Goal: Task Accomplishment & Management: Complete application form

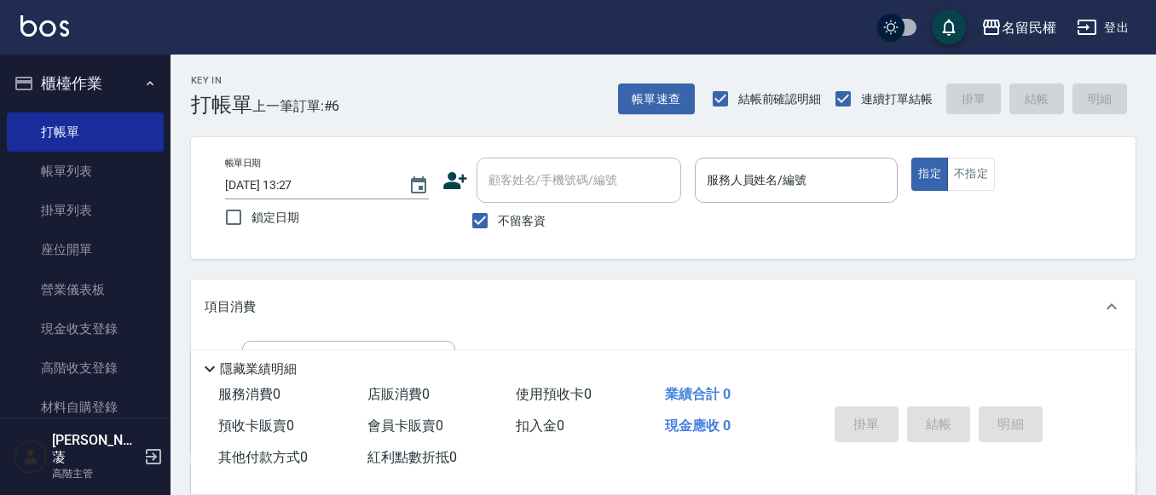
drag, startPoint x: 0, startPoint y: 0, endPoint x: 521, endPoint y: 127, distance: 536.3
click at [521, 127] on div "Key In 打帳單 上一筆訂單:#6 帳單速查 結帳前確認明細 連續打單結帳 掛單 結帳 明細 帳單日期 [DATE] 13:27 鎖定日期 顧客姓名/手機…" at bounding box center [664, 424] width 986 height 739
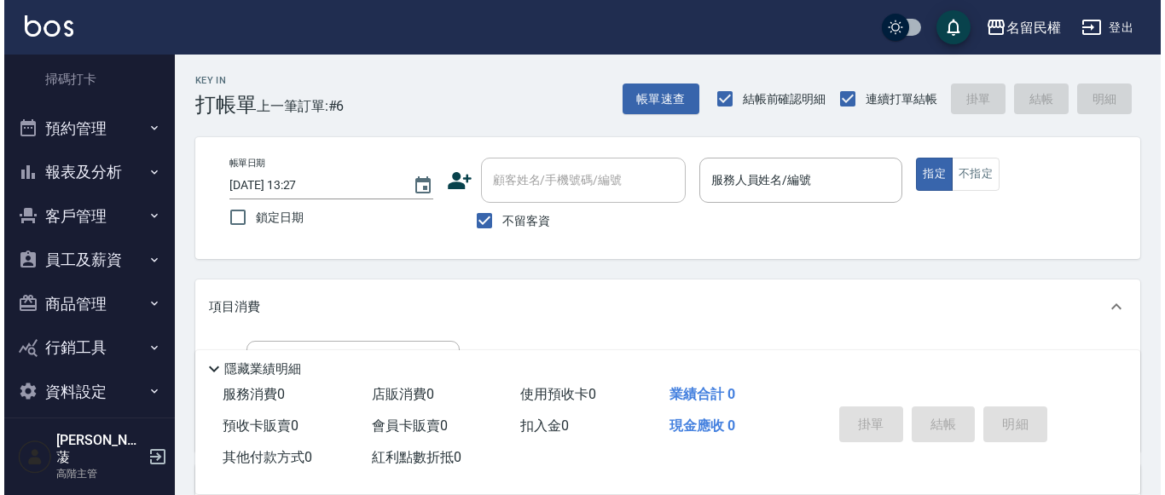
scroll to position [487, 0]
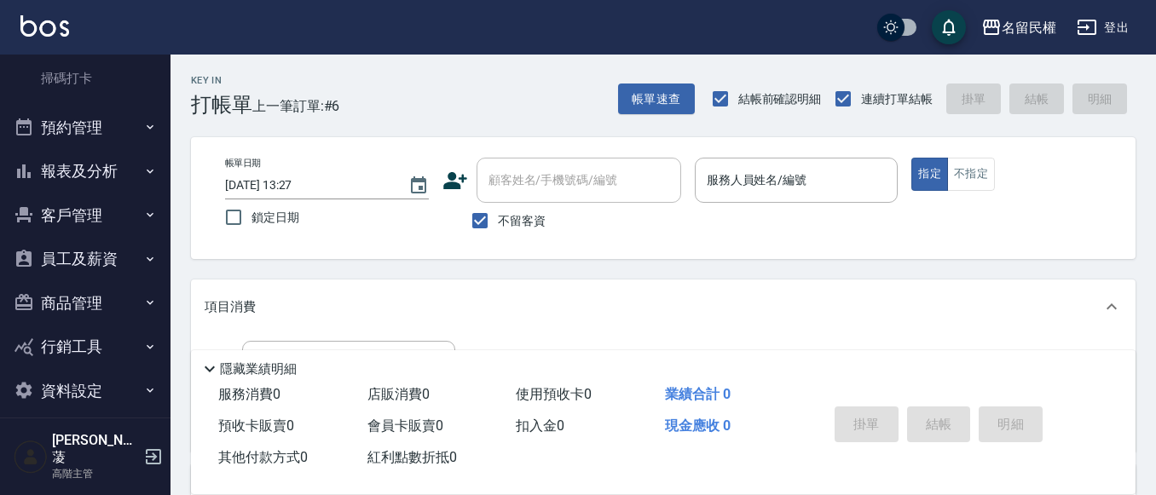
click at [96, 171] on button "報表及分析" at bounding box center [85, 171] width 157 height 44
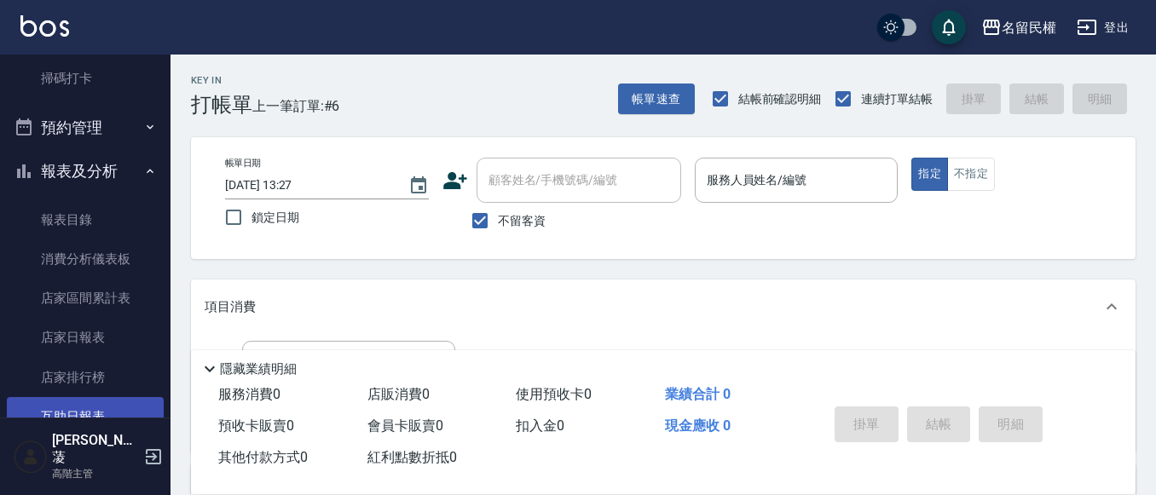
drag, startPoint x: 52, startPoint y: 414, endPoint x: 90, endPoint y: 401, distance: 39.9
click at [52, 414] on link "互助日報表" at bounding box center [85, 416] width 157 height 39
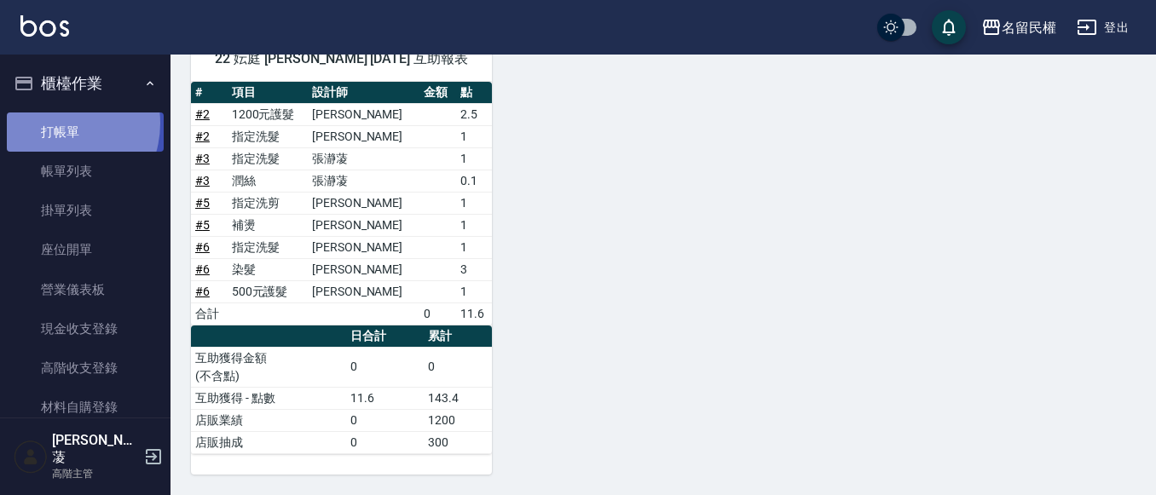
click at [53, 123] on link "打帳單" at bounding box center [85, 132] width 157 height 39
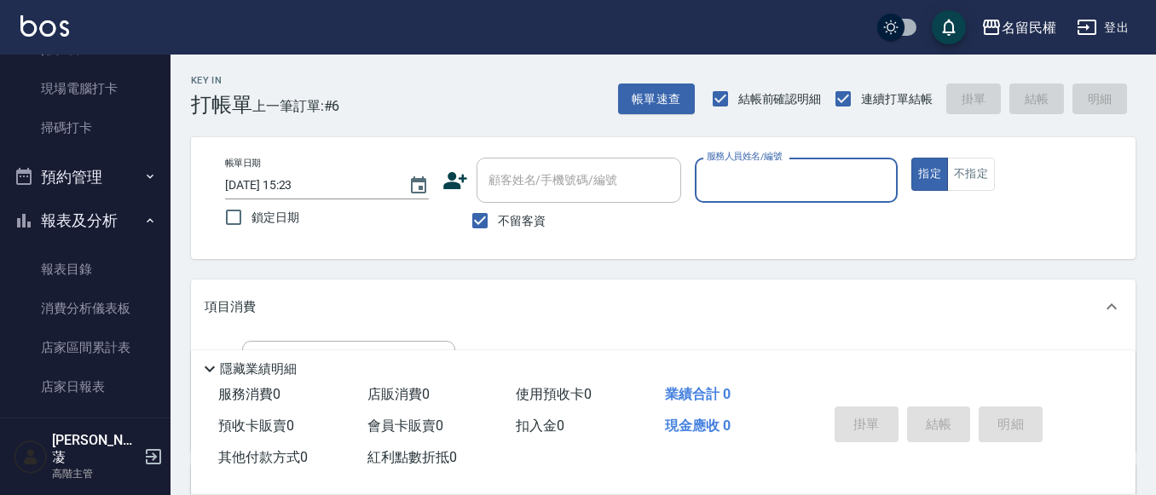
scroll to position [682, 0]
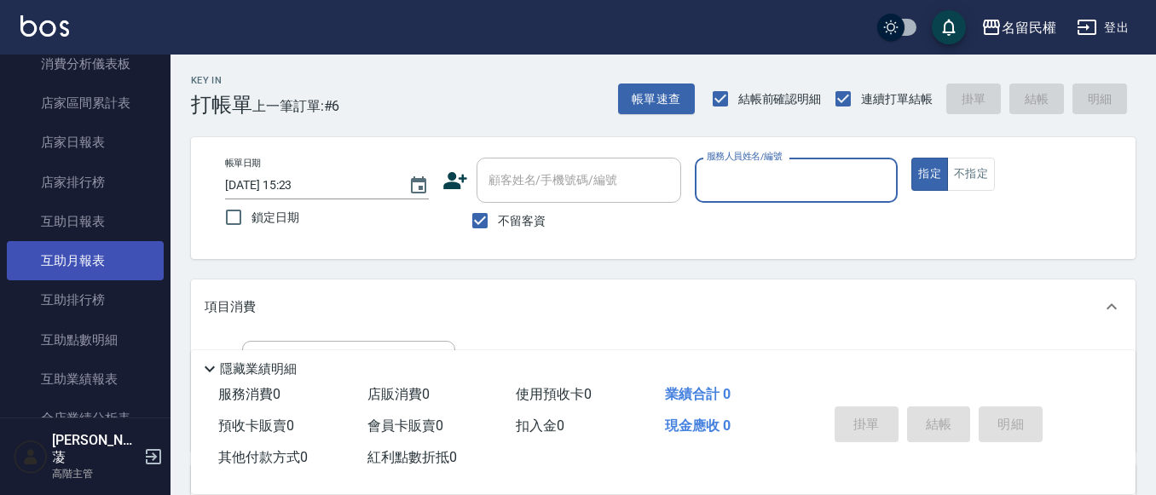
click at [117, 243] on link "互助月報表" at bounding box center [85, 260] width 157 height 39
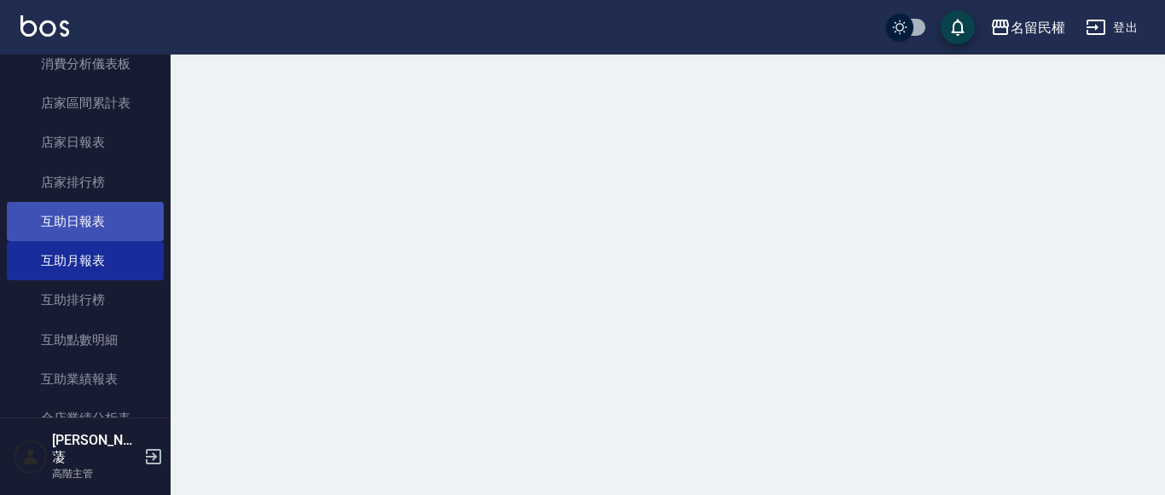
click at [113, 226] on link "互助日報表" at bounding box center [85, 221] width 157 height 39
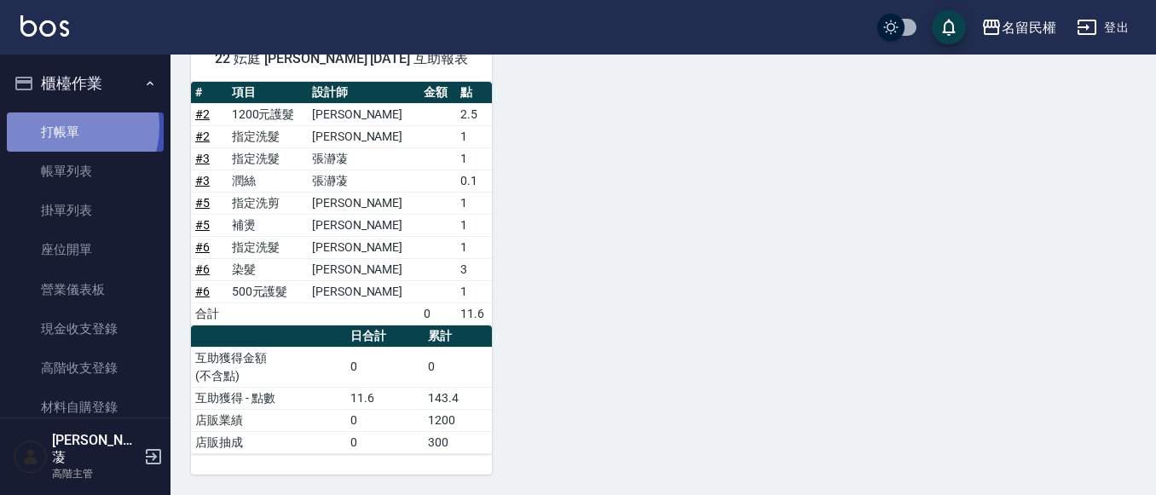
click at [67, 126] on link "打帳單" at bounding box center [85, 132] width 157 height 39
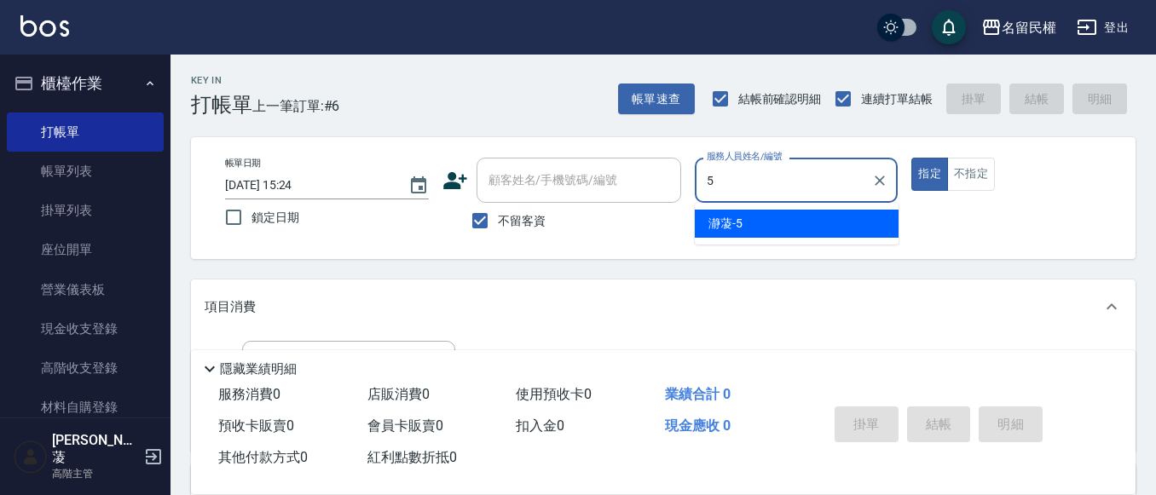
type input "瀞蓤-5"
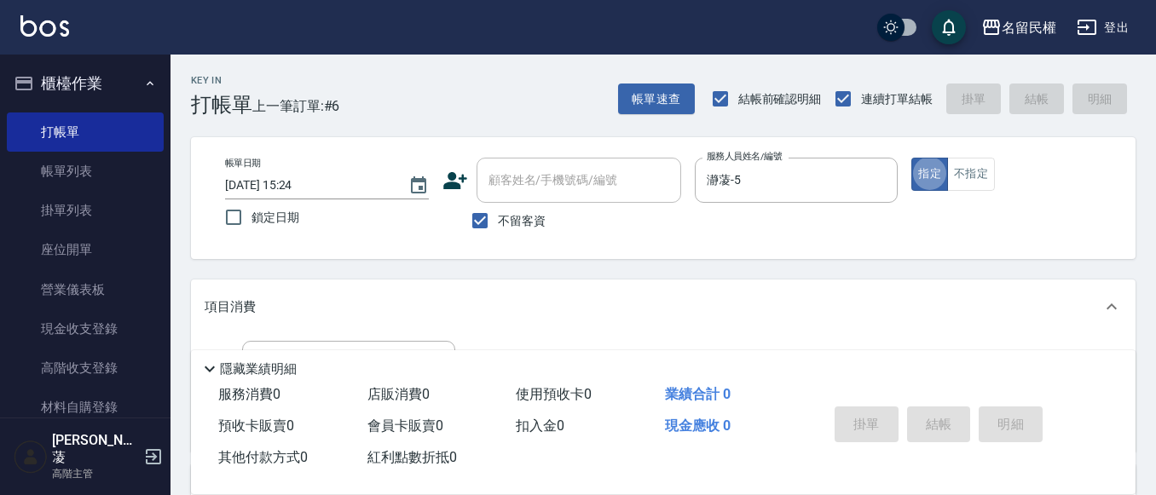
type button "true"
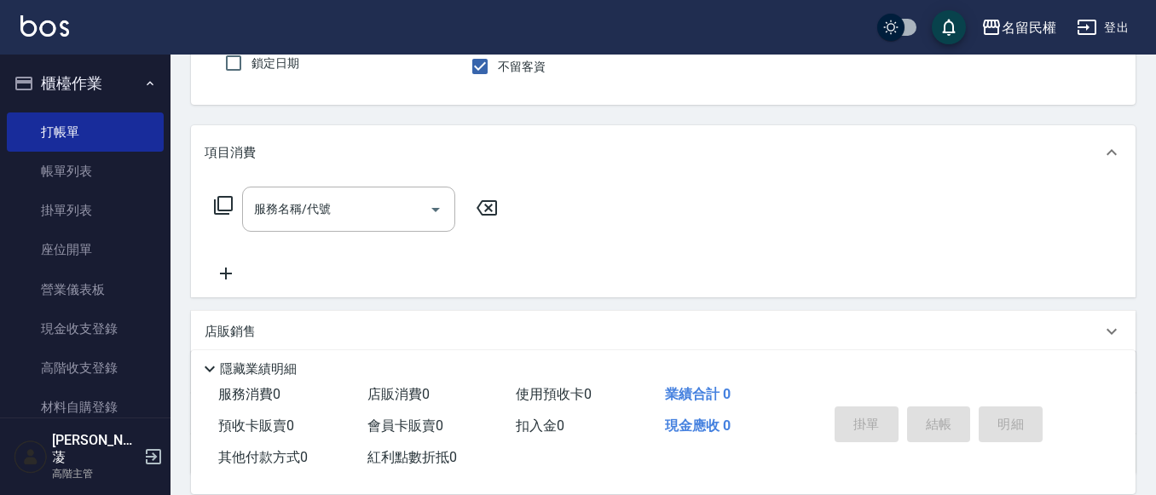
scroll to position [171, 0]
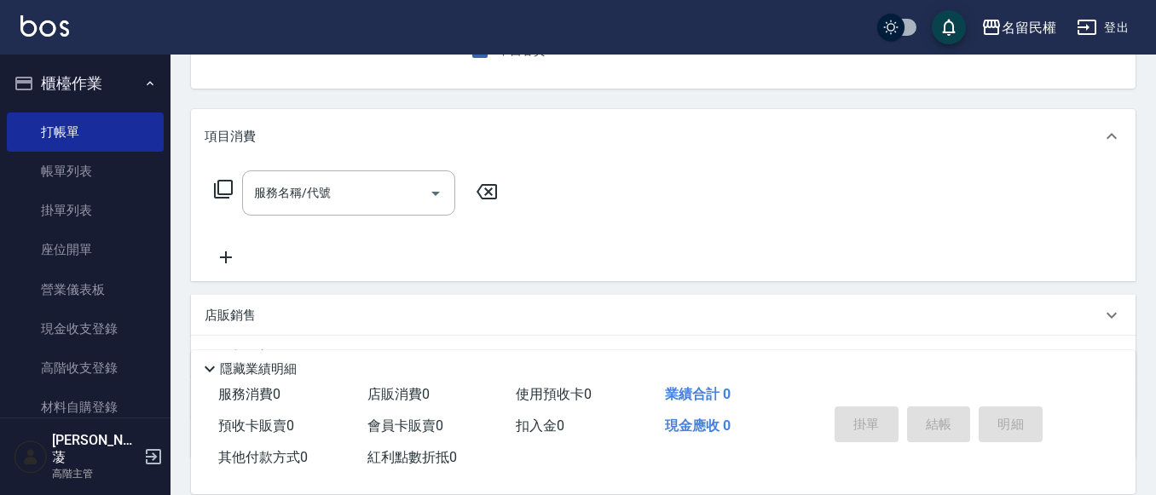
click at [303, 166] on div "服務名稱/代號 服務名稱/代號" at bounding box center [663, 223] width 945 height 118
click at [300, 187] on input "服務名稱/代號" at bounding box center [336, 193] width 172 height 30
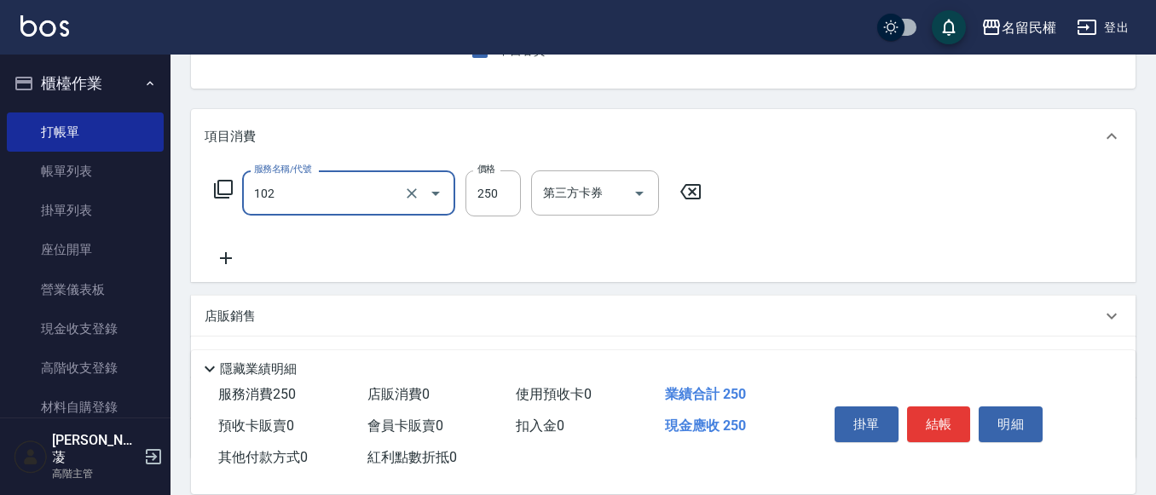
type input "指定洗髮(102)"
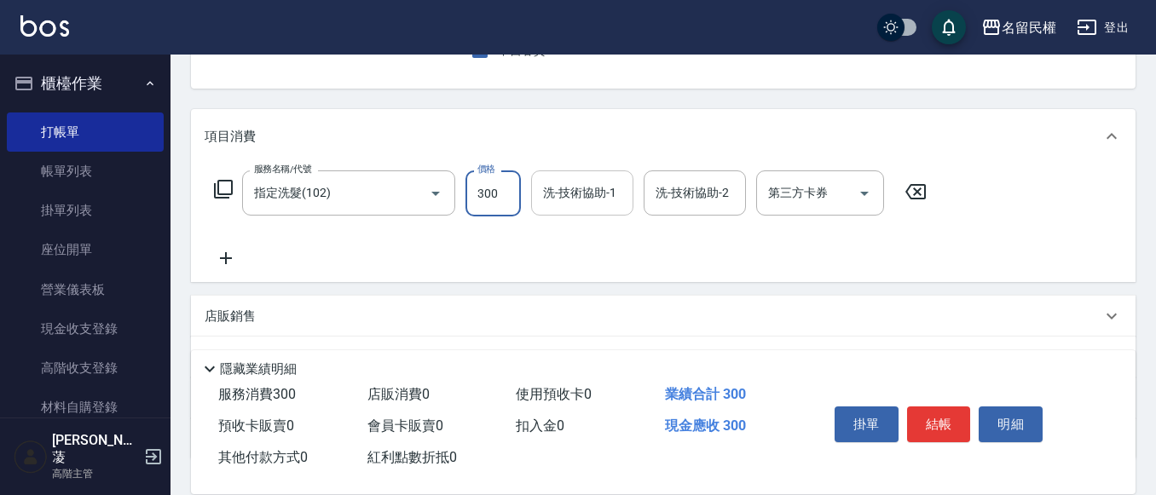
type input "300"
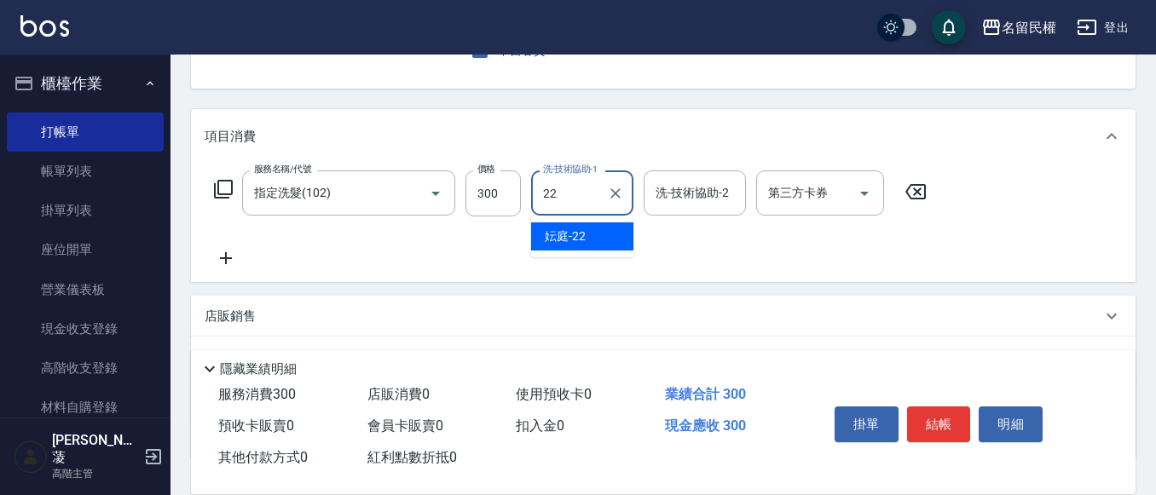
type input "妘庭-22"
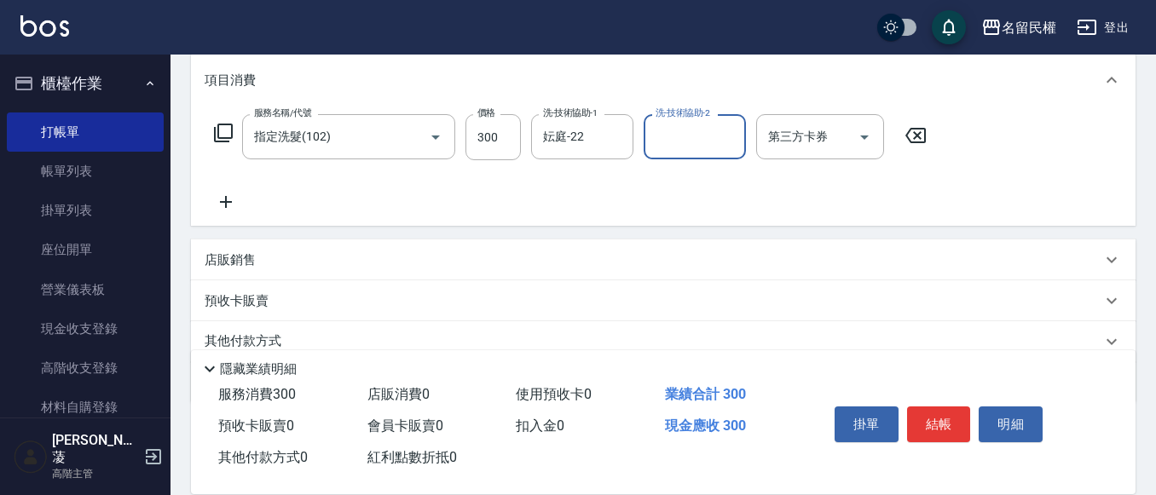
scroll to position [256, 0]
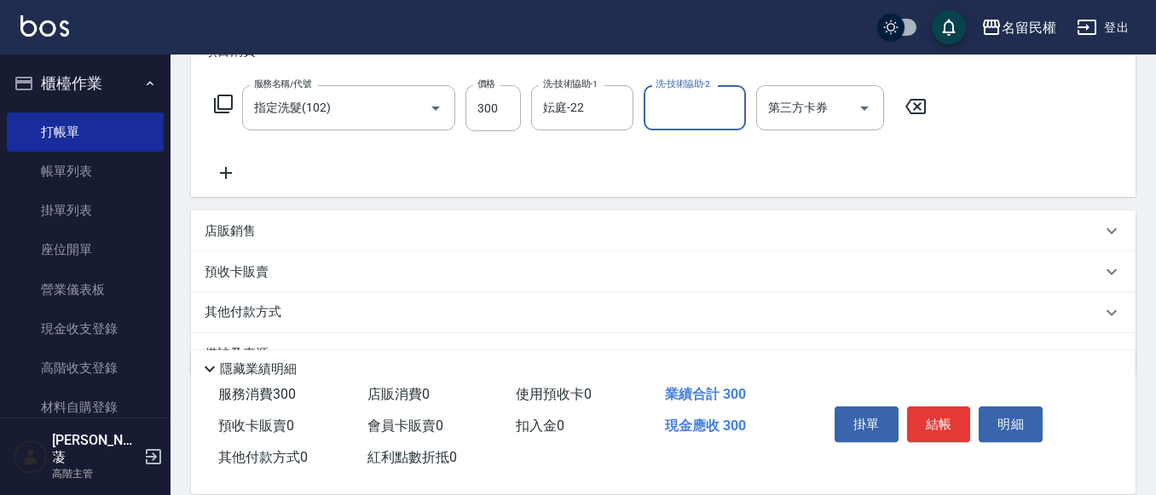
click at [225, 172] on icon at bounding box center [226, 173] width 12 height 12
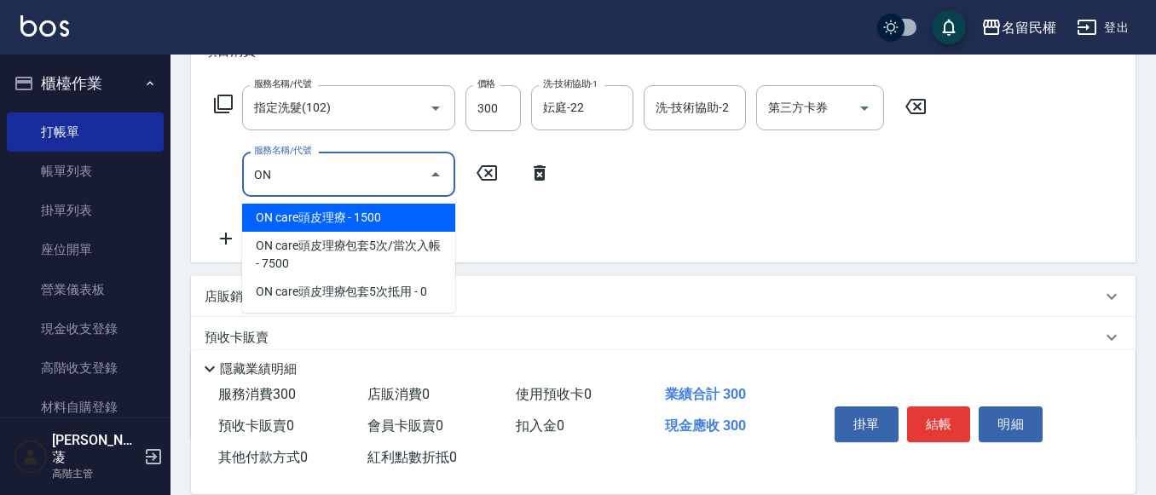
click at [389, 222] on span "ON care頭皮理療 - 1500" at bounding box center [348, 218] width 213 height 28
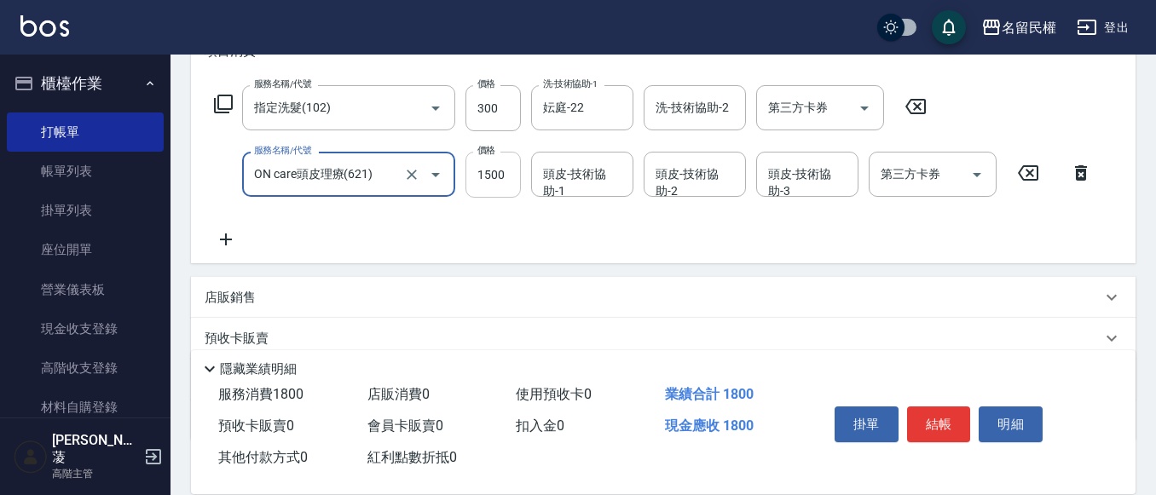
type input "ON care頭皮理療(621)"
click at [486, 171] on input "1500" at bounding box center [493, 175] width 55 height 46
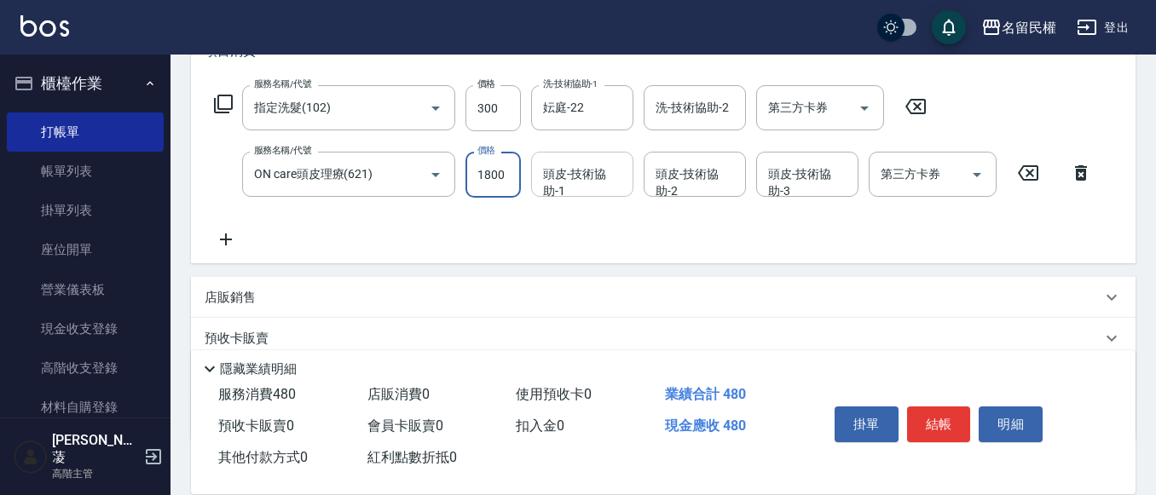
type input "1800"
click at [573, 168] on input "頭皮-技術協助-1" at bounding box center [582, 174] width 87 height 30
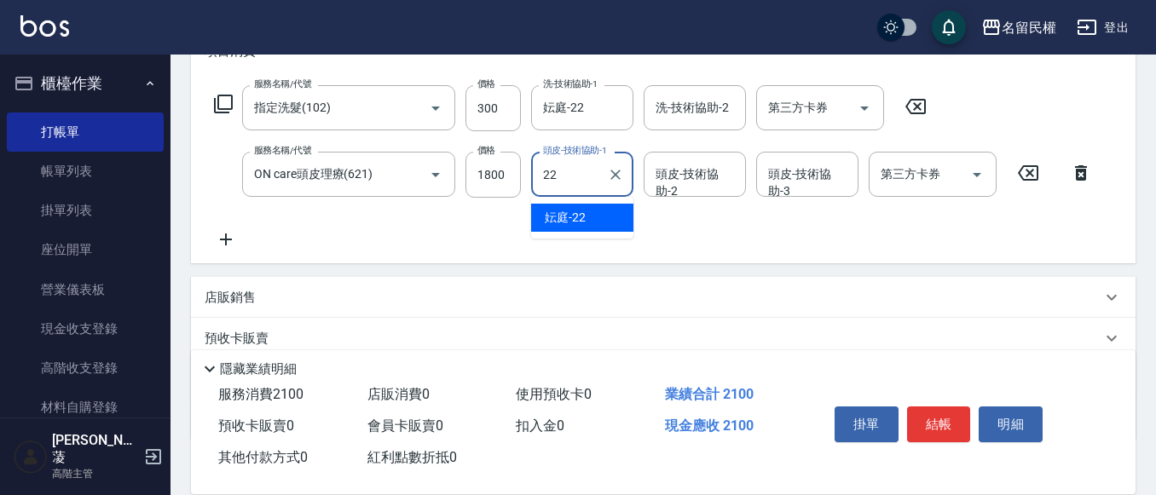
type input "妘庭-22"
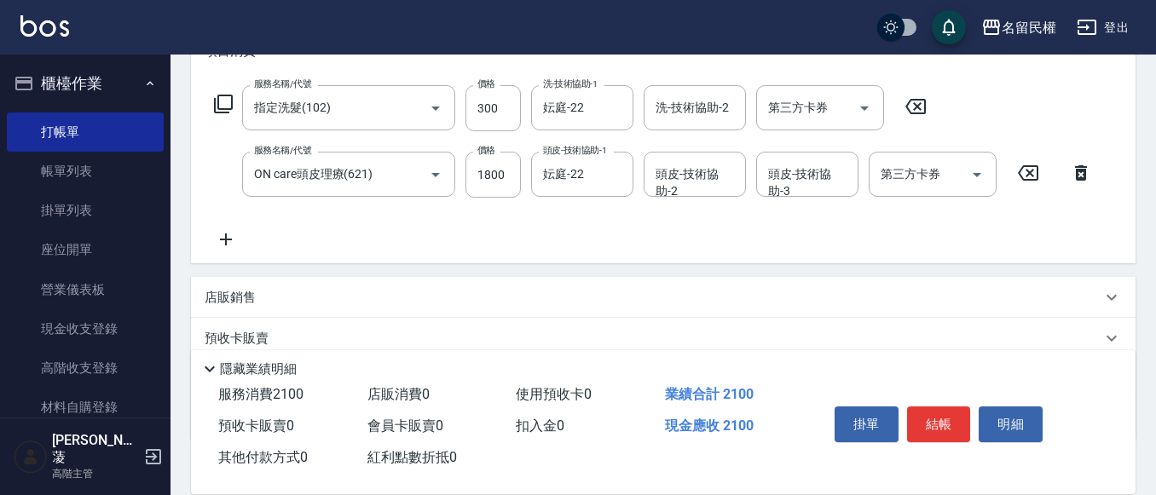
click at [226, 235] on icon at bounding box center [226, 240] width 12 height 12
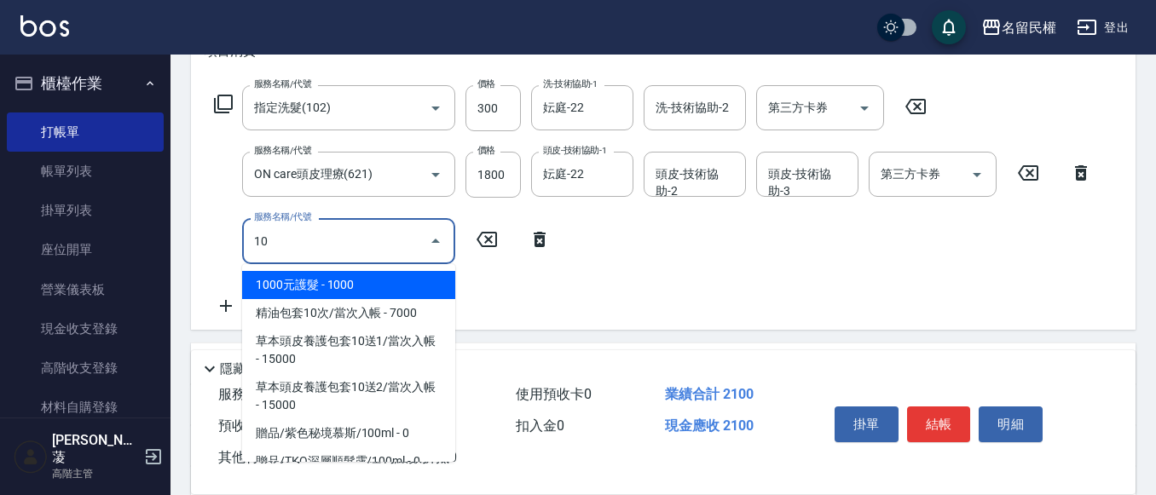
type input "1"
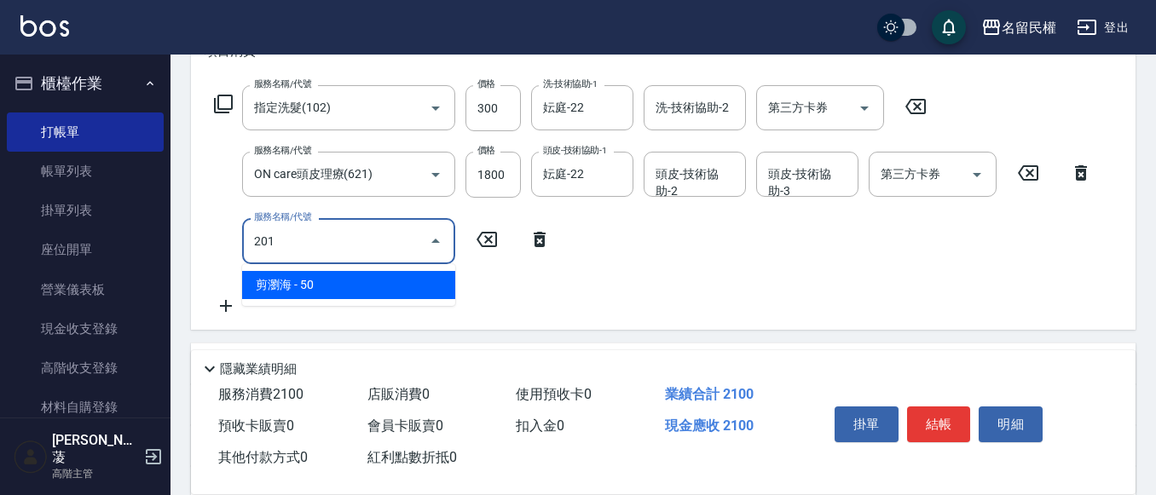
type input "剪瀏海(201)"
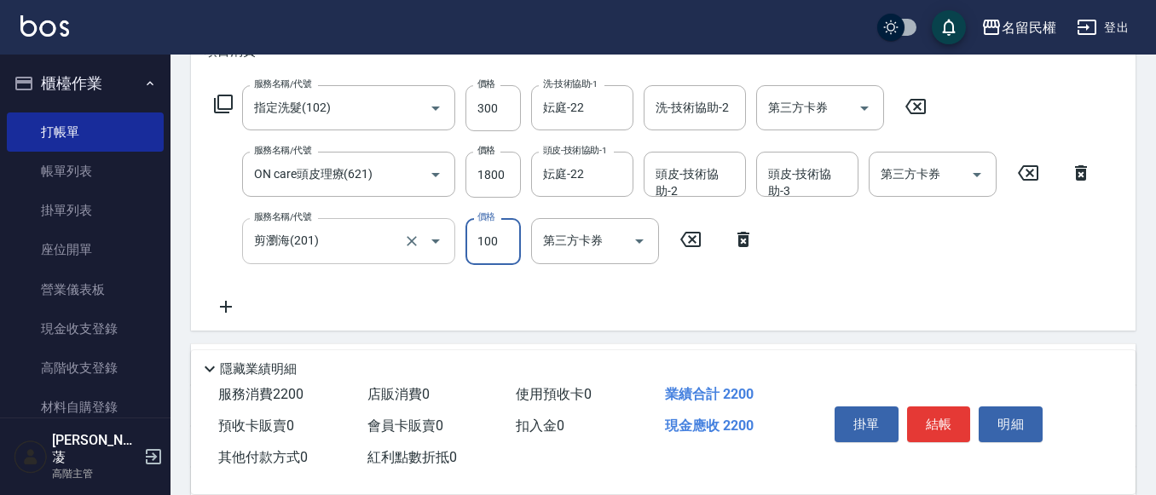
type input "100"
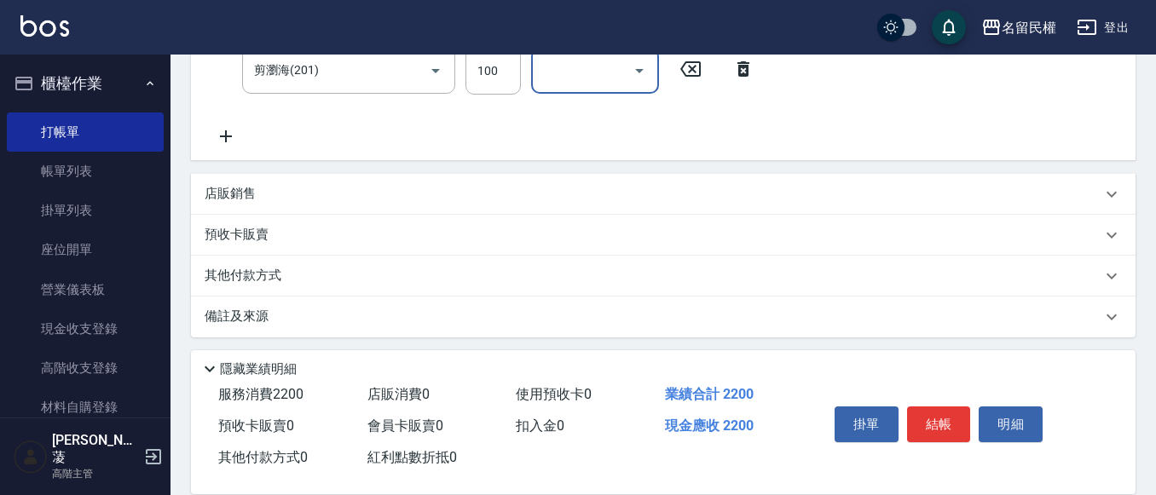
drag, startPoint x: 233, startPoint y: 161, endPoint x: 233, endPoint y: 143, distance: 17.9
click at [233, 150] on div "項目消費 服務名稱/代號 指定洗髮(102) 服務名稱/代號 價格 300 價格 洗-技術協助-1 妘庭-22 洗-技術協助-1 洗-技術協助-2 洗-技術協…" at bounding box center [663, 95] width 945 height 484
click at [233, 136] on icon at bounding box center [226, 136] width 43 height 20
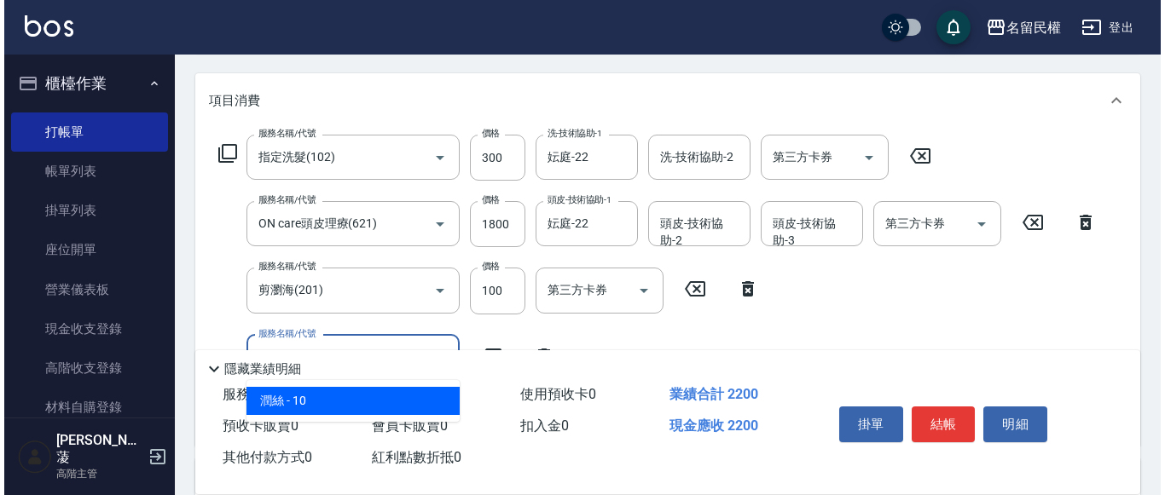
scroll to position [287, 0]
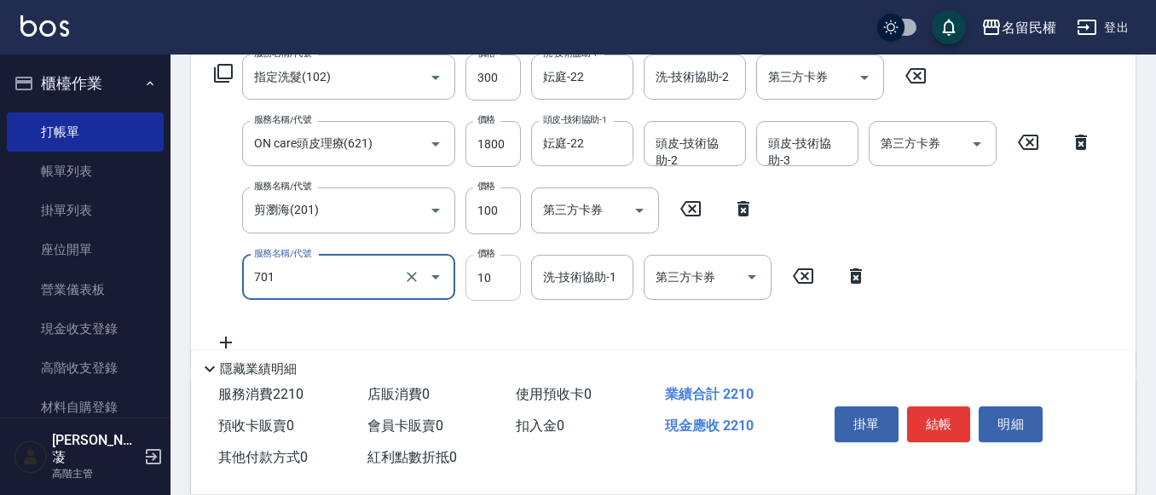
type input "潤絲(701)"
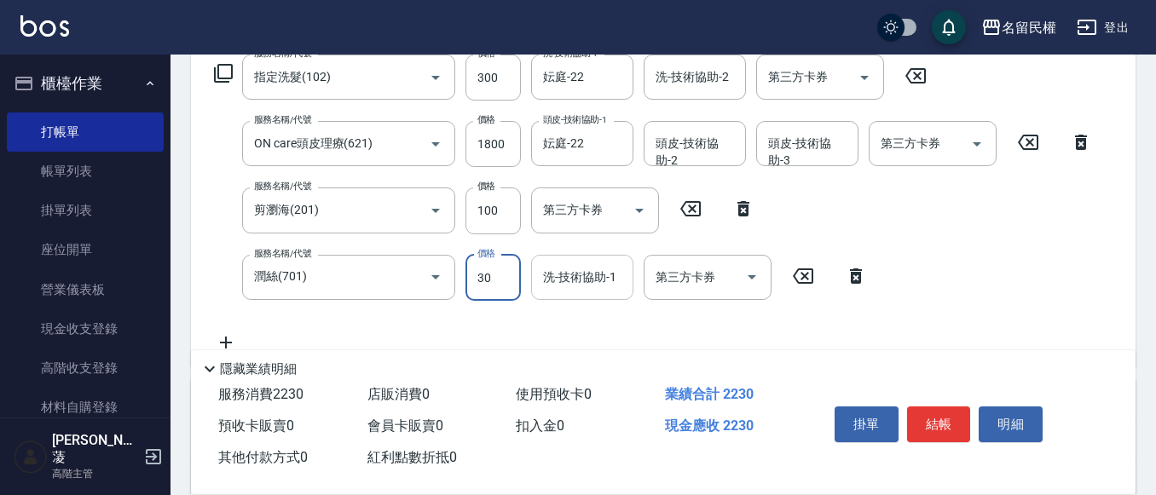
type input "30"
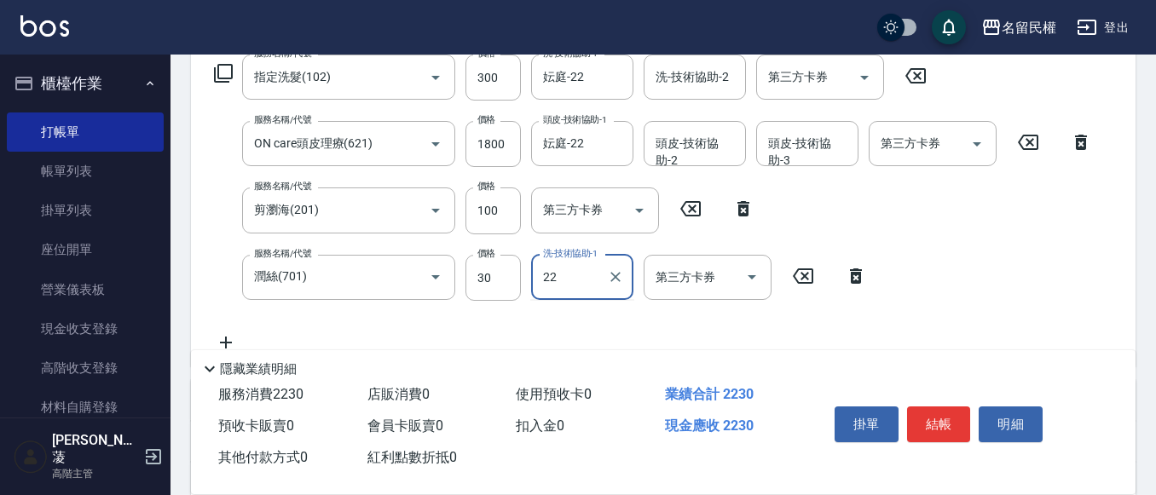
type input "妘庭-22"
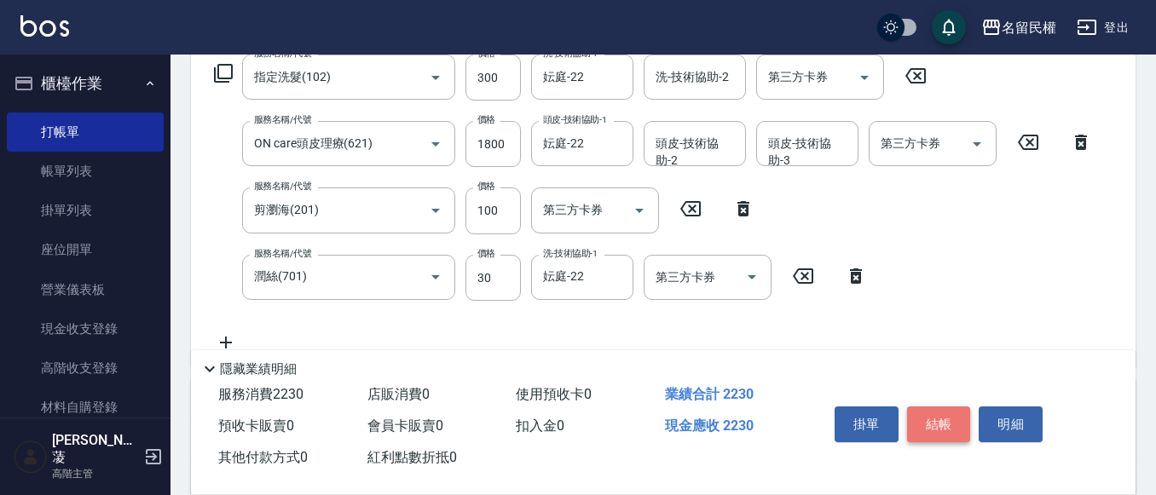
click at [941, 411] on button "結帳" at bounding box center [939, 425] width 64 height 36
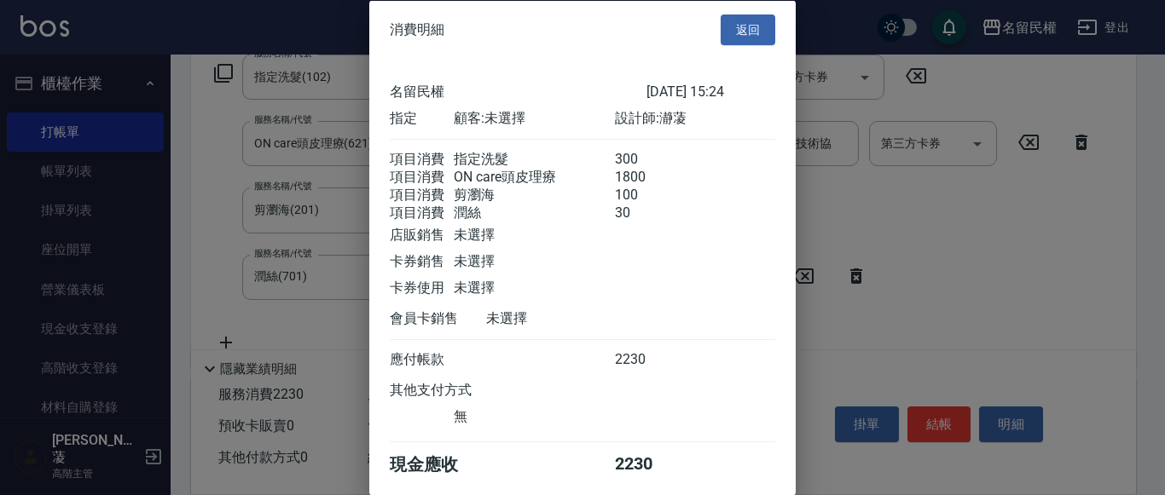
scroll to position [84, 0]
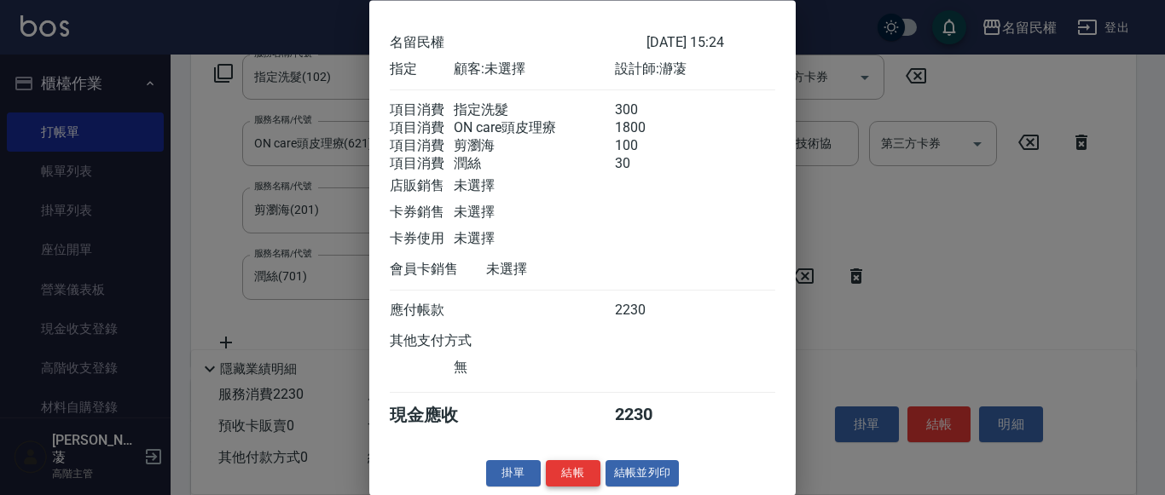
click at [551, 480] on button "結帳" at bounding box center [573, 474] width 55 height 26
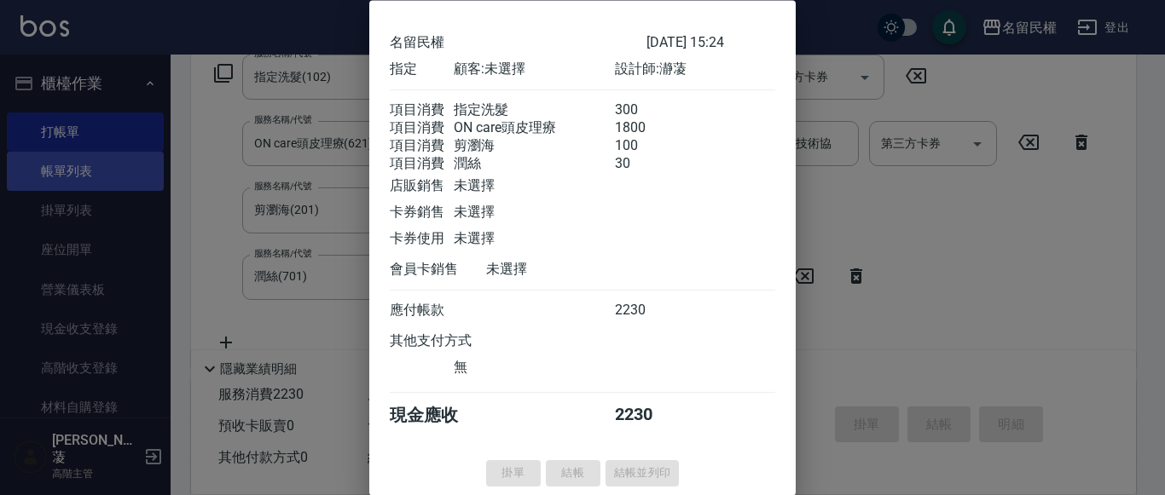
type input "[DATE] 15:35"
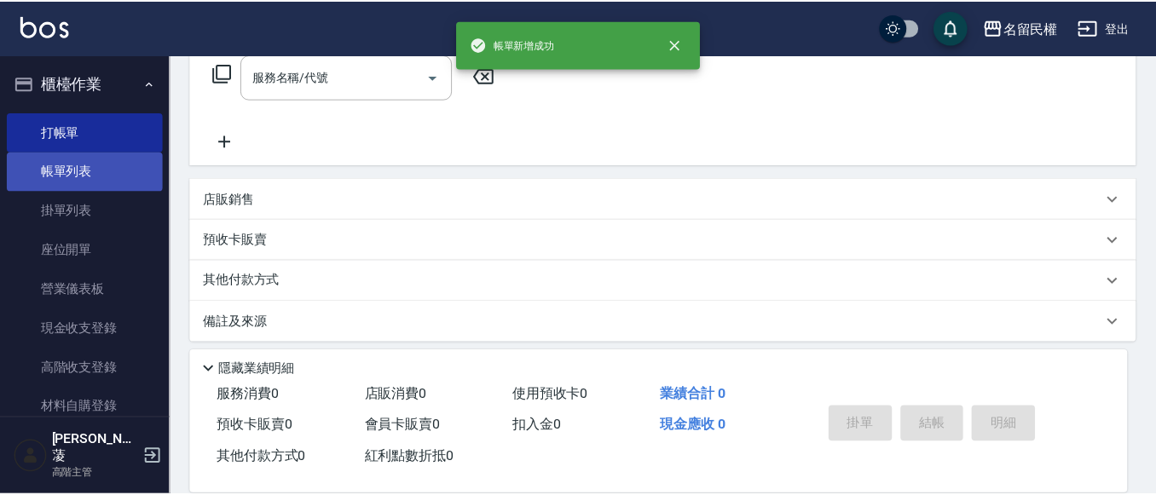
scroll to position [0, 0]
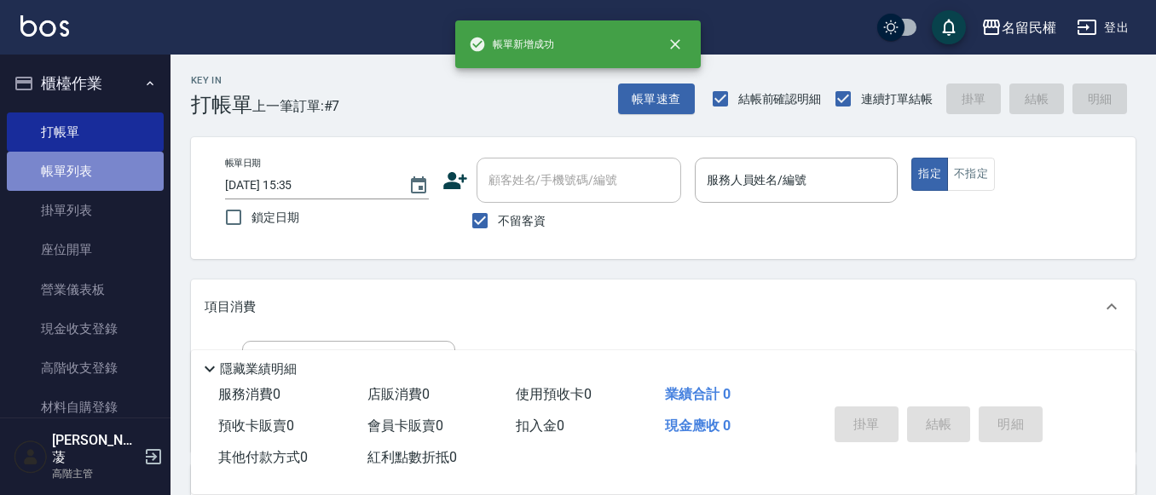
click at [90, 171] on link "帳單列表" at bounding box center [85, 171] width 157 height 39
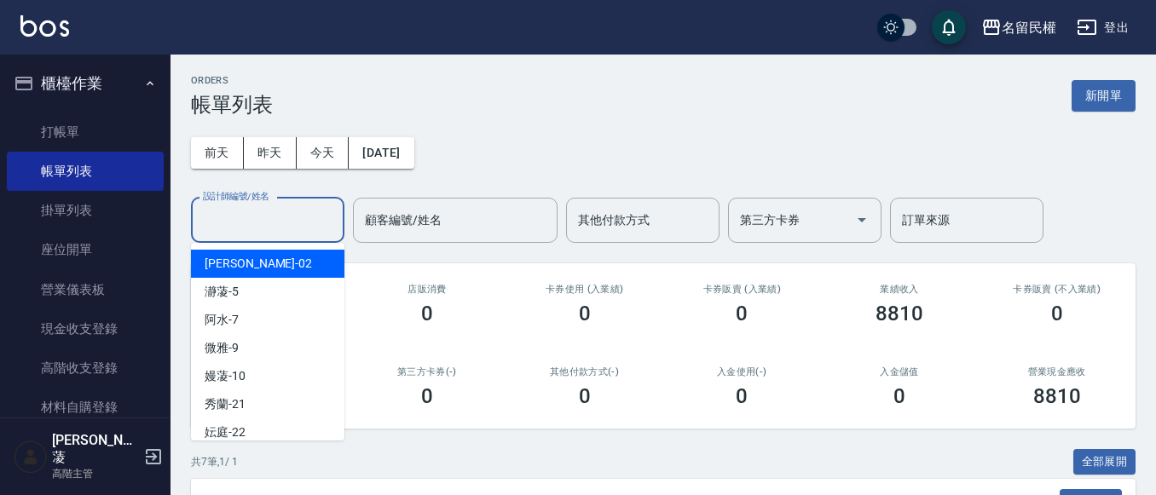
click at [268, 212] on input "設計師編號/姓名" at bounding box center [268, 221] width 138 height 30
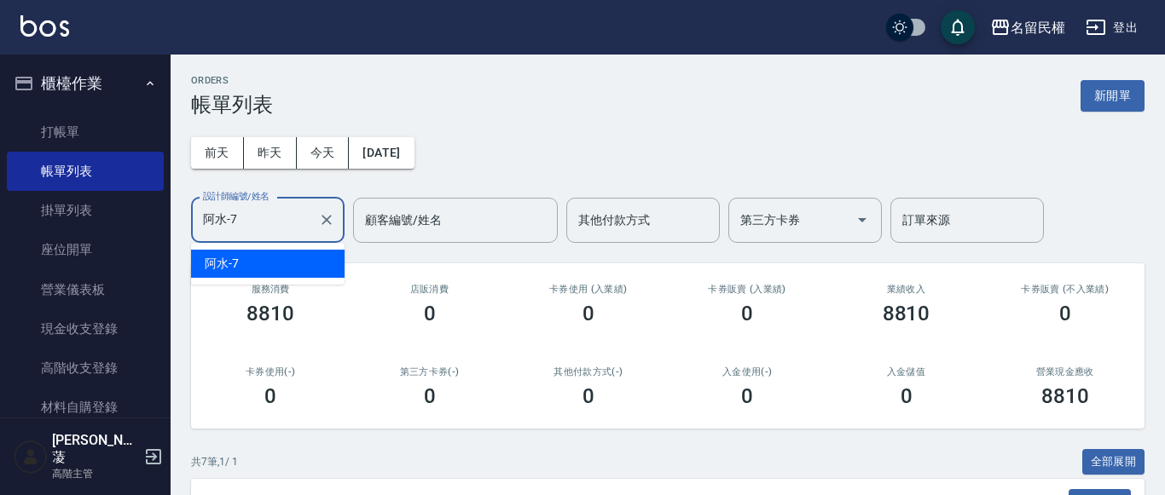
type input "阿水-7"
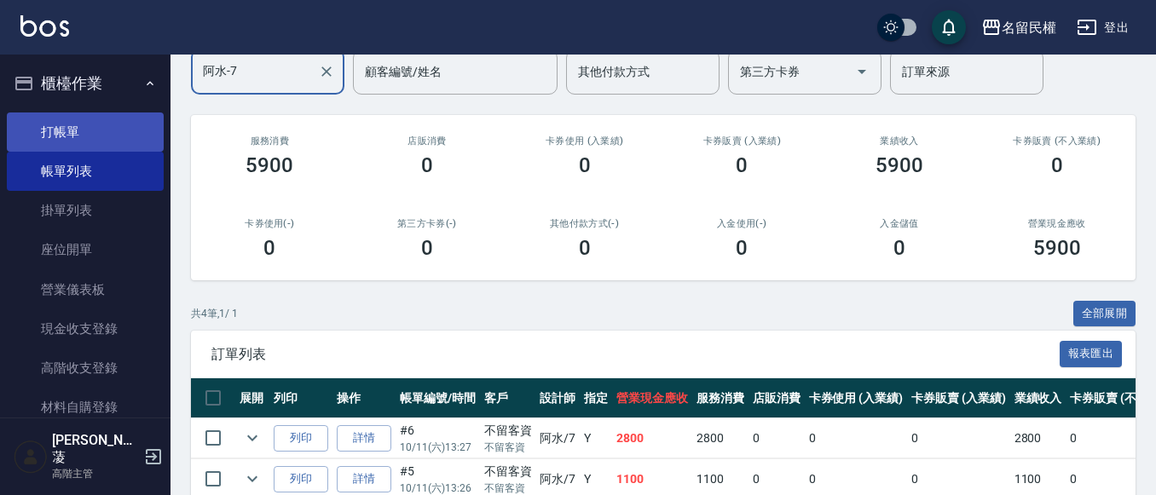
scroll to position [315, 0]
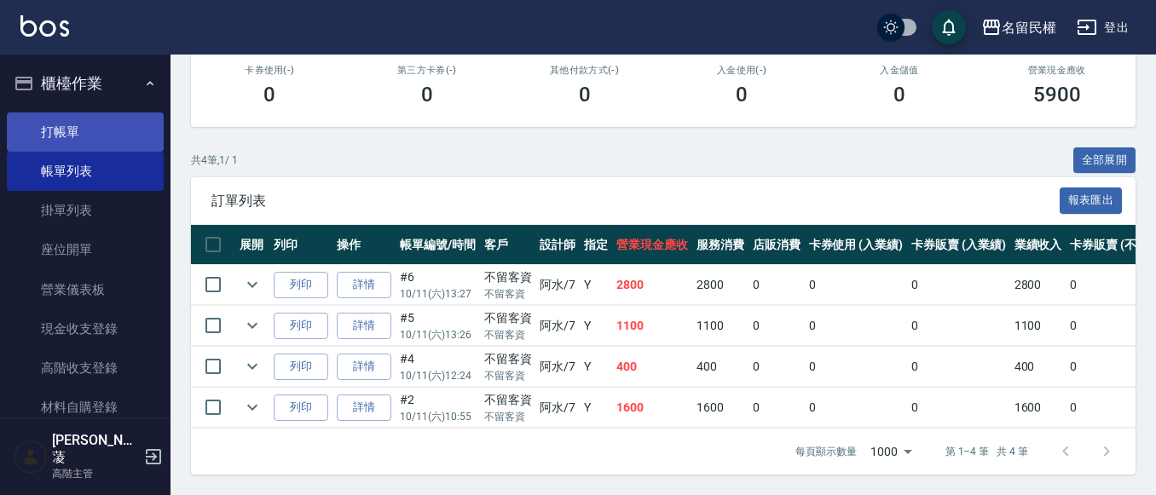
click at [75, 133] on link "打帳單" at bounding box center [85, 132] width 157 height 39
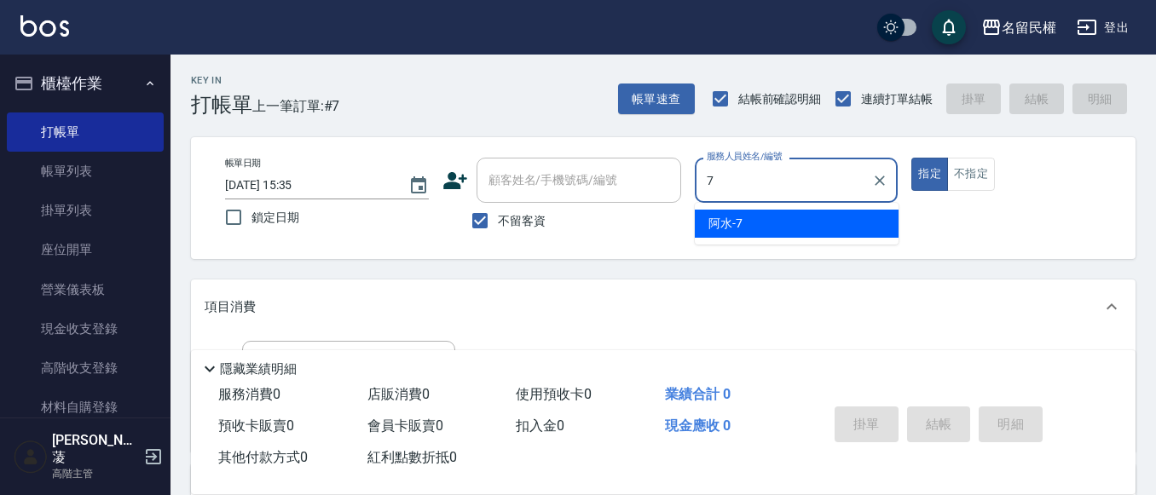
type input "阿水-7"
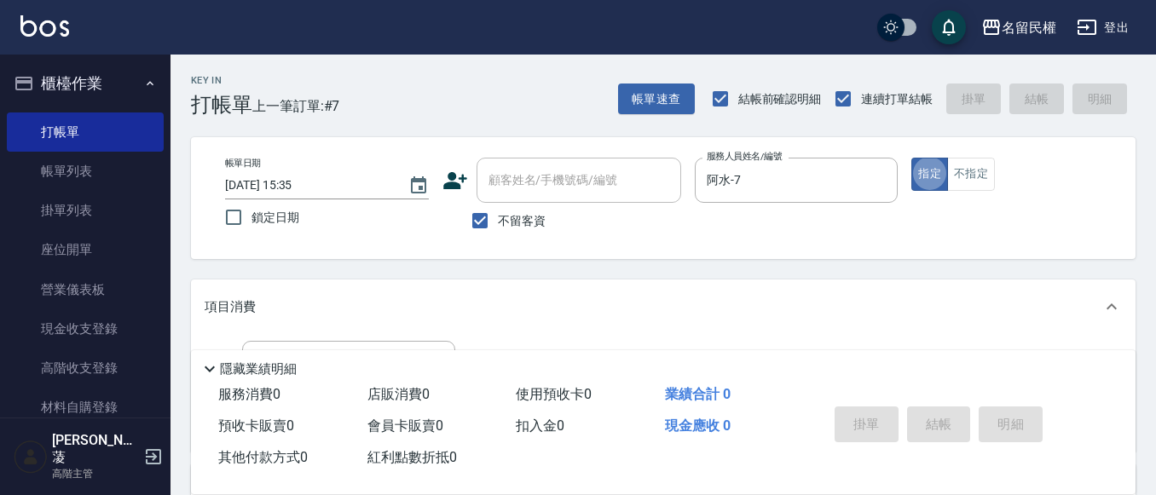
type button "true"
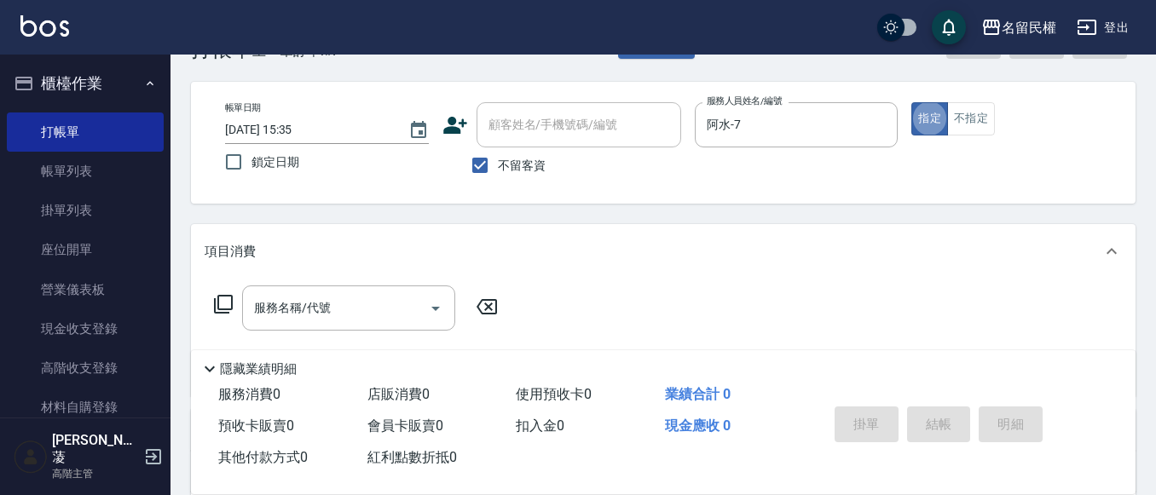
scroll to position [85, 0]
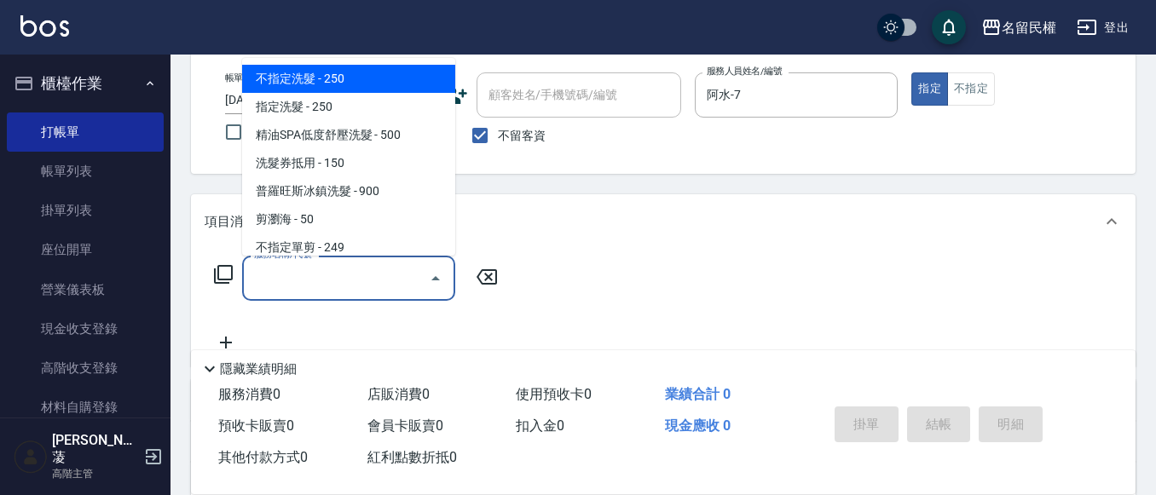
click at [309, 270] on input "服務名稱/代號" at bounding box center [336, 279] width 172 height 30
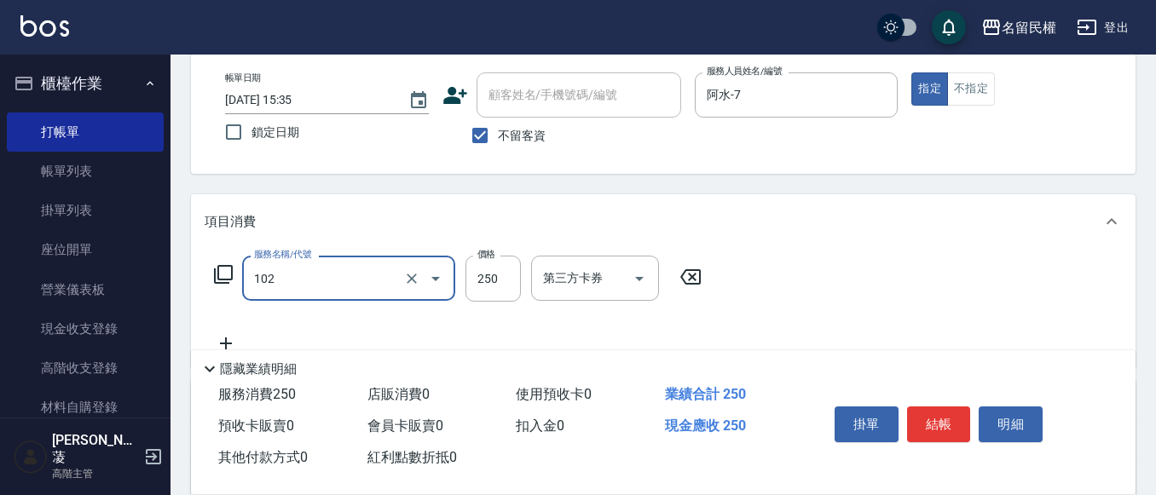
type input "指定洗髮(102)"
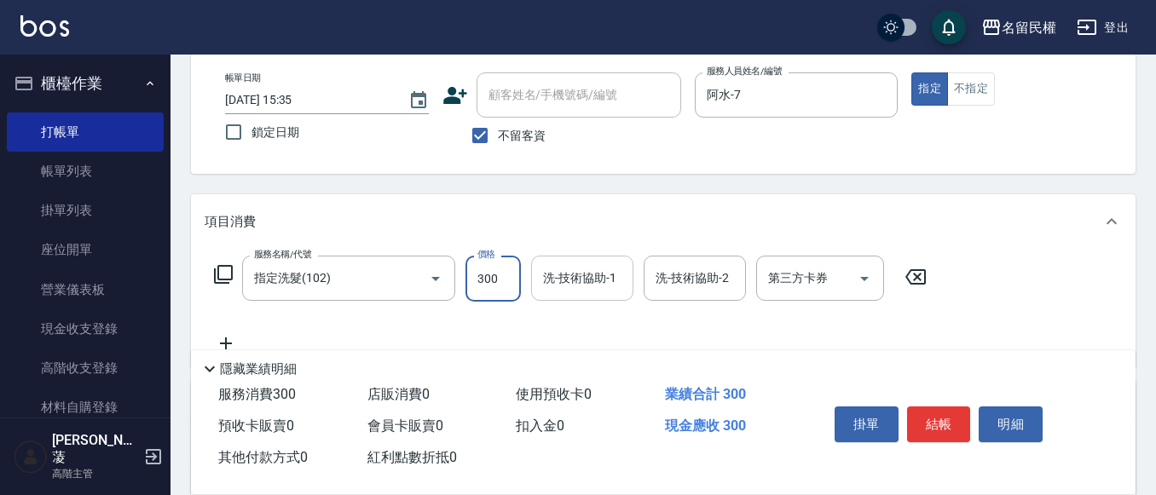
type input "300"
click at [582, 285] on input "洗-技術協助-1" at bounding box center [582, 279] width 87 height 30
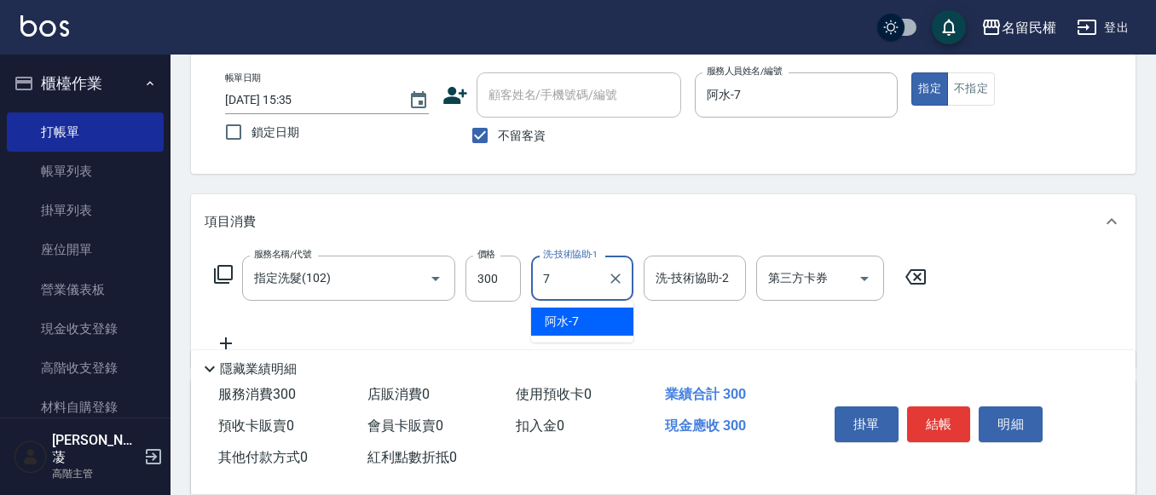
type input "阿水-7"
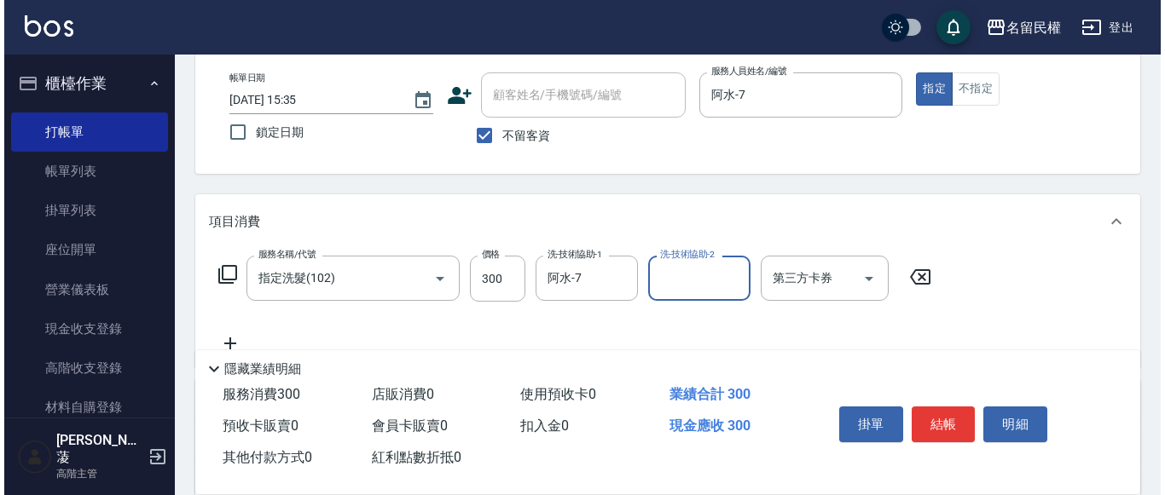
scroll to position [171, 0]
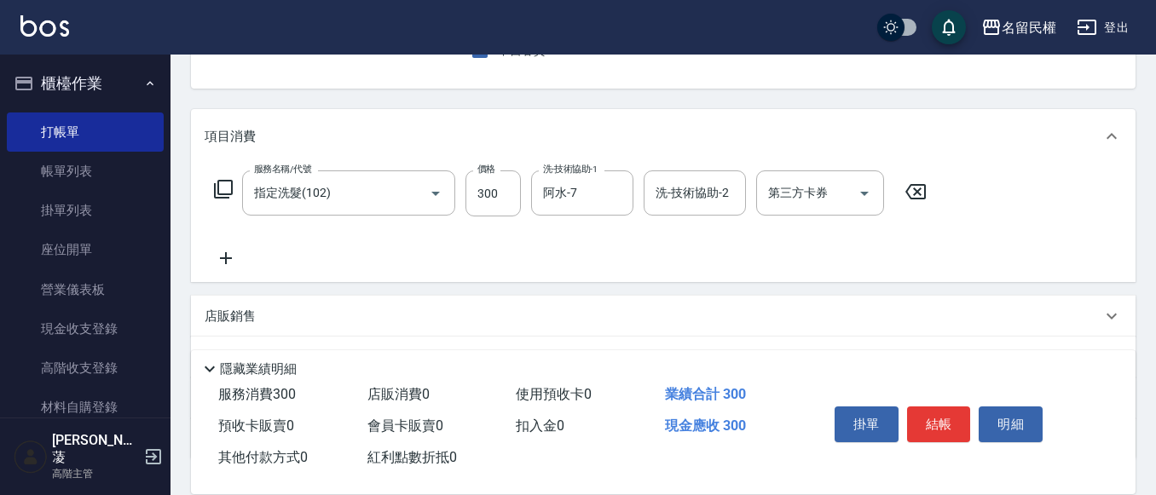
click at [234, 241] on div "服務名稱/代號 指定洗髮(102) 服務名稱/代號 價格 300 價格 洗-技術協助-1 阿水-7 洗-技術協助-1 洗-技術協助-2 洗-技術協助-2 第三…" at bounding box center [571, 220] width 733 height 98
click at [235, 249] on div "服務名稱/代號 指定洗髮(102) 服務名稱/代號 價格 300 價格 洗-技術協助-1 阿水-7 洗-技術協助-1 洗-技術協助-2 洗-技術協助-2 第三…" at bounding box center [571, 220] width 733 height 98
click at [234, 254] on icon at bounding box center [226, 258] width 43 height 20
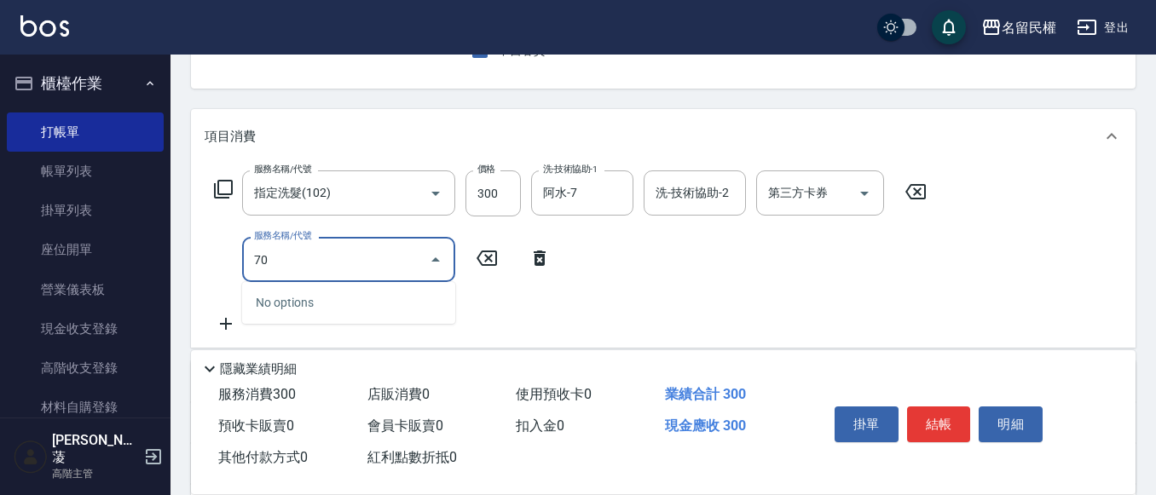
type input "7"
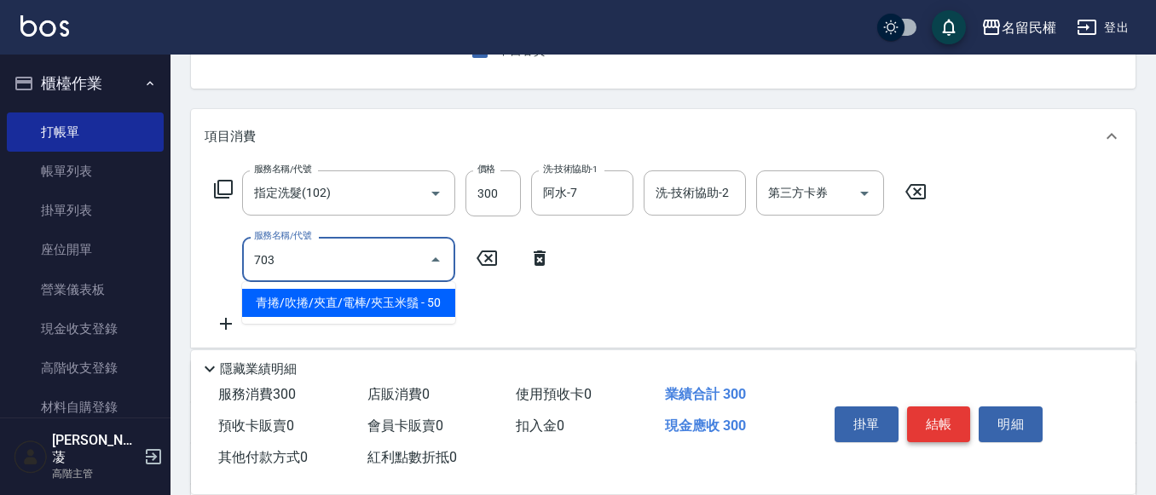
type input "青捲/吹捲/夾直/電棒/夾玉米鬚(703)"
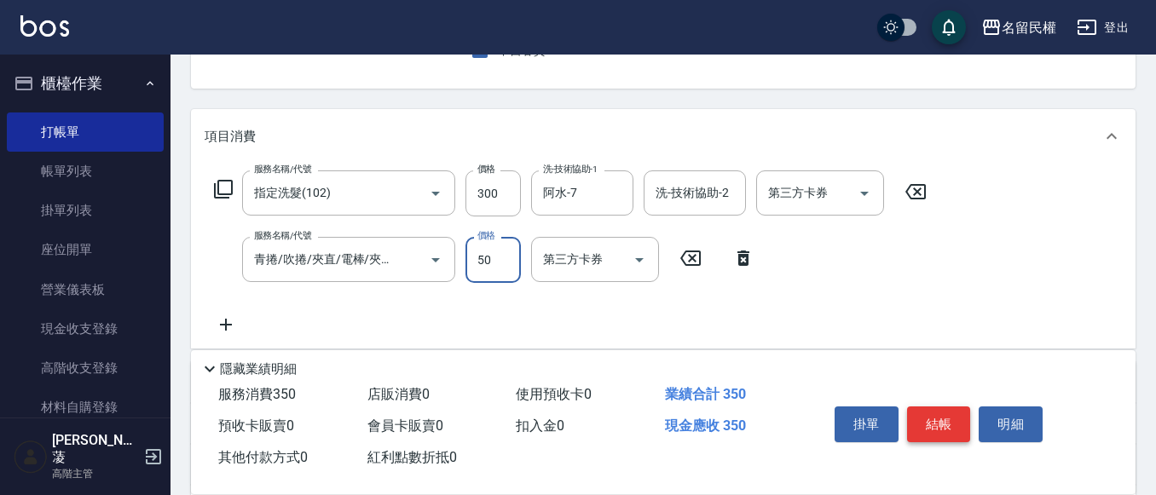
click at [950, 414] on button "結帳" at bounding box center [939, 425] width 64 height 36
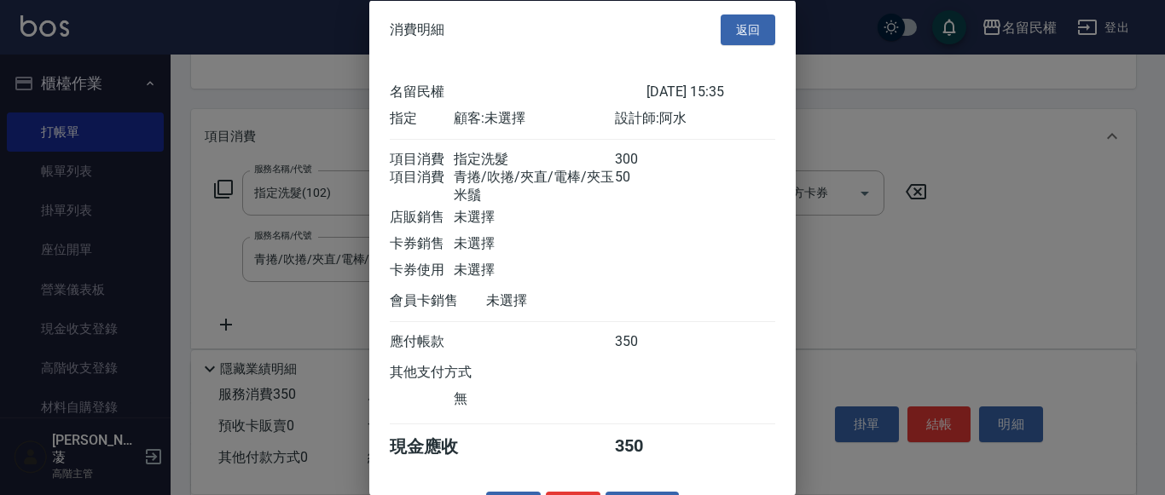
scroll to position [63, 0]
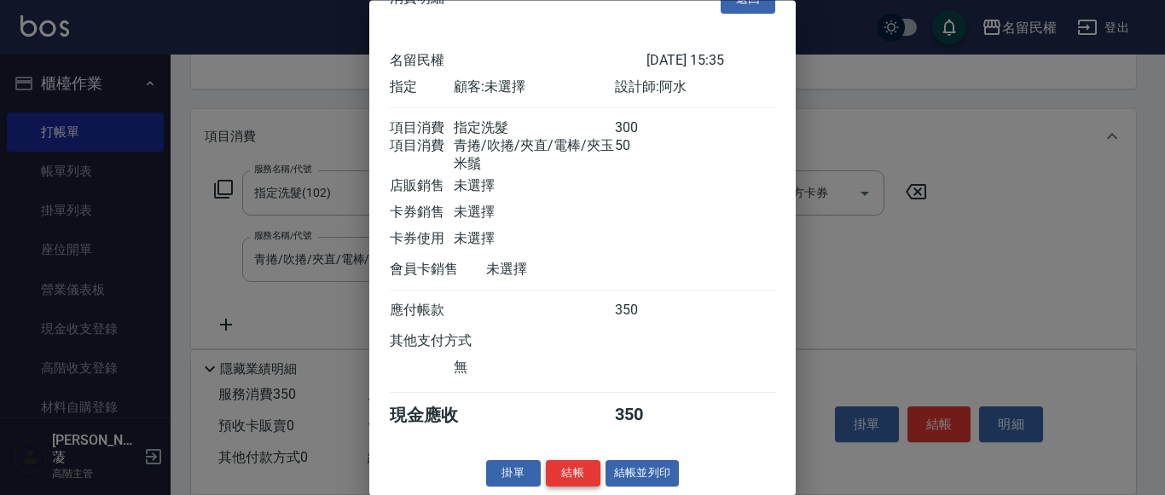
click at [575, 464] on button "結帳" at bounding box center [573, 474] width 55 height 26
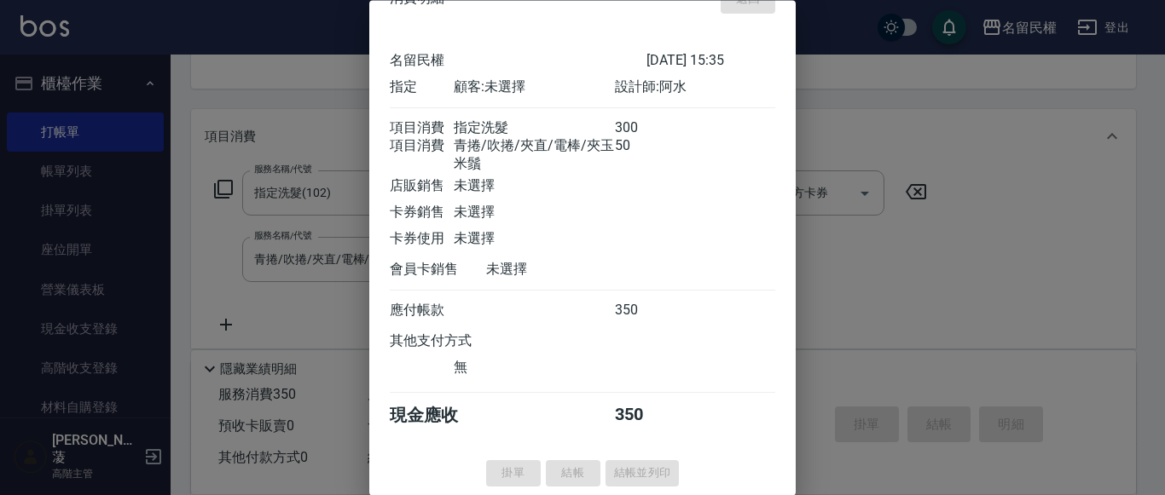
type input "[DATE] 15:36"
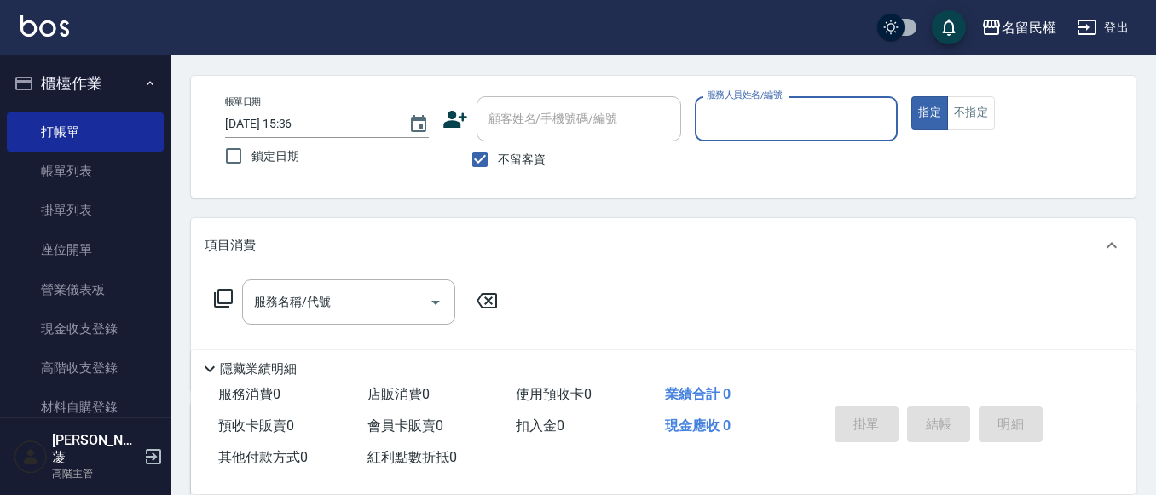
scroll to position [0, 0]
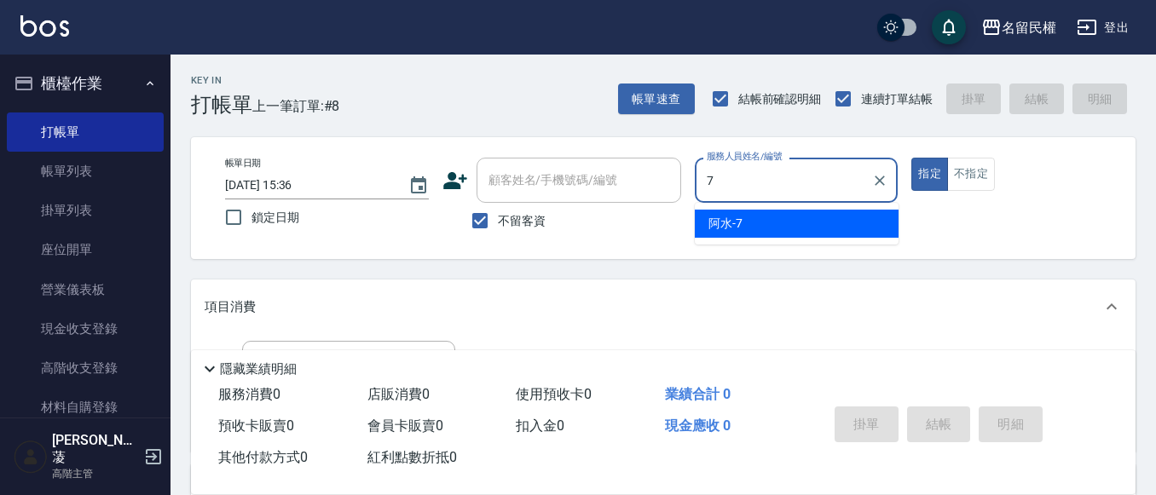
type input "阿水-7"
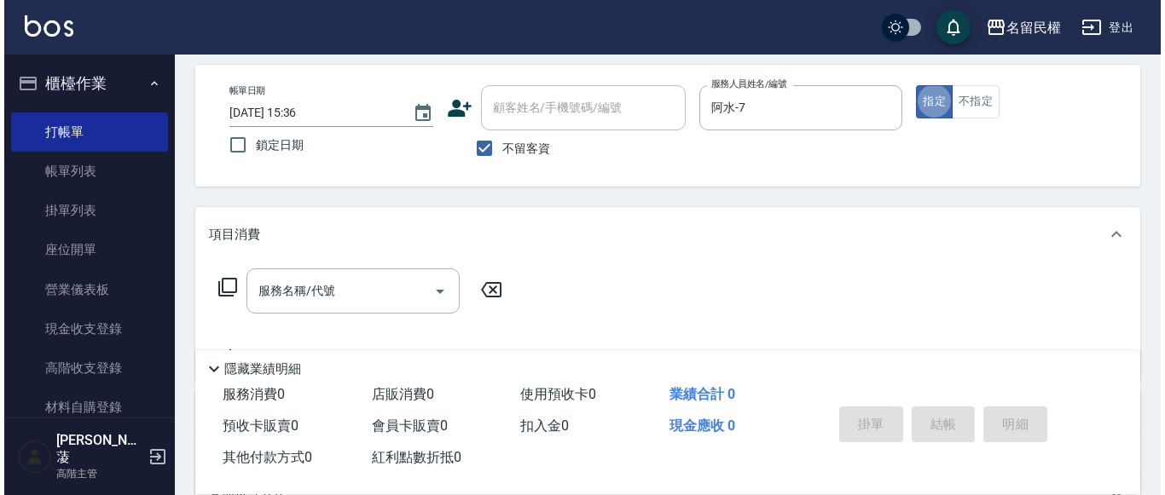
scroll to position [171, 0]
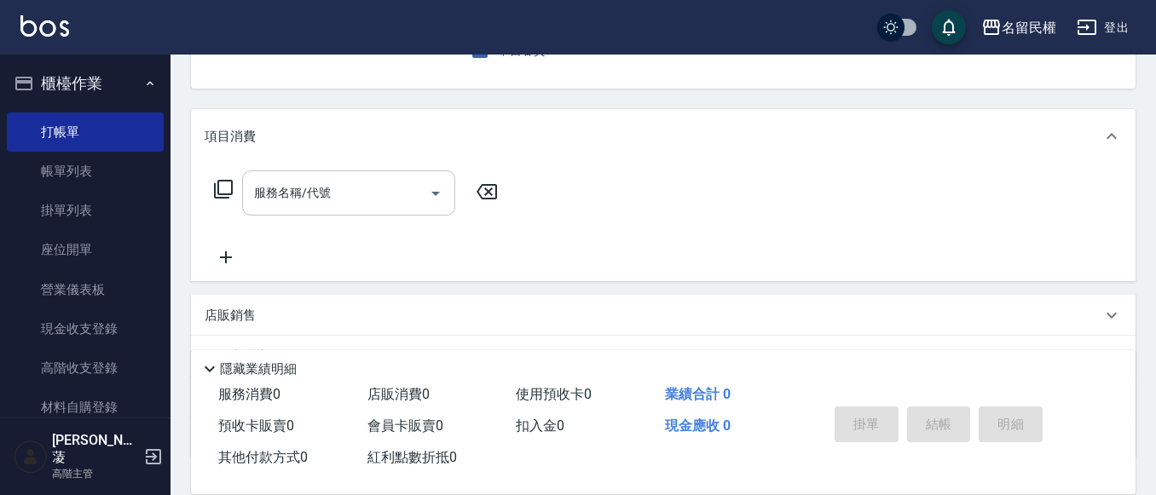
click at [293, 211] on div "服務名稱/代號" at bounding box center [348, 193] width 213 height 45
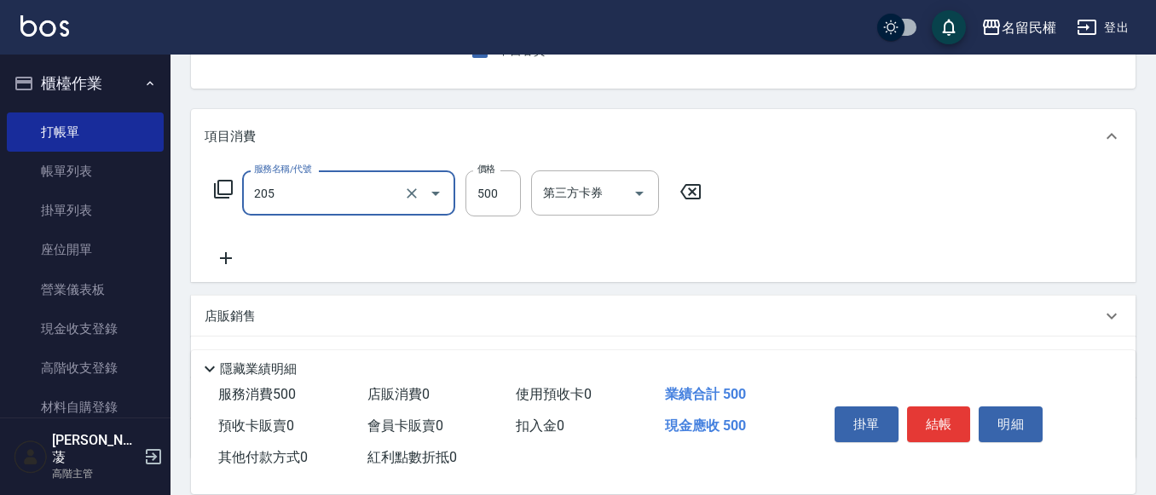
type input "指定洗剪(205)"
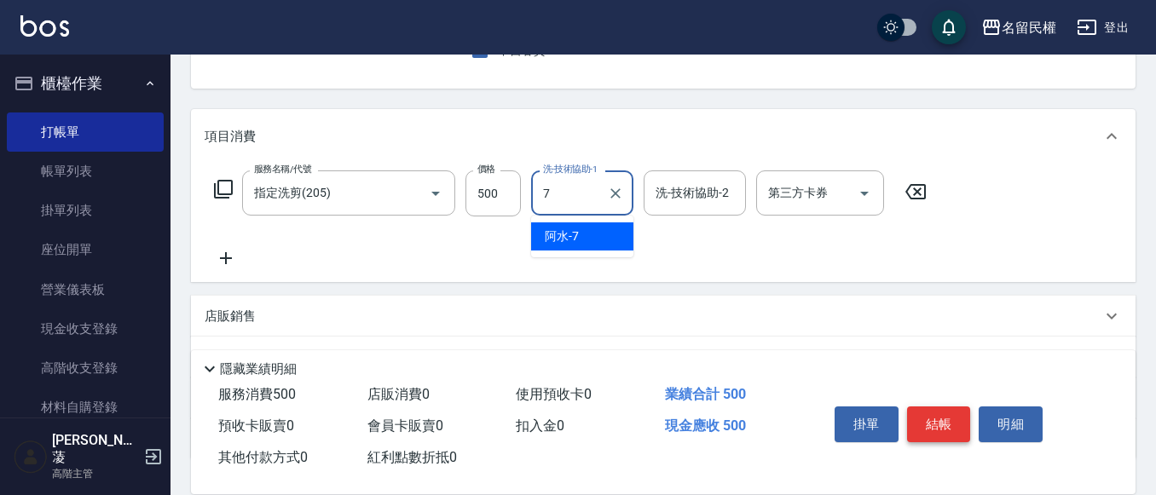
type input "阿水-7"
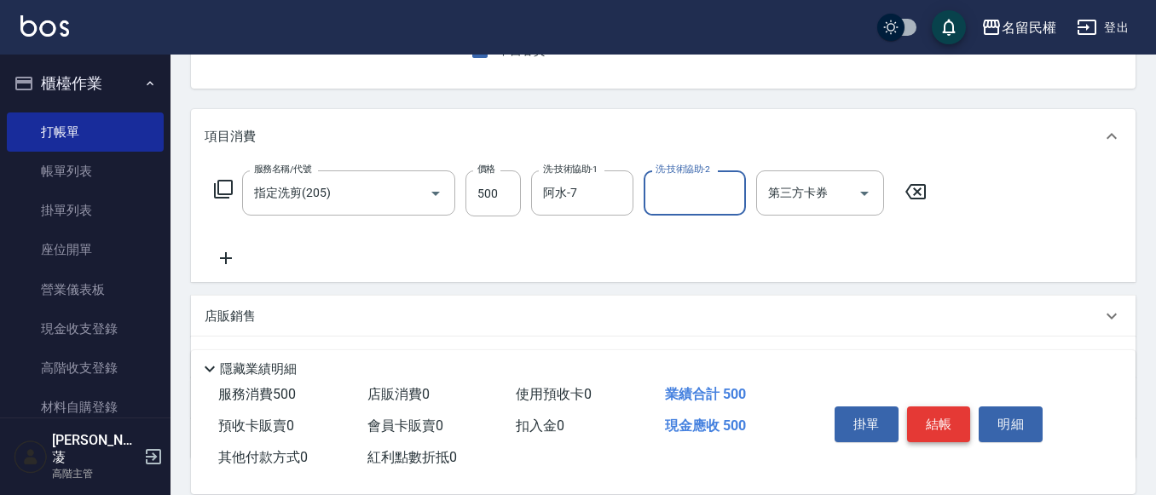
click at [953, 419] on button "結帳" at bounding box center [939, 425] width 64 height 36
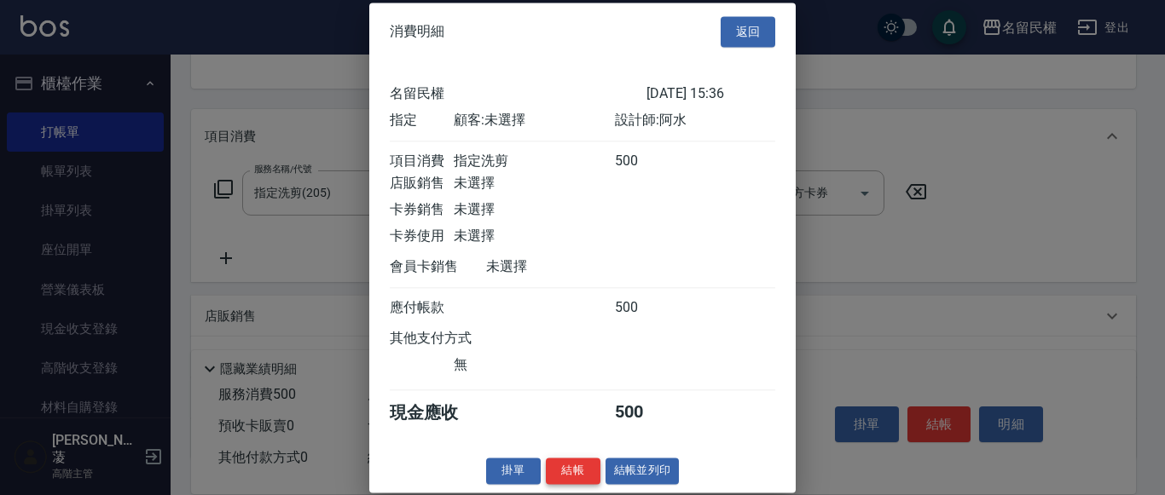
scroll to position [22, 0]
click at [585, 475] on button "結帳" at bounding box center [573, 471] width 55 height 26
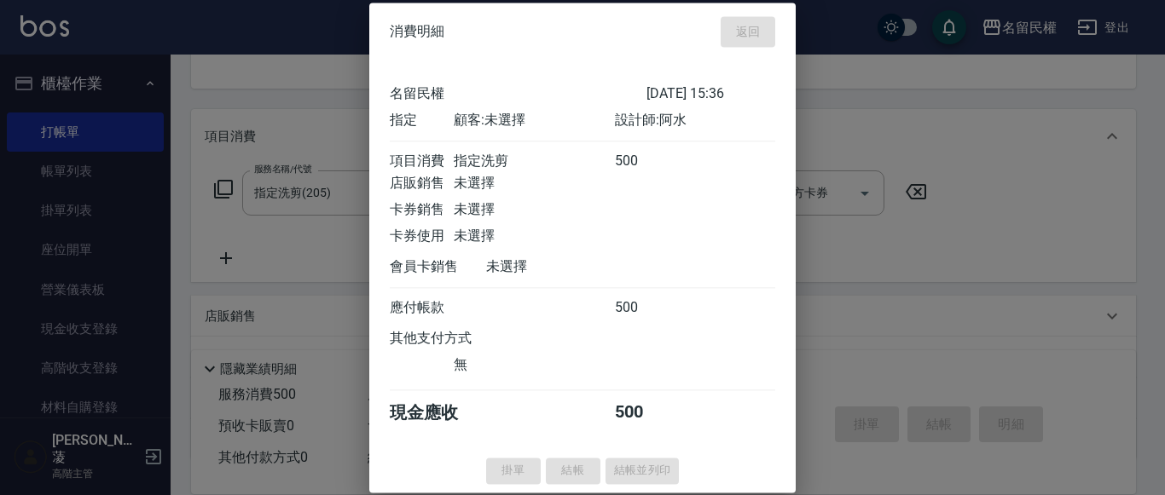
type input "[DATE] 15:51"
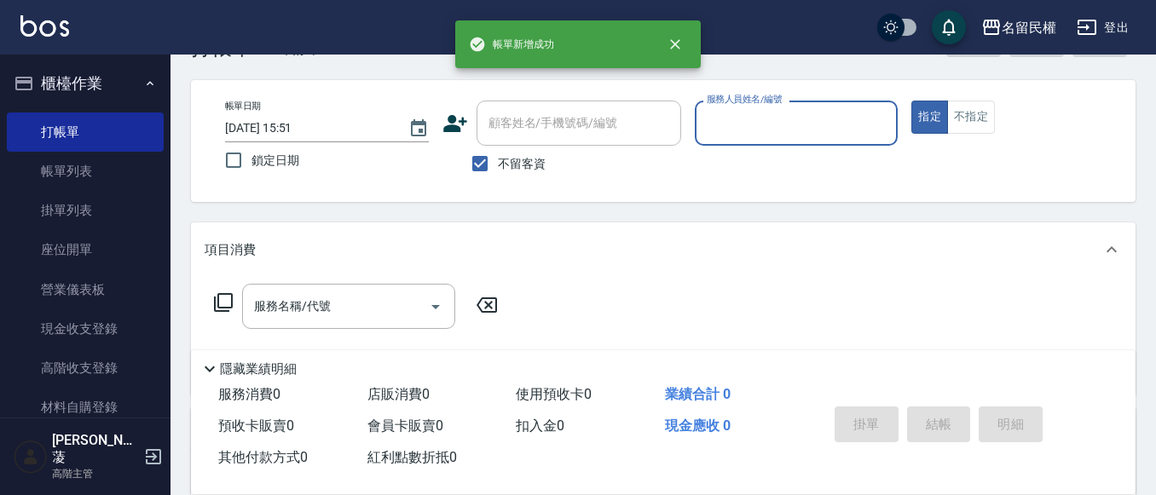
scroll to position [0, 0]
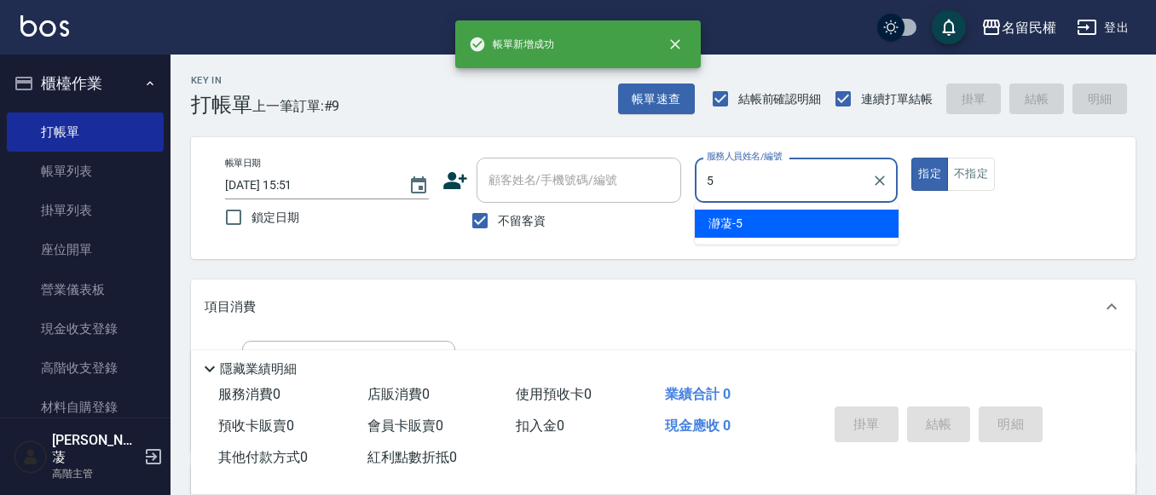
type input "瀞蓤-5"
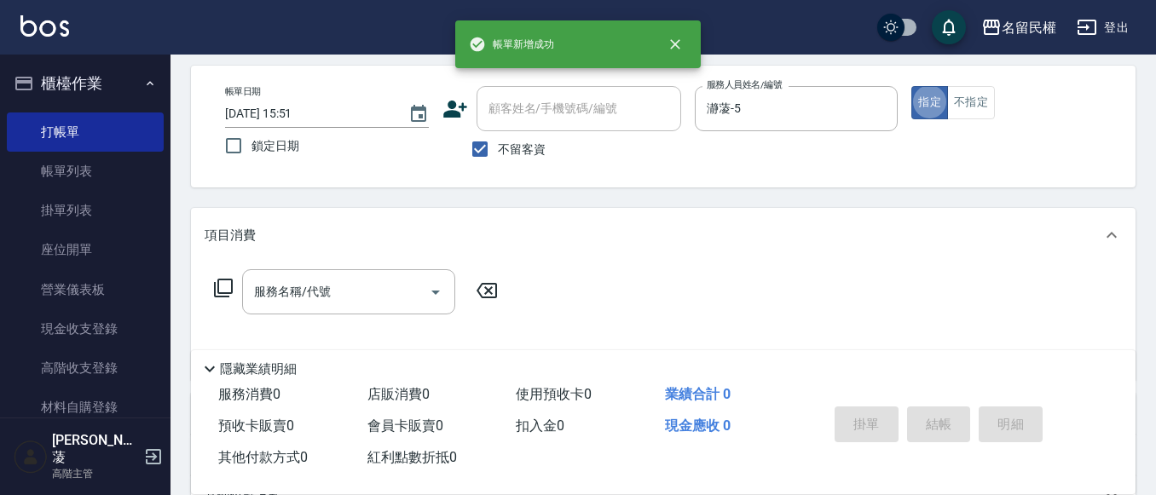
scroll to position [171, 0]
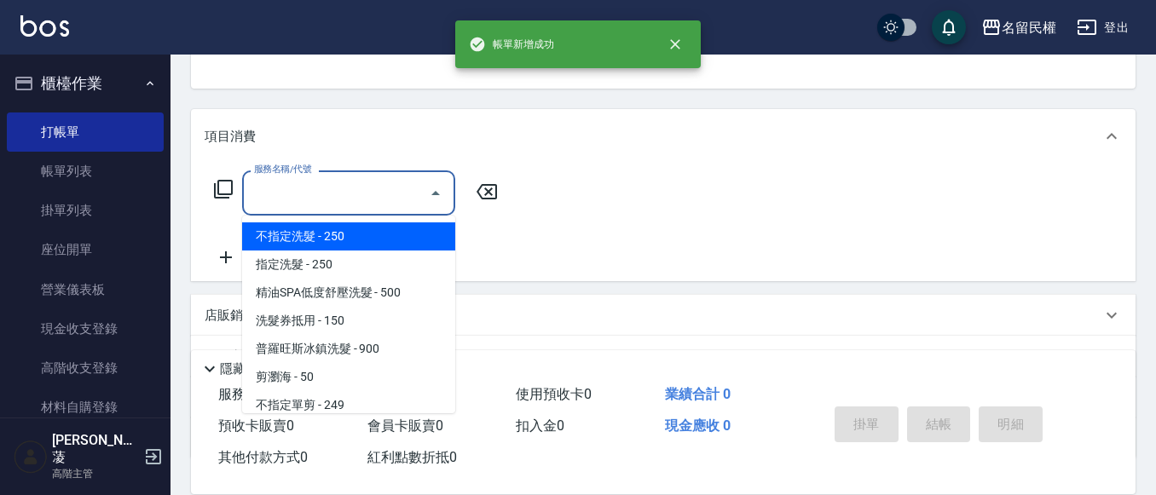
click at [322, 200] on input "服務名稱/代號" at bounding box center [336, 193] width 172 height 30
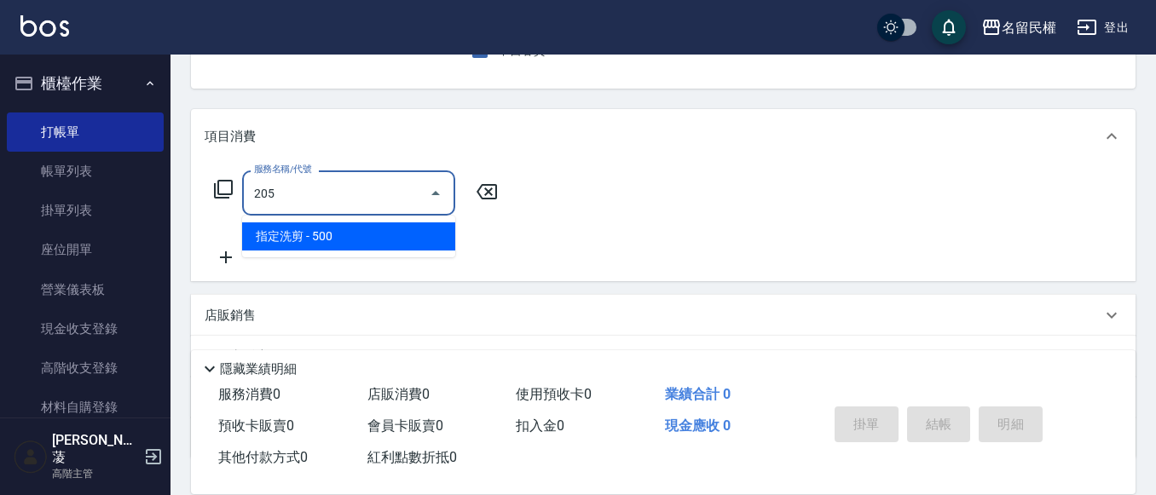
type input "指定洗剪(205)"
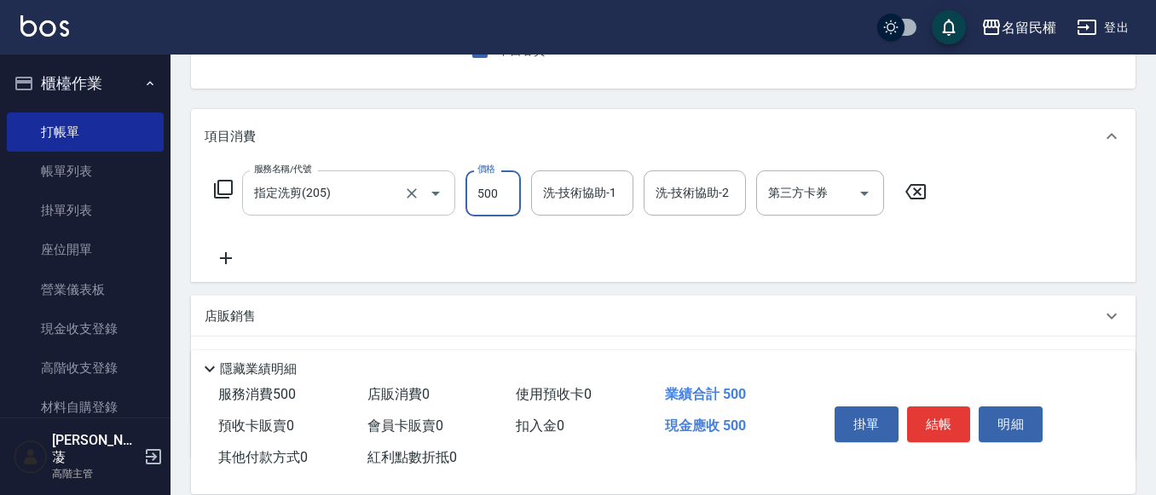
click at [360, 206] on input "指定洗剪(205)" at bounding box center [325, 193] width 150 height 30
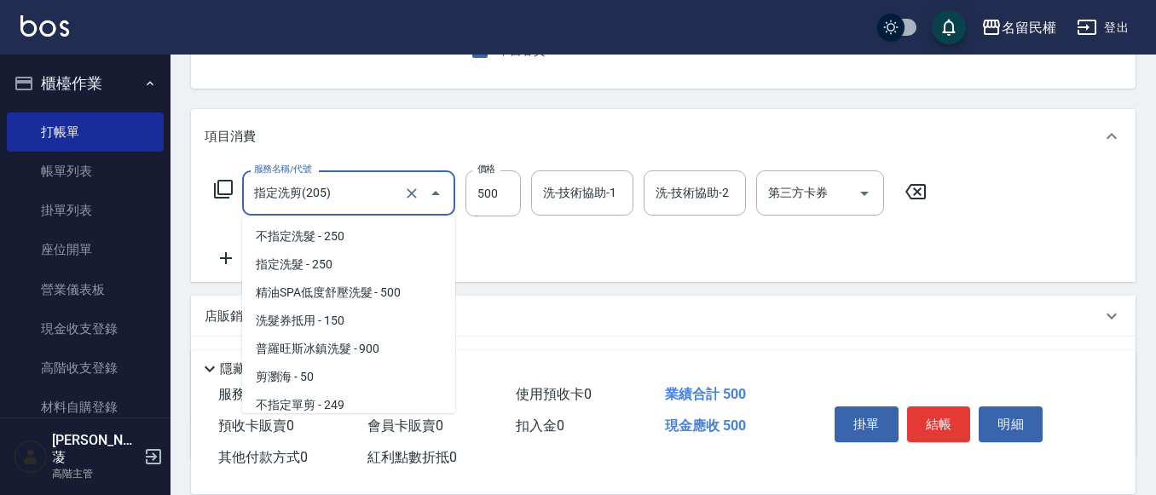
click at [360, 206] on input "指定洗剪(205)" at bounding box center [325, 193] width 150 height 30
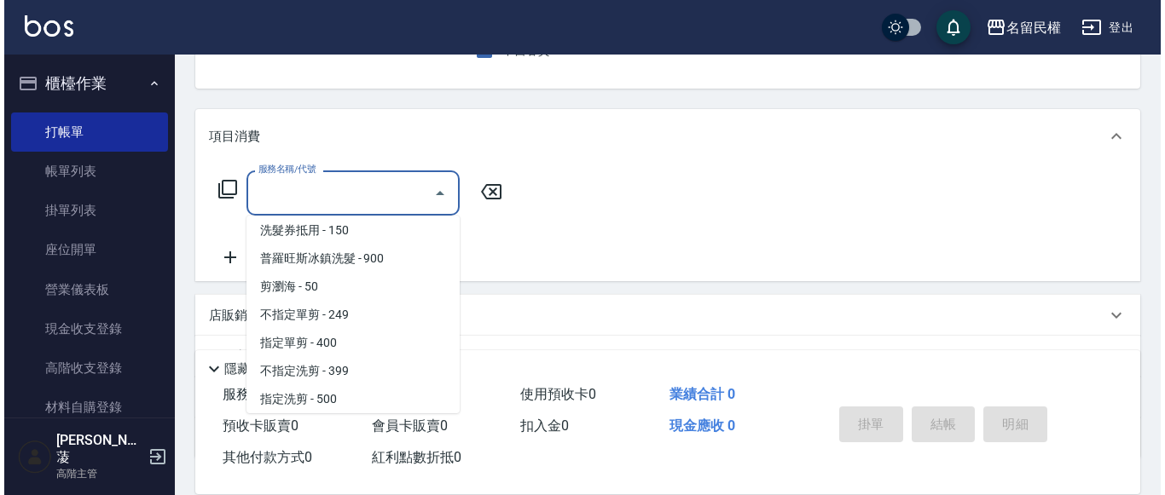
scroll to position [7, 0]
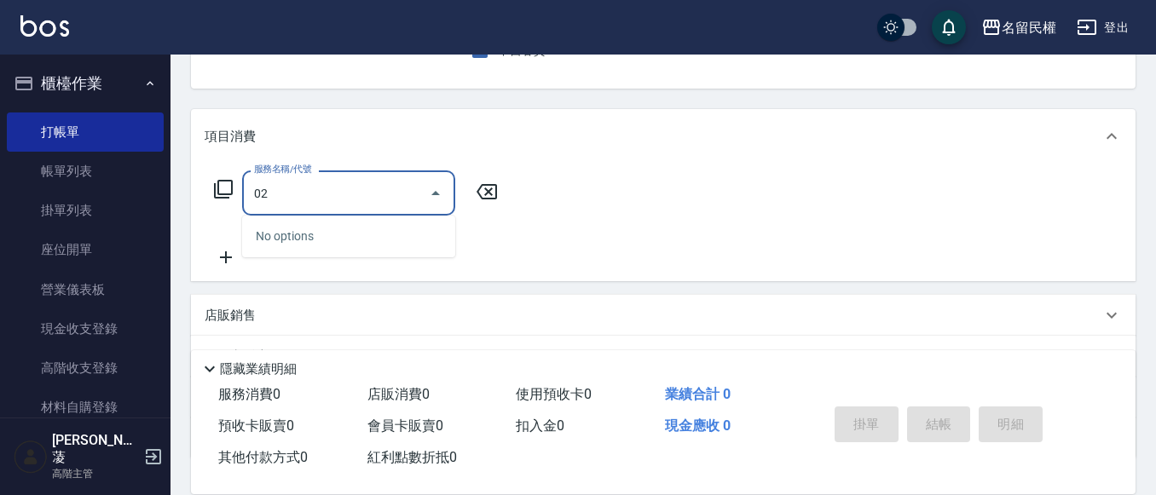
type input "0"
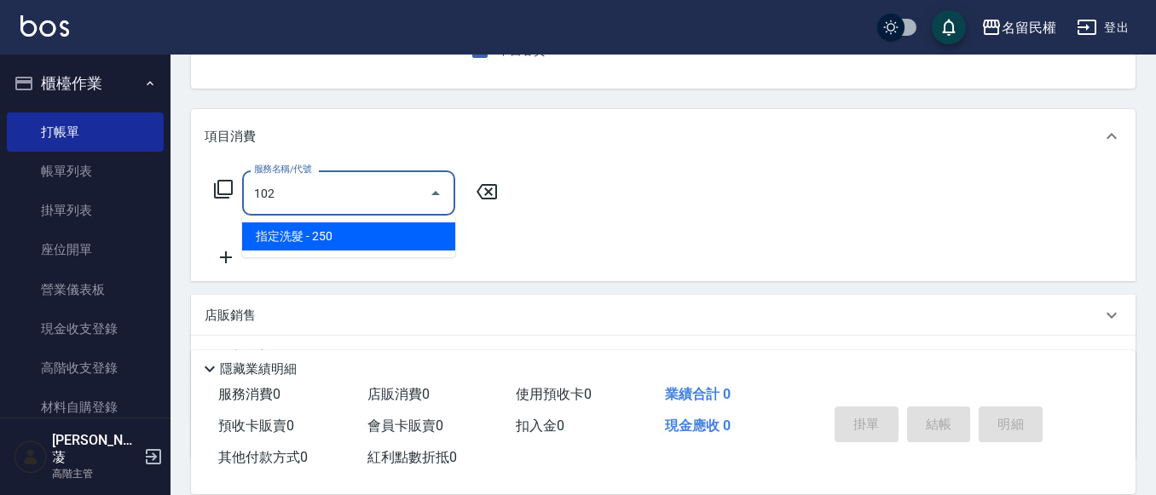
type input "指定洗髮(102)"
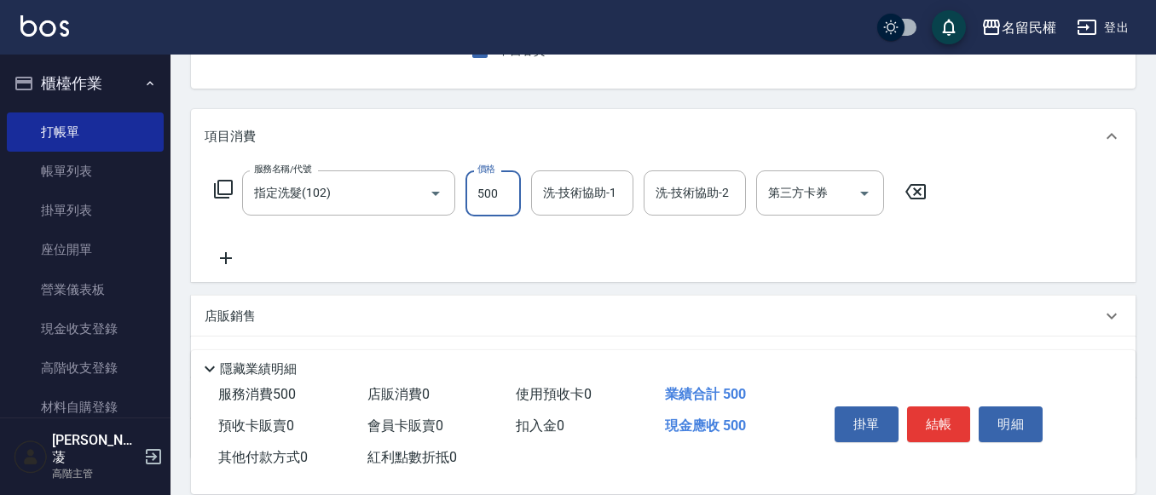
type input "500"
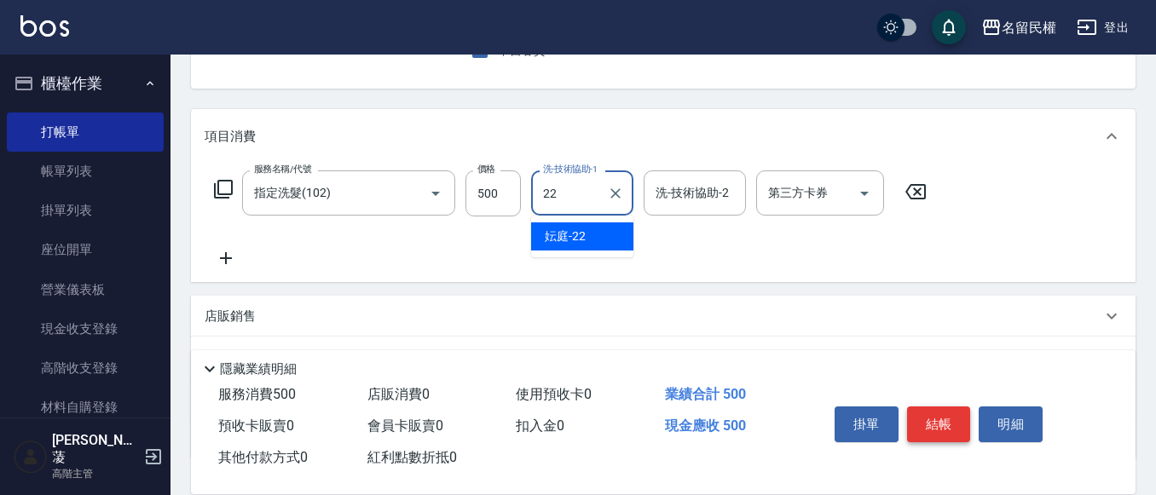
type input "妘庭-22"
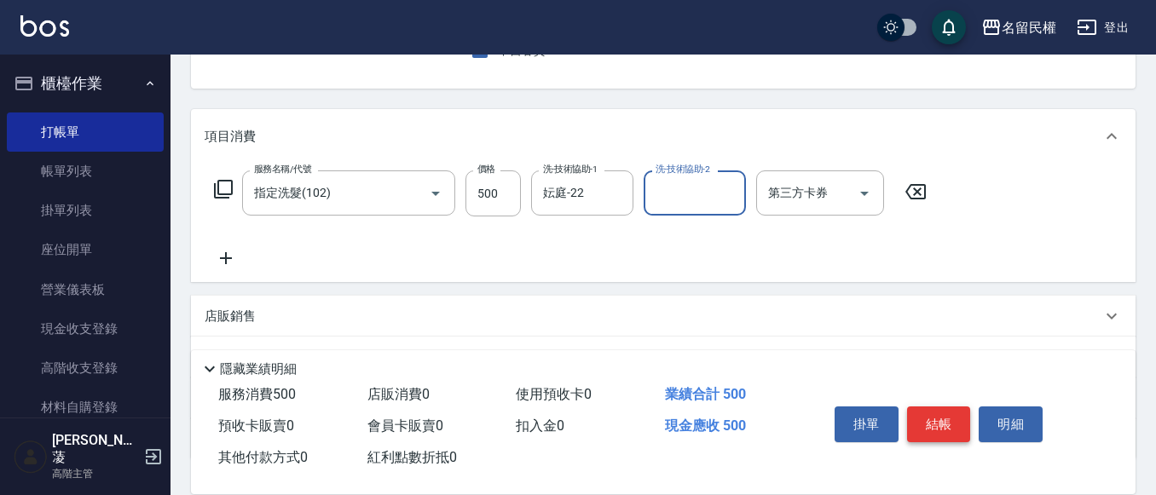
click at [936, 412] on button "結帳" at bounding box center [939, 425] width 64 height 36
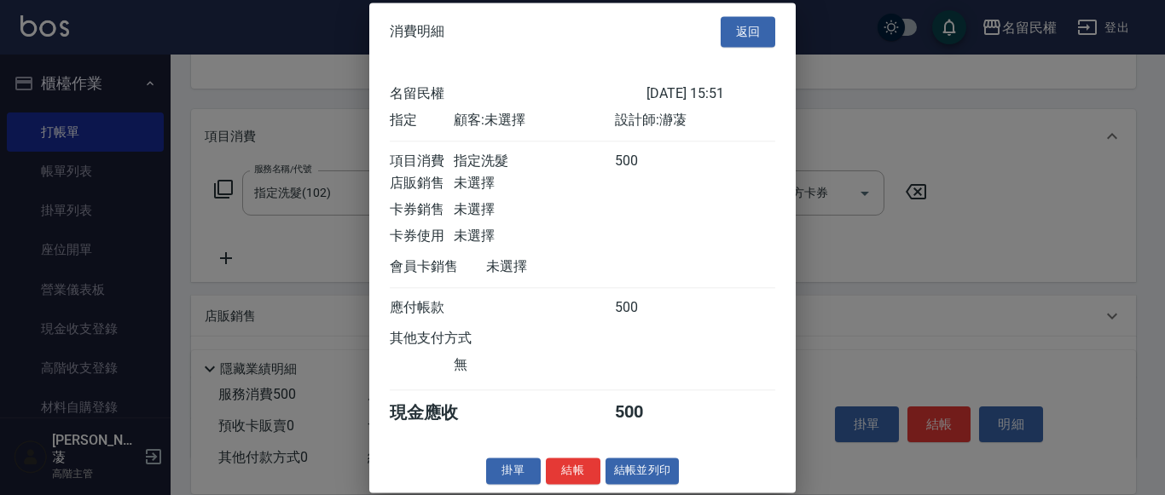
scroll to position [22, 0]
click at [577, 463] on button "結帳" at bounding box center [573, 471] width 55 height 26
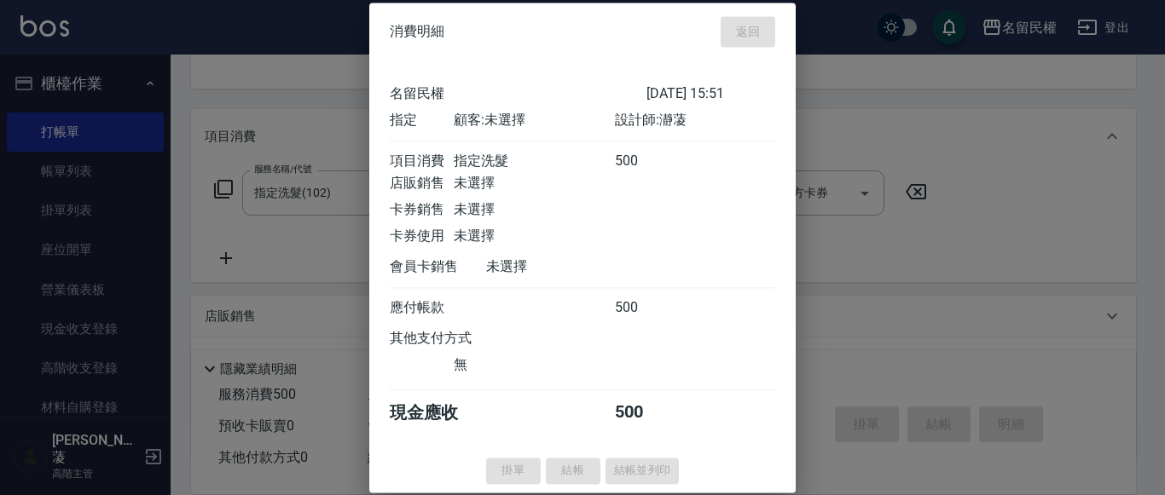
type input "[DATE] 15:52"
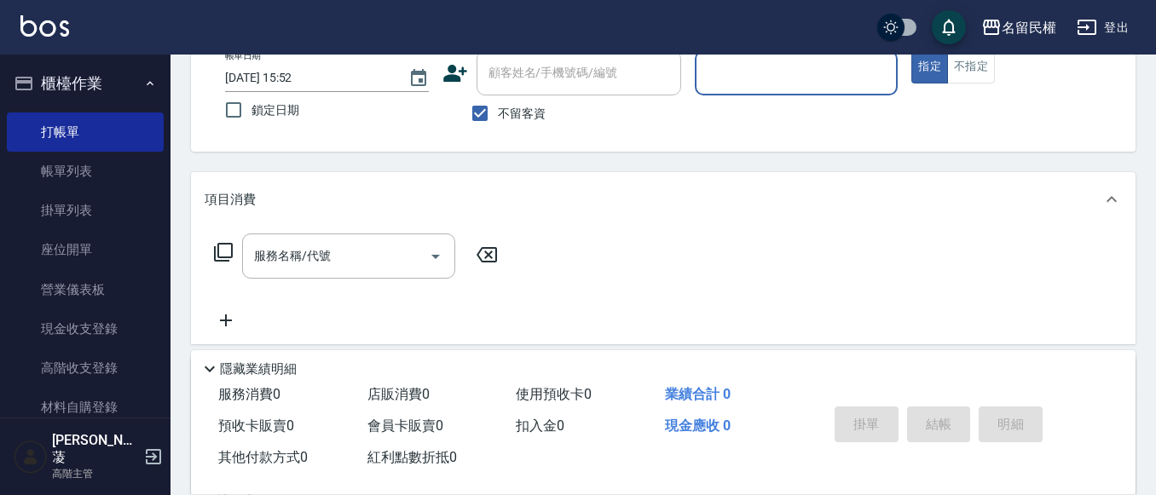
scroll to position [80, 0]
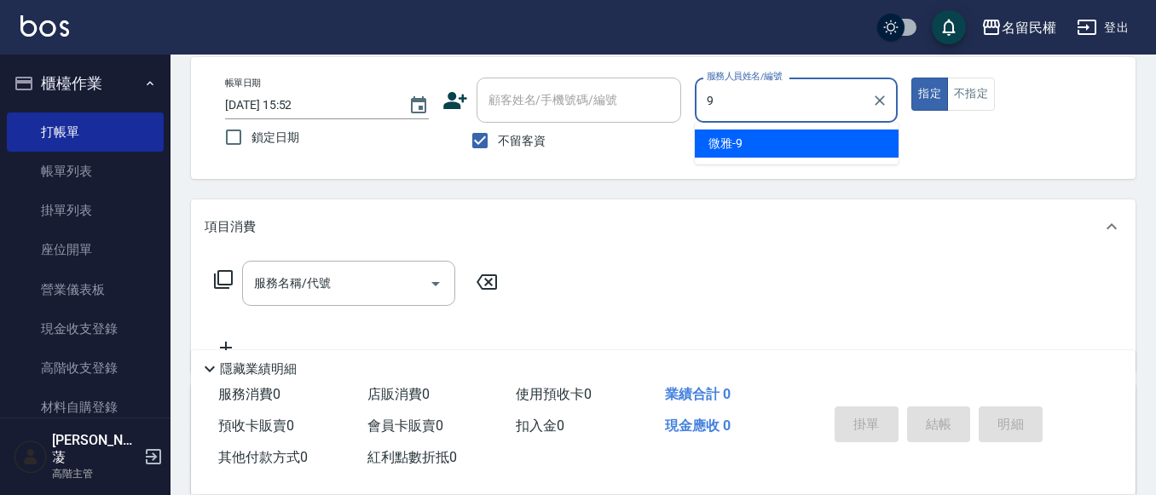
type input "微雅-9"
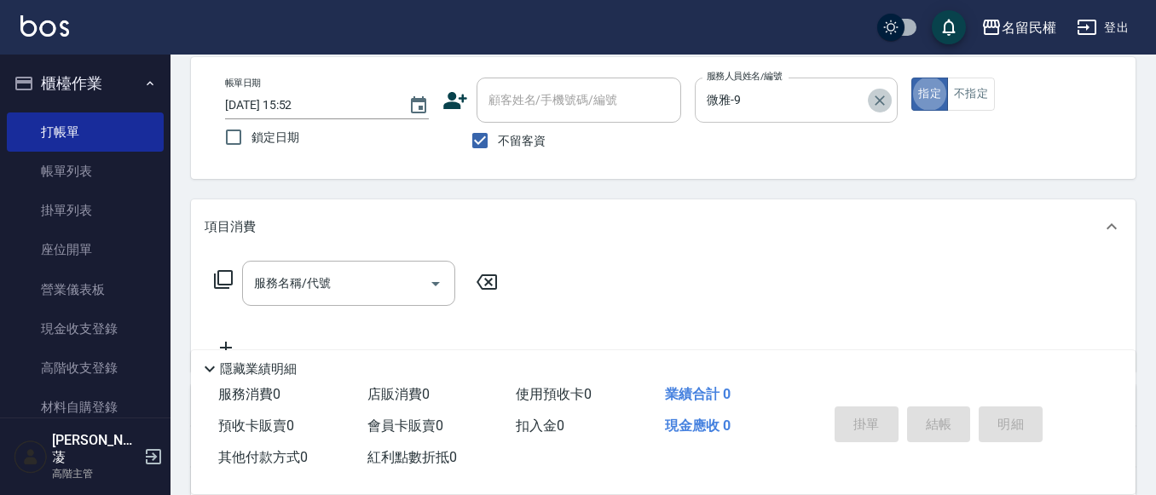
click at [876, 94] on icon "Clear" at bounding box center [880, 100] width 17 height 17
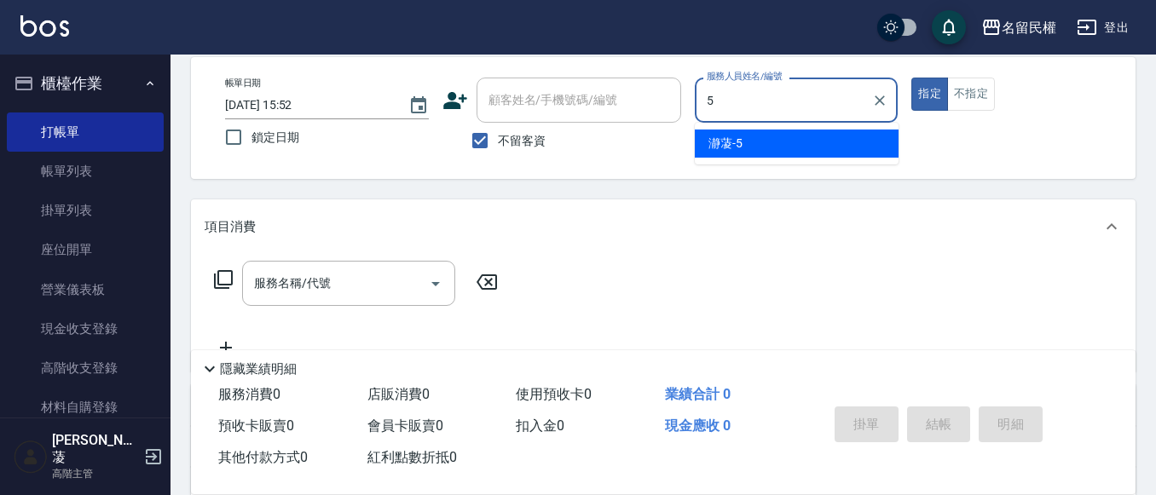
type input "瀞蓤-5"
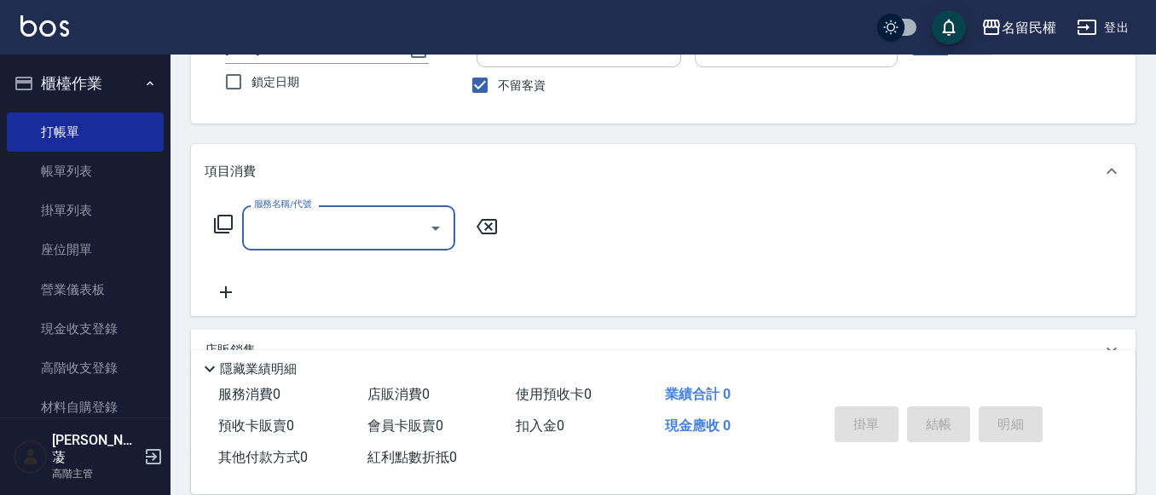
scroll to position [165, 0]
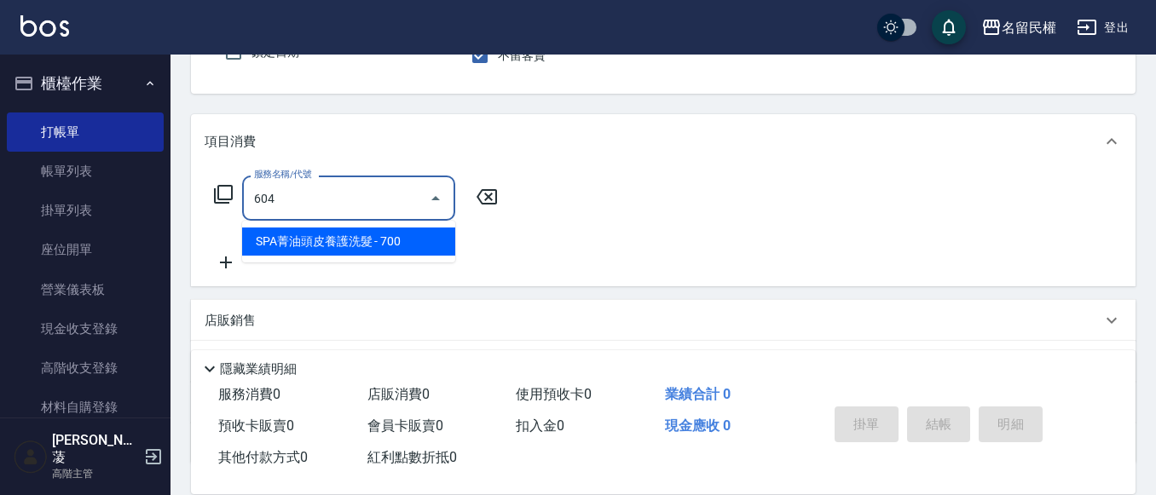
type input "SPA菁油頭皮養護洗髮(604)"
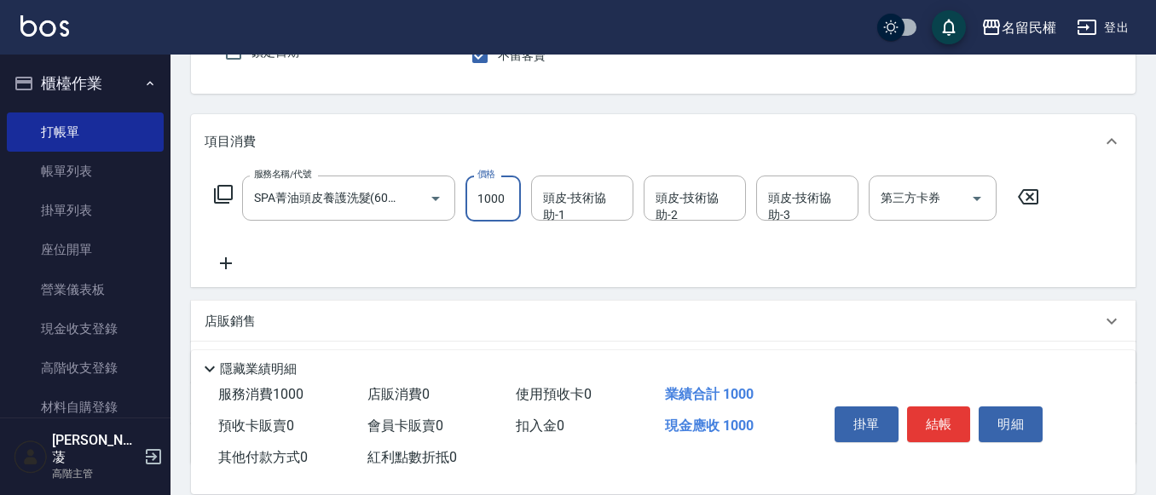
type input "1000"
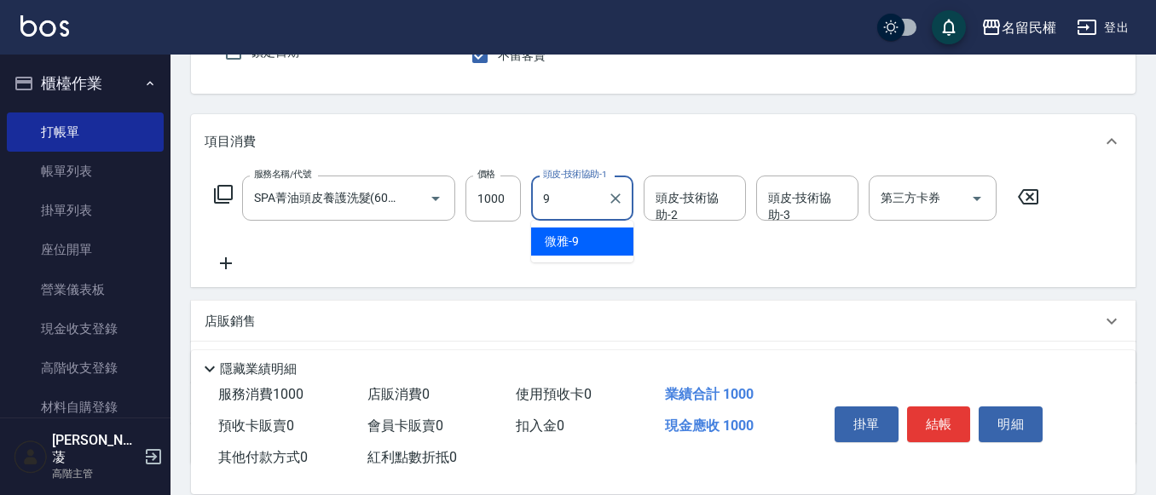
type input "微雅-9"
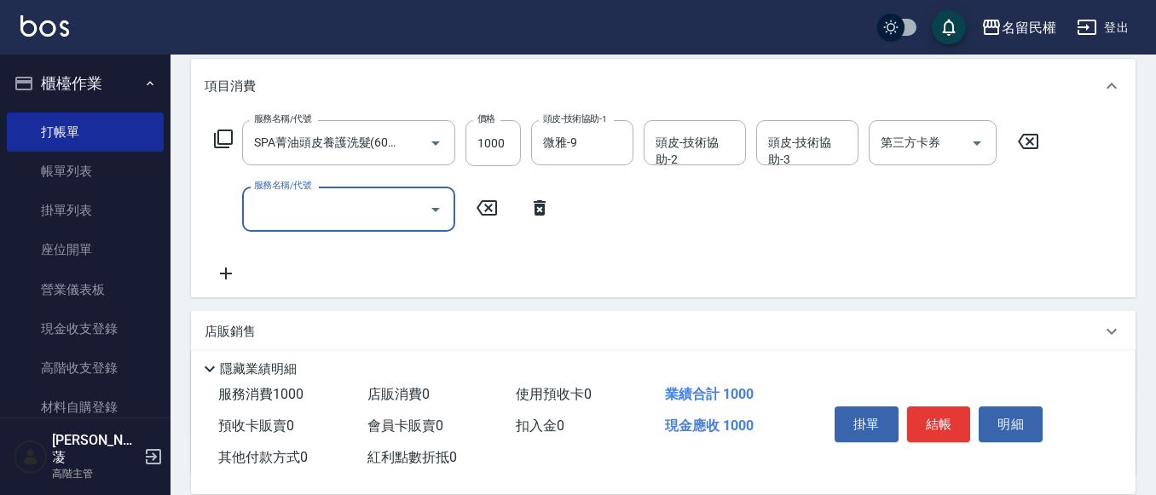
scroll to position [251, 0]
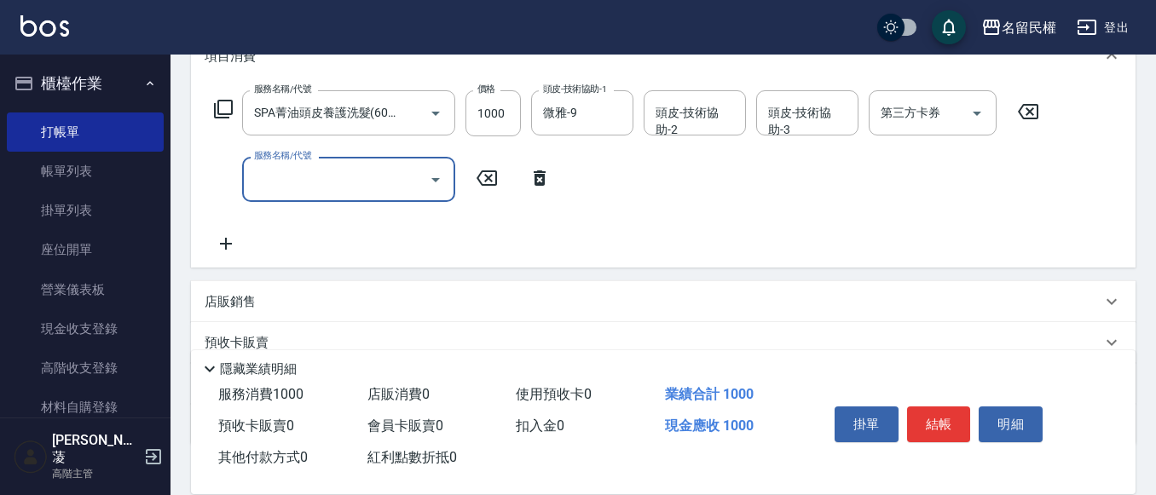
type input "2"
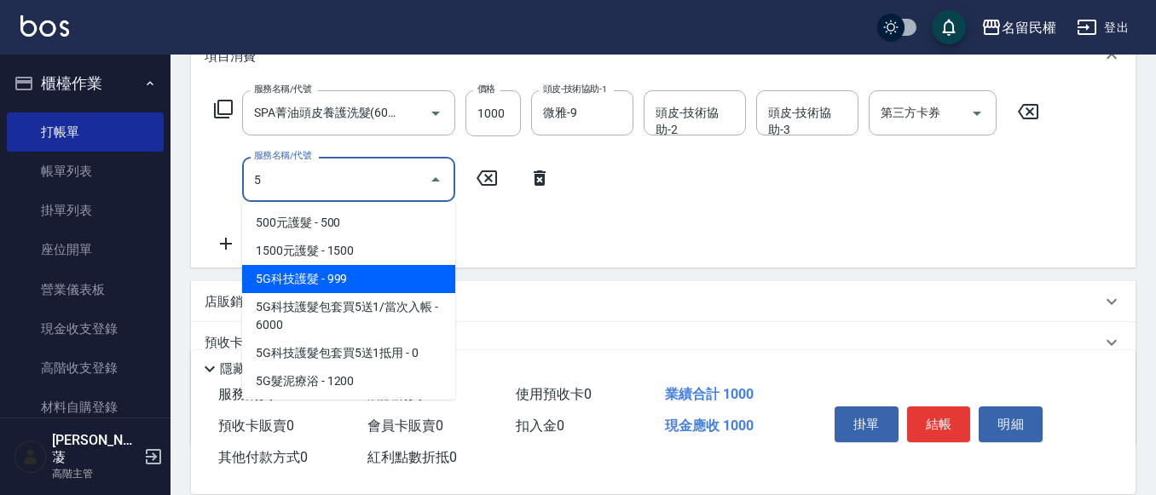
click at [340, 284] on span "5G科技護髮 - 999" at bounding box center [348, 279] width 213 height 28
type input "5G科技護髮(517)"
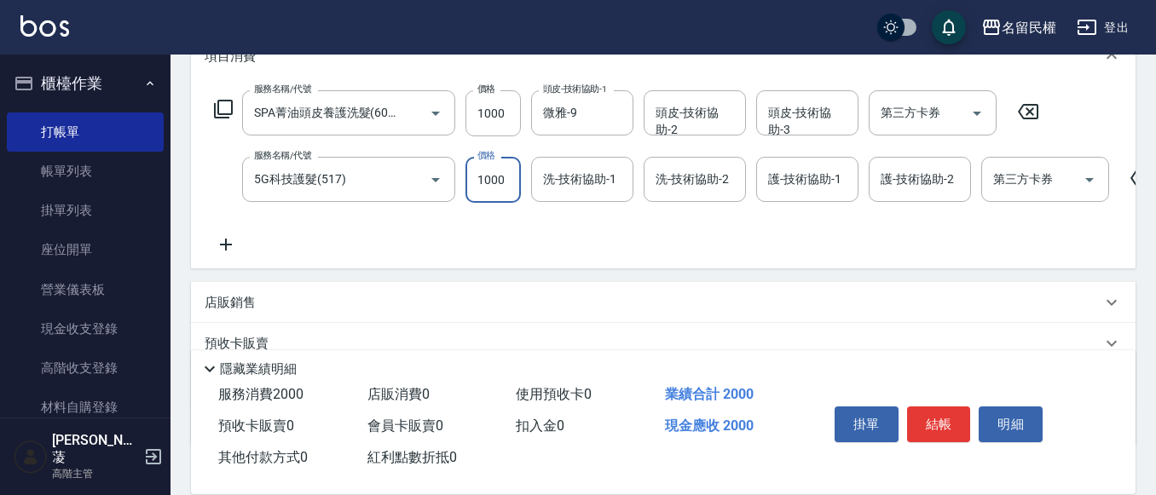
type input "1000"
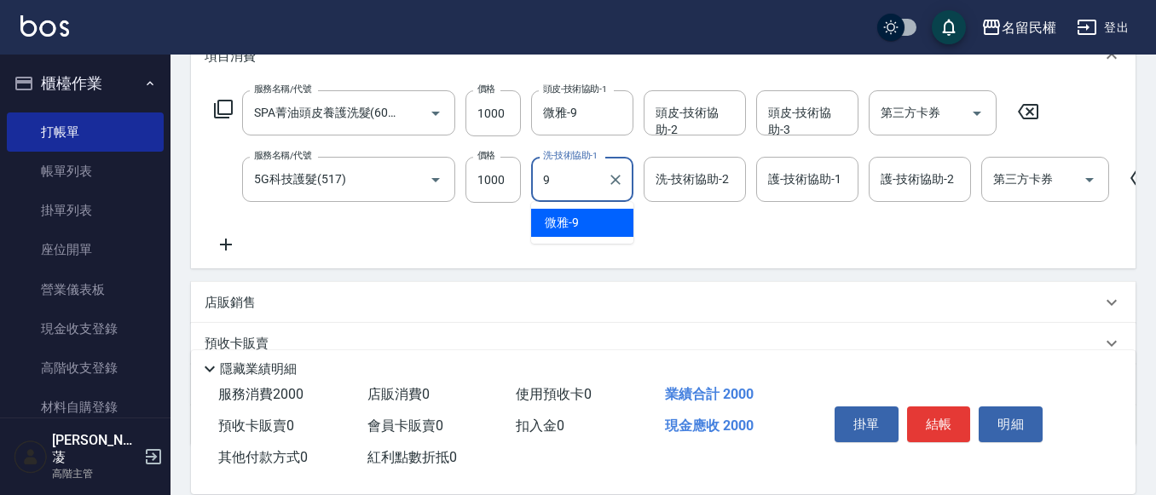
type input "微雅-9"
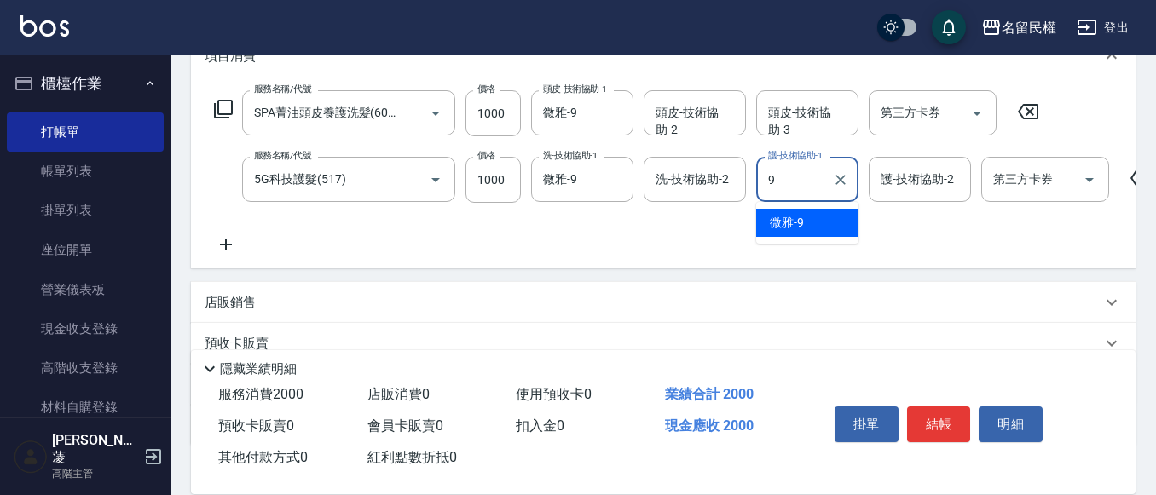
type input "微雅-9"
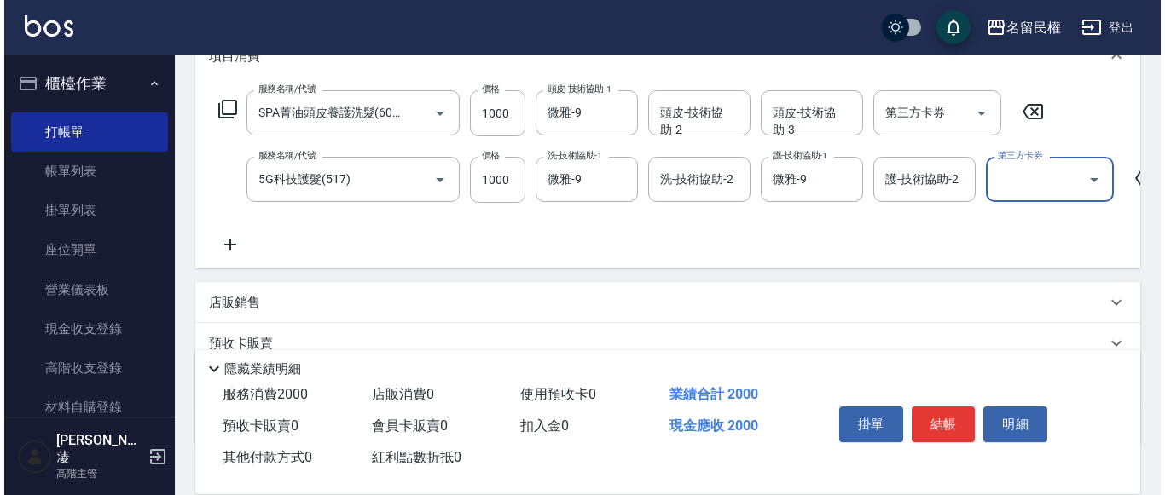
scroll to position [0, 0]
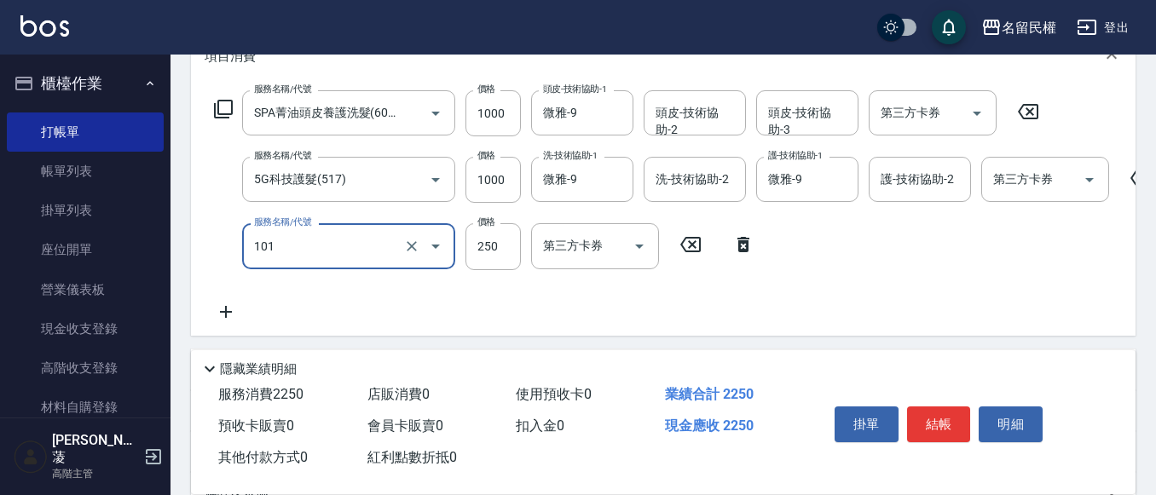
type input "不指定洗髮(101)"
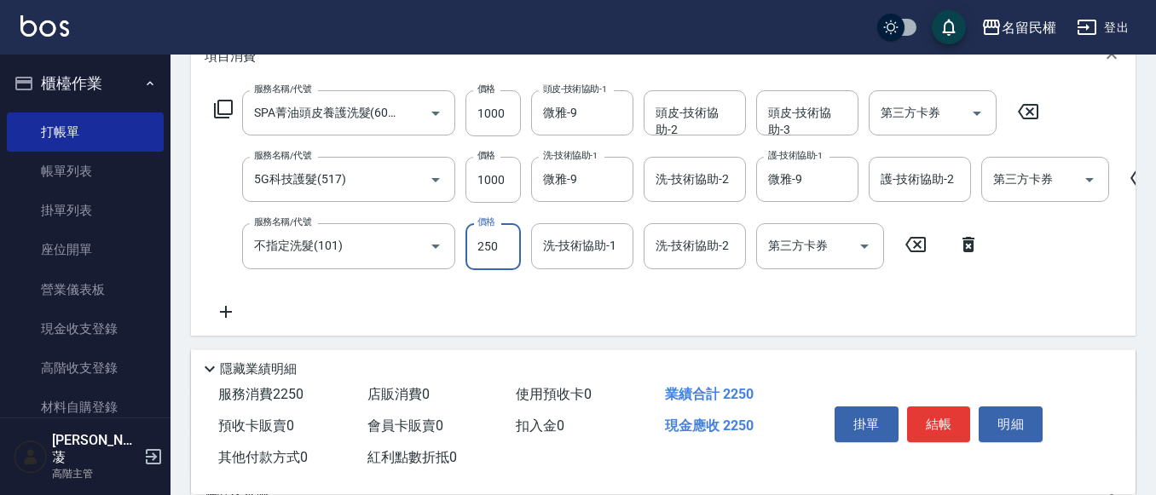
click at [496, 257] on input "250" at bounding box center [493, 246] width 55 height 46
type input "300"
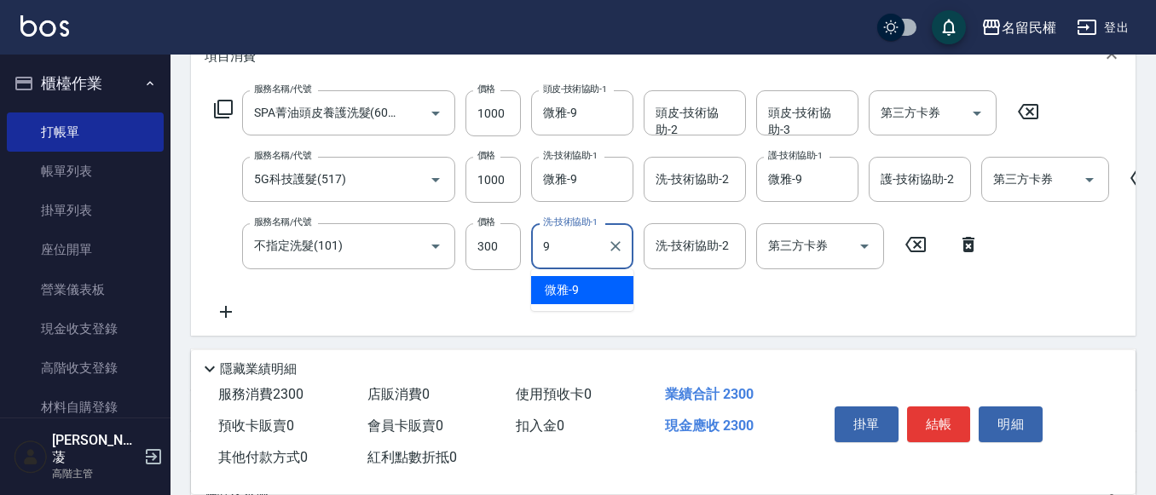
type input "微雅-9"
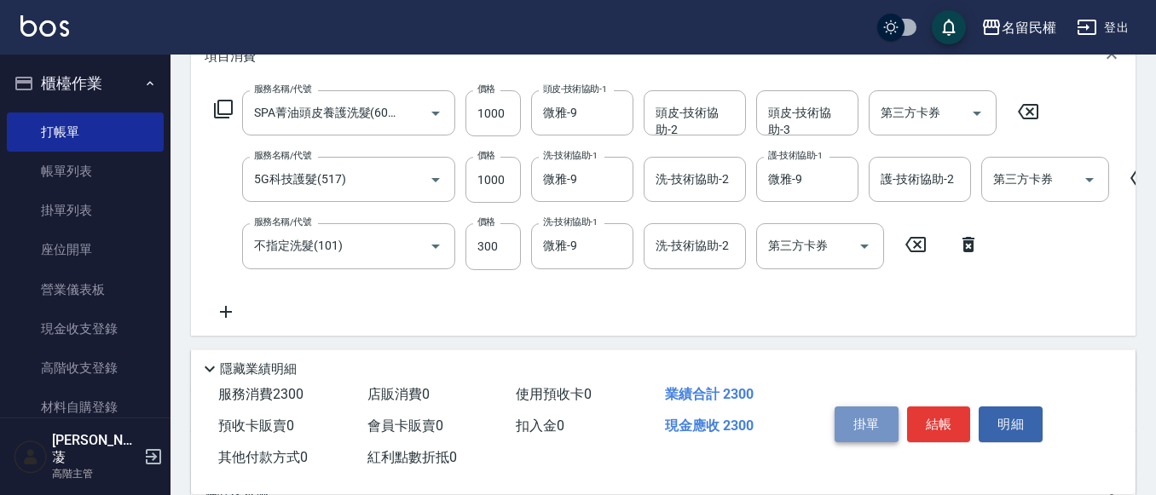
drag, startPoint x: 896, startPoint y: 425, endPoint x: 927, endPoint y: 415, distance: 32.1
click at [901, 422] on div "掛單 結帳 明細" at bounding box center [939, 427] width 223 height 54
click at [927, 415] on button "結帳" at bounding box center [939, 425] width 64 height 36
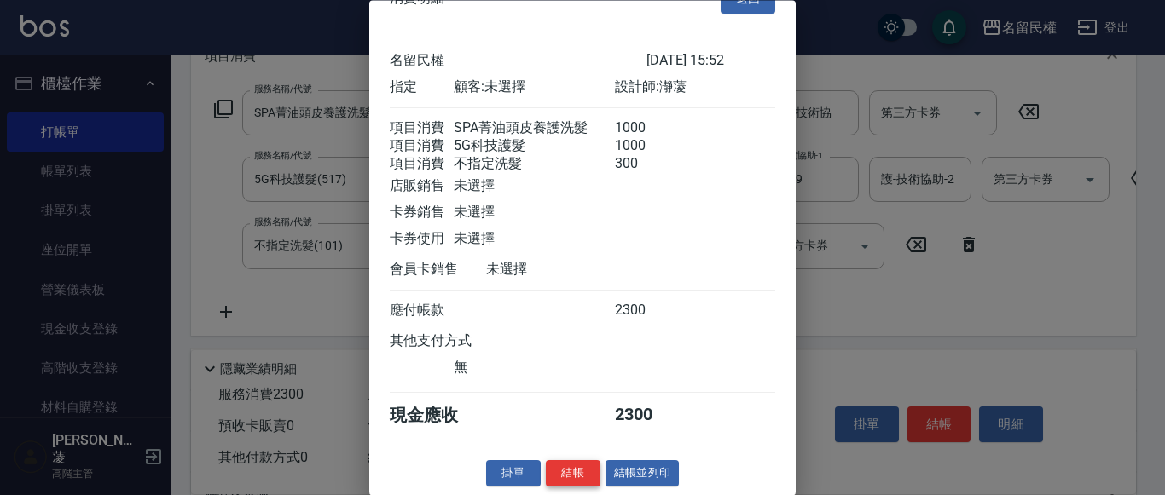
scroll to position [63, 0]
click at [570, 482] on button "結帳" at bounding box center [573, 474] width 55 height 26
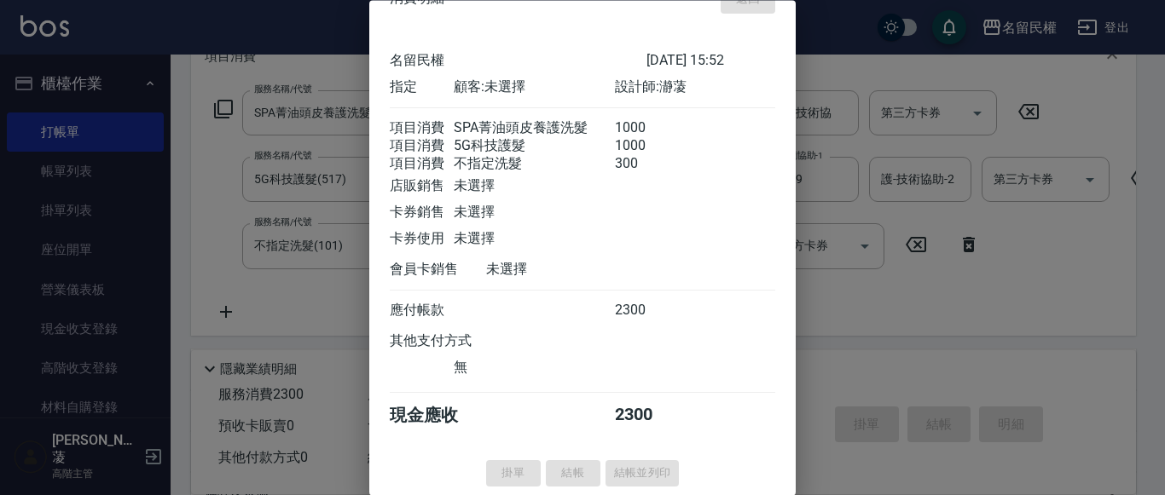
type input "[DATE] 16:04"
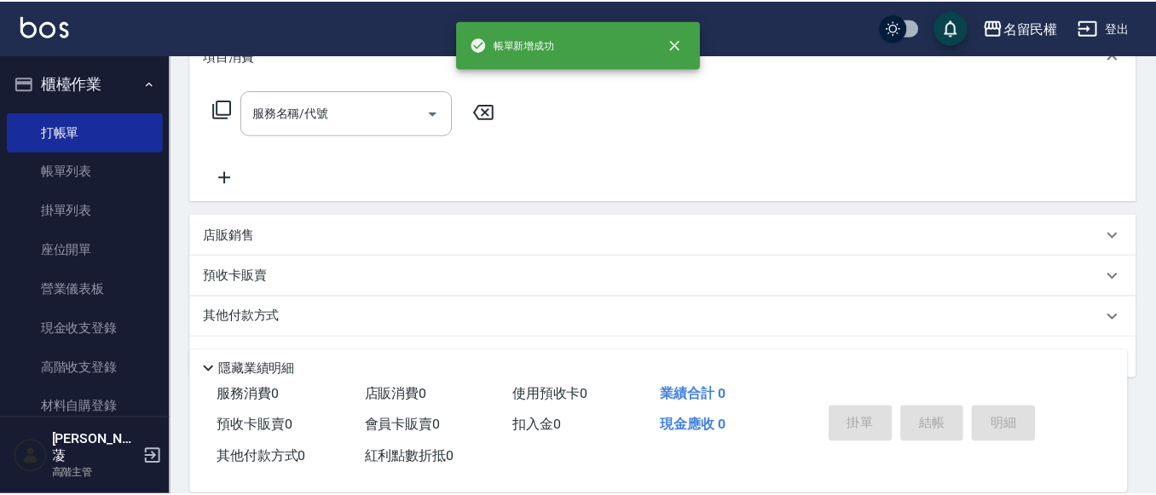
scroll to position [0, 0]
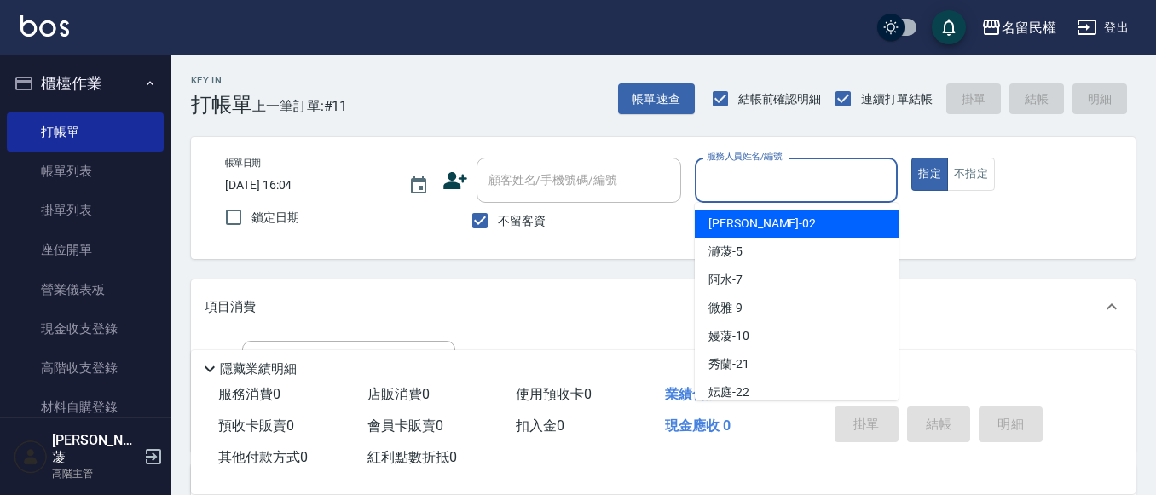
click at [739, 186] on input "服務人員姓名/編號" at bounding box center [797, 180] width 188 height 30
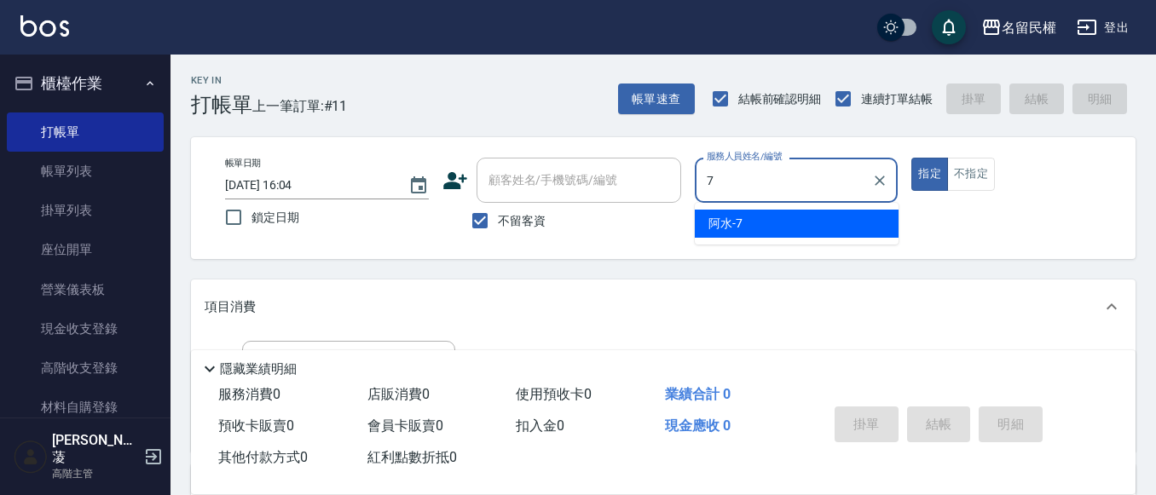
type input "阿水-7"
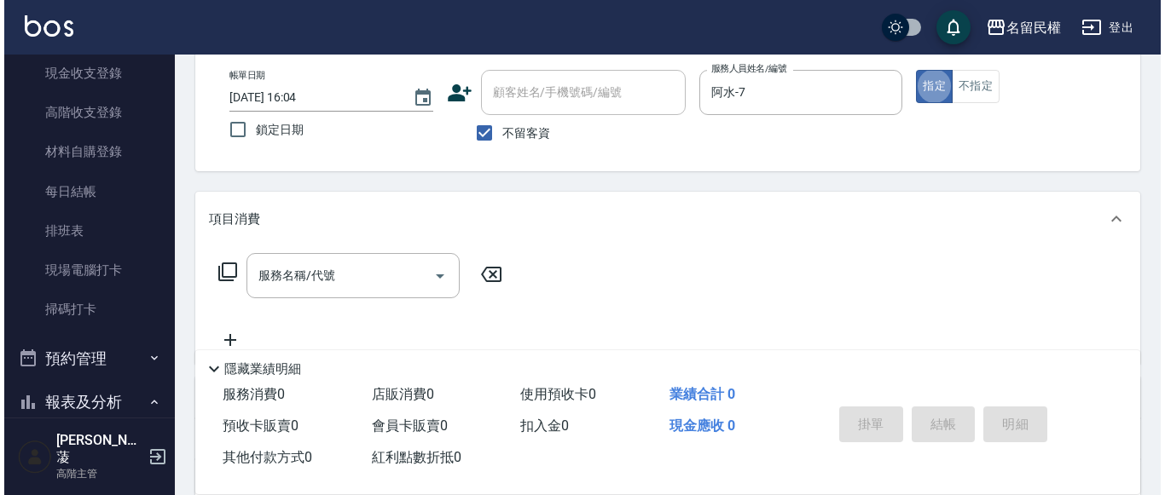
scroll to position [171, 0]
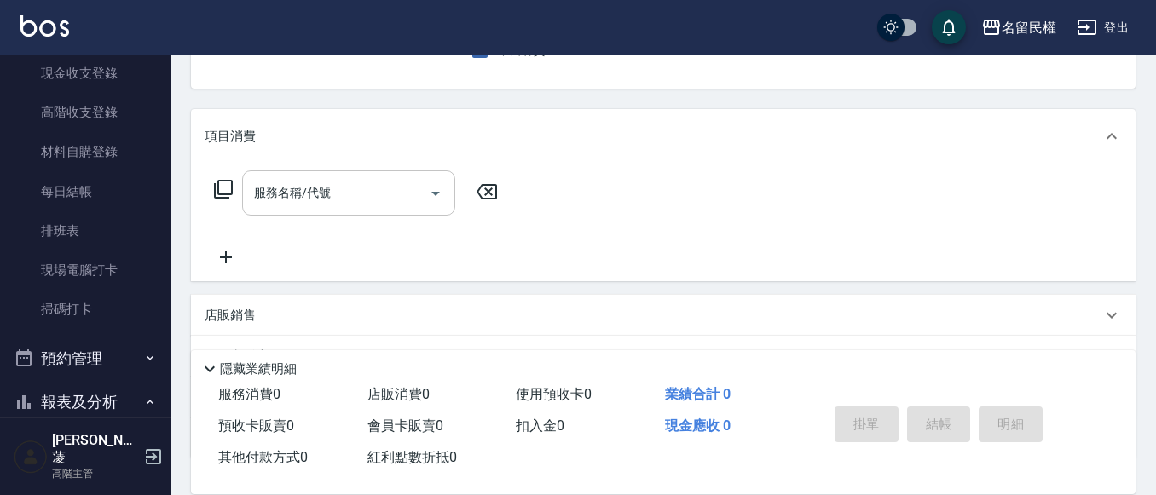
click at [338, 213] on div "服務名稱/代號" at bounding box center [348, 193] width 213 height 45
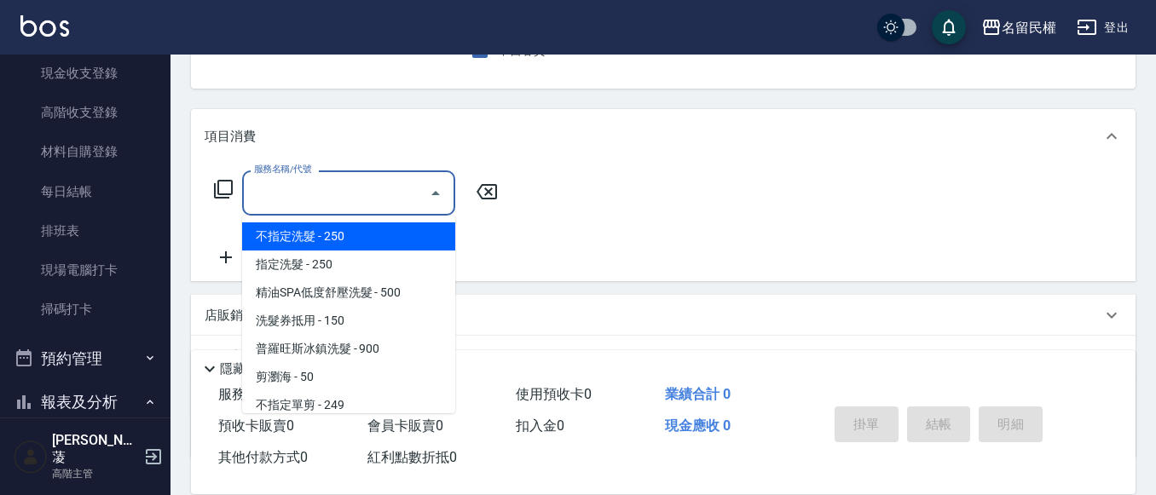
type input "3"
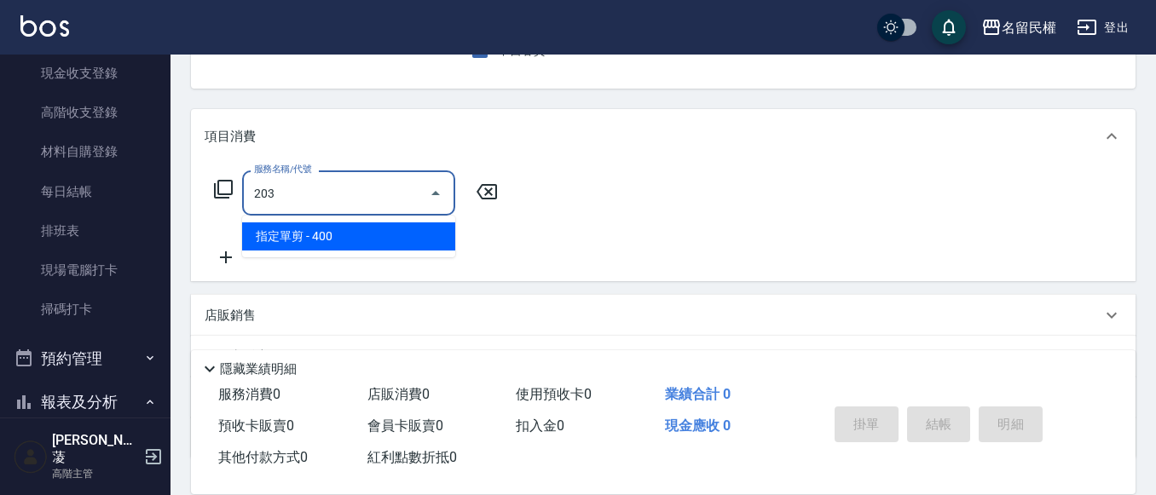
type input "指定單剪(203)"
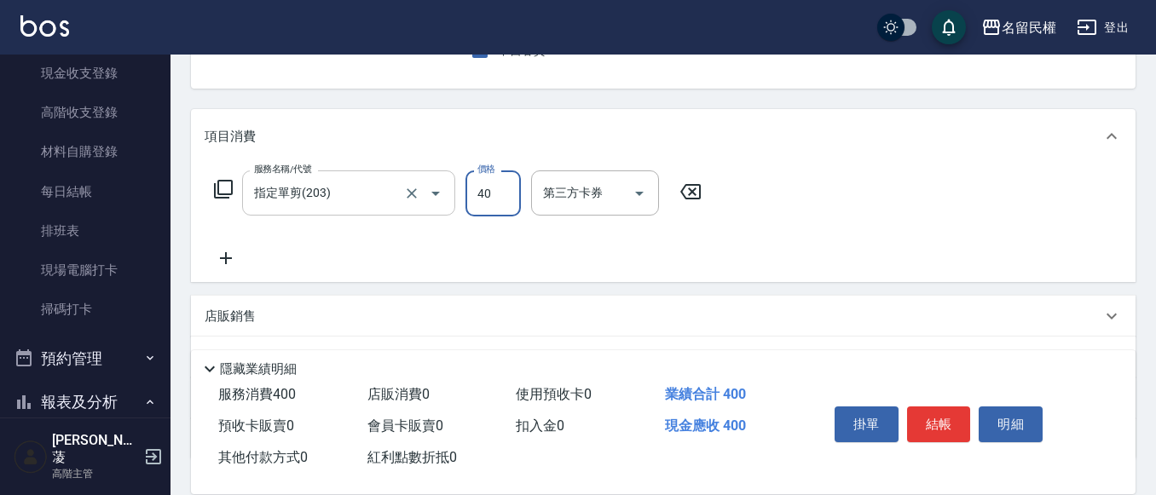
type input "400"
click at [950, 428] on button "結帳" at bounding box center [939, 425] width 64 height 36
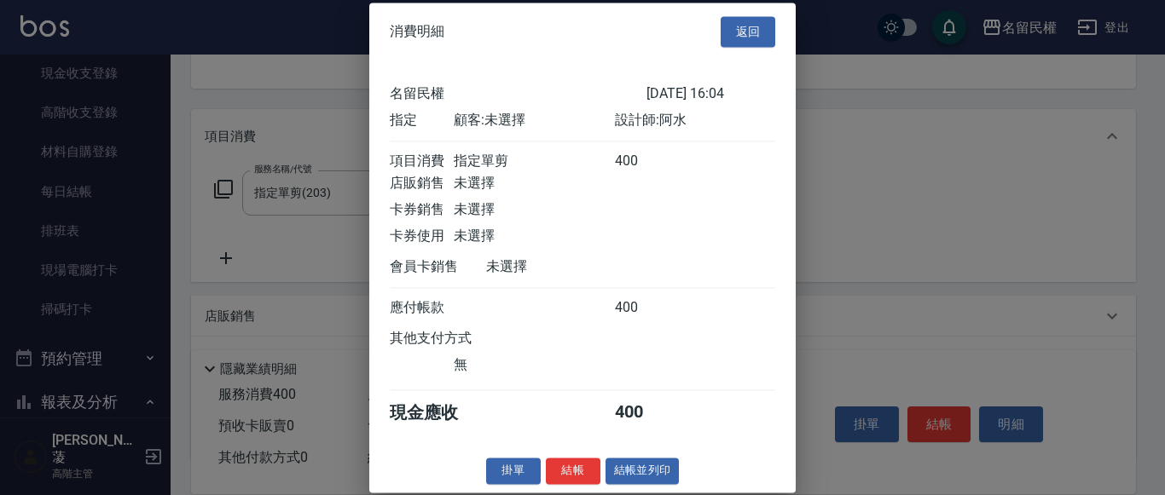
scroll to position [22, 0]
click at [572, 465] on button "結帳" at bounding box center [573, 471] width 55 height 26
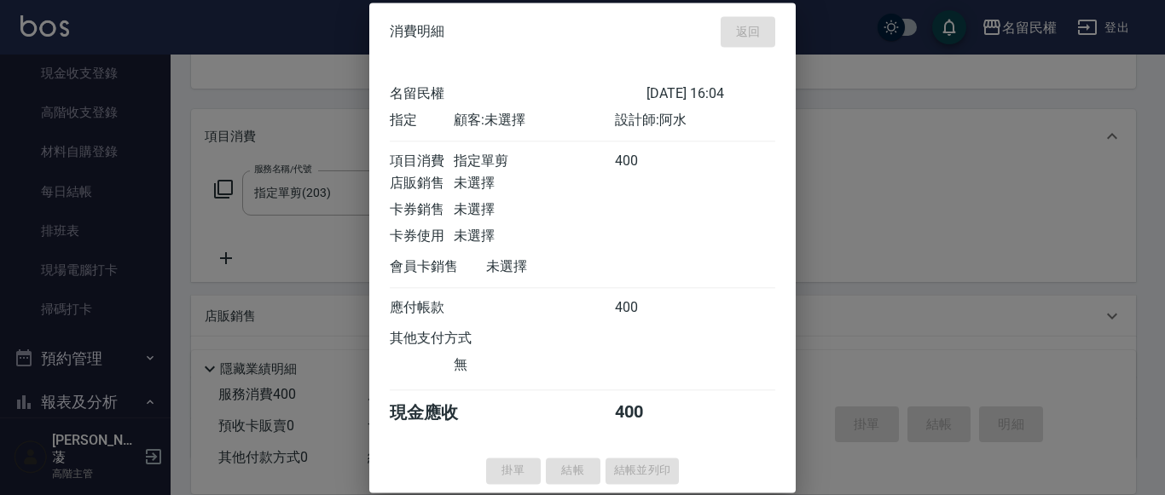
type input "[DATE] 16:23"
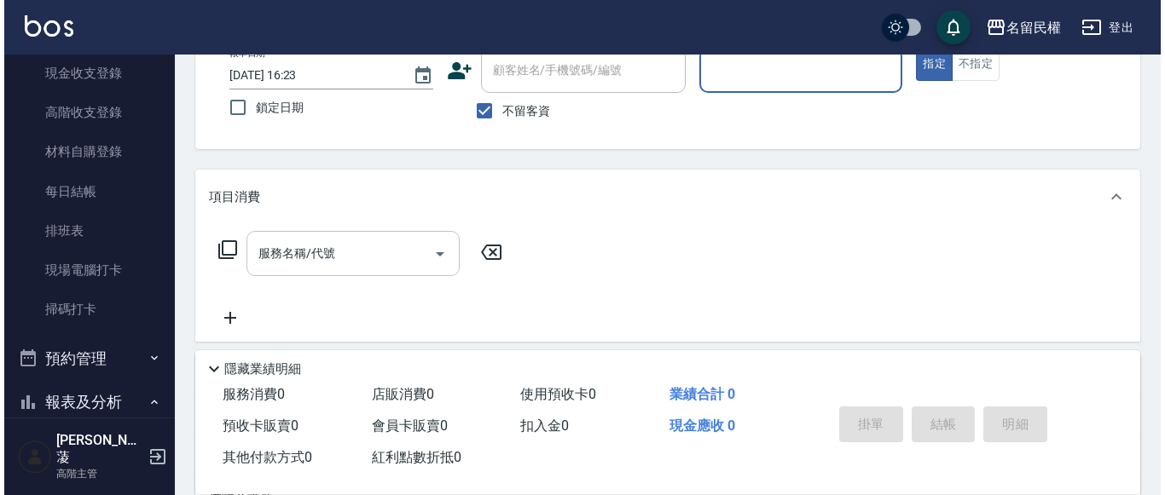
scroll to position [80, 0]
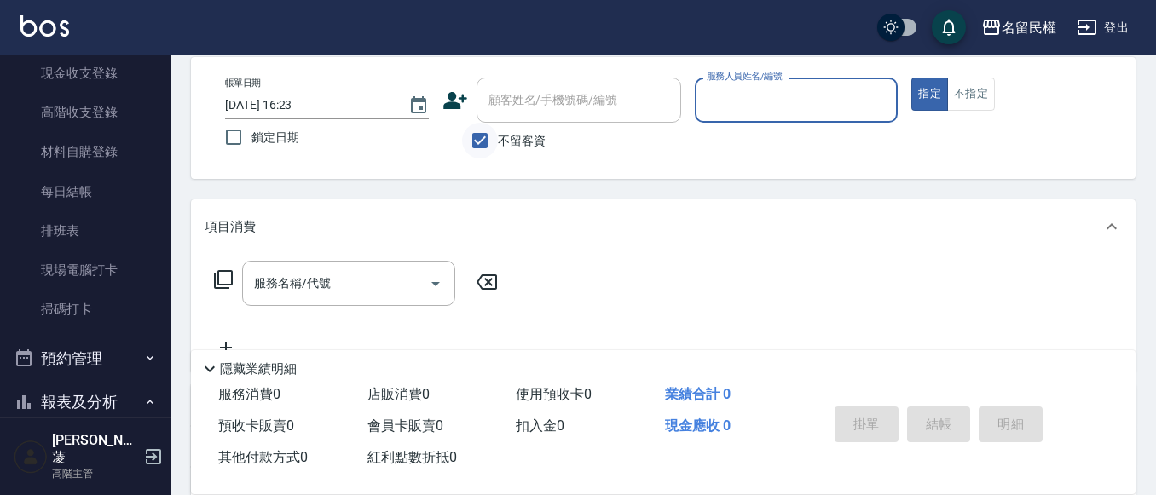
click at [488, 120] on div "顧客姓名/手機號碼/編號" at bounding box center [579, 100] width 205 height 45
click at [479, 137] on input "不留客資" at bounding box center [480, 141] width 36 height 36
checkbox input "false"
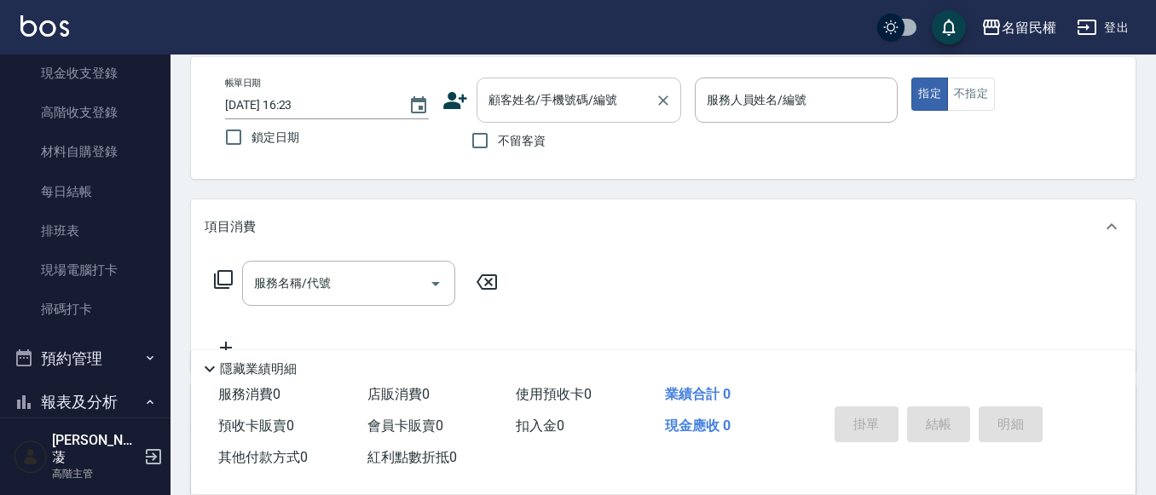
click at [532, 107] on input "顧客姓名/手機號碼/編號" at bounding box center [566, 100] width 164 height 30
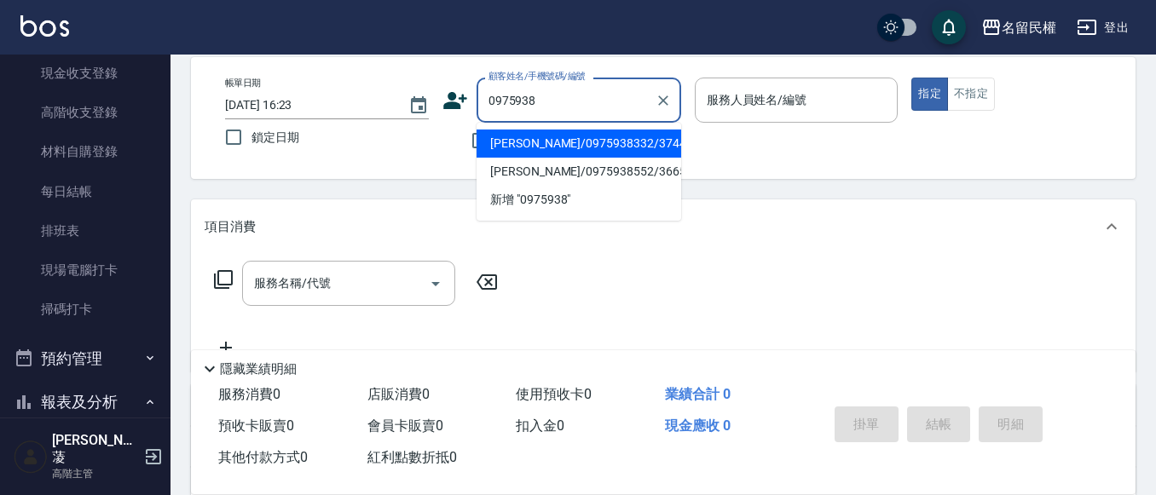
click at [594, 147] on li "[PERSON_NAME]/0975938332/3744" at bounding box center [579, 144] width 205 height 28
type input "[PERSON_NAME]/0975938332/3744"
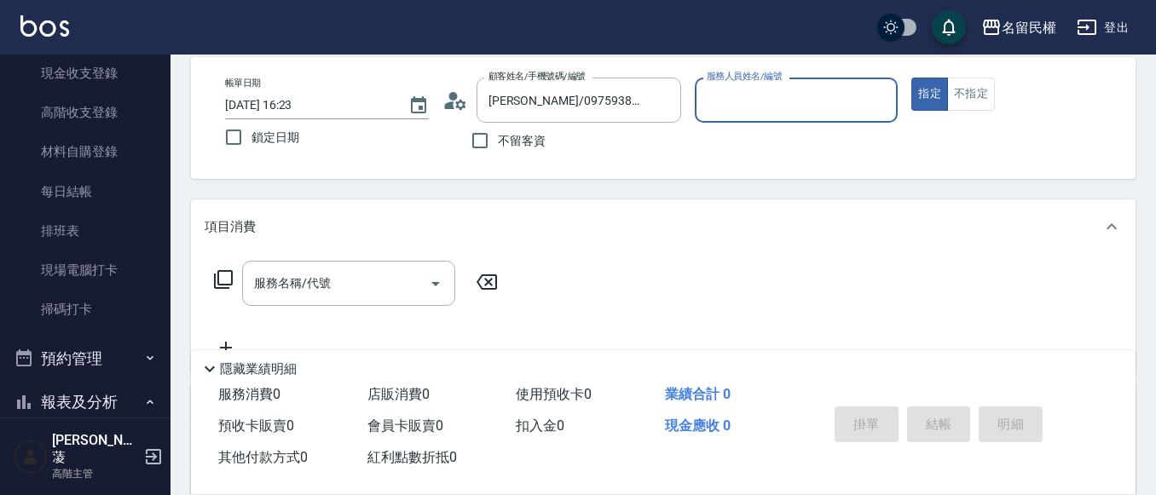
click at [461, 99] on icon at bounding box center [456, 101] width 26 height 26
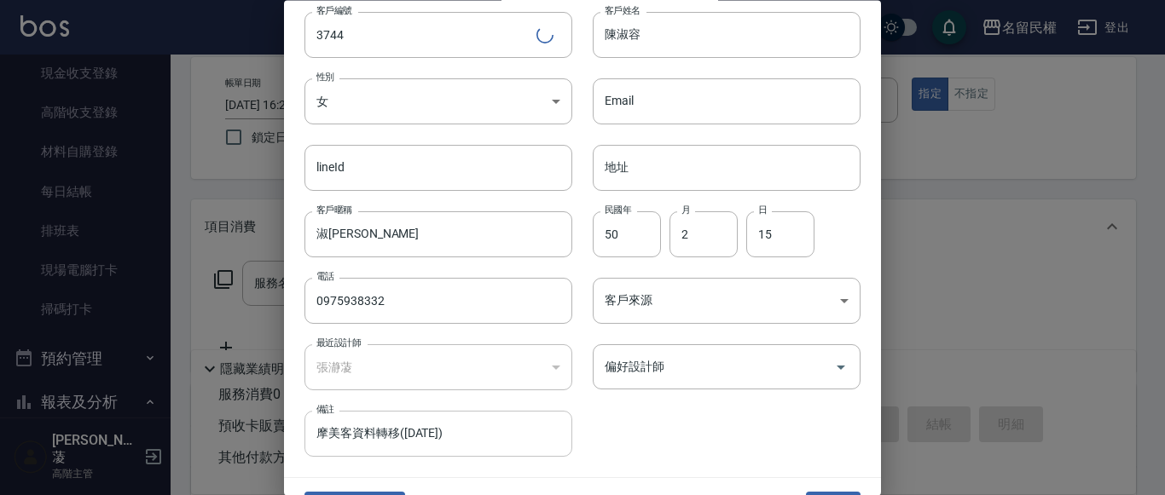
scroll to position [96, 0]
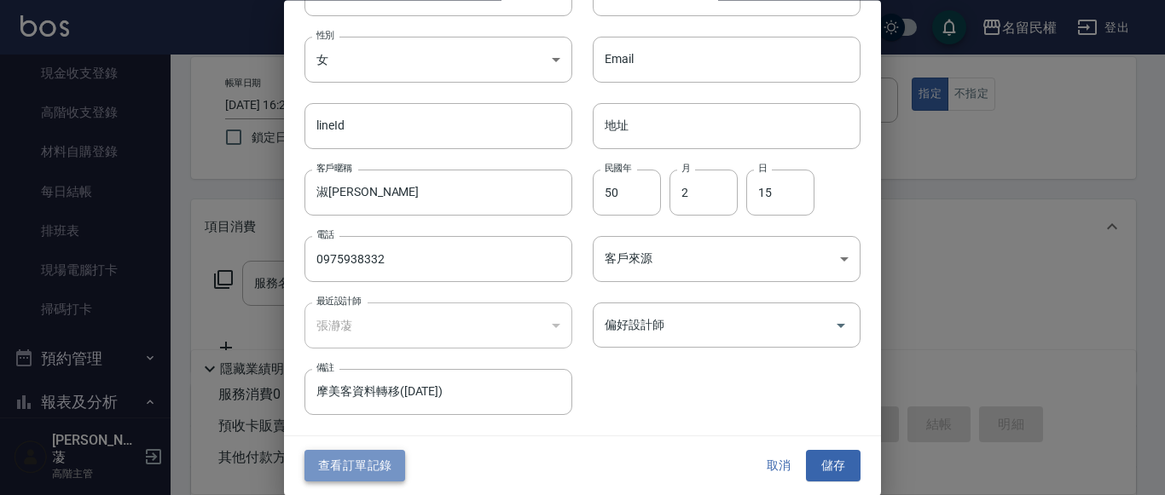
click at [374, 474] on button "查看訂單記錄" at bounding box center [354, 467] width 101 height 32
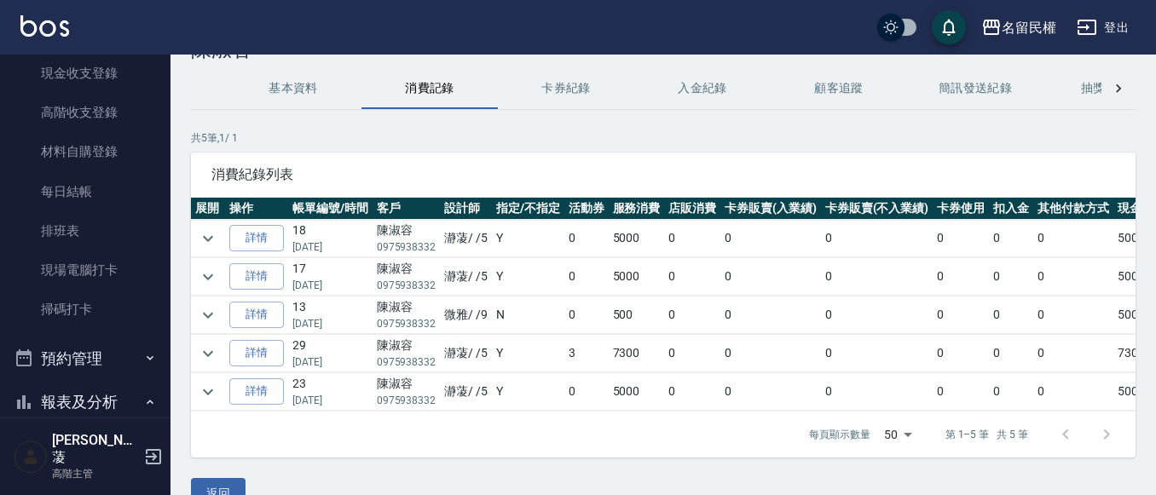
scroll to position [85, 0]
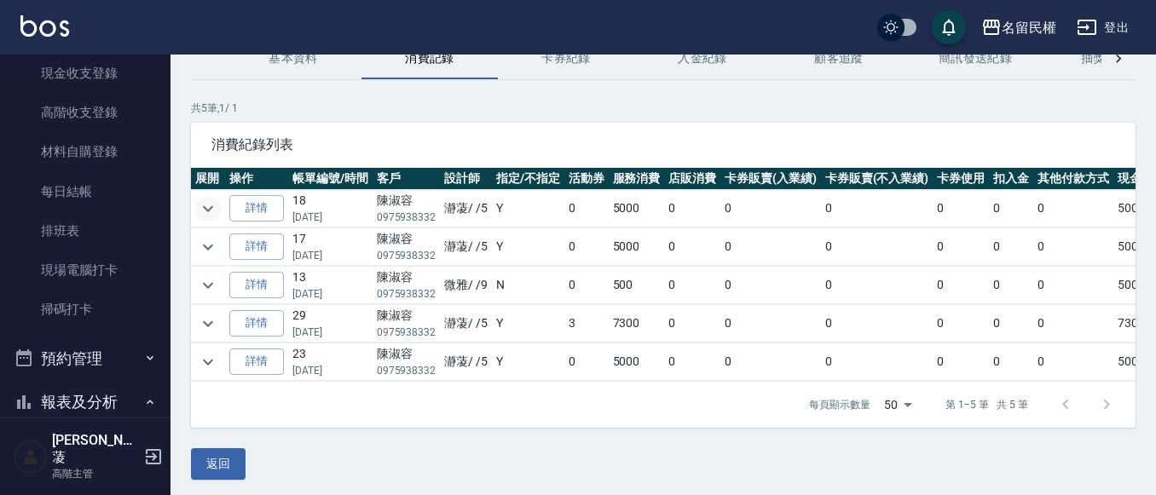
click at [201, 205] on icon "expand row" at bounding box center [208, 209] width 20 height 20
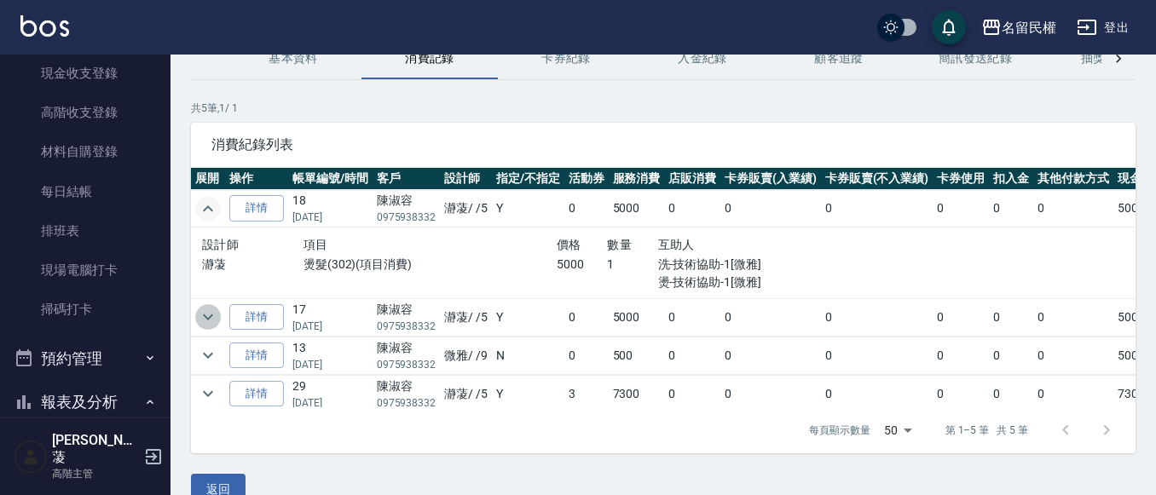
click at [206, 321] on icon "expand row" at bounding box center [208, 317] width 20 height 20
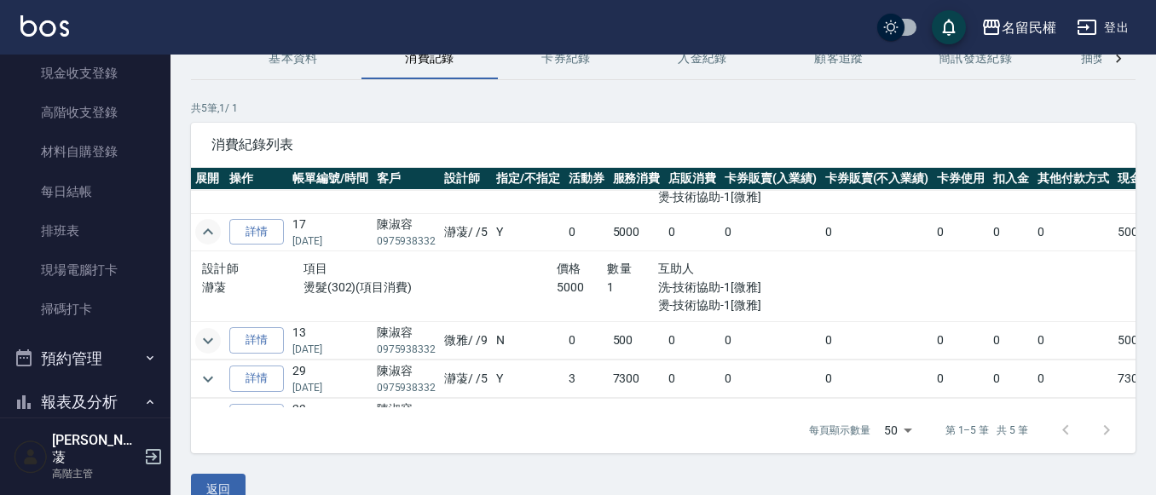
click at [205, 335] on icon "expand row" at bounding box center [208, 341] width 20 height 20
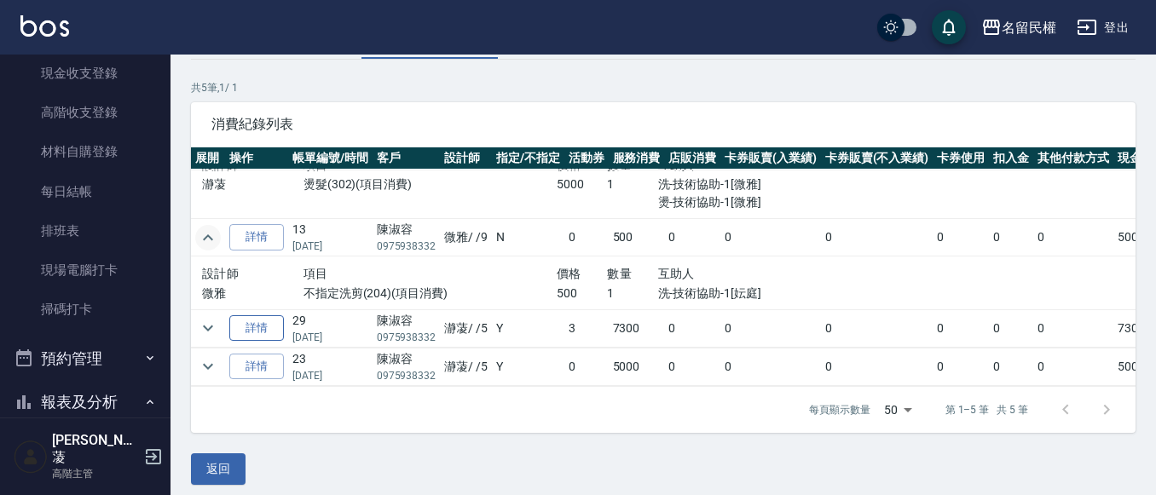
scroll to position [116, 0]
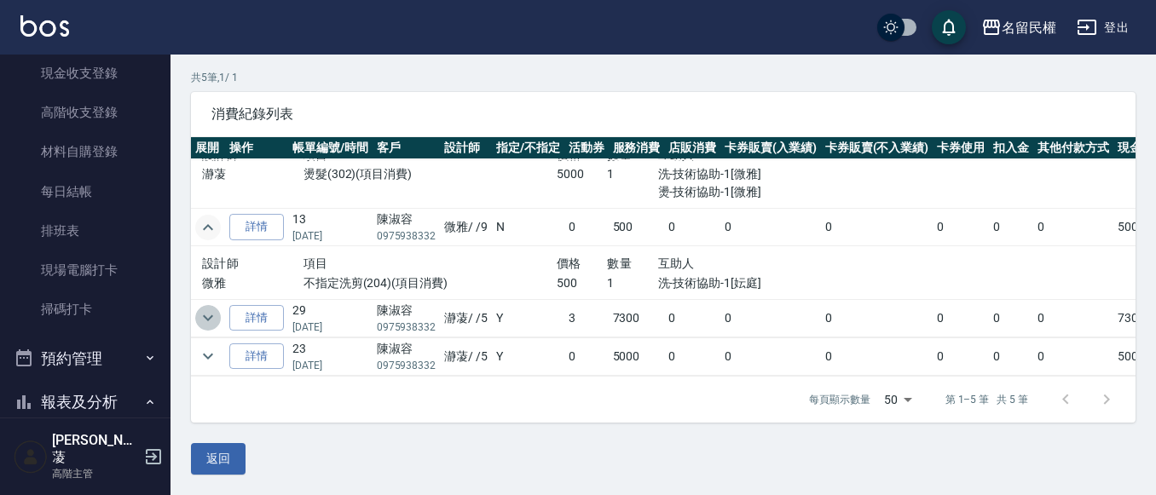
click at [202, 308] on icon "expand row" at bounding box center [208, 318] width 20 height 20
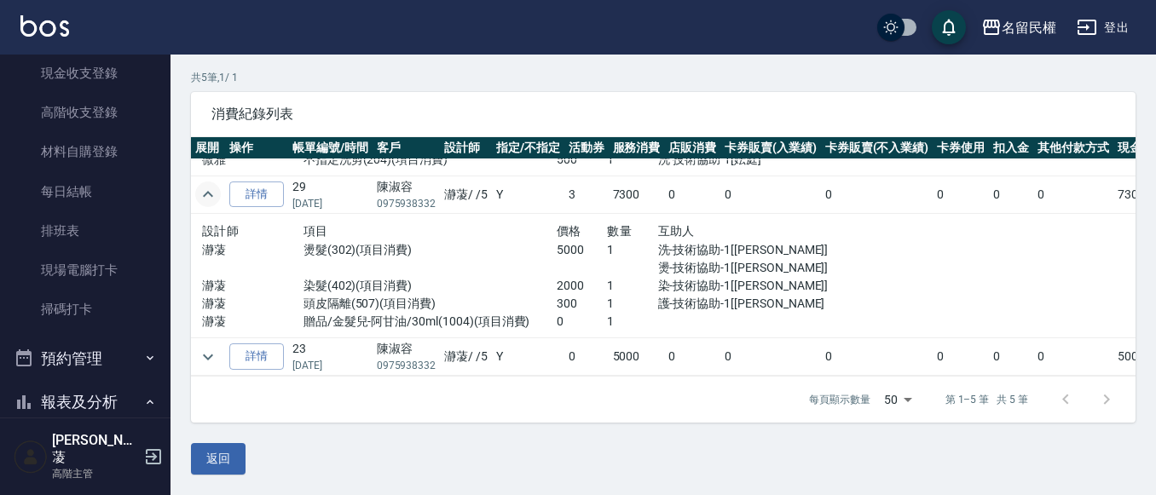
scroll to position [304, 0]
click at [211, 347] on icon "expand row" at bounding box center [208, 357] width 20 height 20
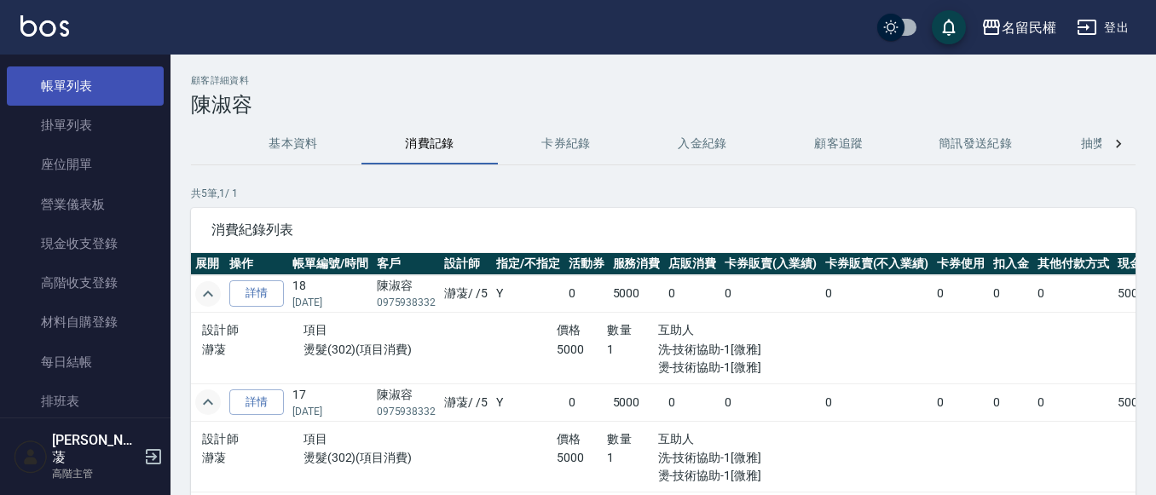
scroll to position [0, 0]
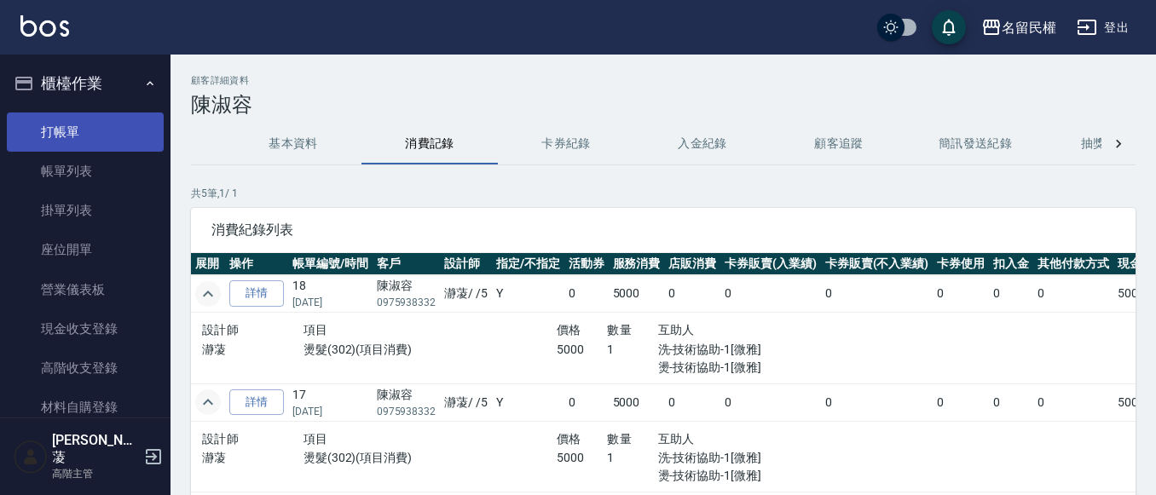
click at [76, 130] on link "打帳單" at bounding box center [85, 132] width 157 height 39
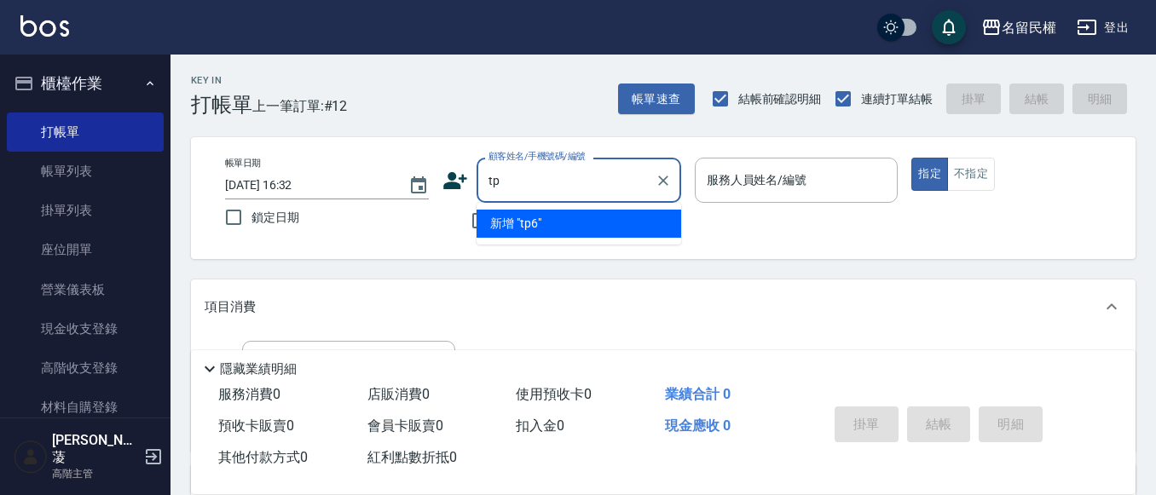
type input "t"
type input "陳"
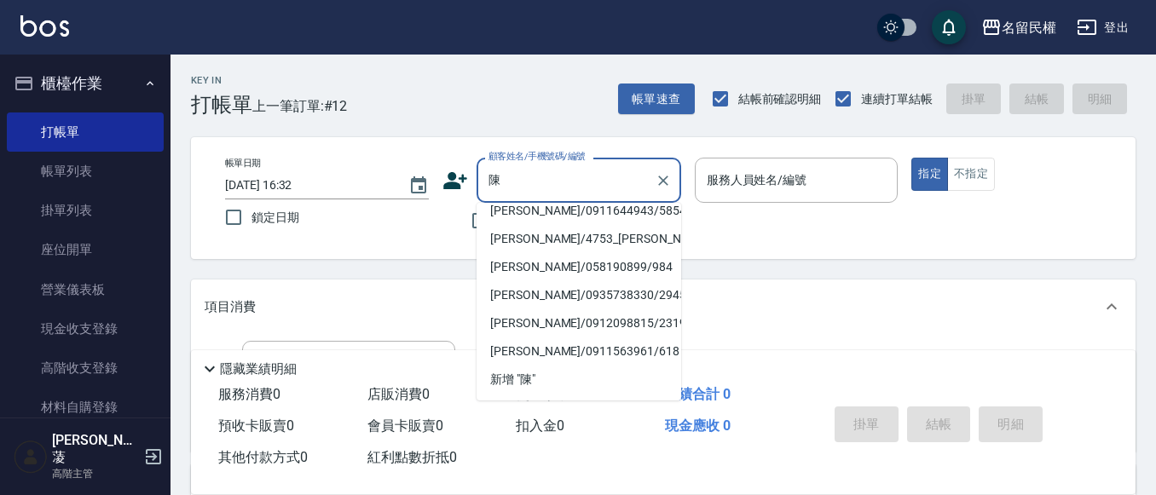
scroll to position [7, 0]
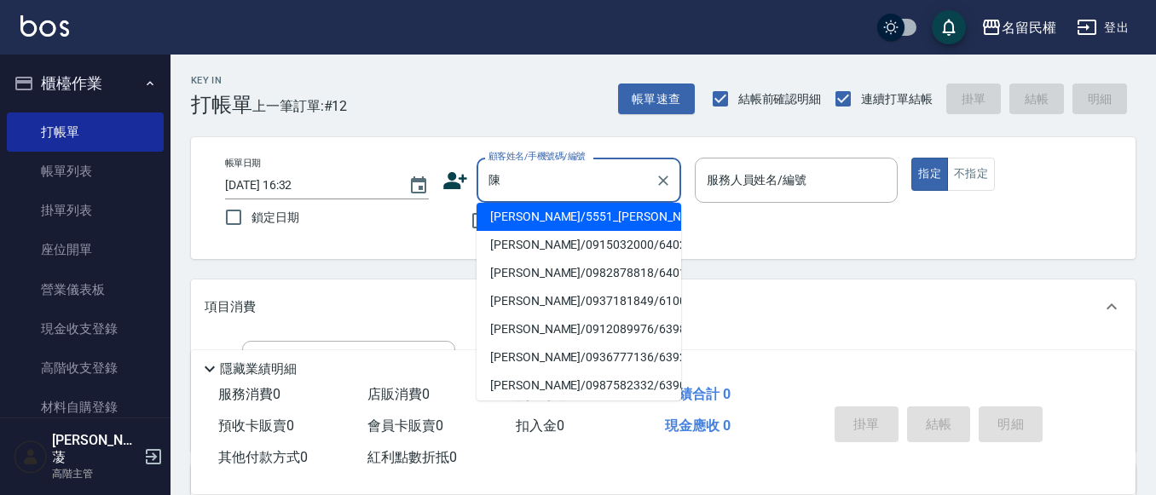
click at [566, 193] on input "陳" at bounding box center [566, 180] width 164 height 30
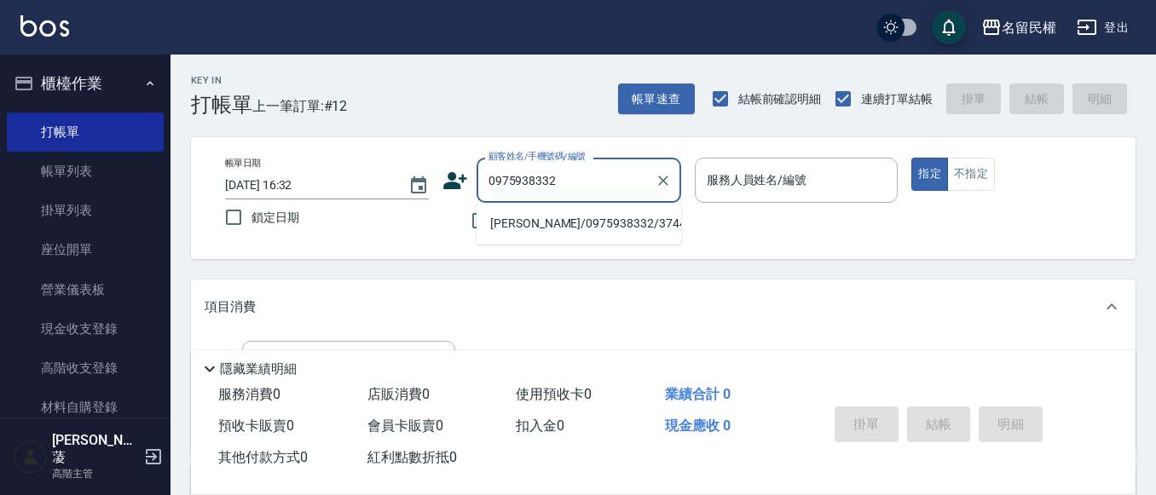
click at [536, 220] on li "[PERSON_NAME]/0975938332/3744" at bounding box center [579, 224] width 205 height 28
type input "[PERSON_NAME]/0975938332/3744"
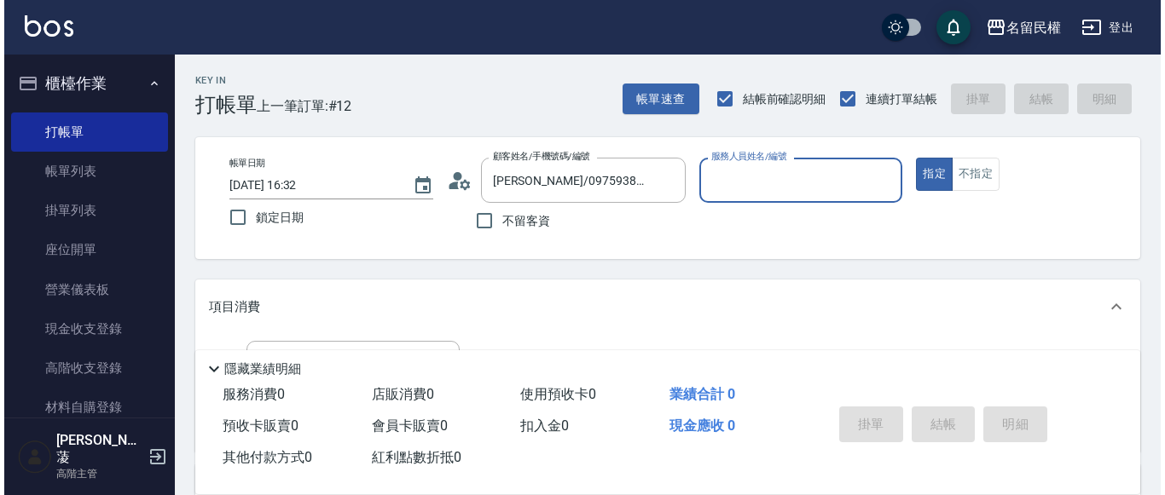
scroll to position [85, 0]
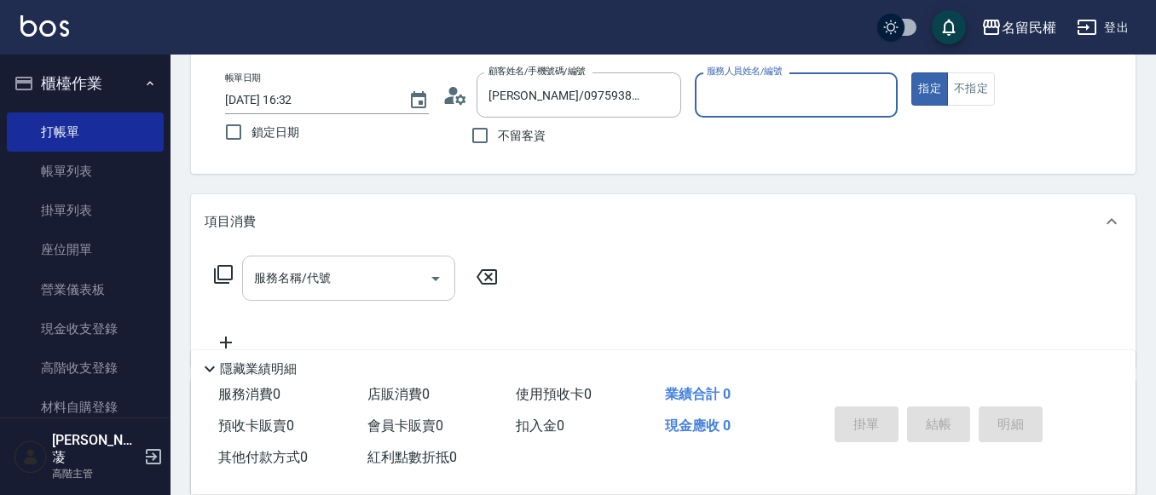
drag, startPoint x: 371, startPoint y: 258, endPoint x: 370, endPoint y: 269, distance: 10.3
click at [371, 259] on div "服務名稱/代號" at bounding box center [348, 278] width 213 height 45
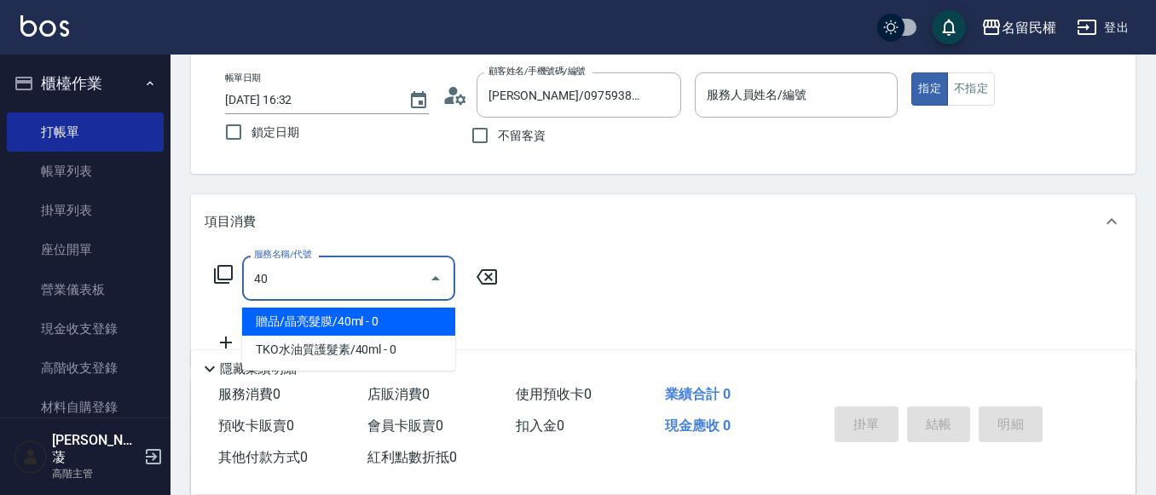
type input "4"
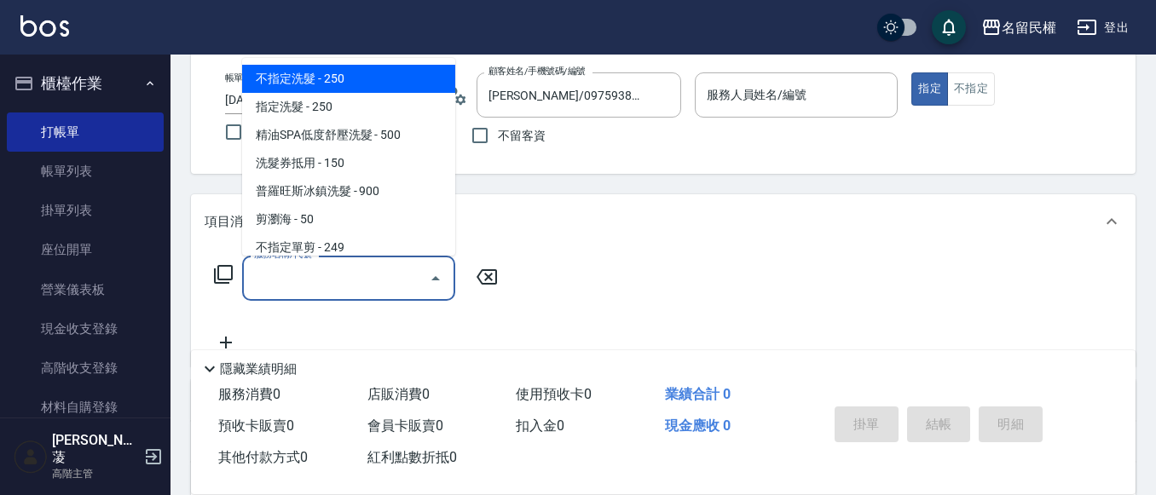
type input "1"
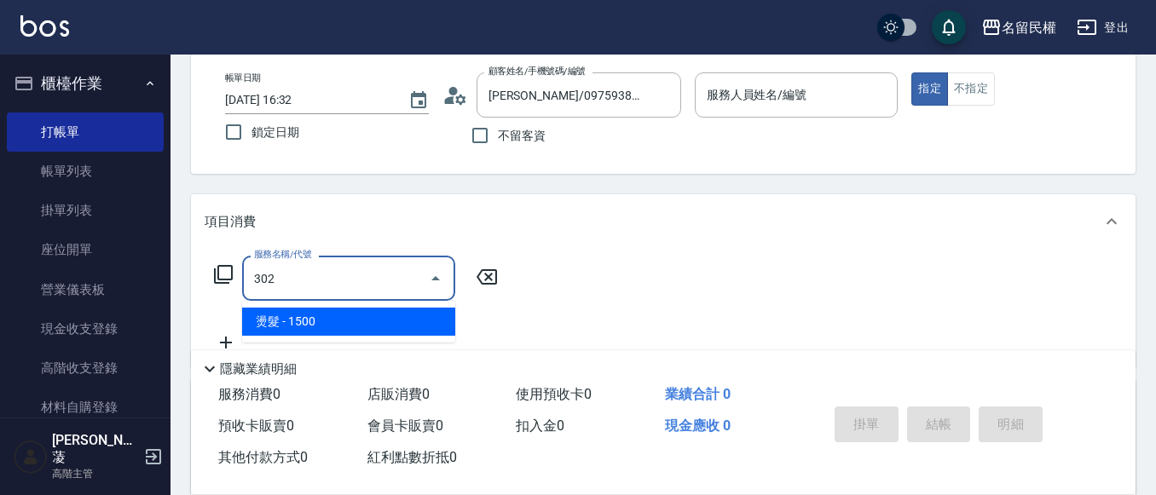
type input "燙髮(302)"
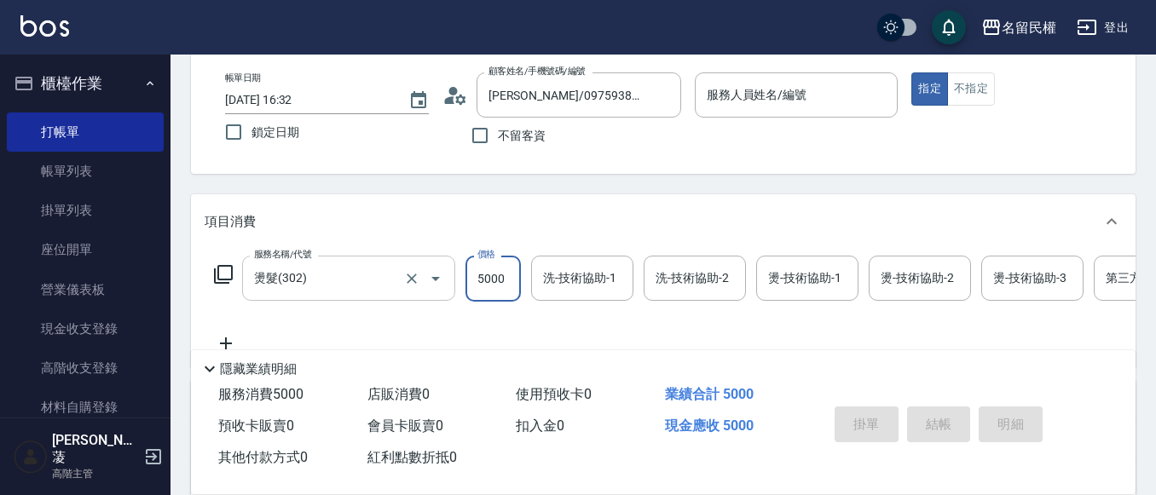
type input "5000"
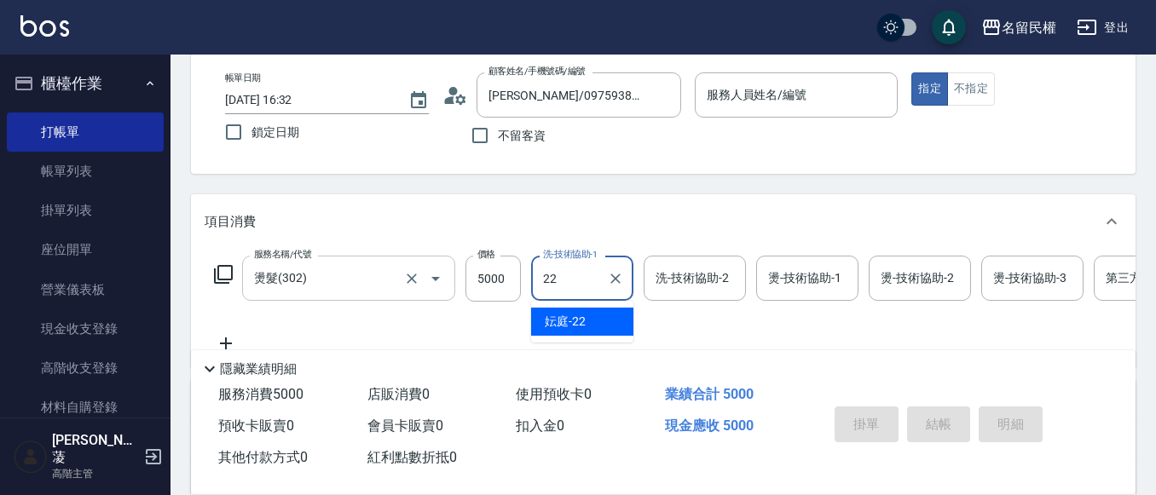
type input "妘庭-22"
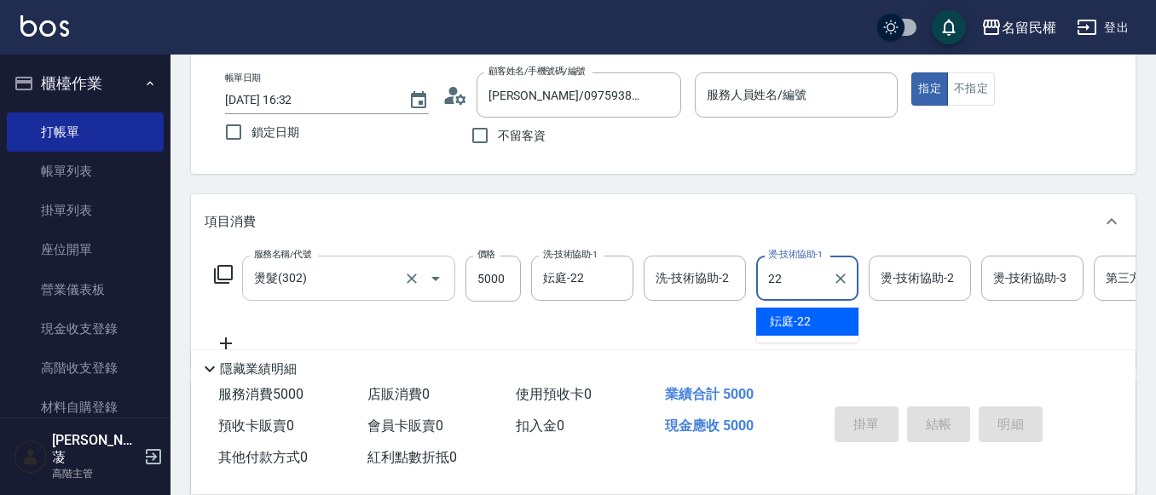
type input "妘庭-22"
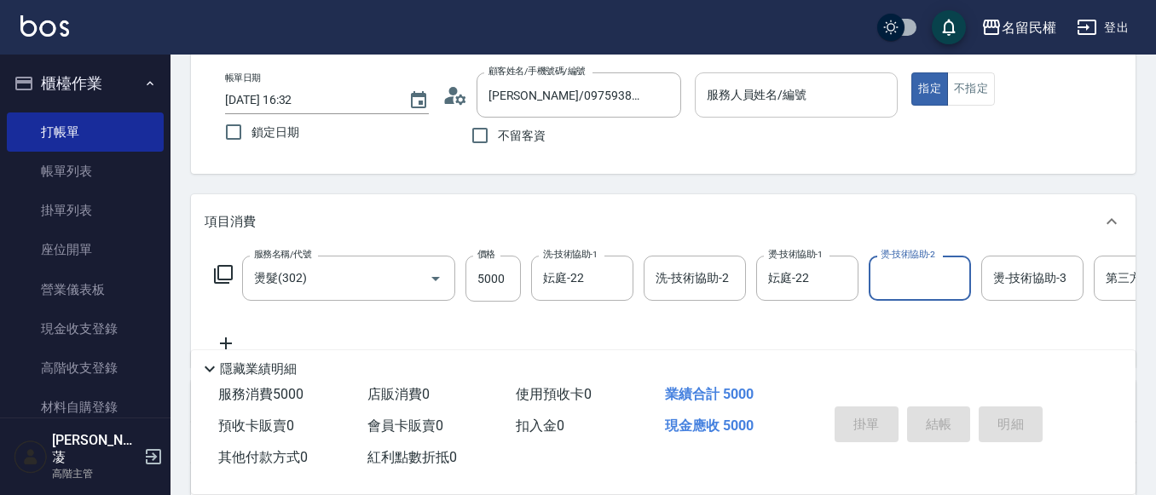
click at [804, 110] on input "服務人員姓名/編號" at bounding box center [797, 95] width 188 height 30
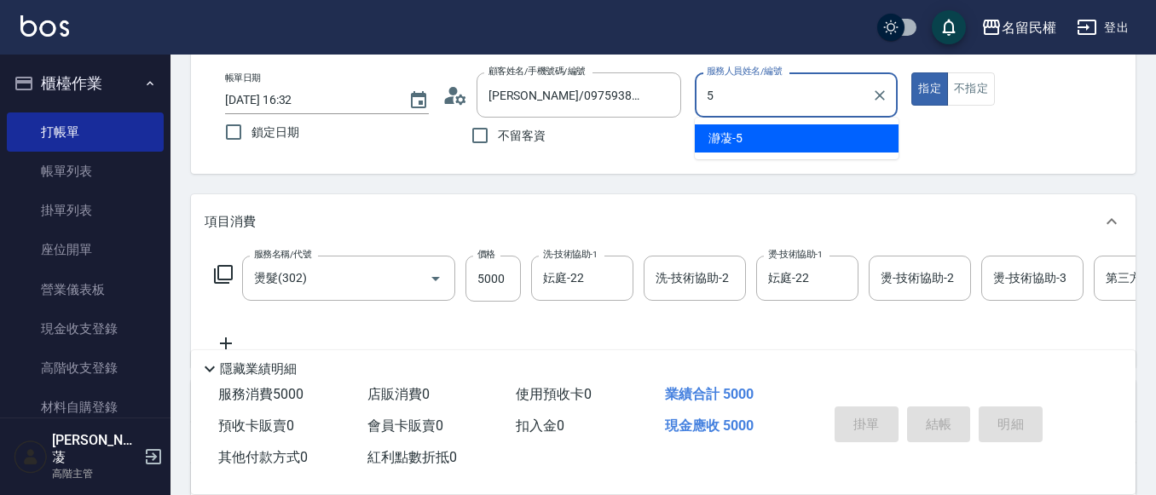
type input "瀞蓤-5"
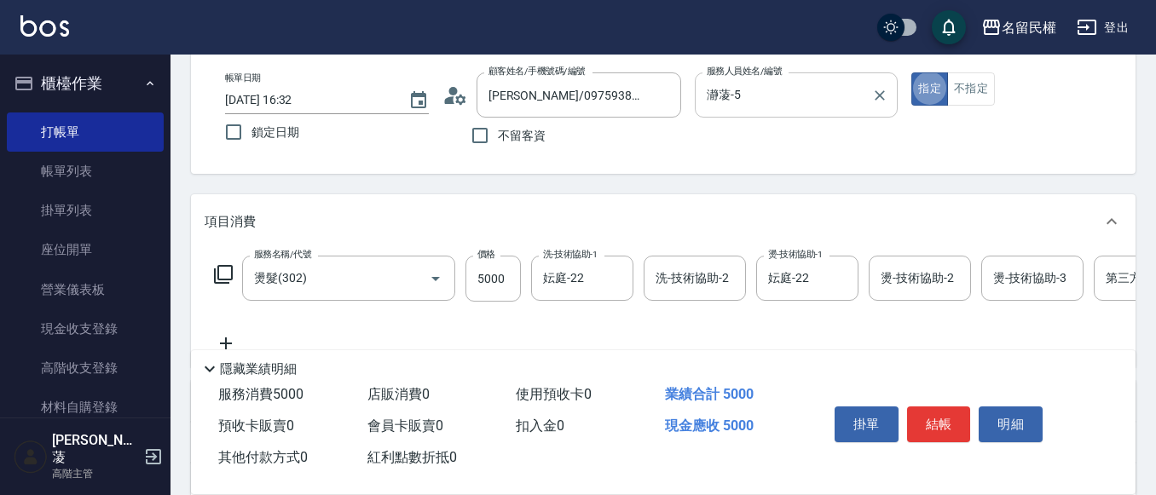
type button "true"
click at [922, 424] on button "結帳" at bounding box center [939, 425] width 64 height 36
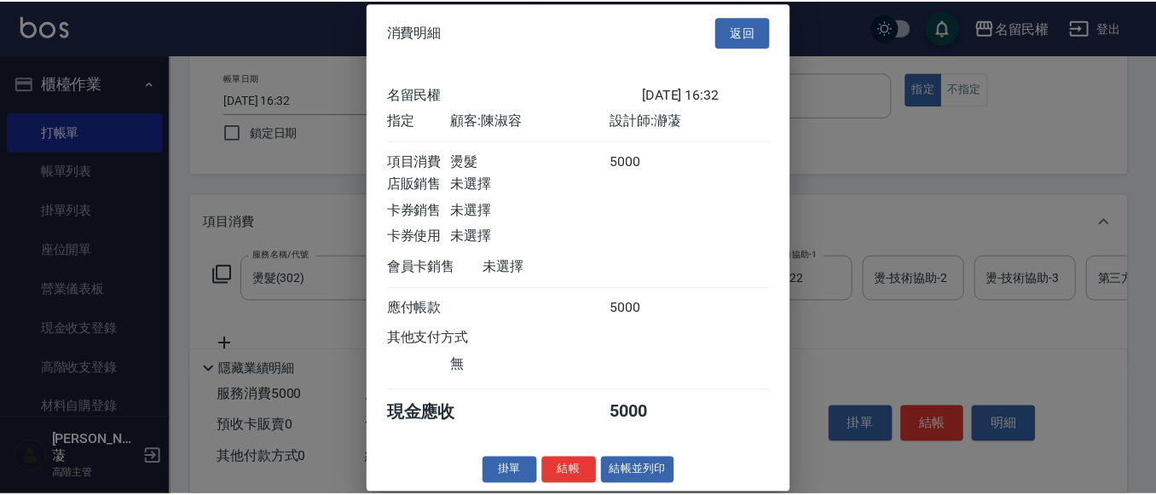
scroll to position [22, 0]
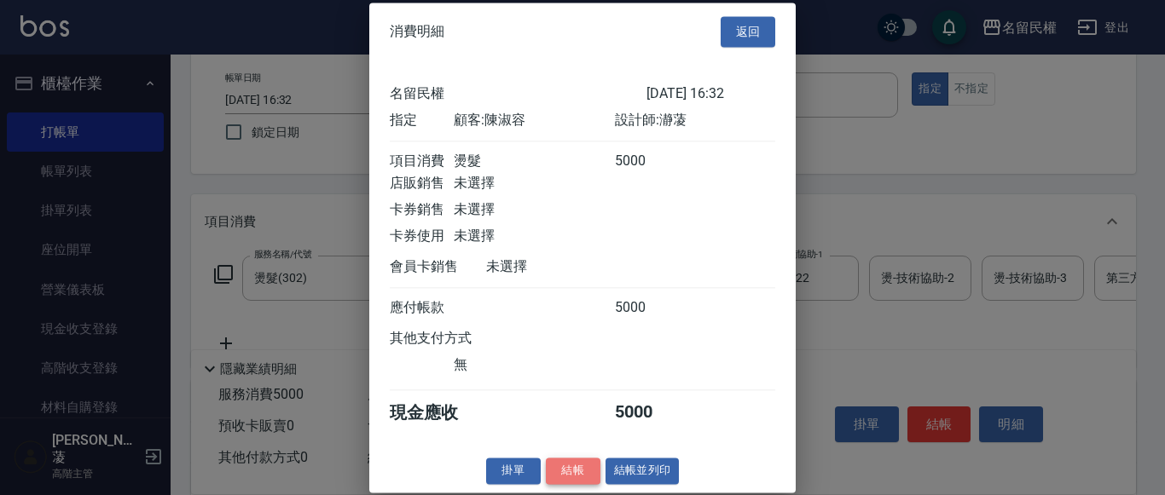
click at [563, 474] on button "結帳" at bounding box center [573, 471] width 55 height 26
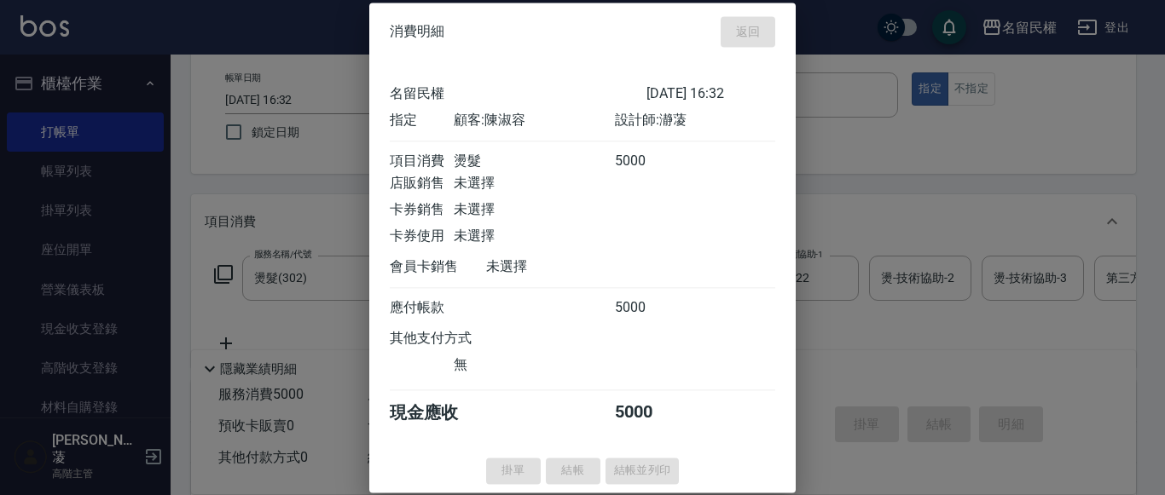
type input "[DATE] 16:33"
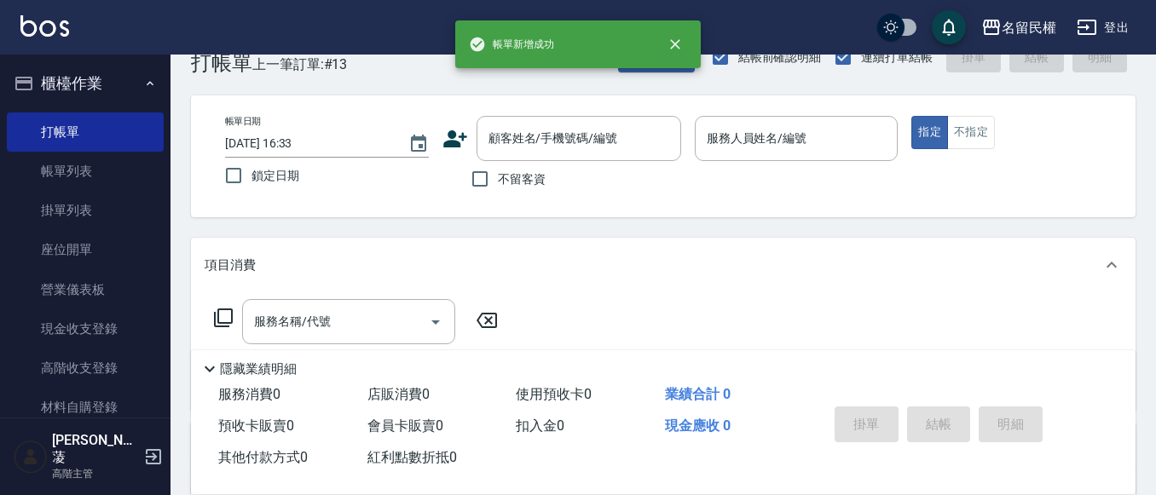
scroll to position [0, 0]
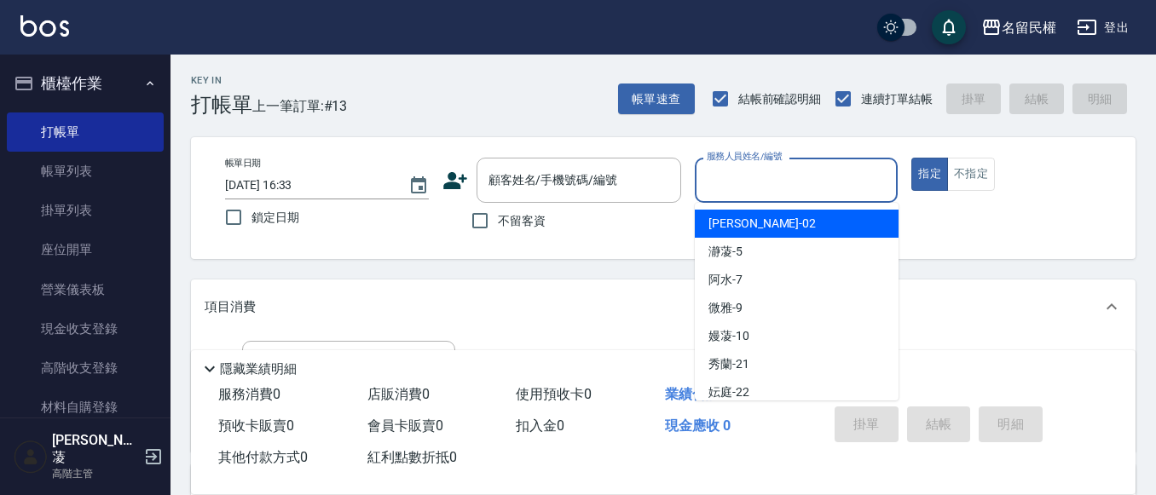
click at [729, 181] on input "服務人員姓名/編號" at bounding box center [797, 180] width 188 height 30
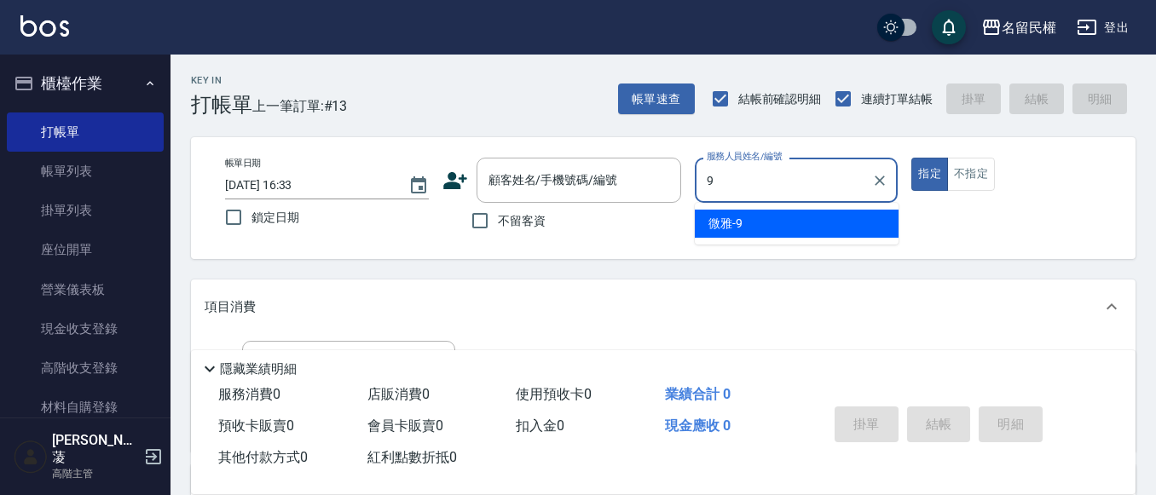
type input "微雅-9"
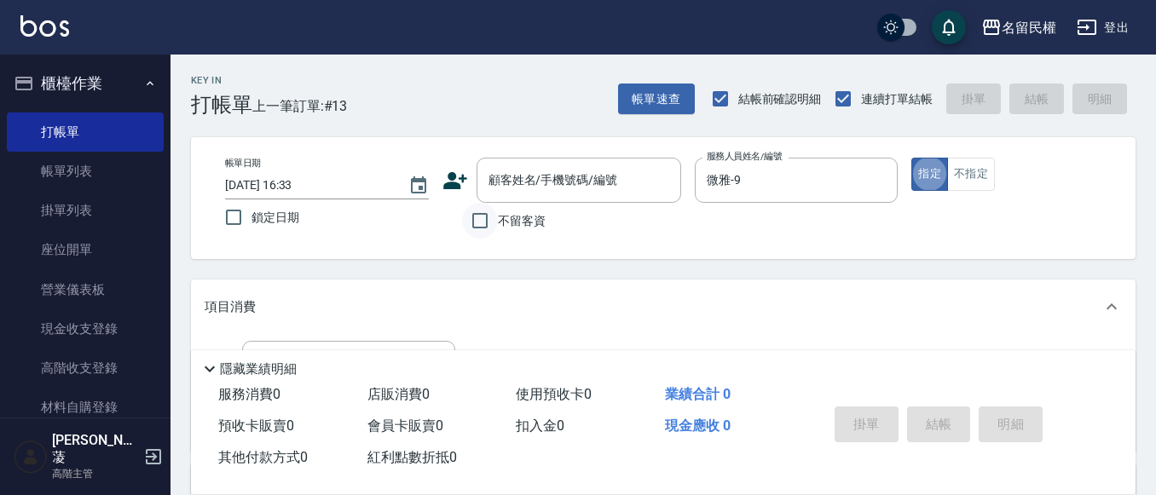
click at [489, 229] on input "不留客資" at bounding box center [480, 221] width 36 height 36
checkbox input "true"
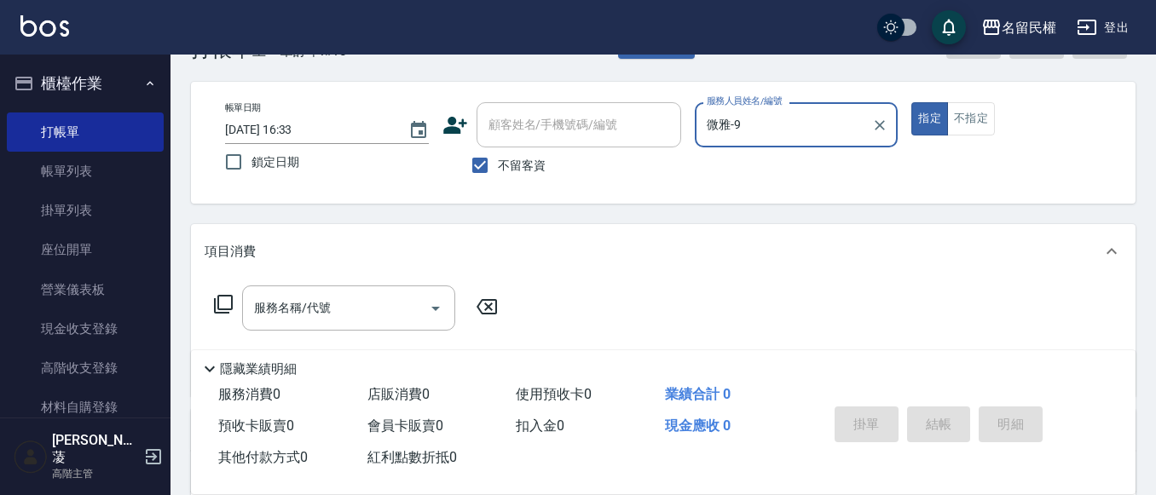
scroll to position [85, 0]
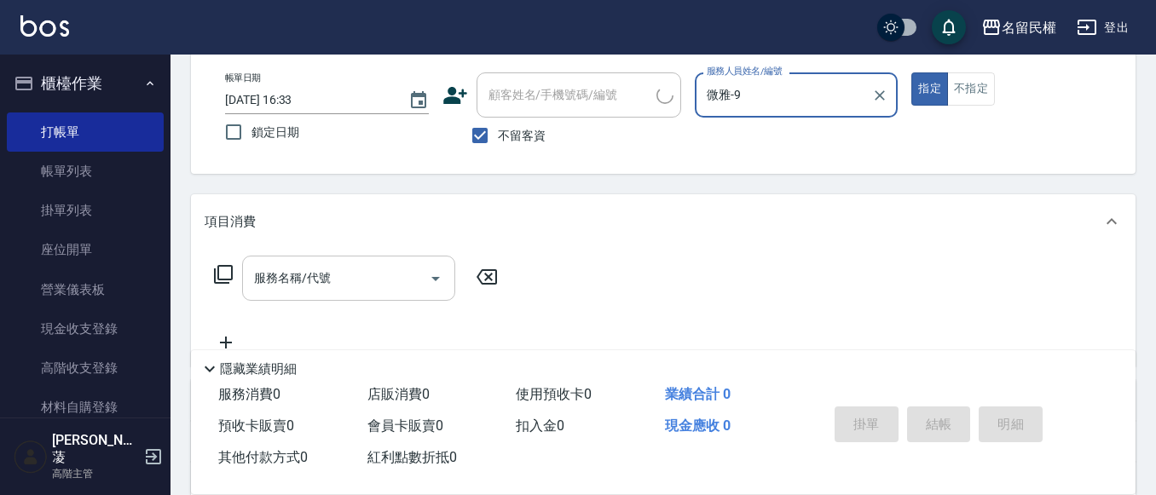
click at [362, 275] on input "服務名稱/代號" at bounding box center [336, 279] width 172 height 30
type input "不指定洗髮(101)"
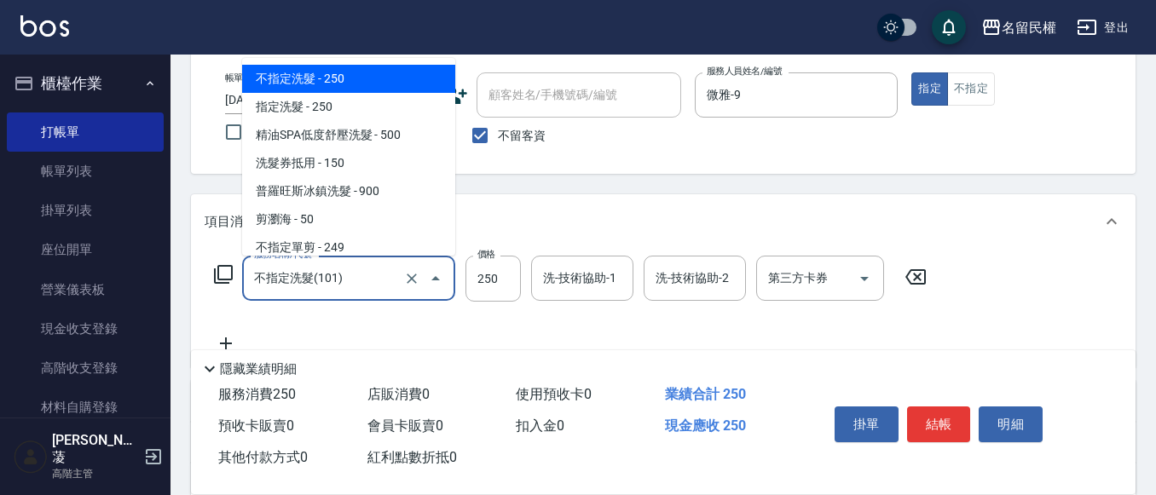
click at [362, 275] on input "不指定洗髮(101)" at bounding box center [325, 279] width 150 height 30
click at [408, 282] on icon "Clear" at bounding box center [412, 279] width 10 height 10
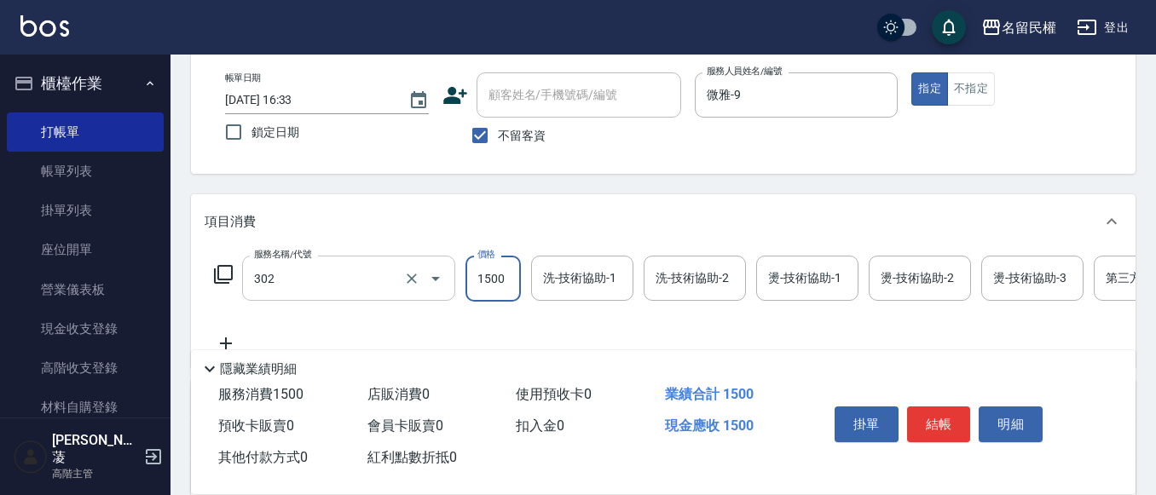
type input "燙髮(302)"
type input "1199"
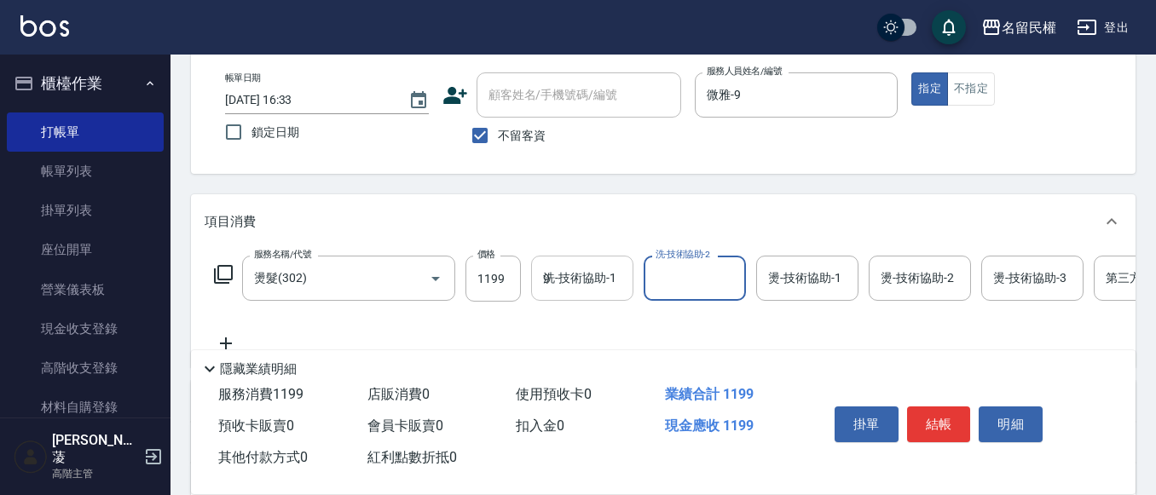
click at [603, 275] on div "9 洗-技術協助-1" at bounding box center [582, 278] width 102 height 45
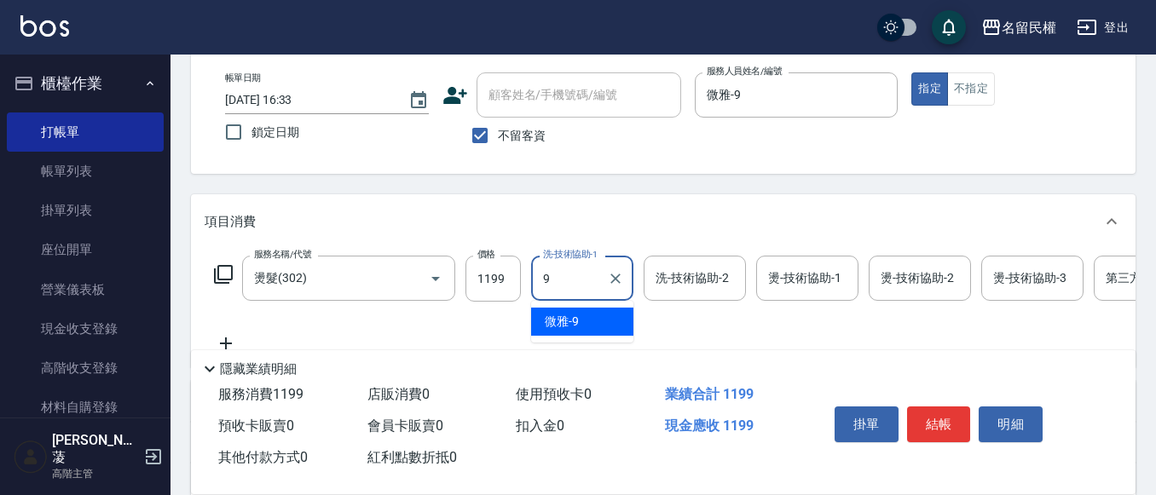
type input "微雅-9"
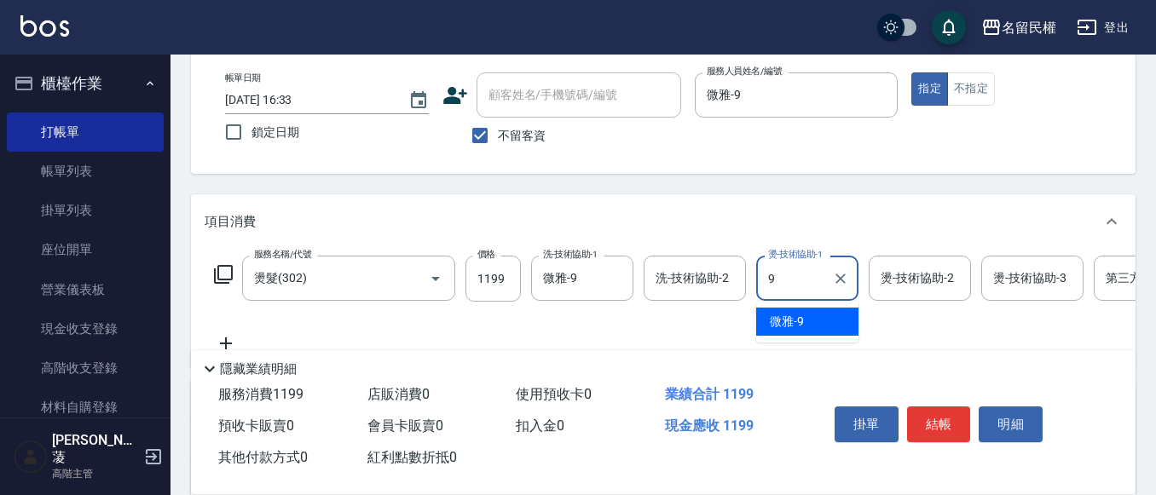
type input "微雅-9"
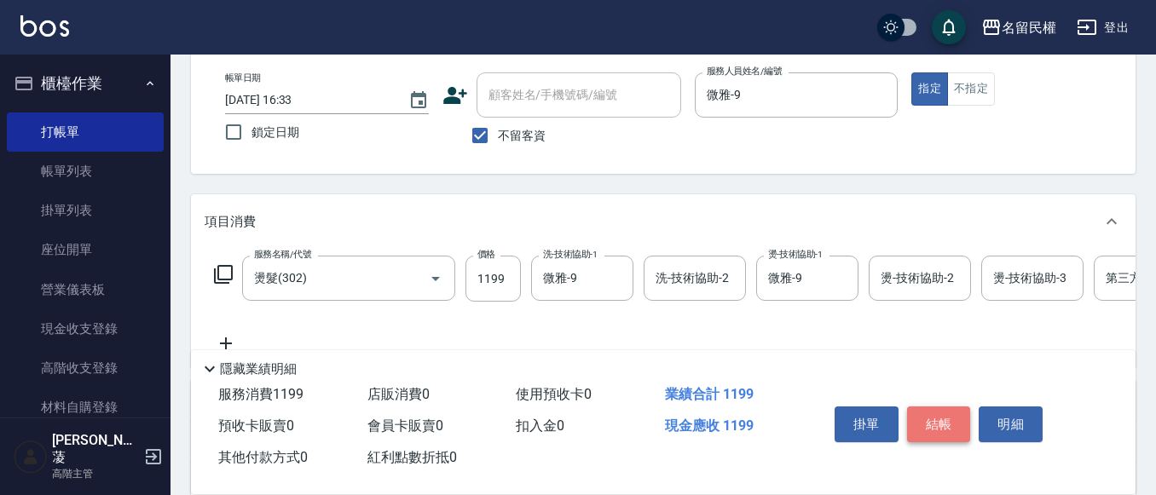
click at [946, 410] on button "結帳" at bounding box center [939, 425] width 64 height 36
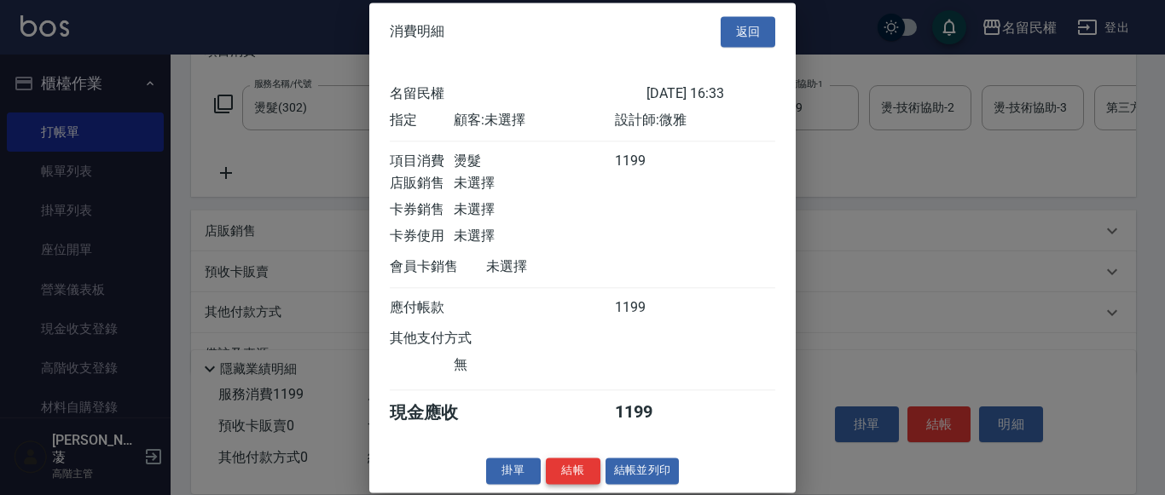
scroll to position [22, 0]
drag, startPoint x: 574, startPoint y: 470, endPoint x: 567, endPoint y: 446, distance: 24.8
click at [573, 469] on button "結帳" at bounding box center [573, 471] width 55 height 26
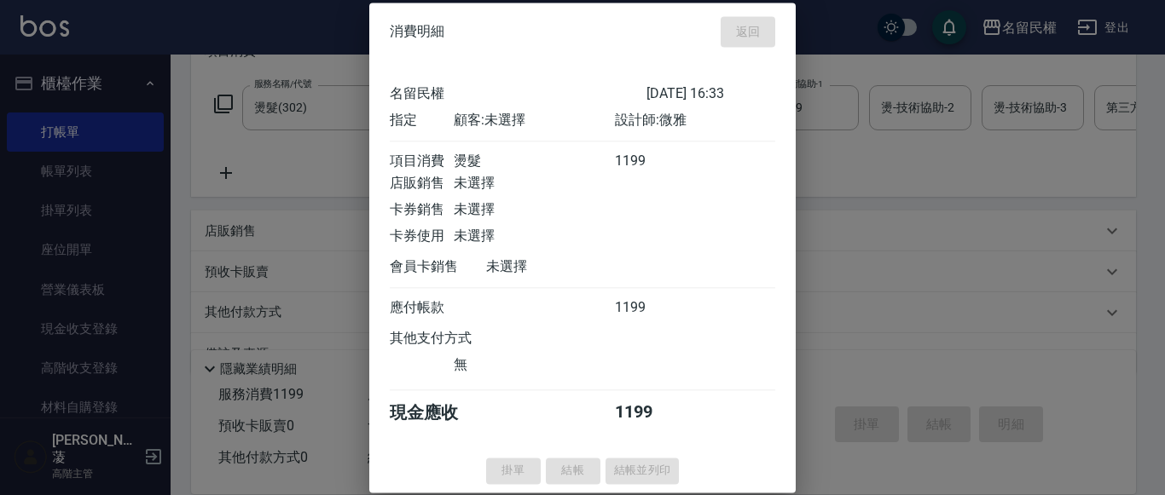
type input "[DATE] 16:36"
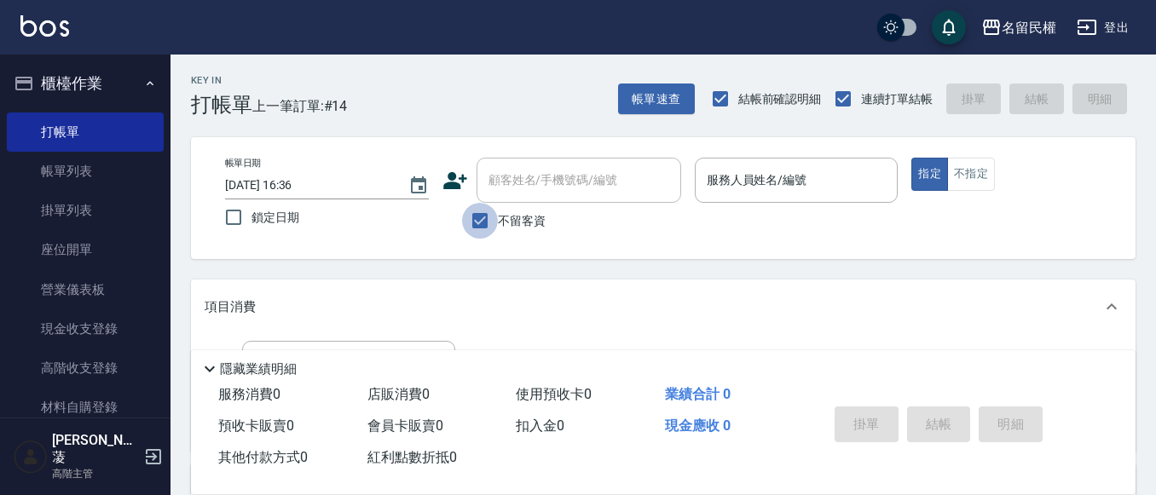
click at [491, 211] on input "不留客資" at bounding box center [480, 221] width 36 height 36
checkbox input "false"
click at [449, 174] on icon at bounding box center [455, 180] width 24 height 17
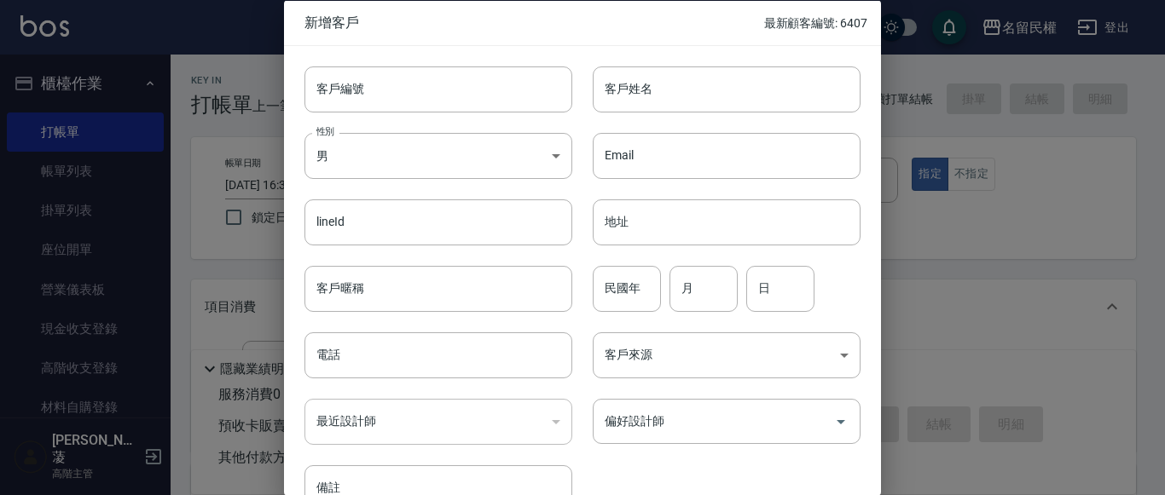
drag, startPoint x: 1075, startPoint y: 175, endPoint x: 1060, endPoint y: 175, distance: 14.5
click at [1074, 175] on div at bounding box center [582, 247] width 1165 height 495
click at [932, 154] on div at bounding box center [582, 247] width 1165 height 495
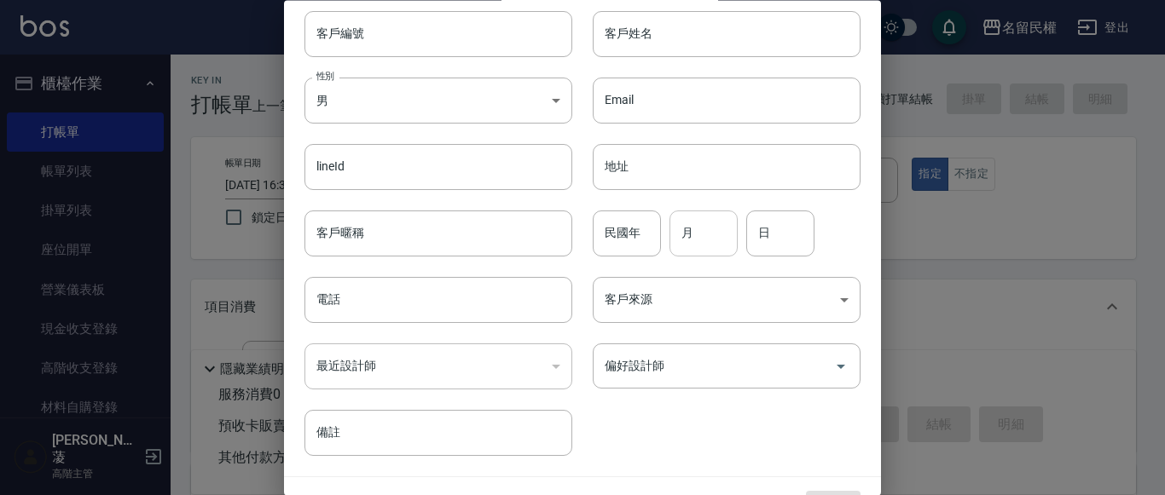
scroll to position [96, 0]
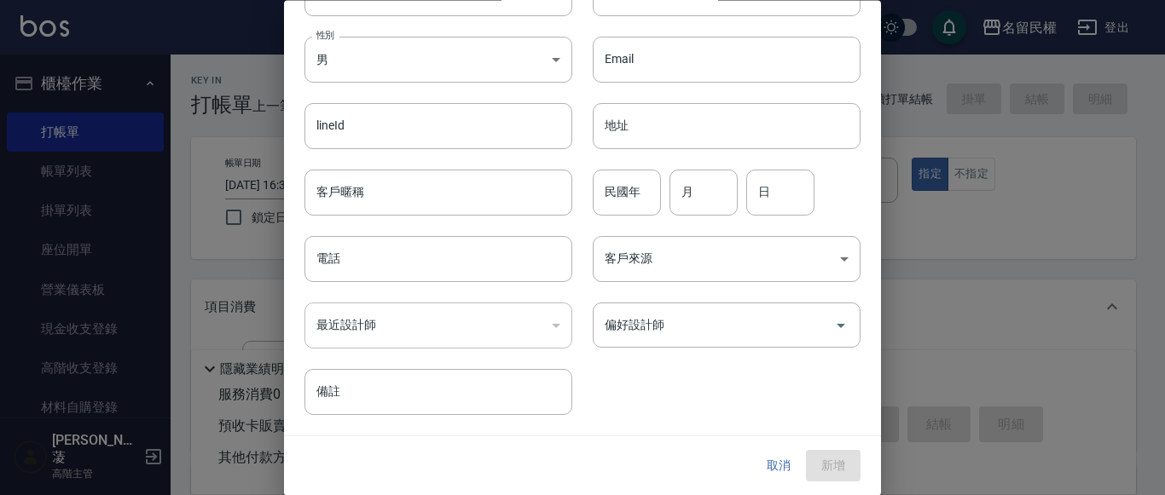
drag, startPoint x: 777, startPoint y: 462, endPoint x: 741, endPoint y: 442, distance: 41.3
click at [774, 462] on button "取消" at bounding box center [778, 467] width 55 height 32
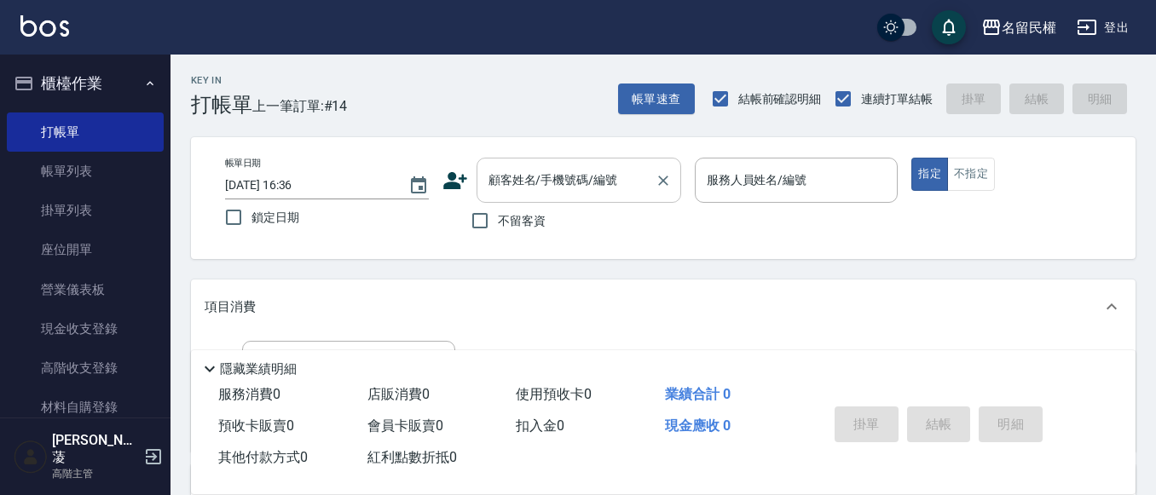
drag, startPoint x: 586, startPoint y: 177, endPoint x: 591, endPoint y: 197, distance: 20.3
click at [588, 189] on input "顧客姓名/手機號碼/編號" at bounding box center [566, 180] width 164 height 30
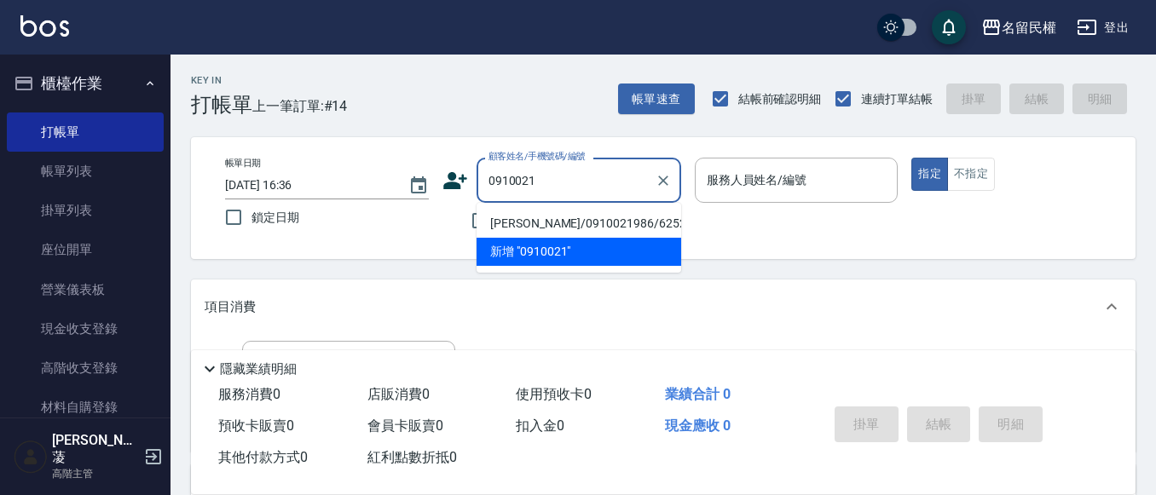
click at [604, 211] on li "[PERSON_NAME]/0910021986/6252" at bounding box center [579, 224] width 205 height 28
type input "[PERSON_NAME]/0910021986/6252"
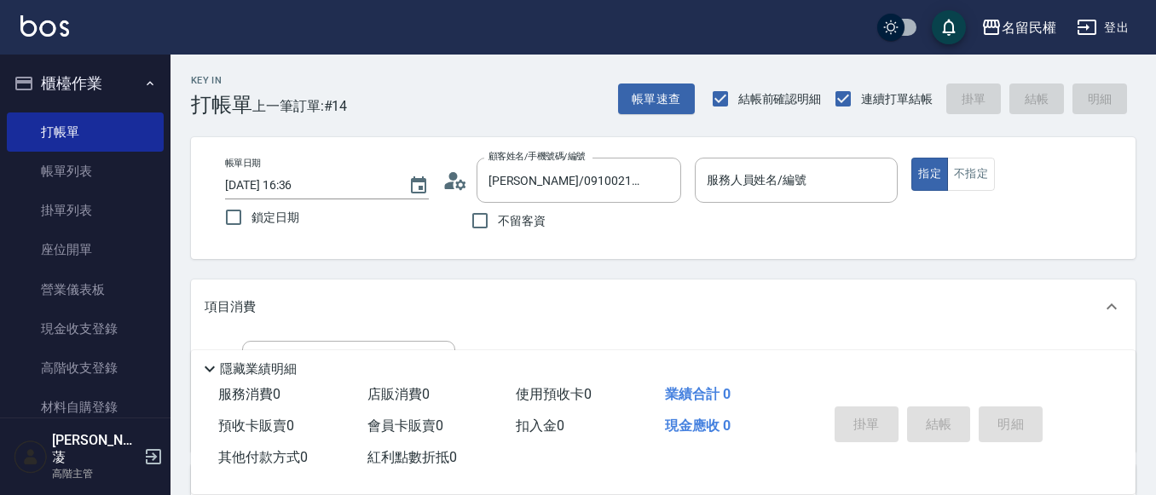
click at [453, 190] on icon at bounding box center [456, 181] width 26 height 26
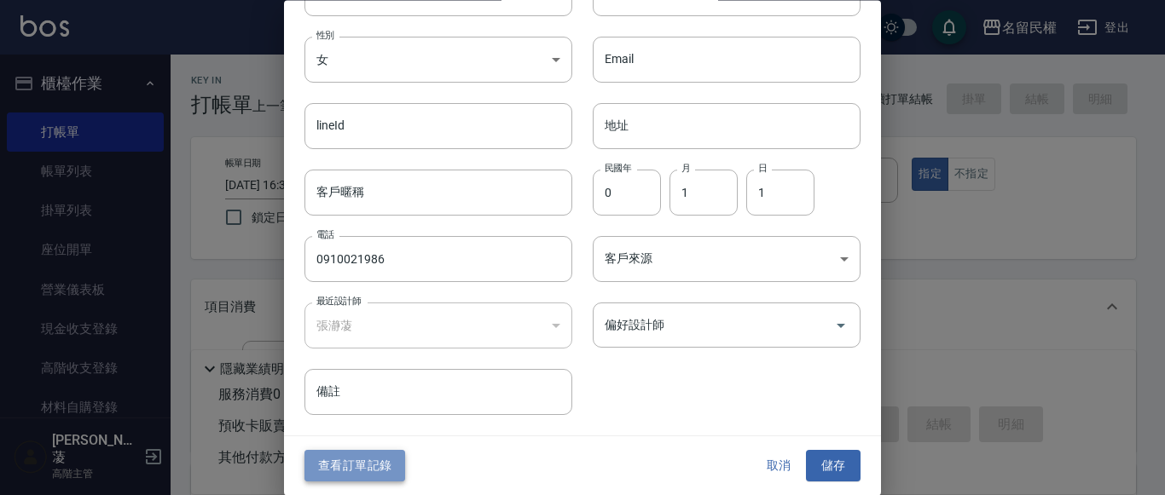
click at [350, 470] on button "查看訂單記錄" at bounding box center [354, 467] width 101 height 32
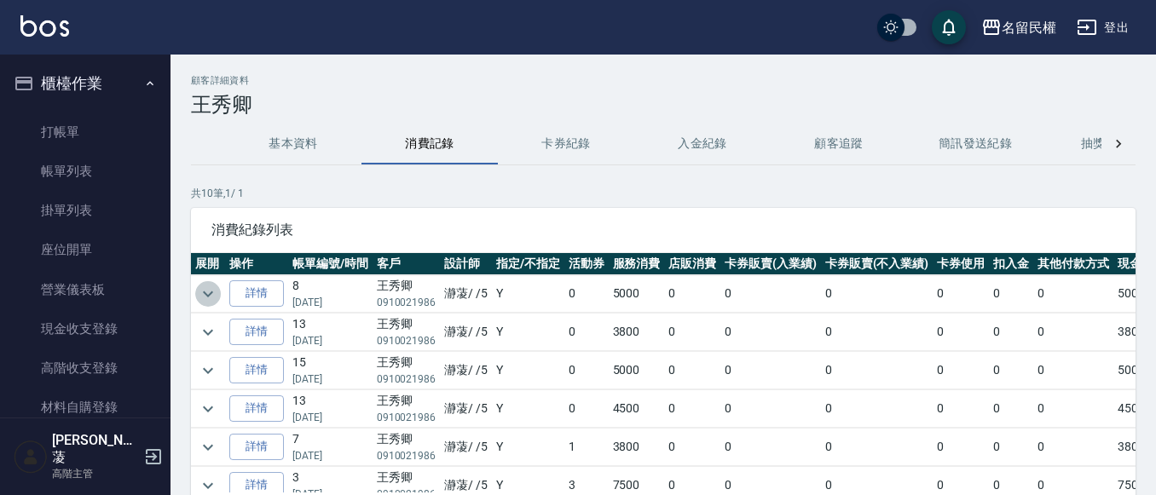
click at [198, 292] on icon "expand row" at bounding box center [208, 294] width 20 height 20
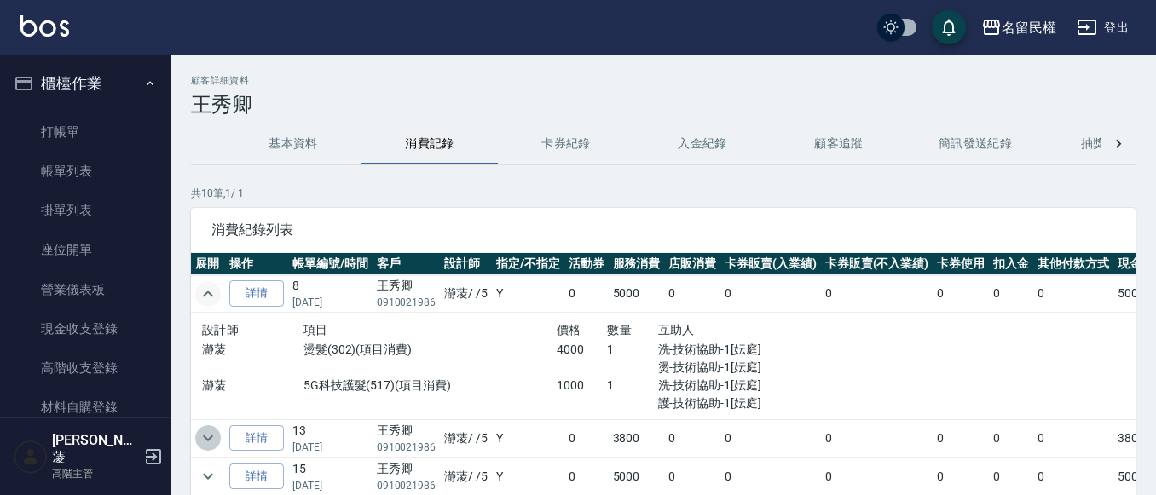
click at [211, 437] on icon "expand row" at bounding box center [208, 439] width 10 height 6
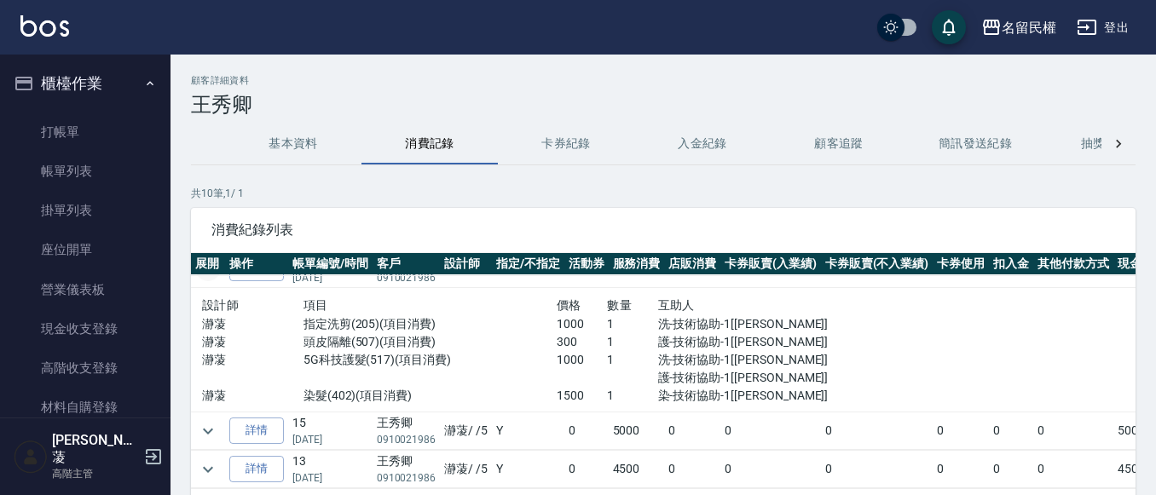
scroll to position [171, 0]
click at [208, 432] on icon "expand row" at bounding box center [208, 430] width 10 height 6
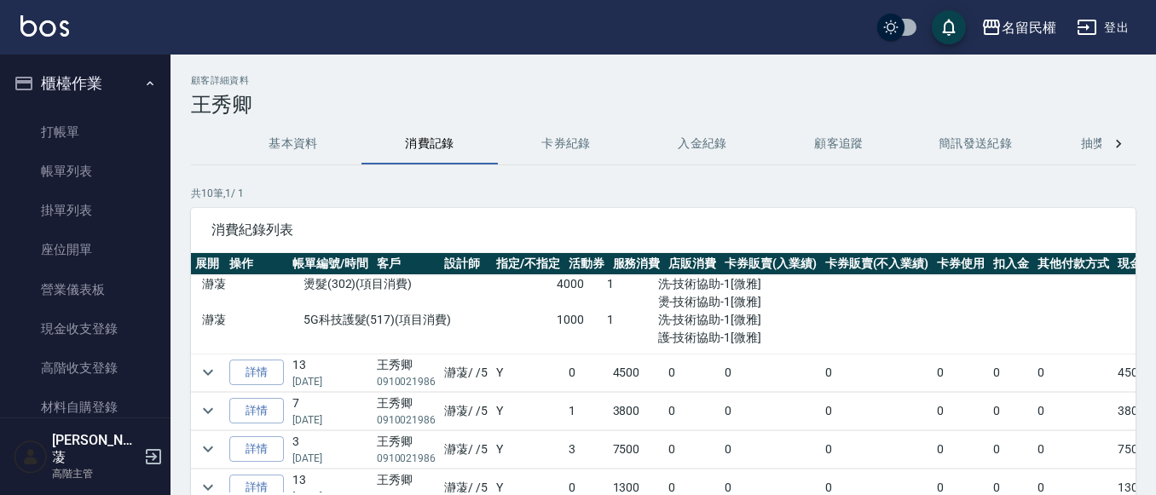
scroll to position [426, 0]
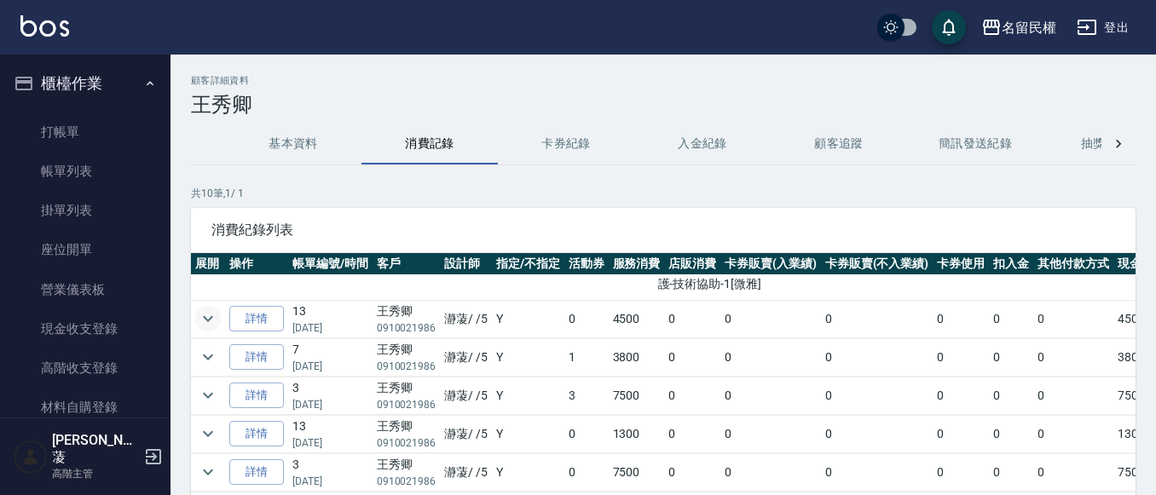
click at [203, 311] on icon "expand row" at bounding box center [208, 319] width 20 height 20
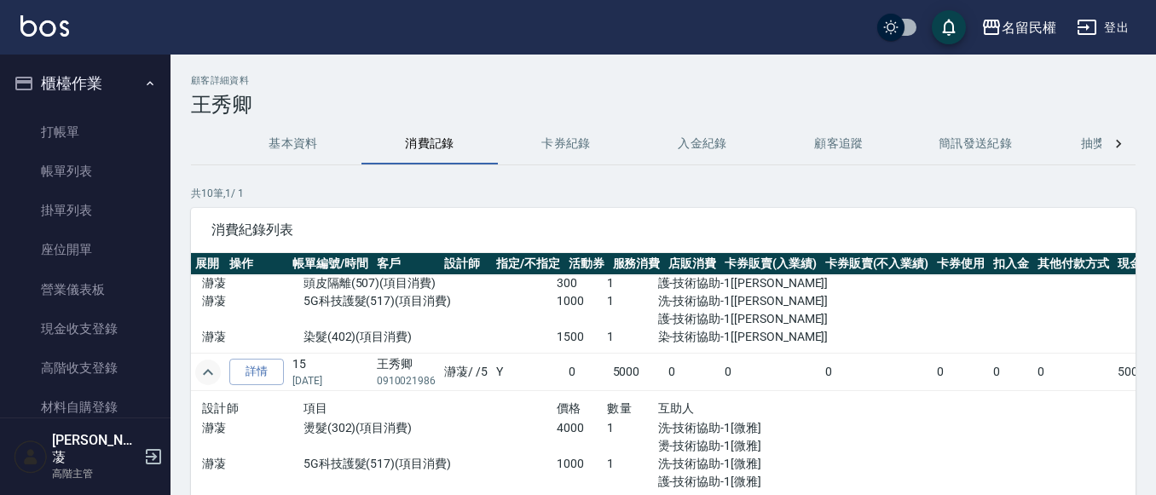
scroll to position [171, 0]
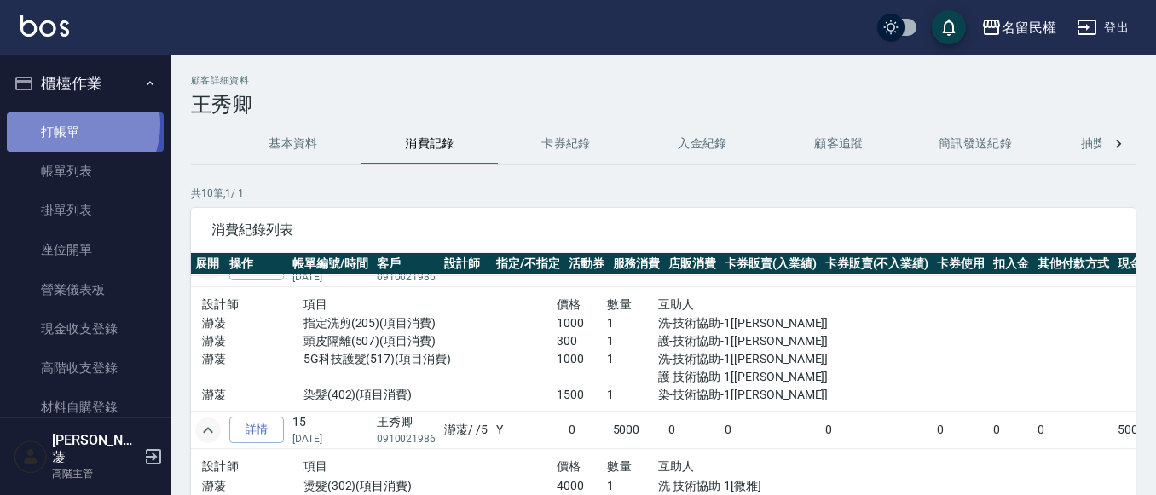
click at [71, 126] on link "打帳單" at bounding box center [85, 132] width 157 height 39
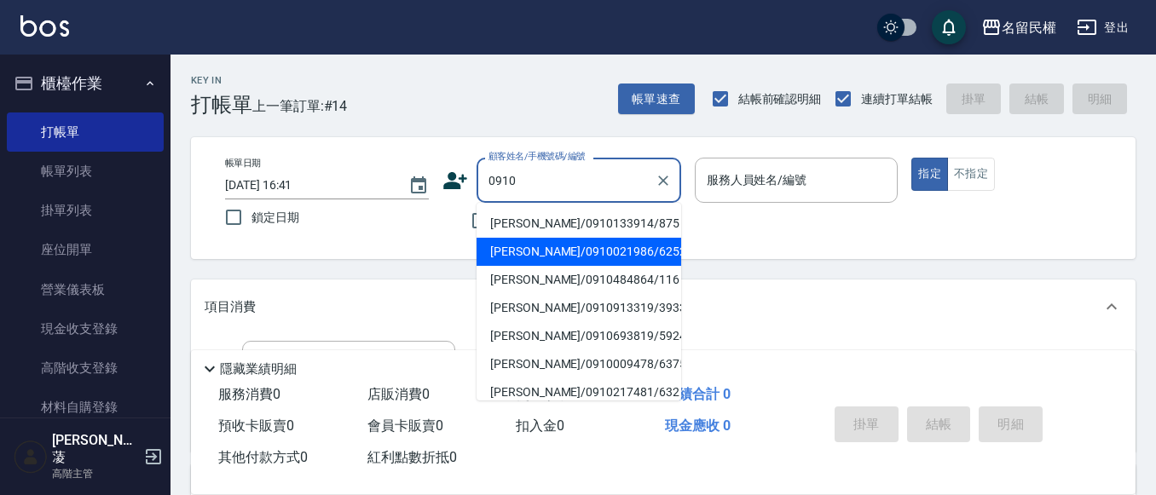
click at [524, 244] on li "[PERSON_NAME]/0910021986/6252" at bounding box center [579, 252] width 205 height 28
type input "[PERSON_NAME]/0910021986/6252"
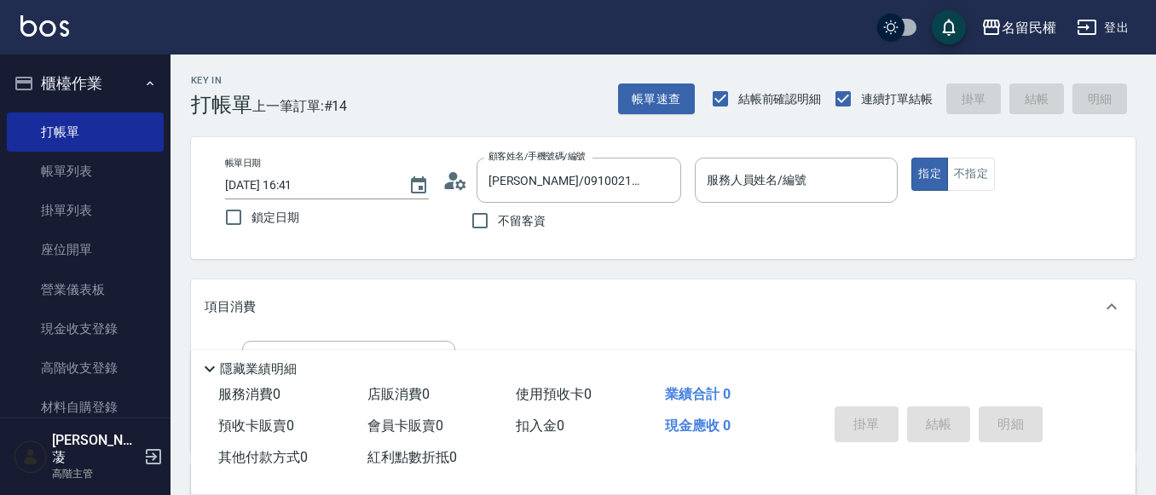
click at [785, 278] on div "Key In 打帳單 上一筆訂單:#14 帳單速查 結帳前確認明細 連續打單結帳 掛單 結帳 明細 帳單日期 [DATE] 16:41 鎖定日期 顧客姓名/手…" at bounding box center [664, 444] width 986 height 779
click at [789, 197] on div "服務人員姓名/編號" at bounding box center [797, 180] width 204 height 45
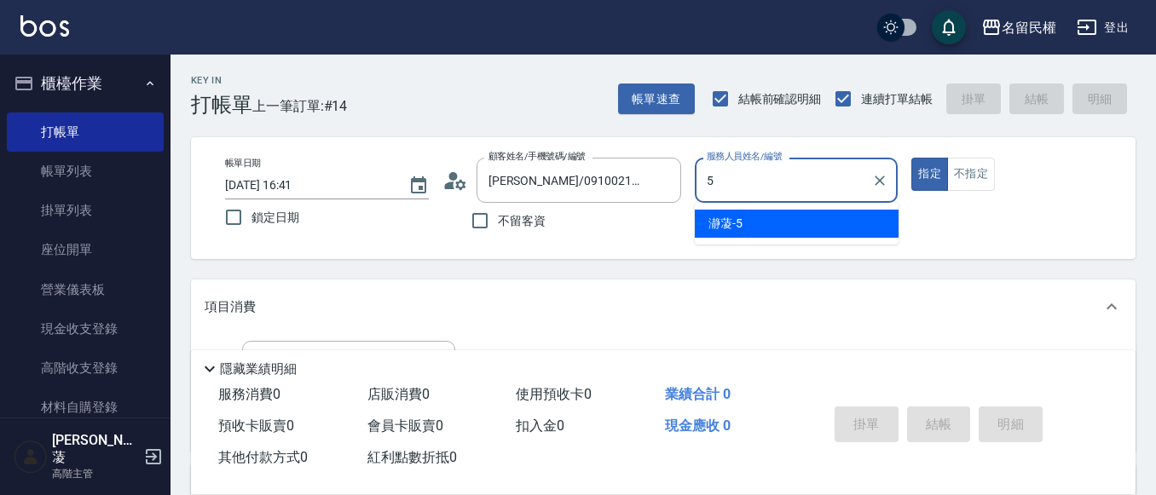
type input "瀞蓤-5"
type button "true"
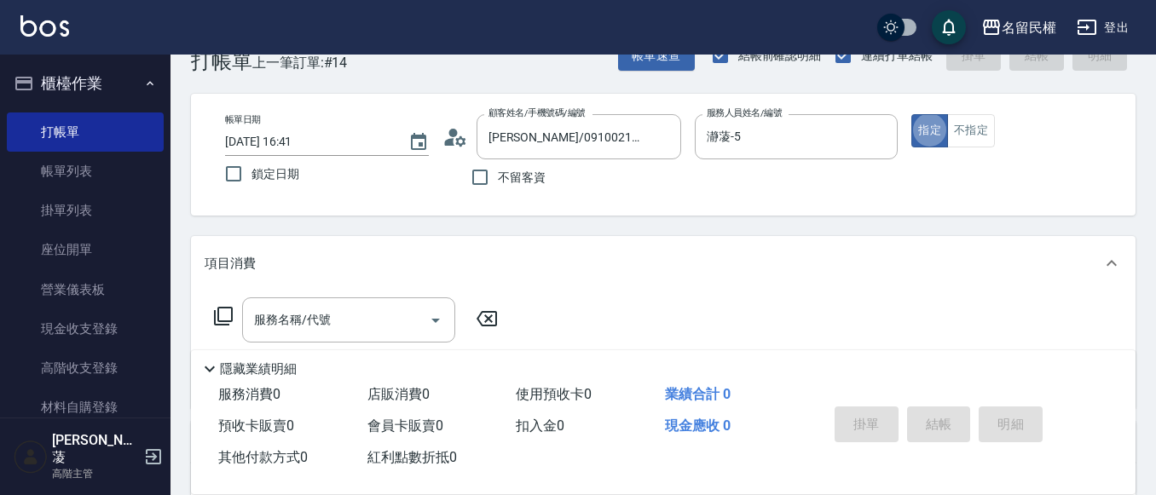
scroll to position [85, 0]
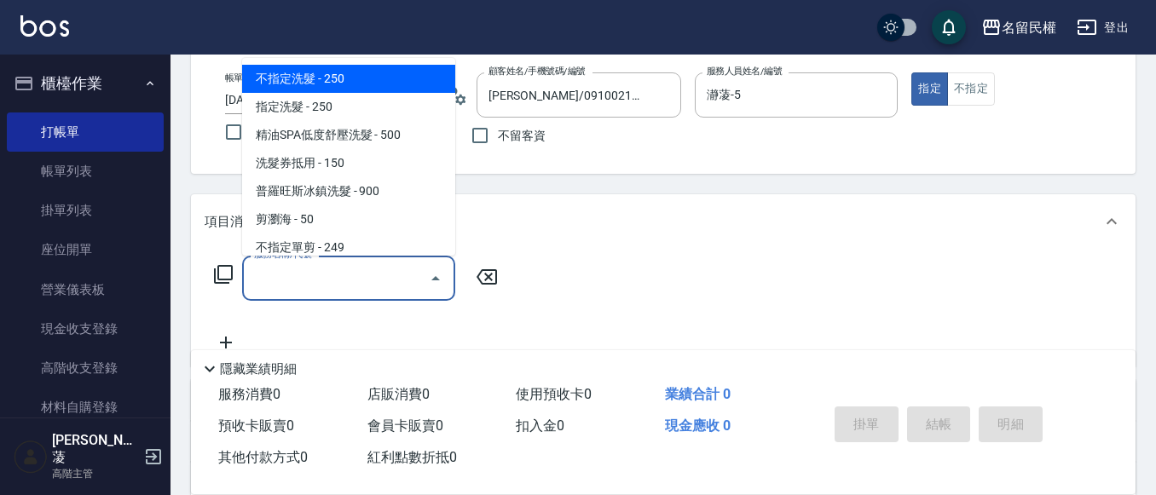
click at [304, 265] on div "服務名稱/代號 服務名稱/代號" at bounding box center [348, 278] width 213 height 45
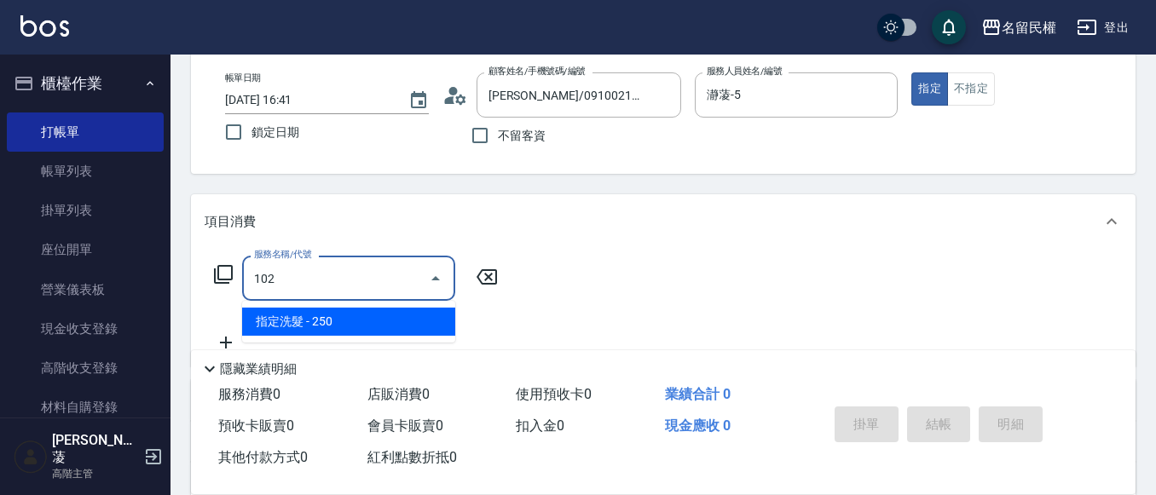
type input "指定洗髮(102)"
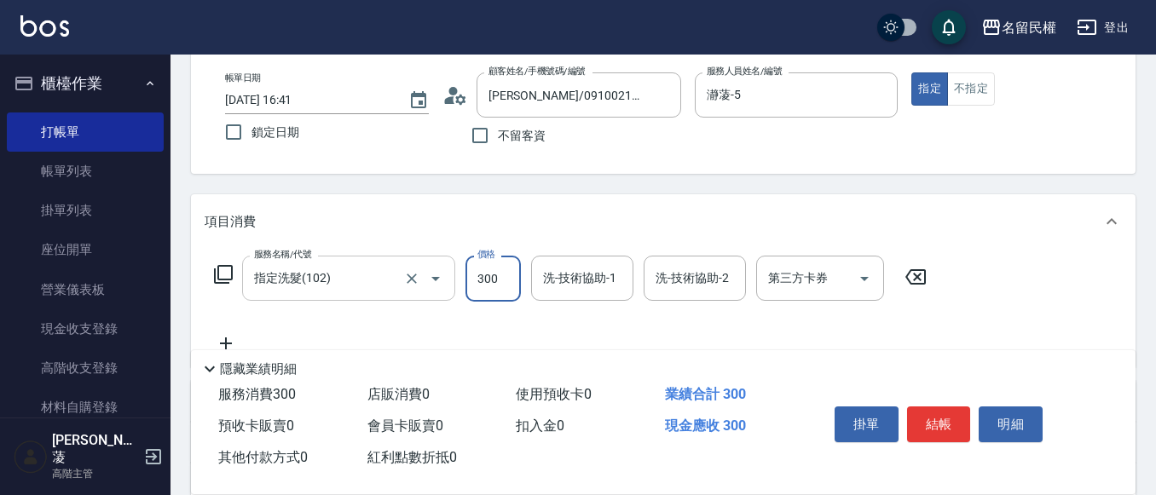
type input "300"
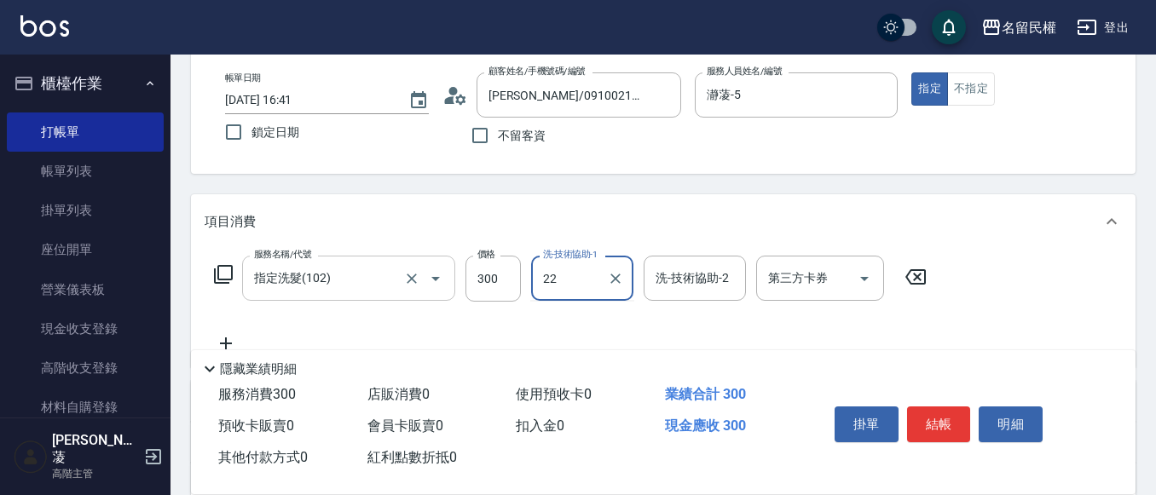
type input "妘庭-22"
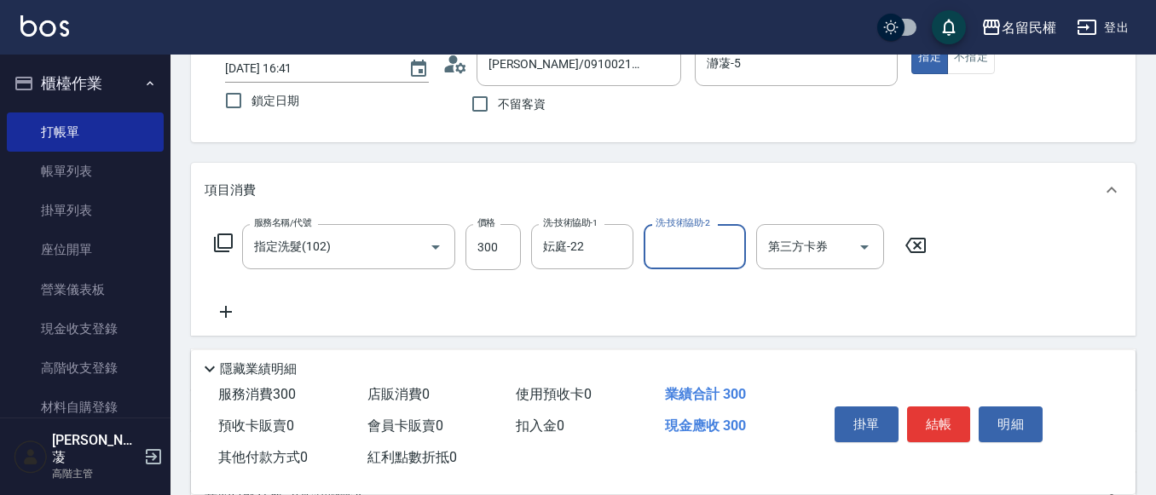
scroll to position [171, 0]
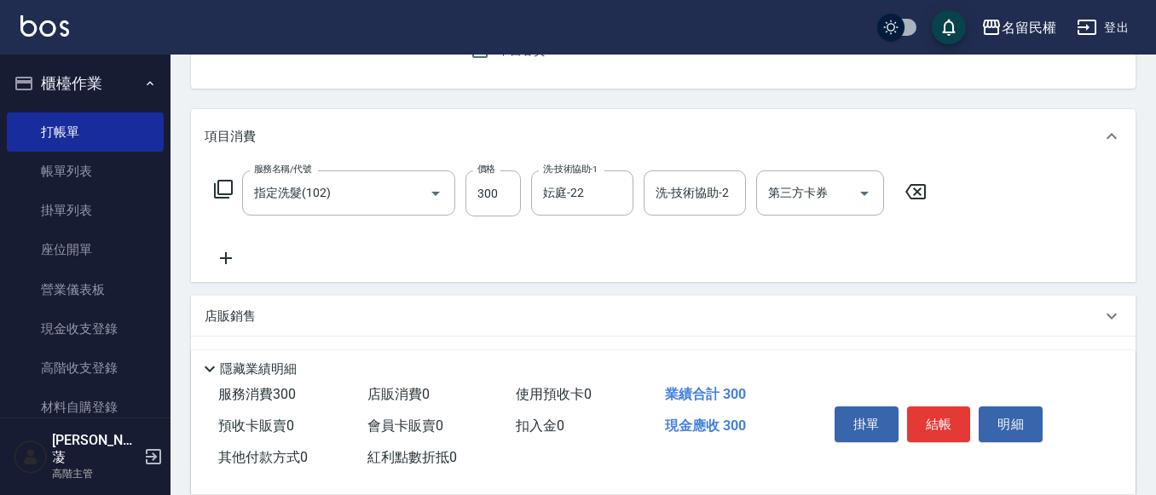
click at [226, 254] on icon at bounding box center [226, 258] width 12 height 12
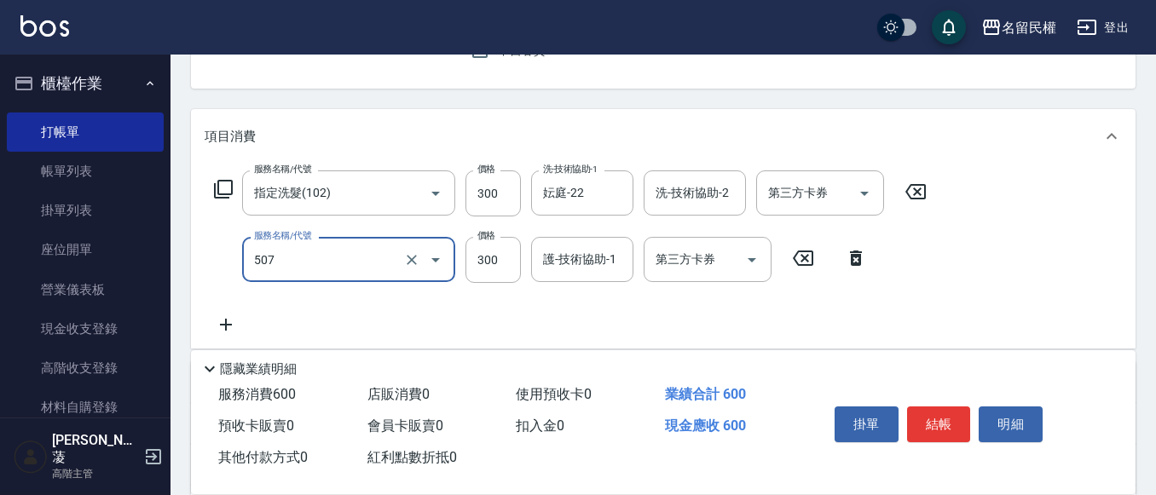
type input "頭皮隔離(507)"
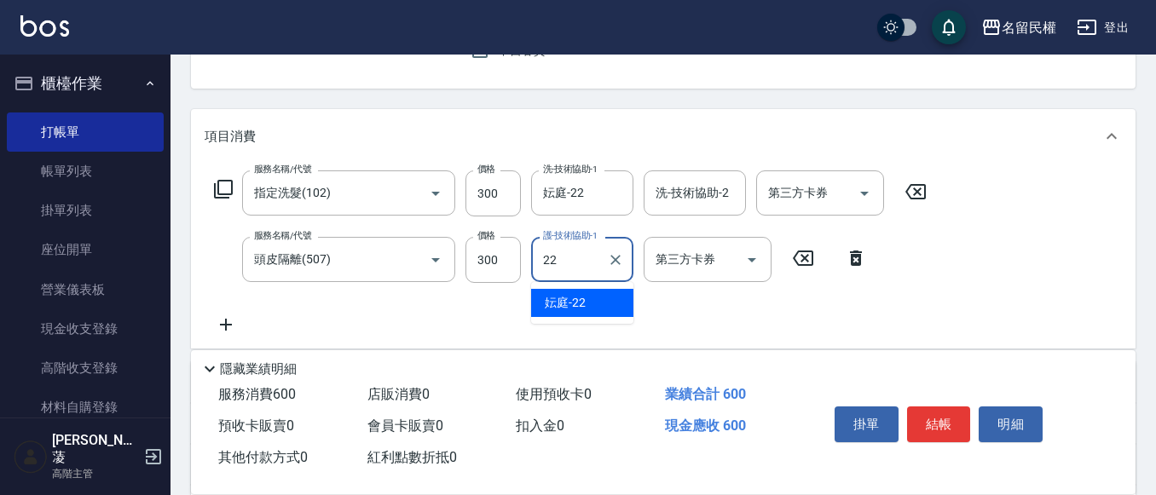
type input "妘庭-22"
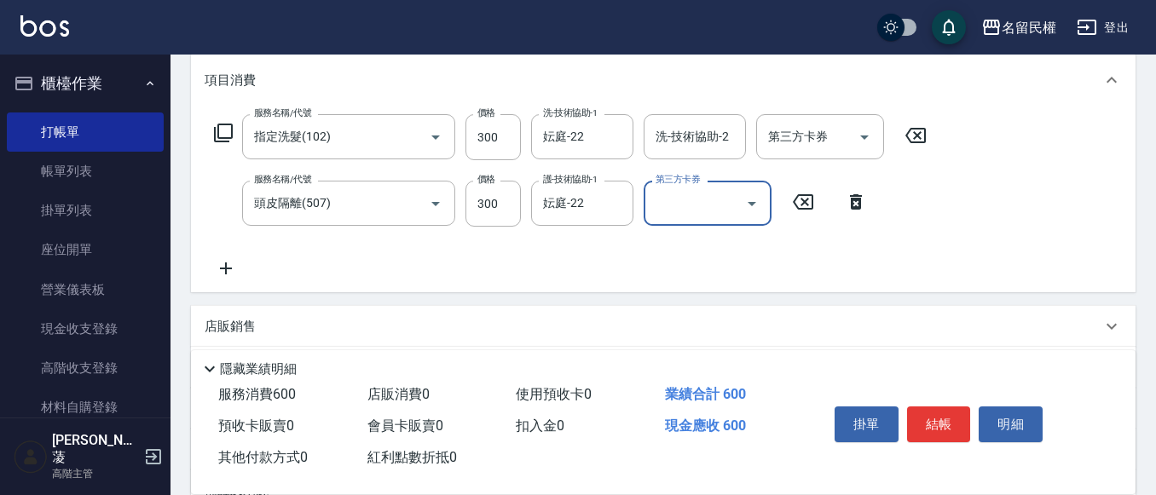
scroll to position [256, 0]
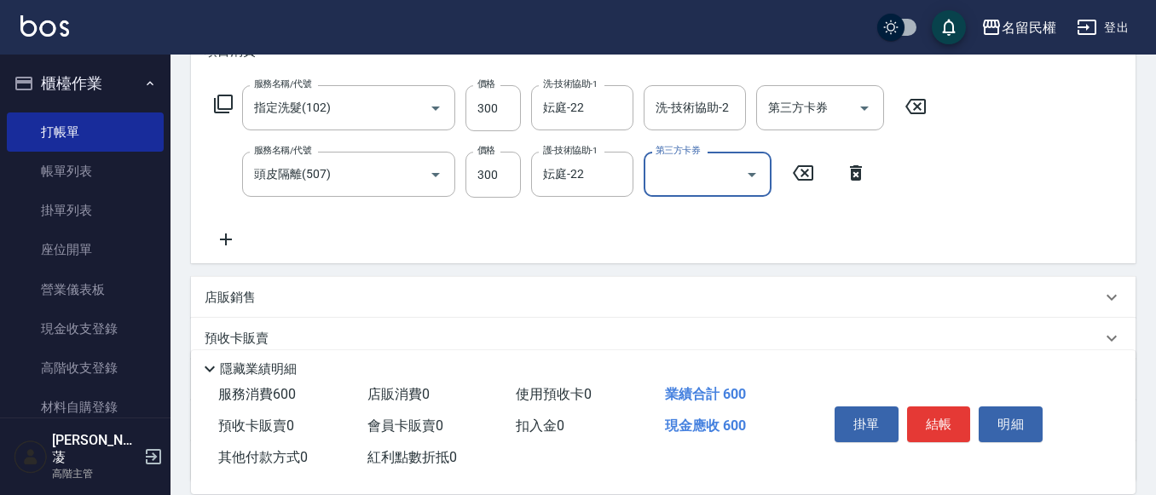
click at [234, 236] on icon at bounding box center [226, 239] width 43 height 20
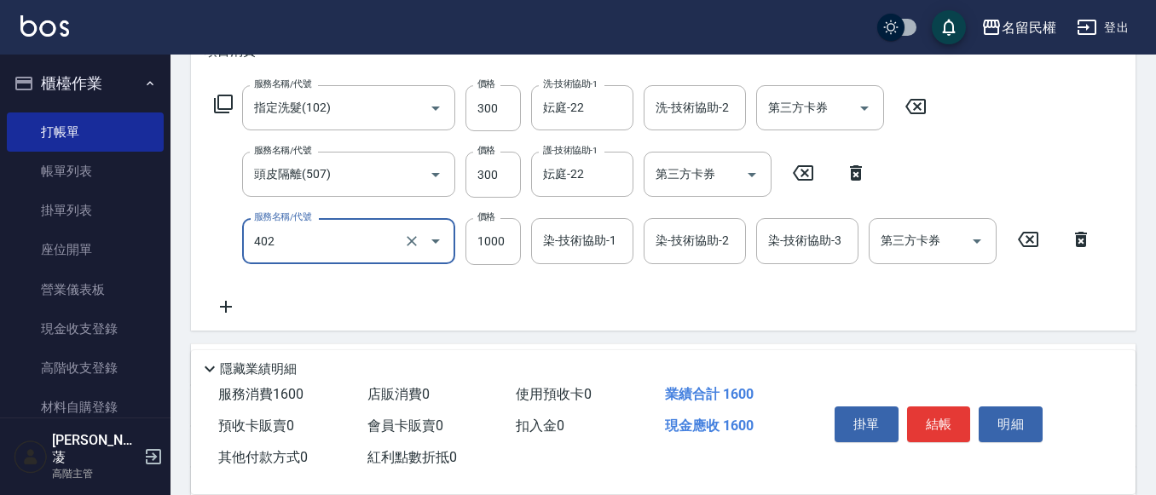
type input "染髮(402)"
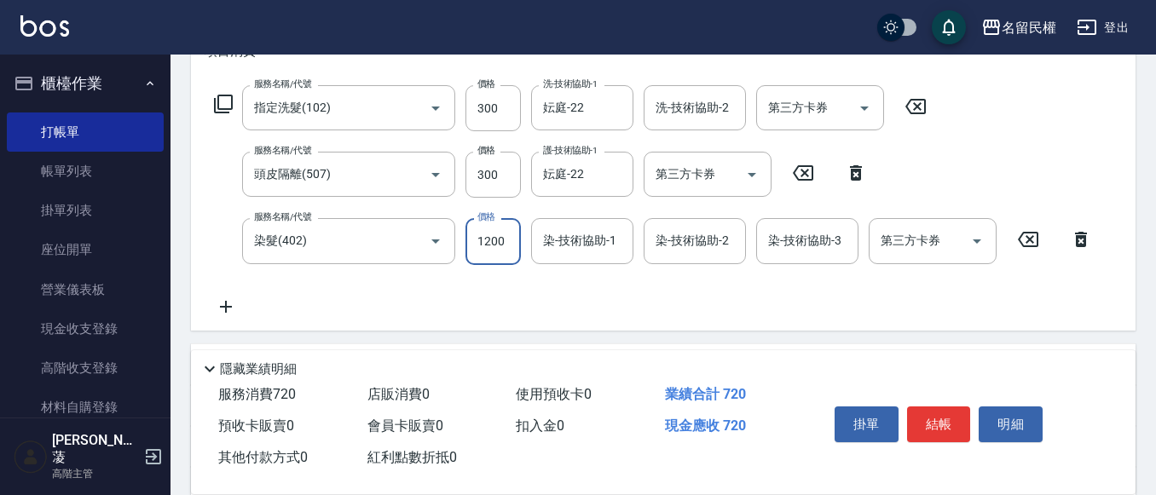
type input "1200"
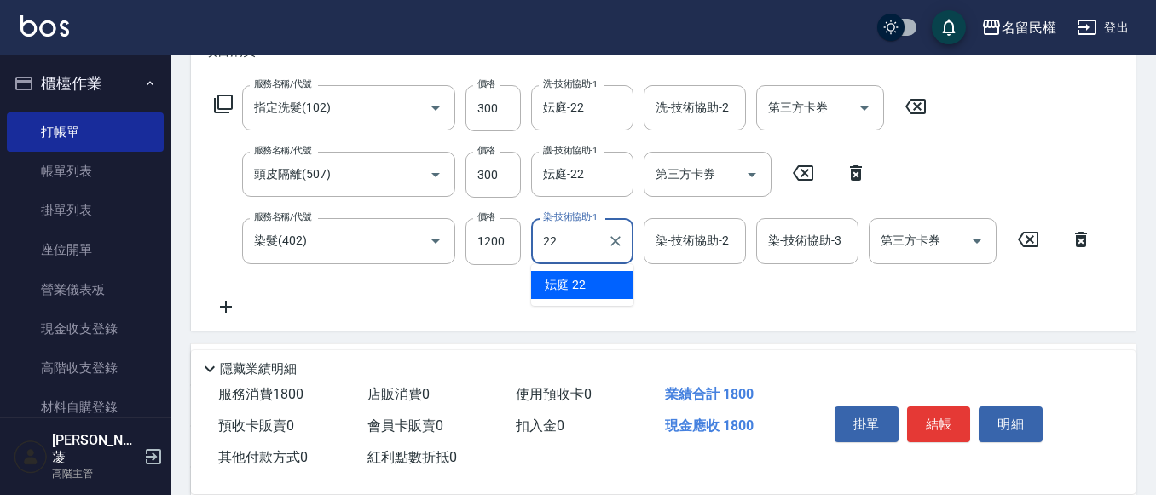
type input "妘庭-22"
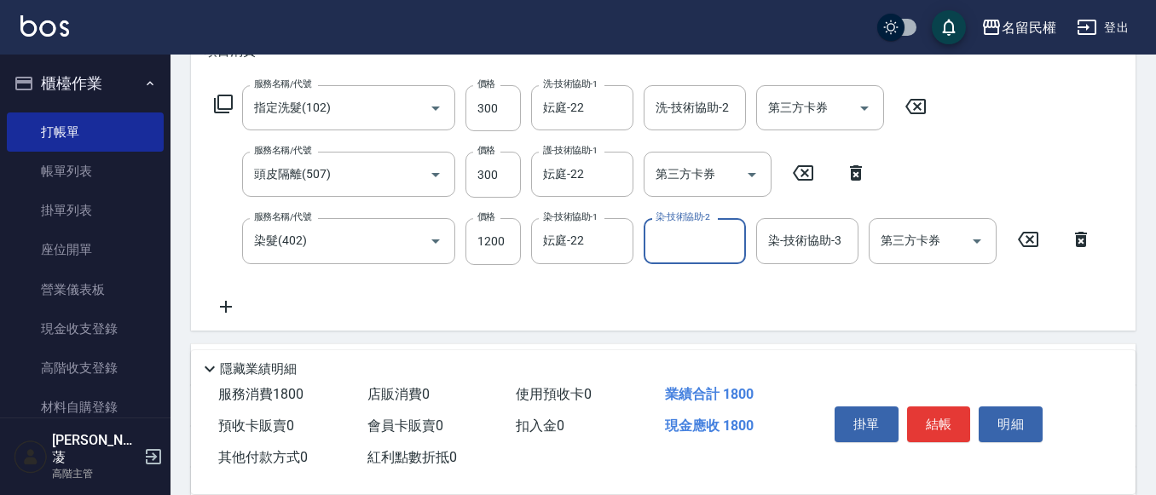
scroll to position [341, 0]
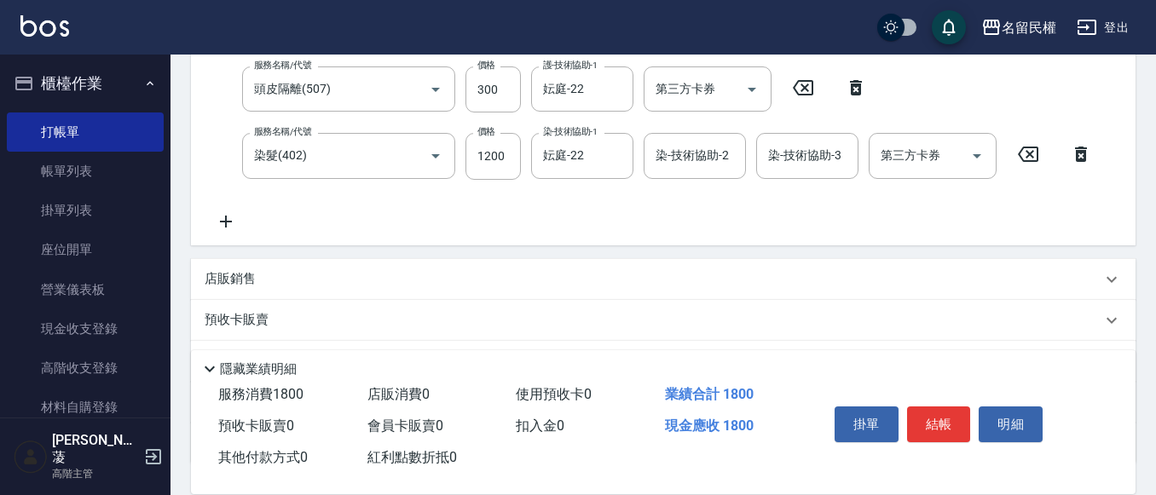
click at [231, 220] on icon at bounding box center [226, 221] width 43 height 20
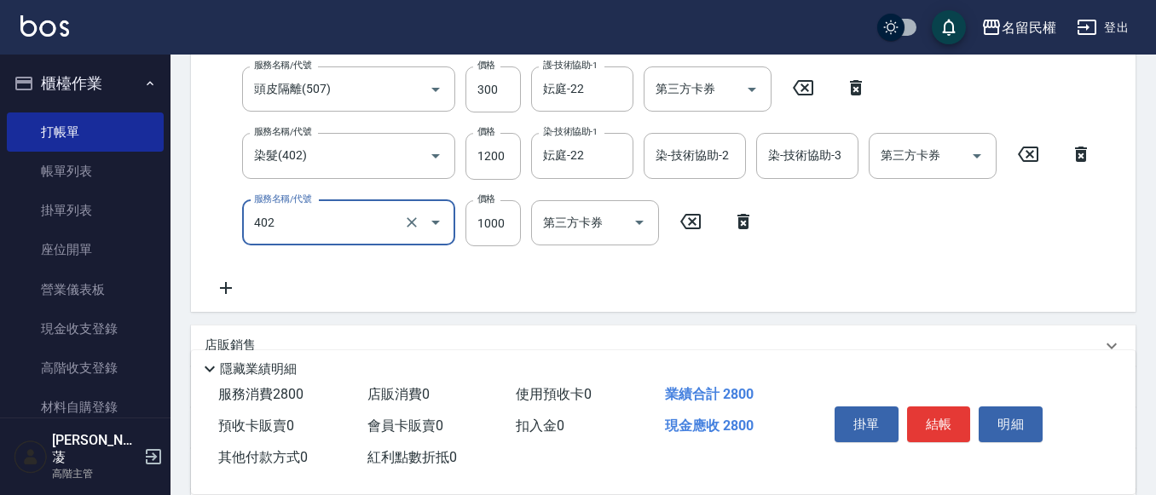
type input "染髮(402)"
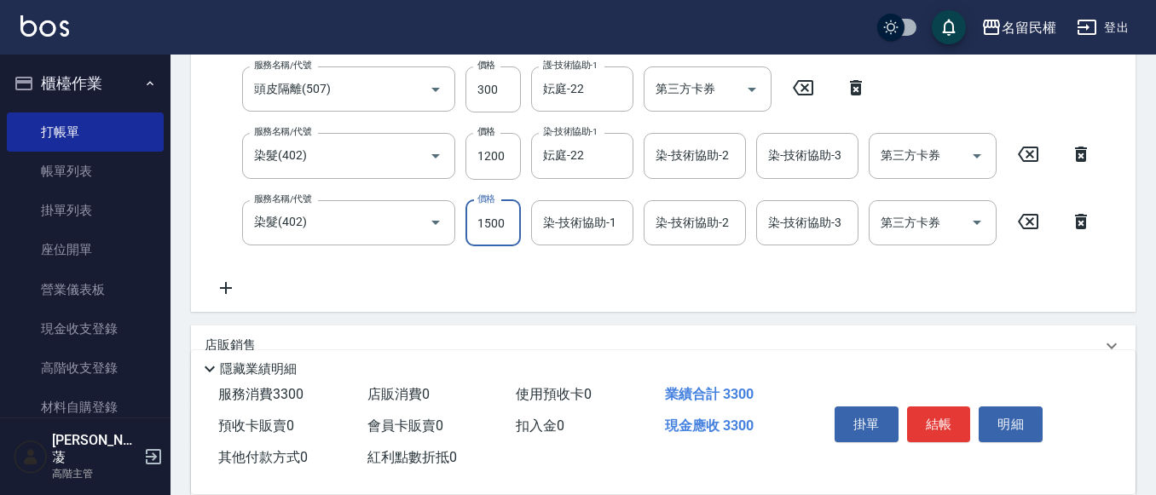
type input "1500"
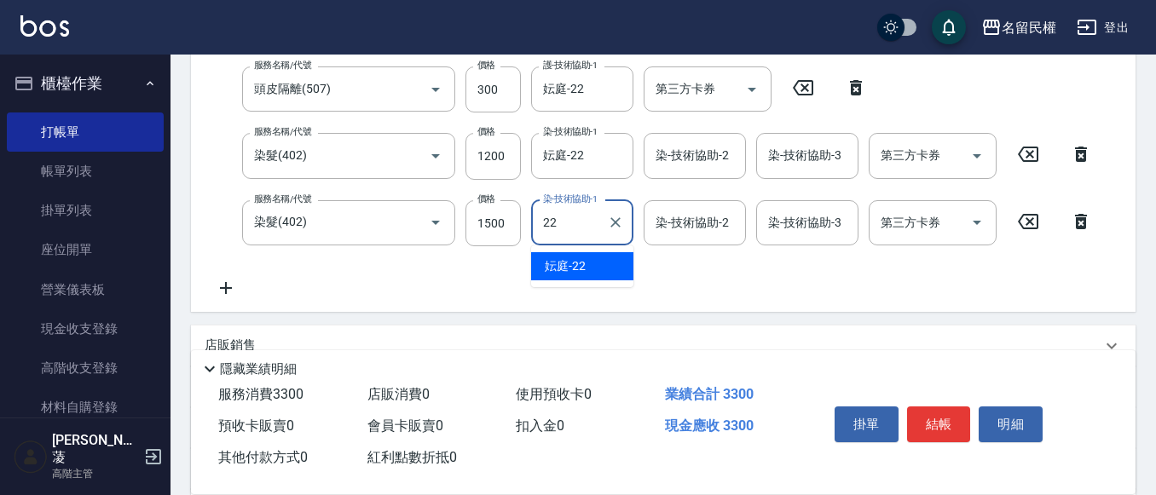
type input "妘庭-22"
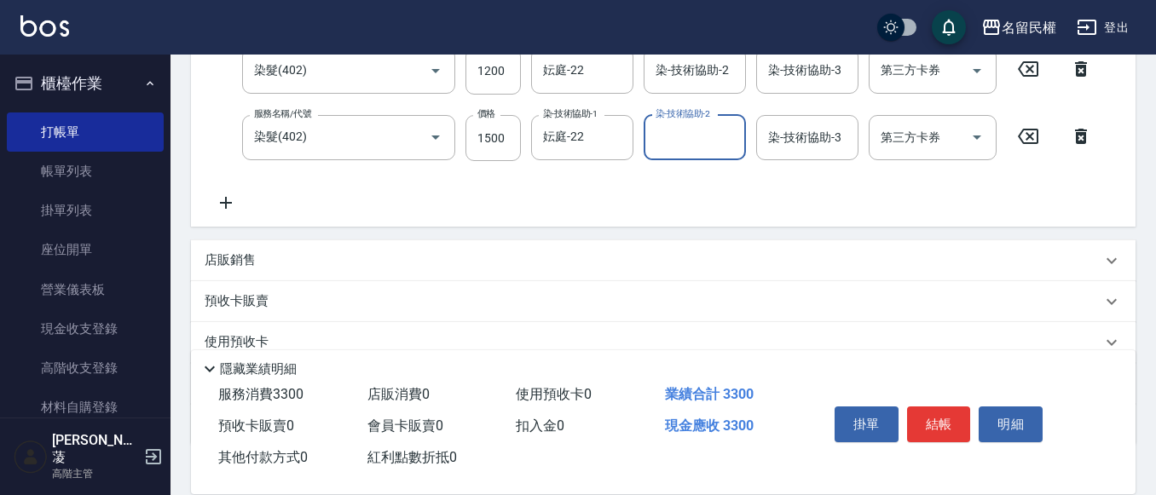
click at [233, 199] on icon at bounding box center [226, 203] width 43 height 20
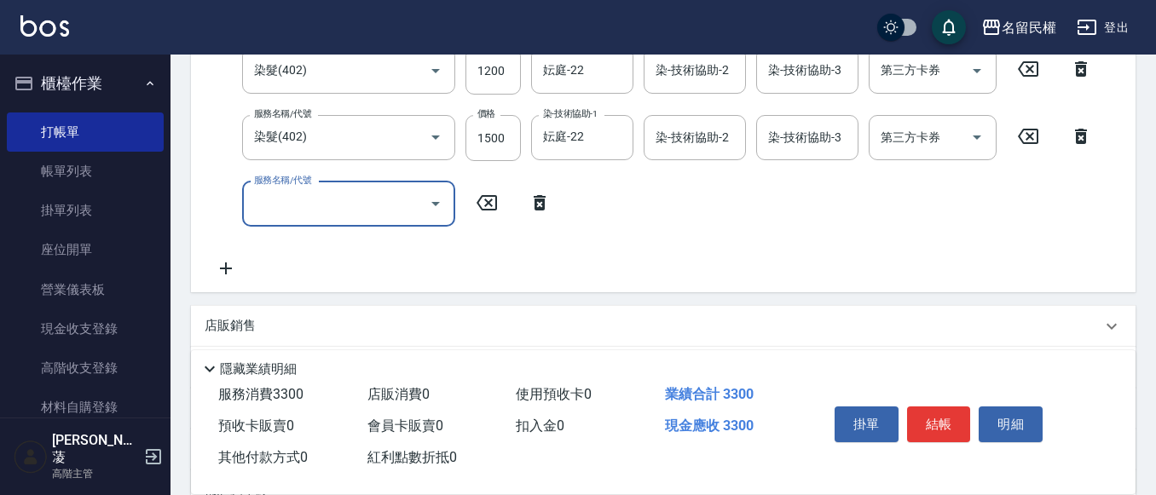
scroll to position [383, 0]
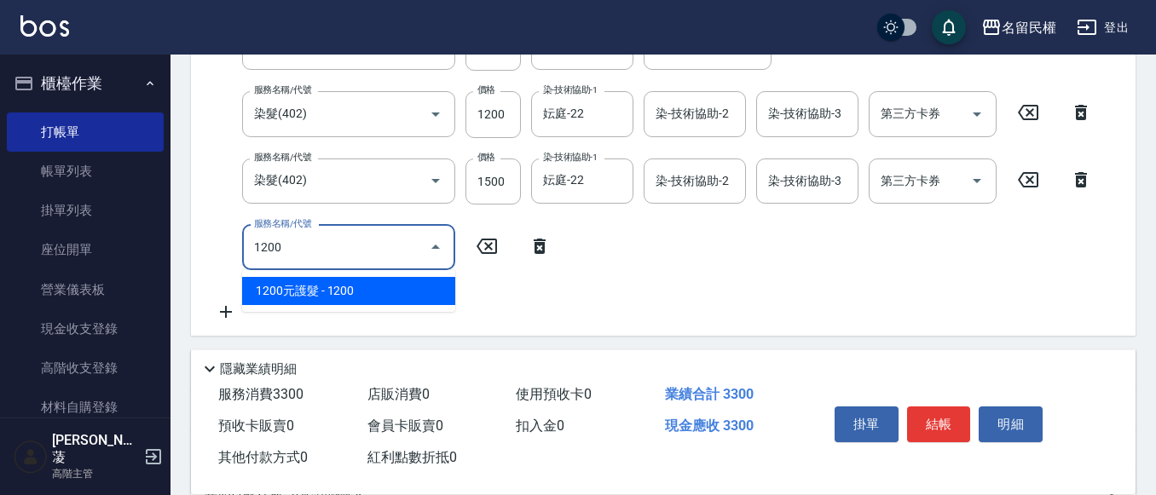
click at [299, 295] on span "1200元護髮 - 1200" at bounding box center [348, 291] width 213 height 28
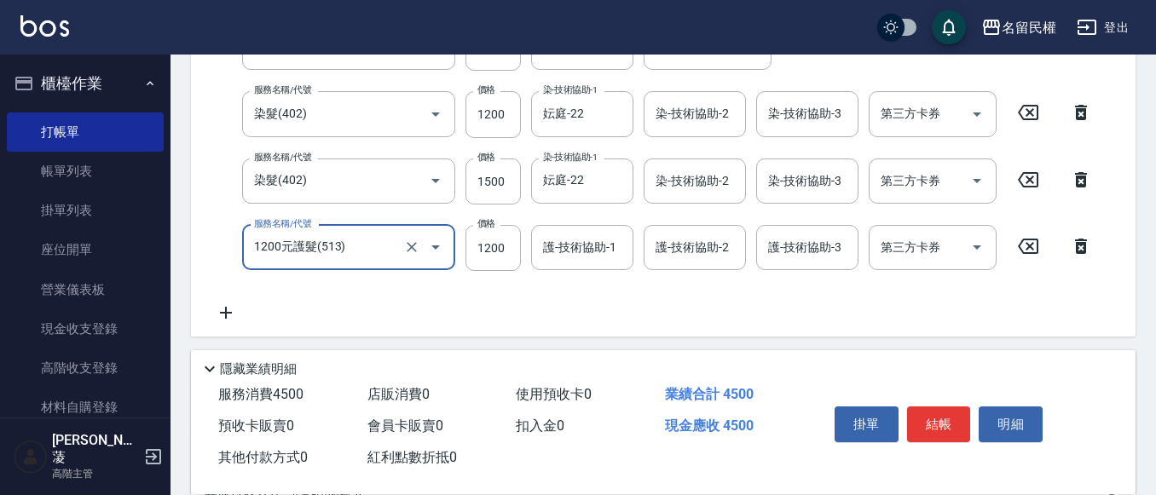
type input "1200元護髮(513)"
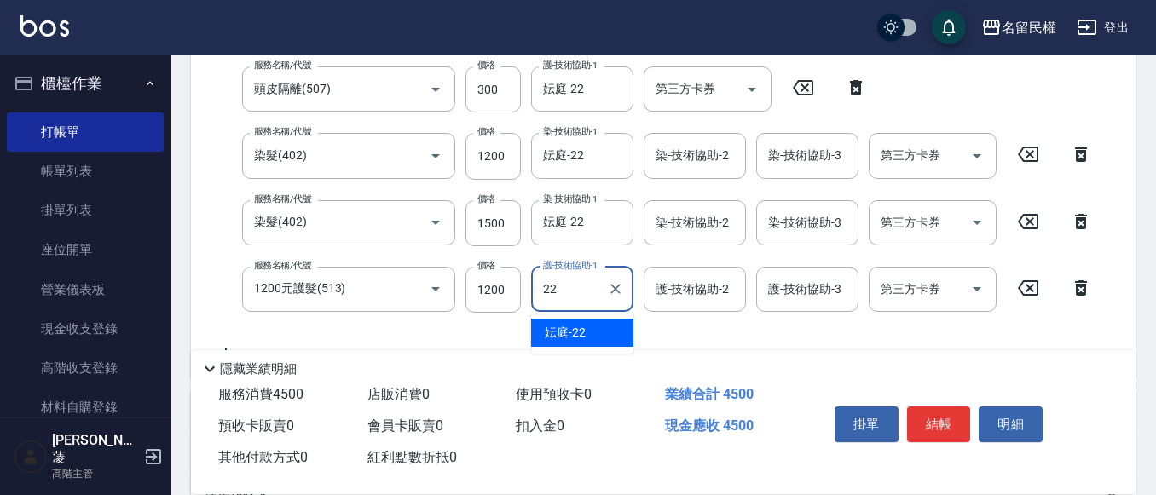
type input "妘庭-22"
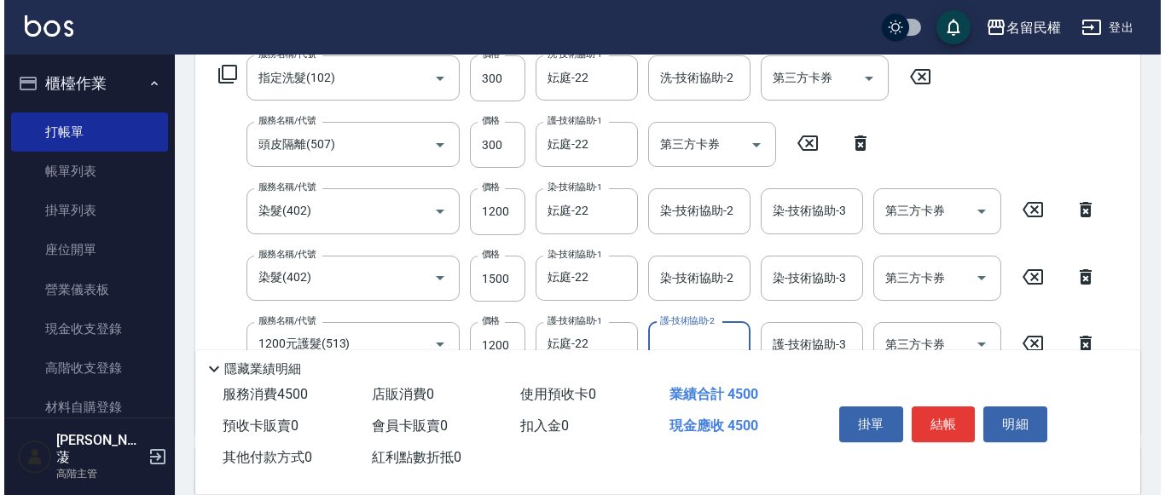
scroll to position [256, 0]
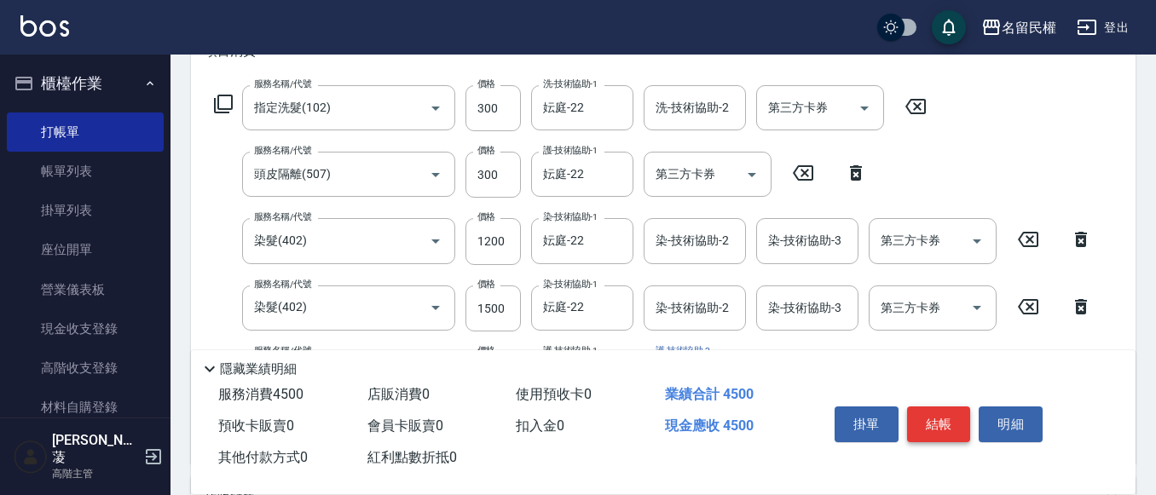
click at [953, 417] on button "結帳" at bounding box center [939, 425] width 64 height 36
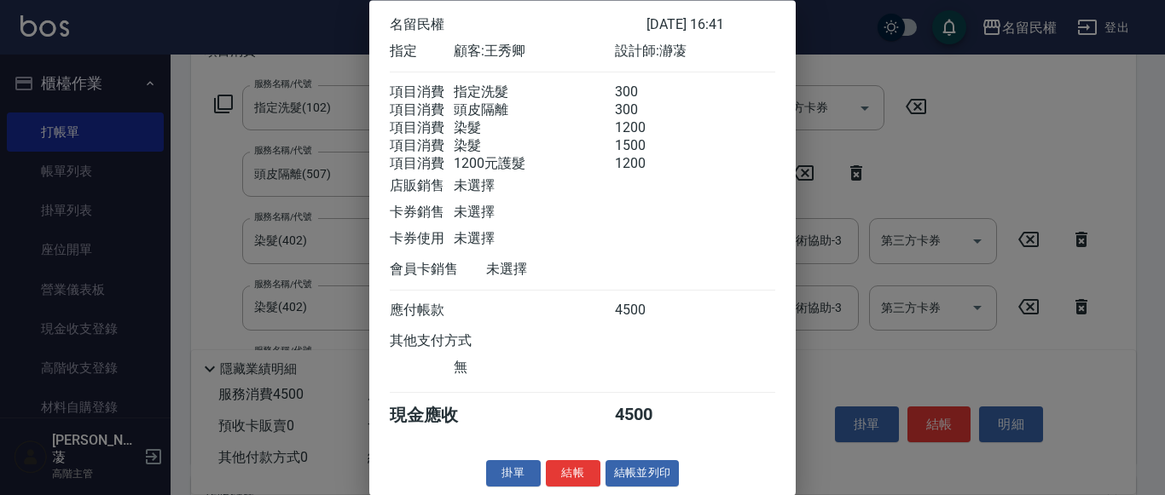
scroll to position [104, 0]
click at [578, 472] on button "結帳" at bounding box center [573, 474] width 55 height 26
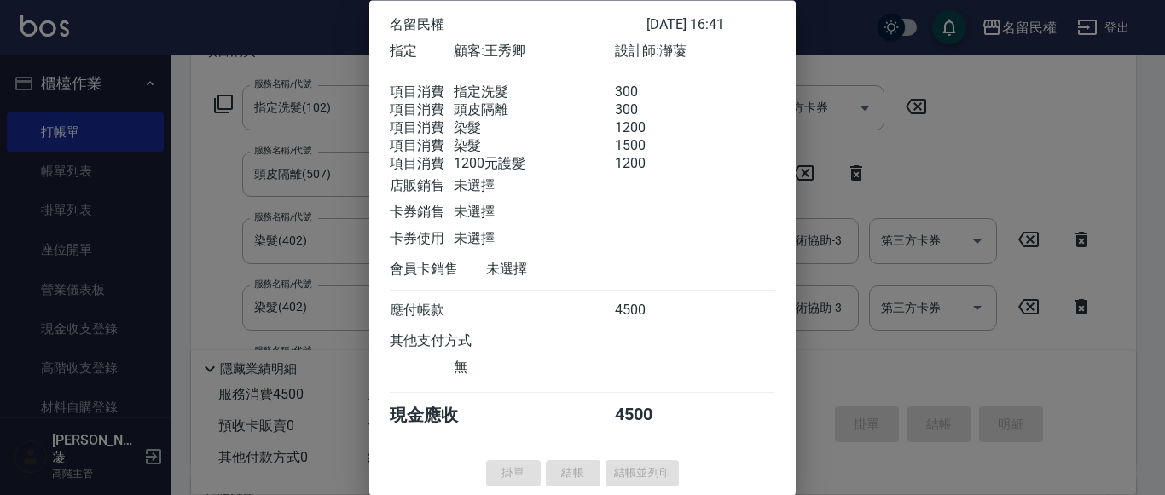
type input "[DATE] 16:44"
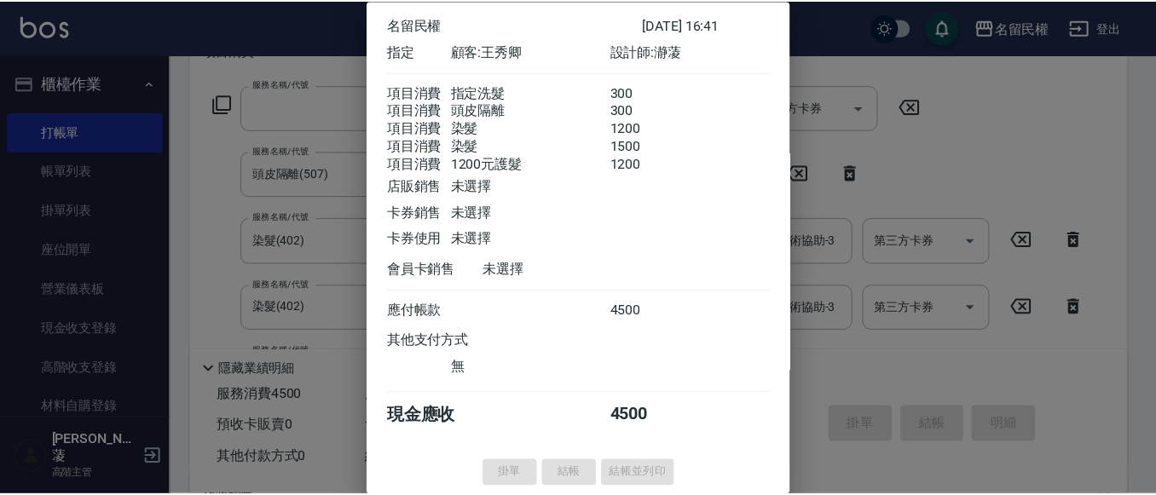
scroll to position [0, 0]
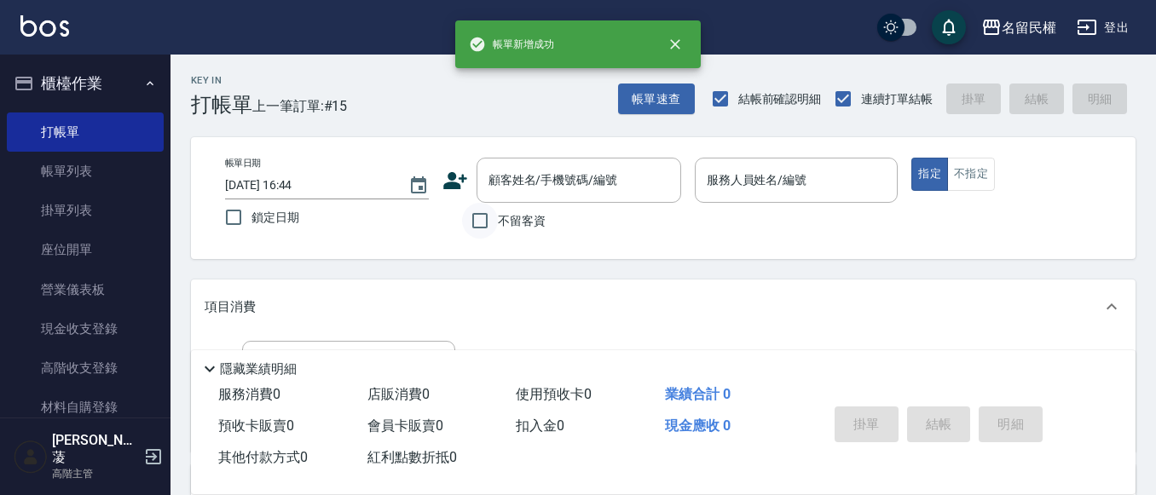
click at [483, 229] on input "不留客資" at bounding box center [480, 221] width 36 height 36
checkbox input "true"
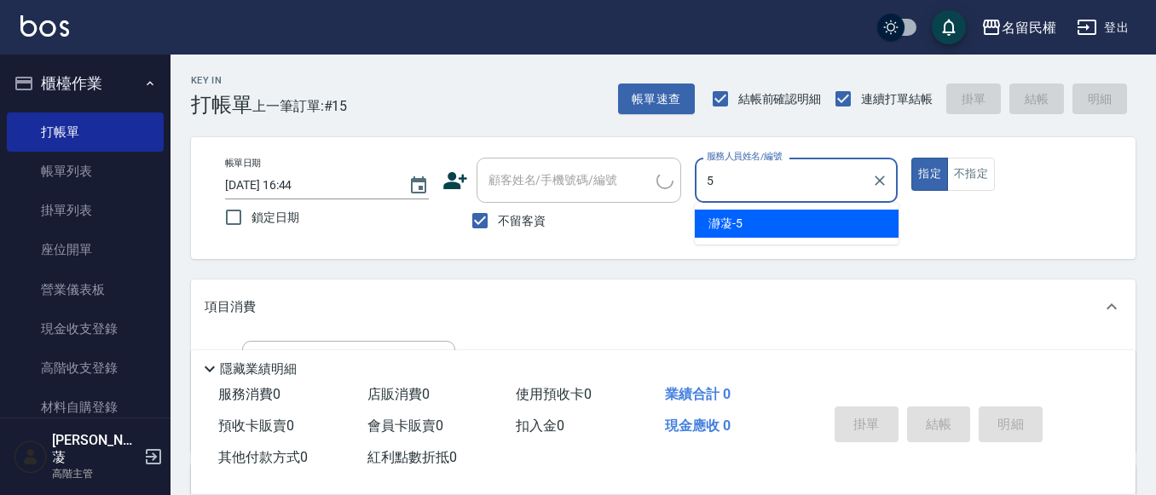
type input "瀞蓤-5"
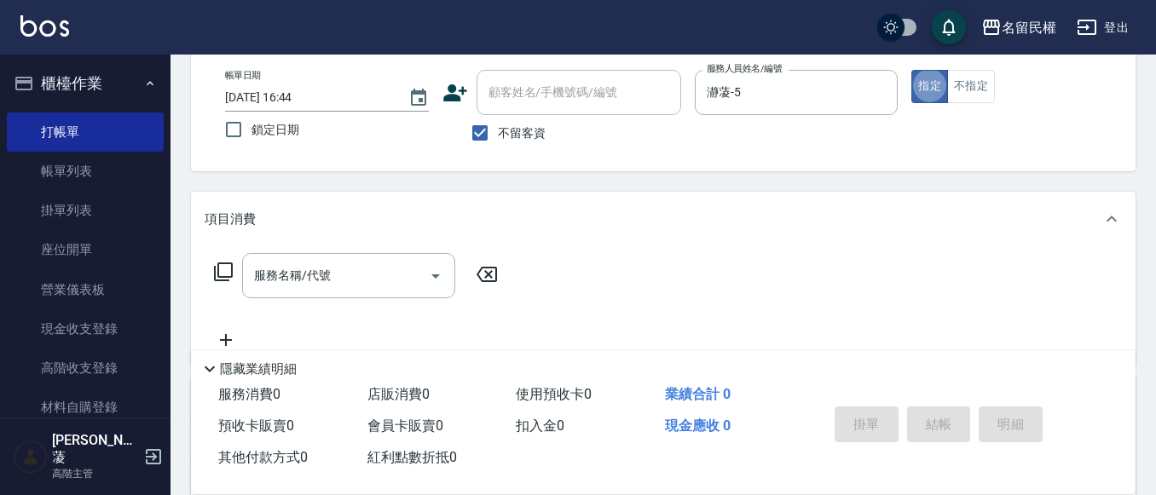
scroll to position [171, 0]
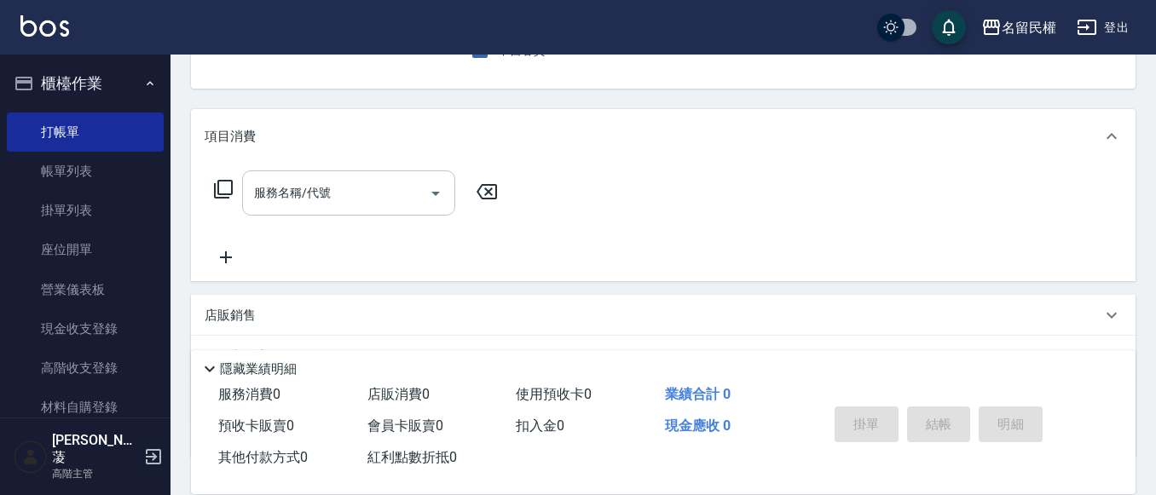
click at [300, 188] on input "服務名稱/代號" at bounding box center [336, 193] width 172 height 30
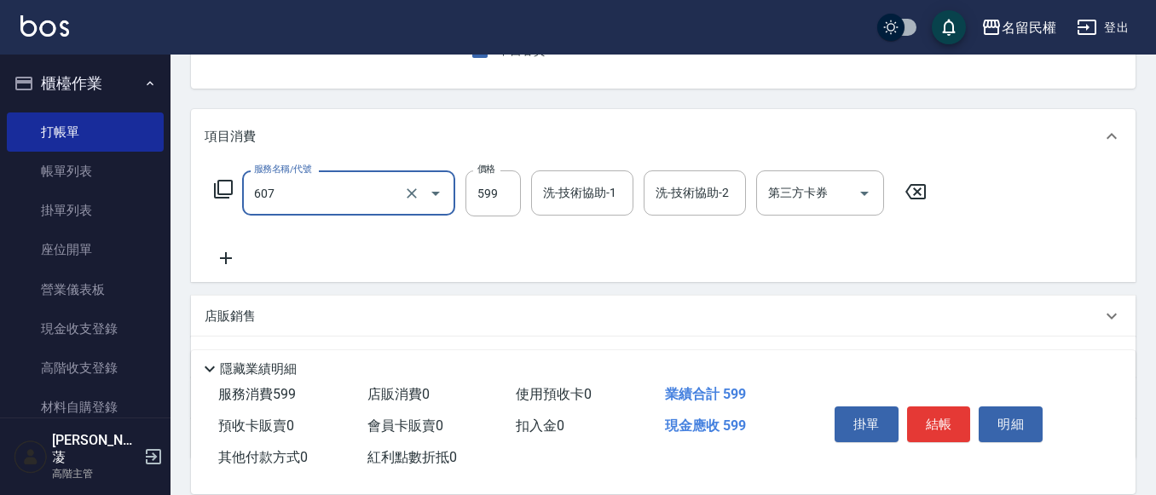
type input "[PERSON_NAME]頭皮冰鎮舒活洗髮(607)"
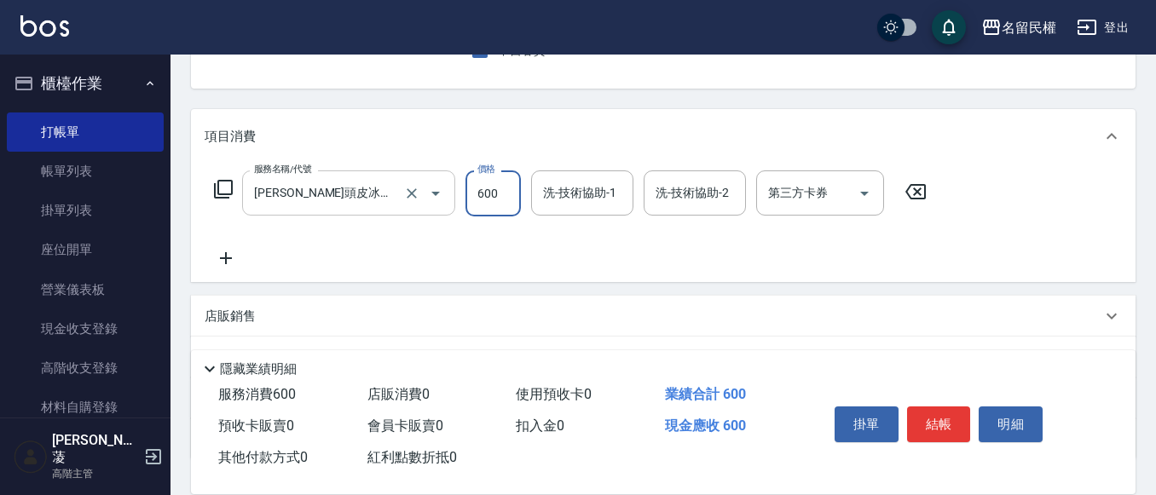
type input "600"
type input "2"
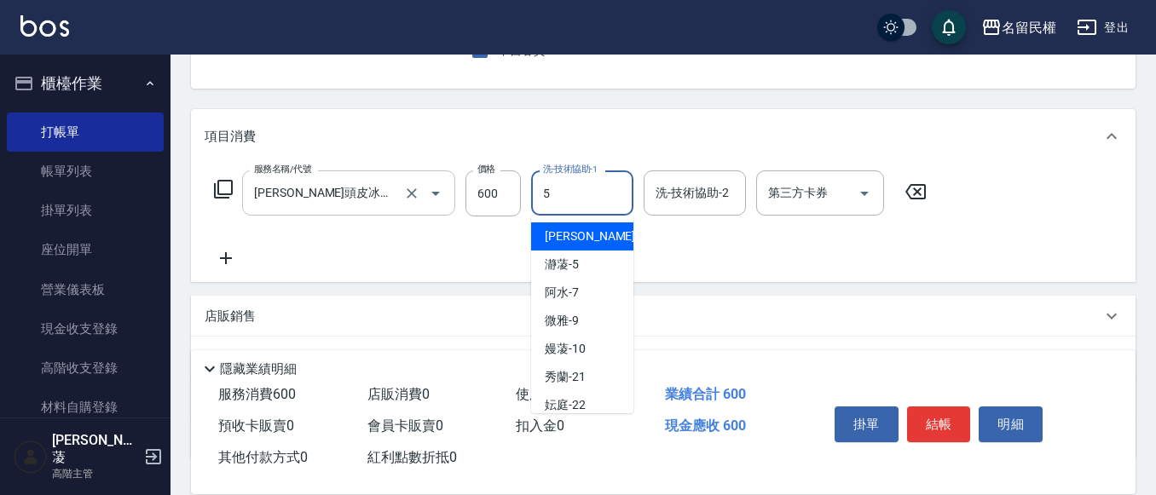
type input "瀞蓤-5"
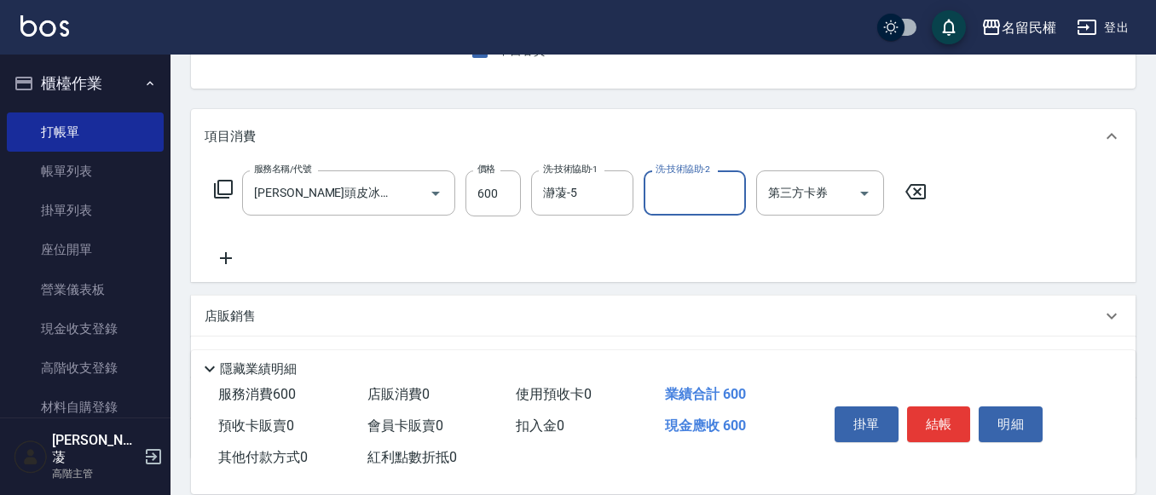
click at [232, 252] on icon at bounding box center [226, 258] width 43 height 20
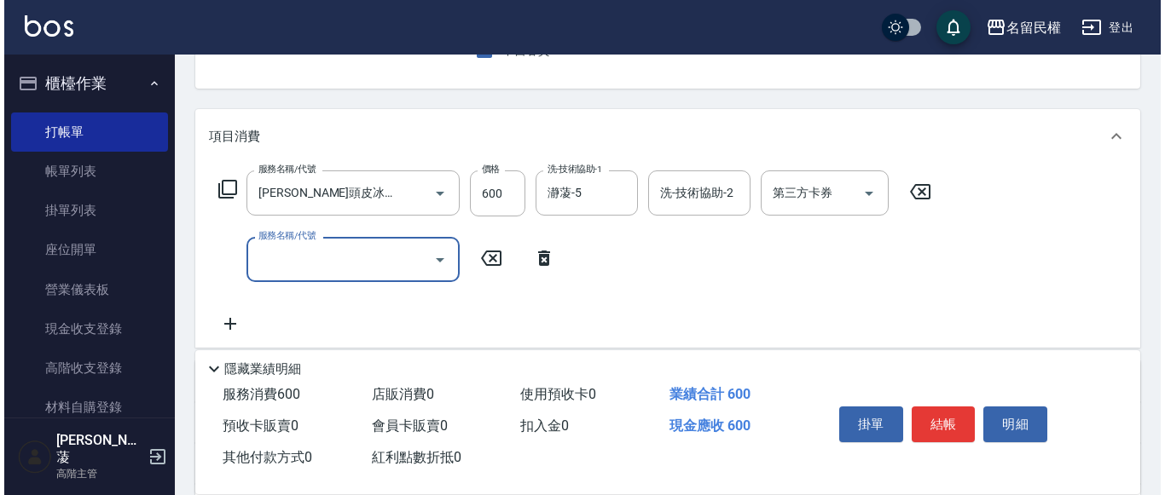
scroll to position [0, 0]
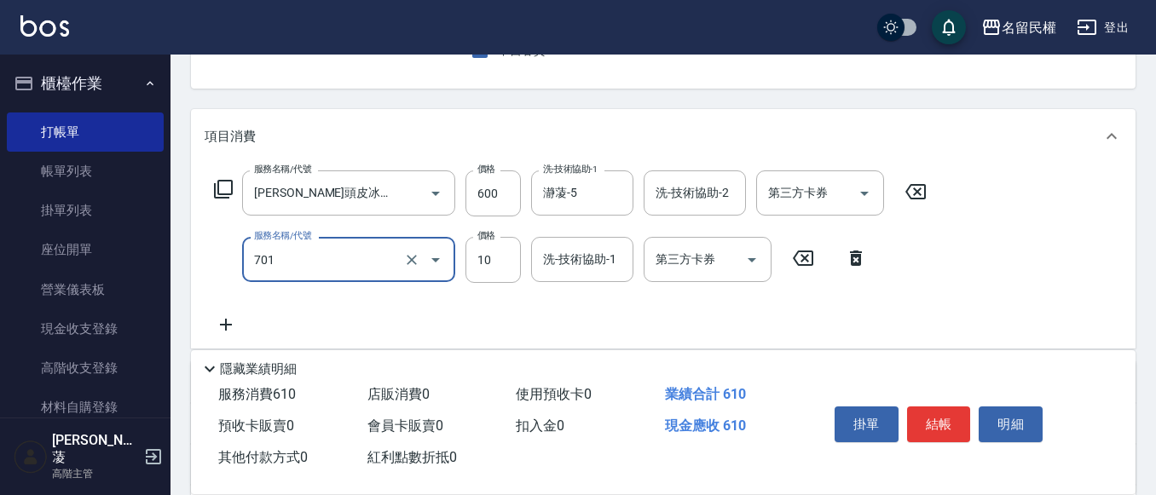
type input "潤絲(701)"
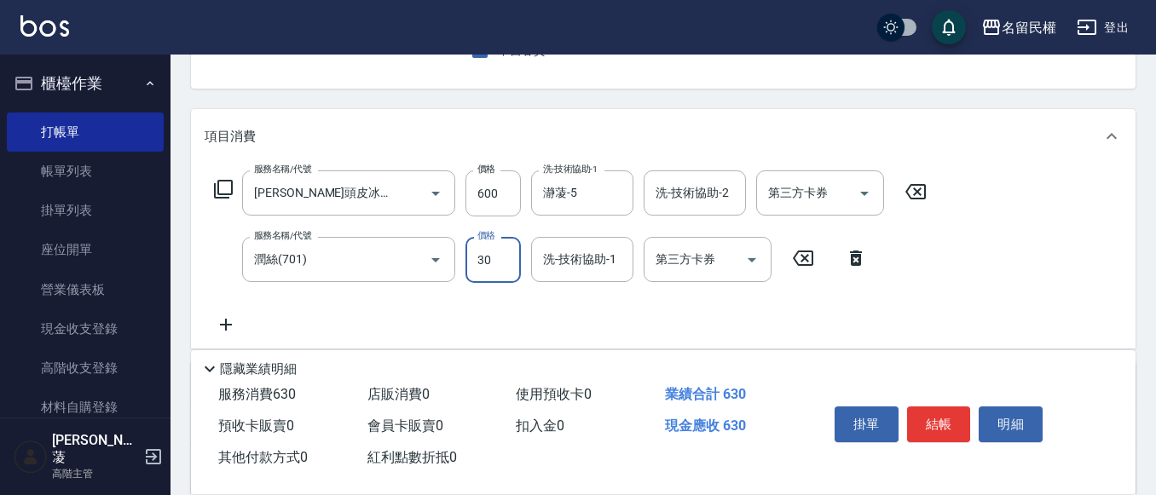
type input "30"
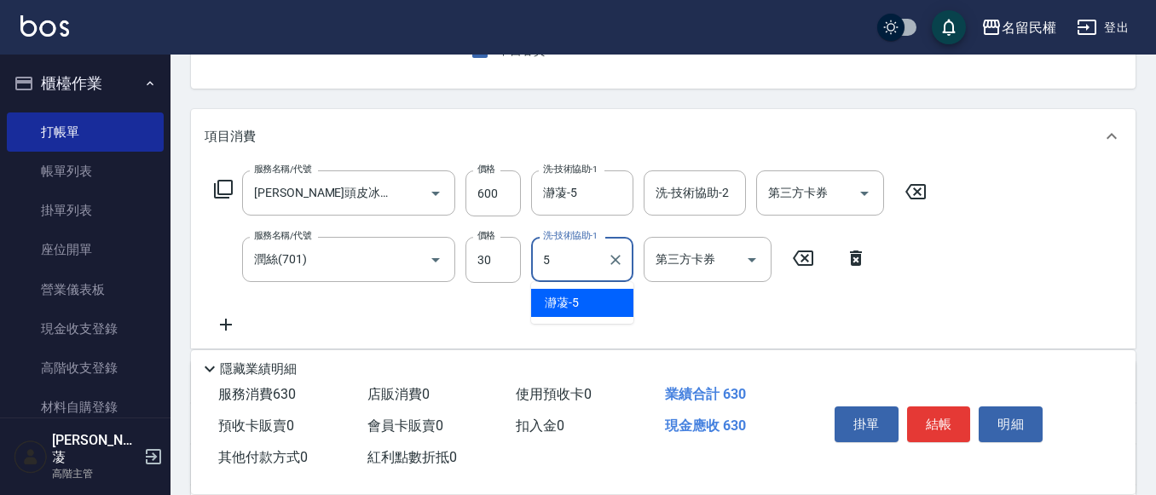
type input "瀞蓤-5"
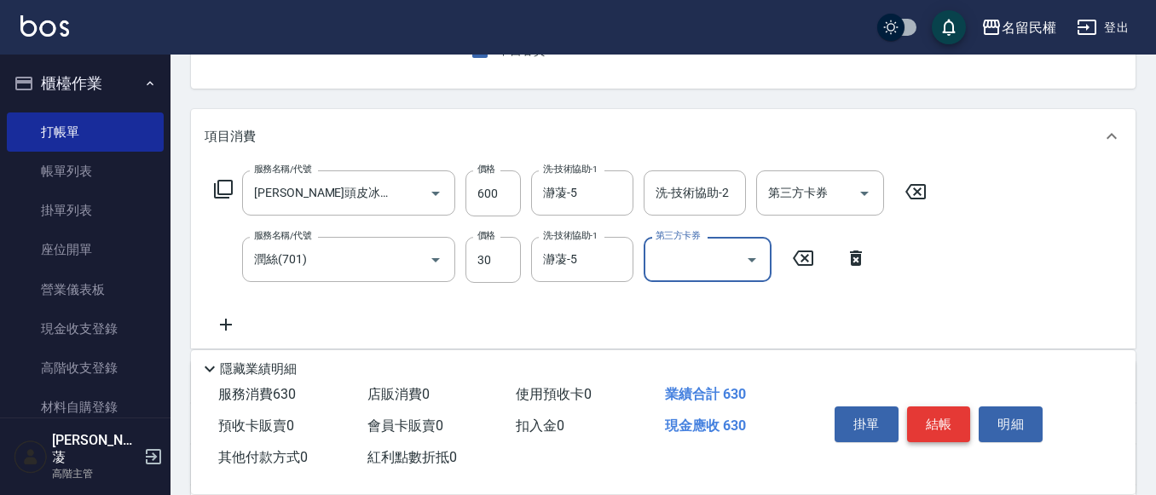
click at [947, 420] on button "結帳" at bounding box center [939, 425] width 64 height 36
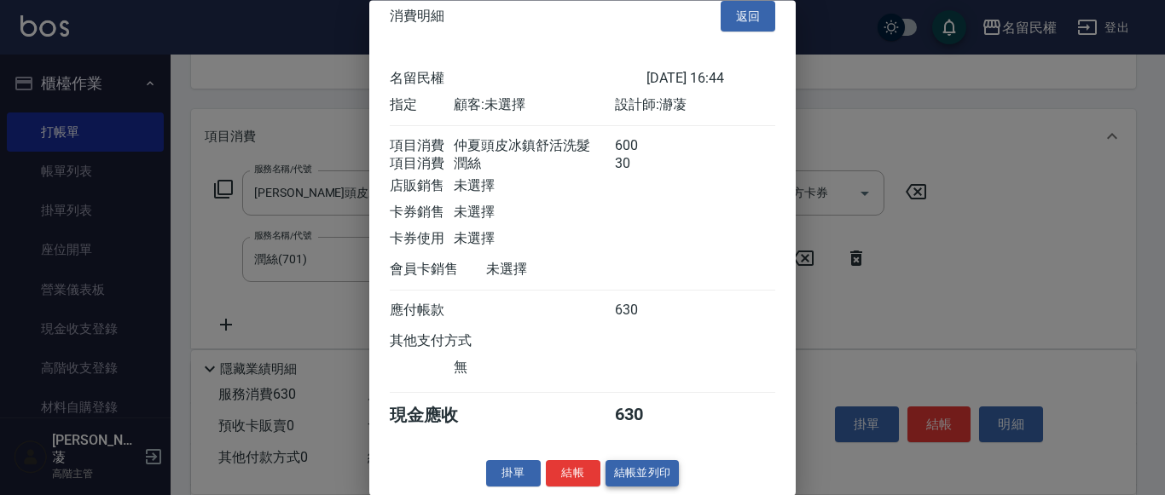
scroll to position [43, 0]
click at [559, 469] on button "結帳" at bounding box center [573, 474] width 55 height 26
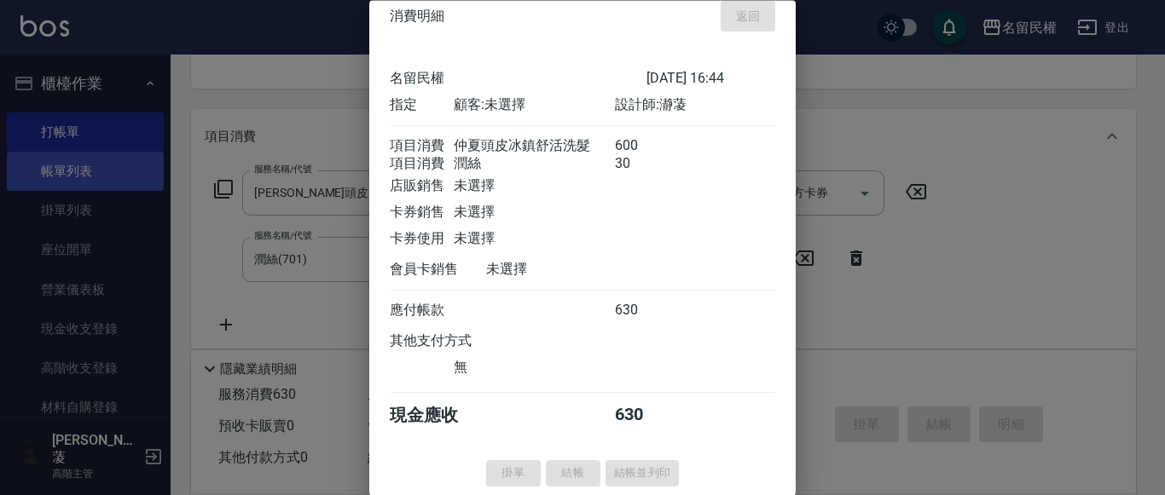
type input "[DATE] 16:45"
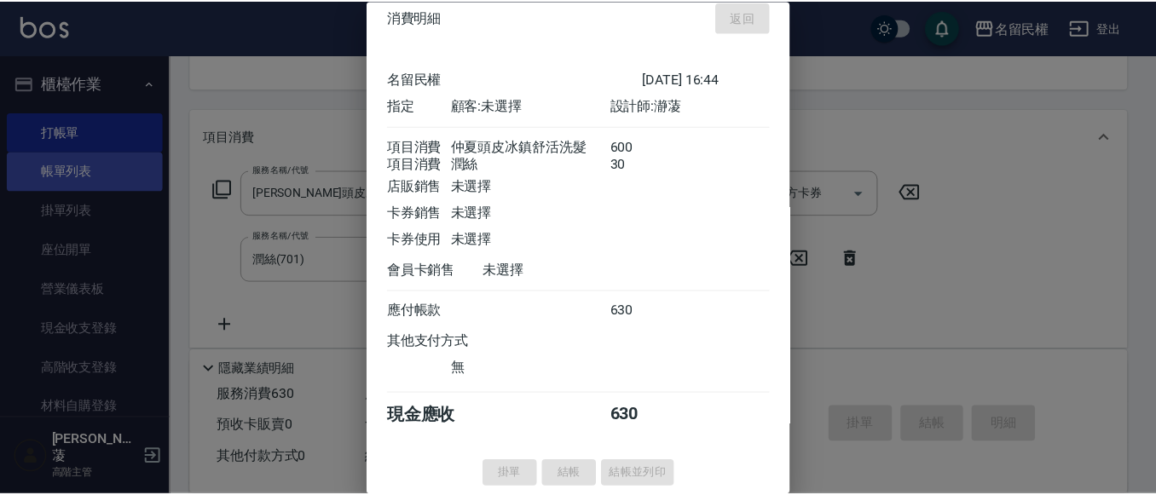
scroll to position [165, 0]
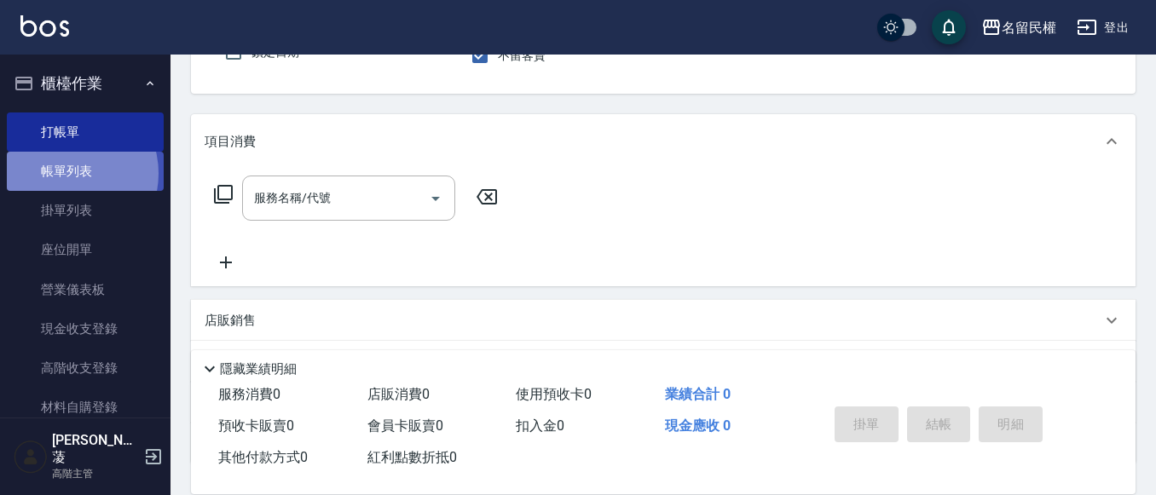
click at [67, 174] on link "帳單列表" at bounding box center [85, 171] width 157 height 39
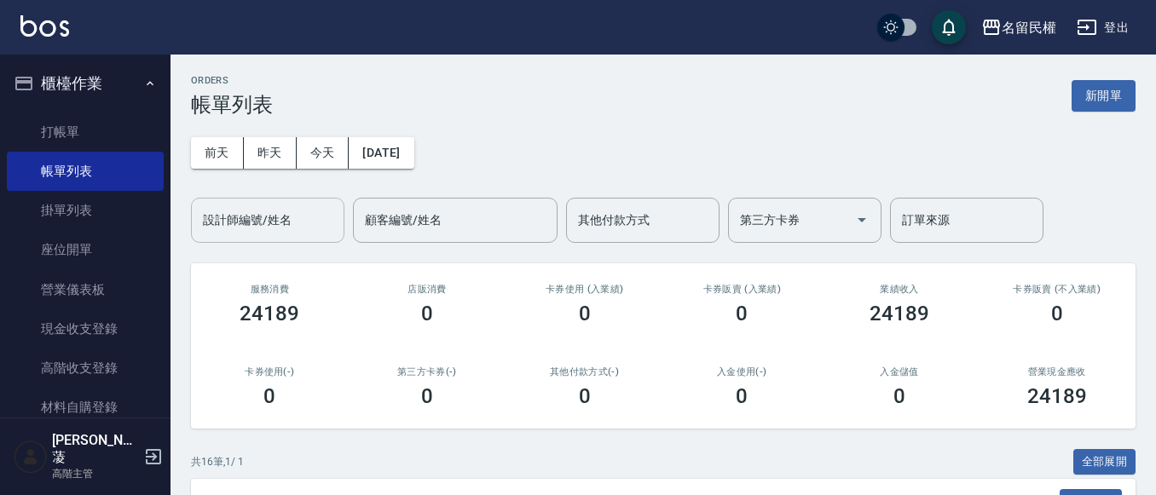
click at [252, 204] on div "設計師編號/姓名" at bounding box center [268, 220] width 154 height 45
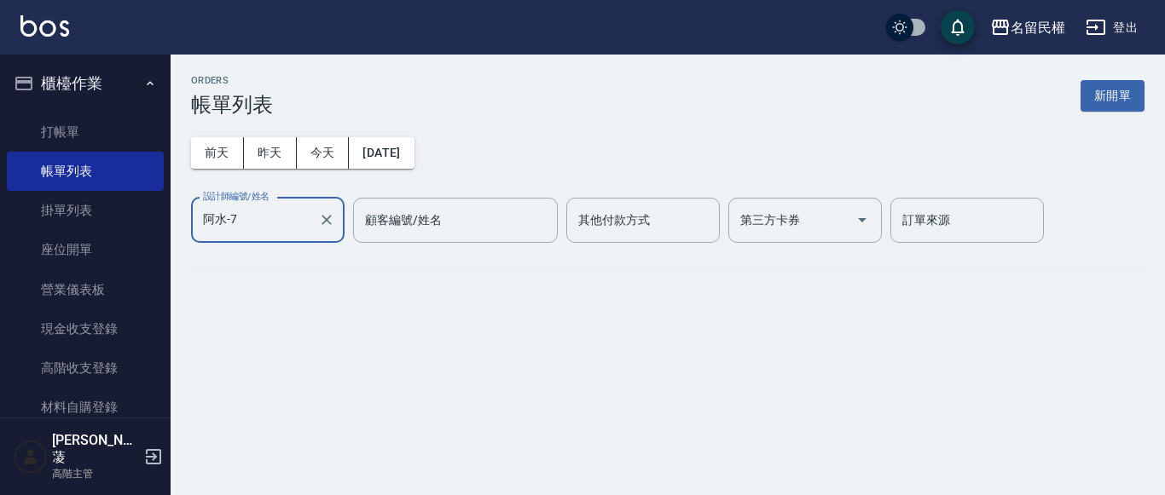
type input "阿水-7"
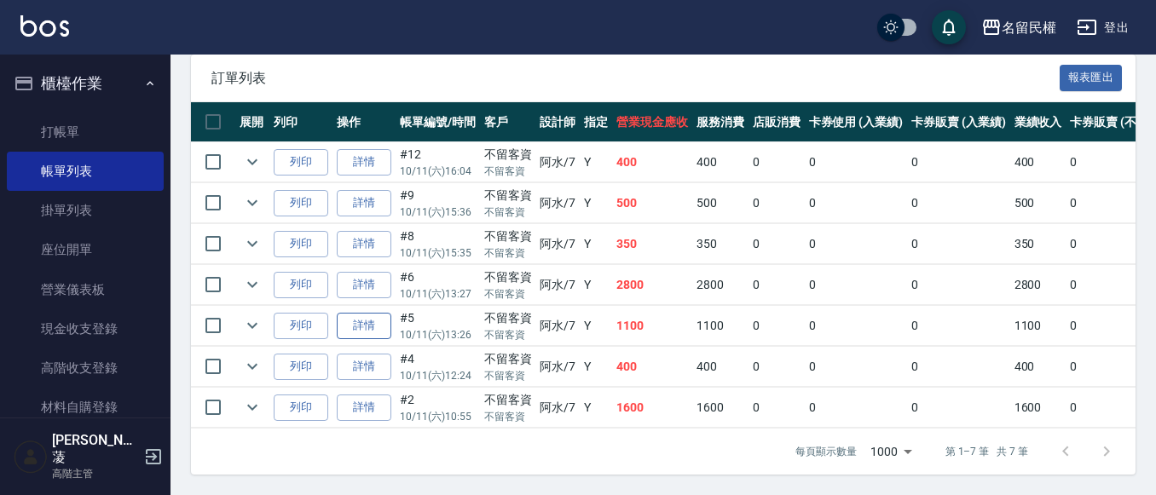
scroll to position [437, 0]
click at [85, 127] on link "打帳單" at bounding box center [85, 132] width 157 height 39
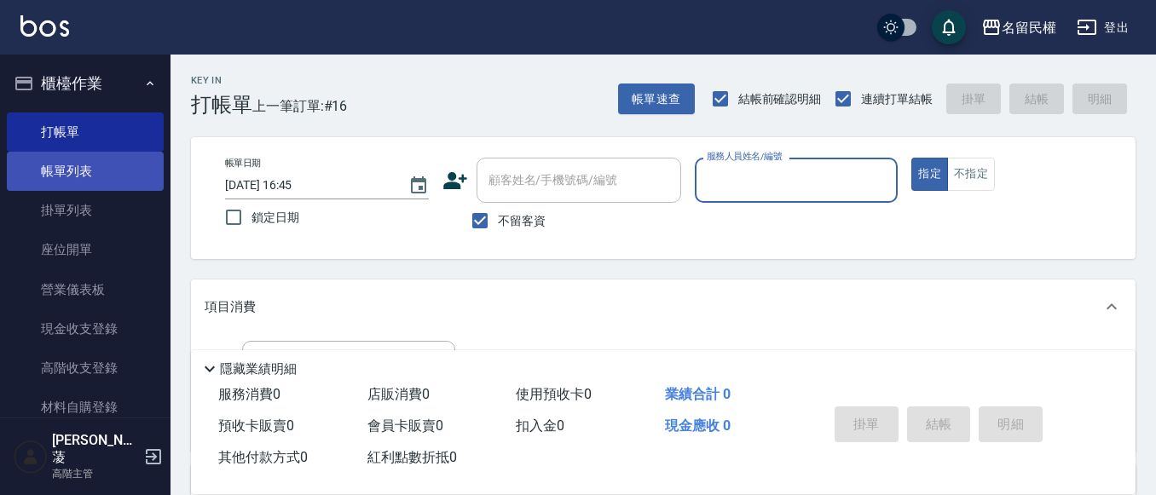
click at [39, 164] on link "帳單列表" at bounding box center [85, 171] width 157 height 39
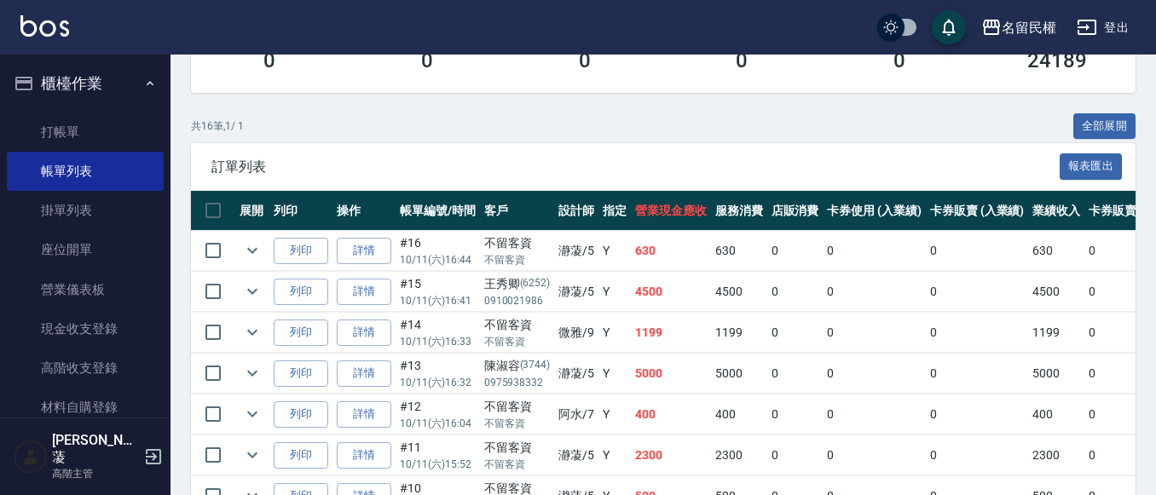
scroll to position [426, 0]
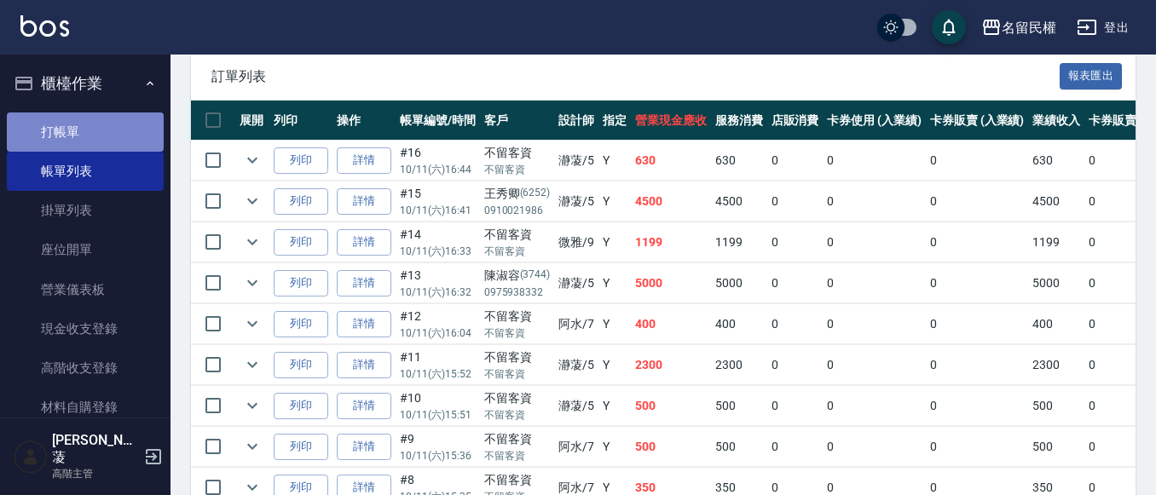
click at [121, 126] on link "打帳單" at bounding box center [85, 132] width 157 height 39
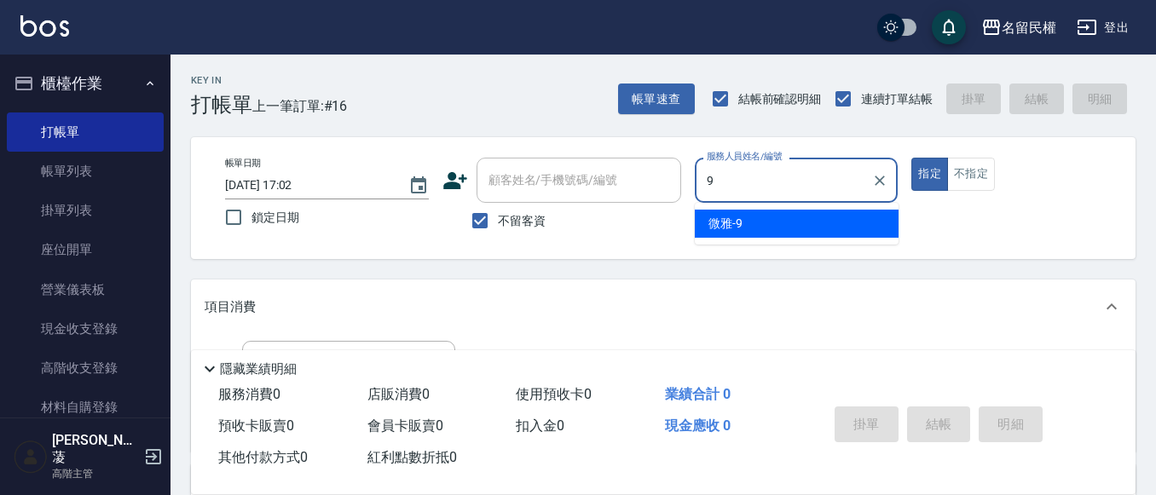
type input "微雅-9"
type button "true"
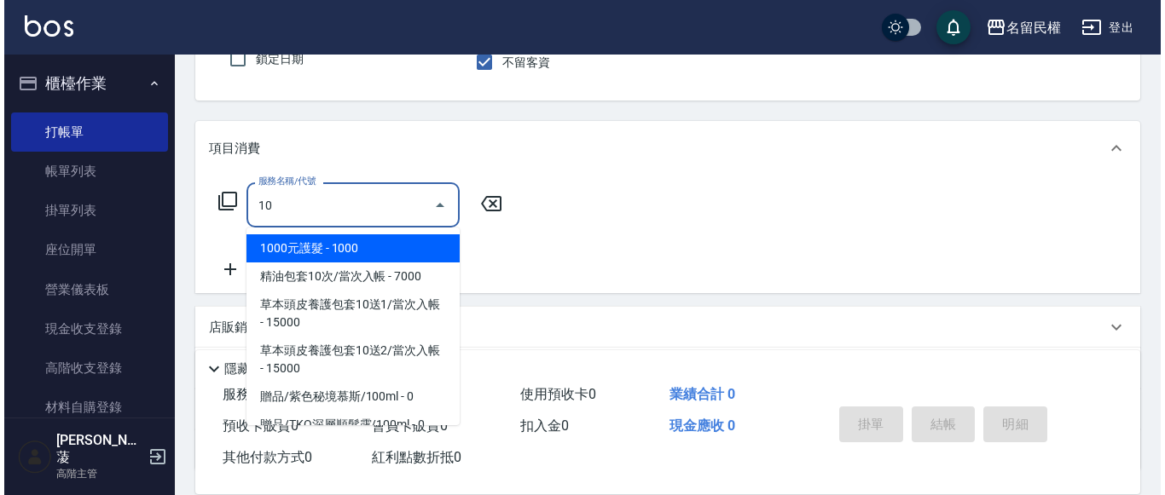
scroll to position [171, 0]
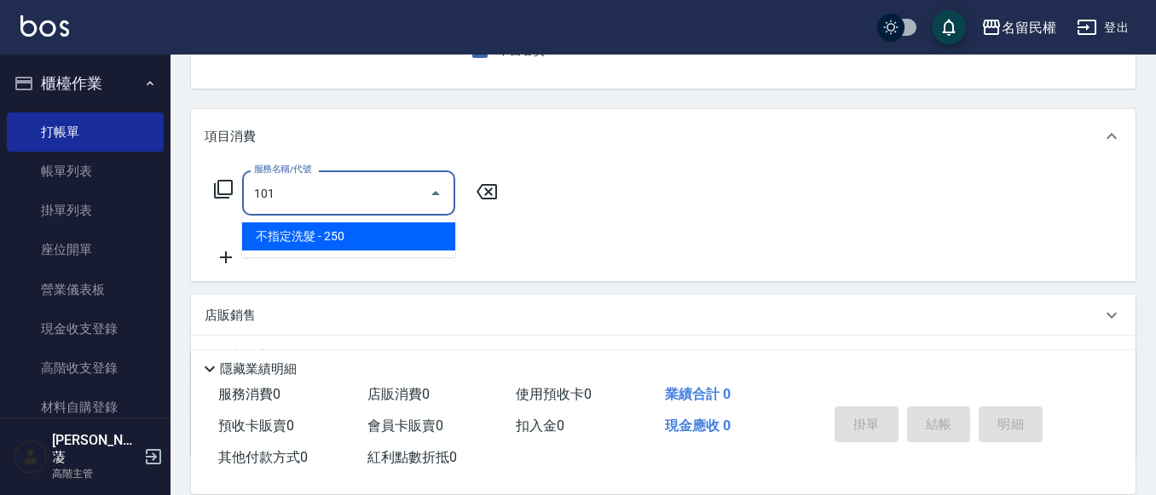
type input "不指定洗髮(101)"
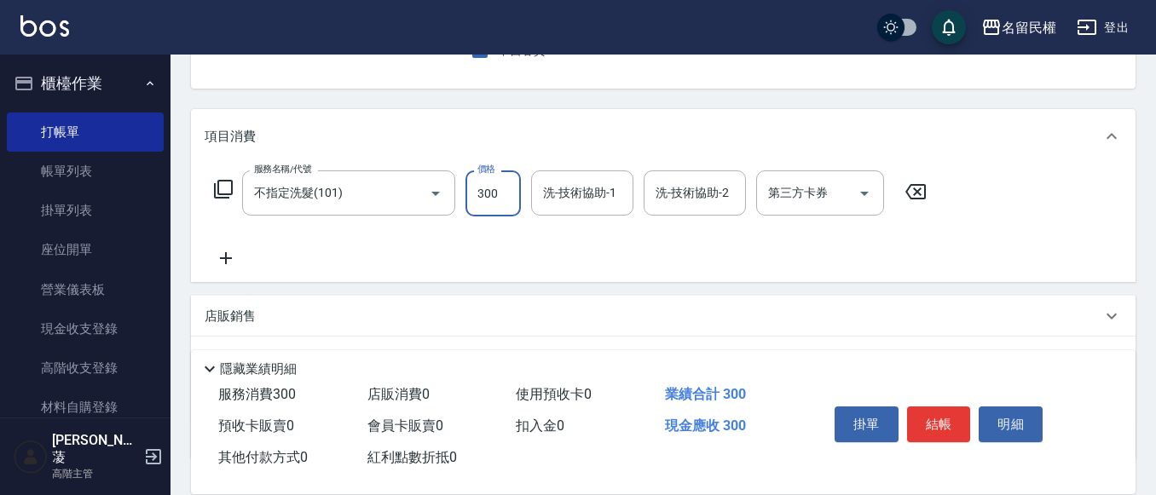
type input "300"
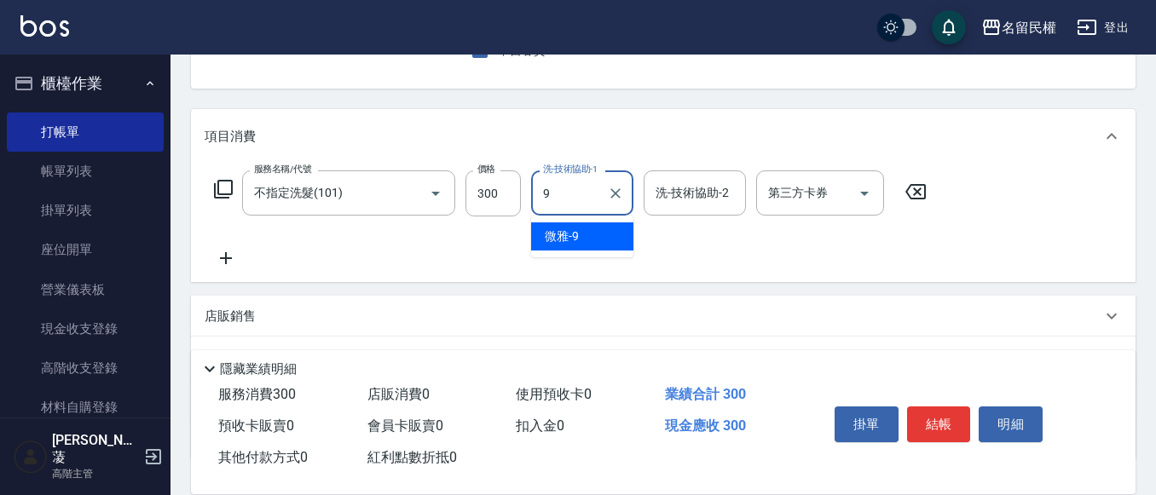
type input "微雅-9"
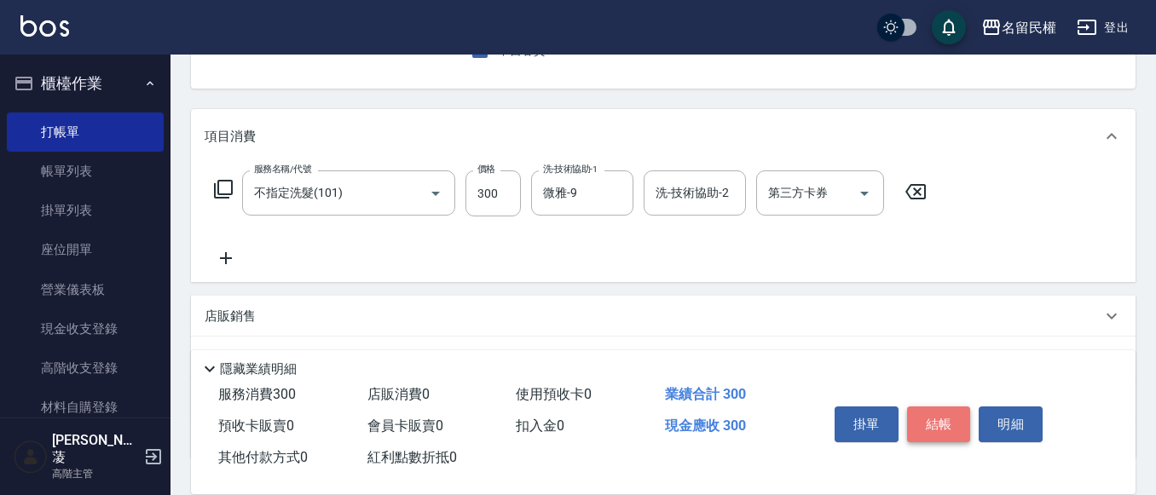
click at [944, 432] on button "結帳" at bounding box center [939, 425] width 64 height 36
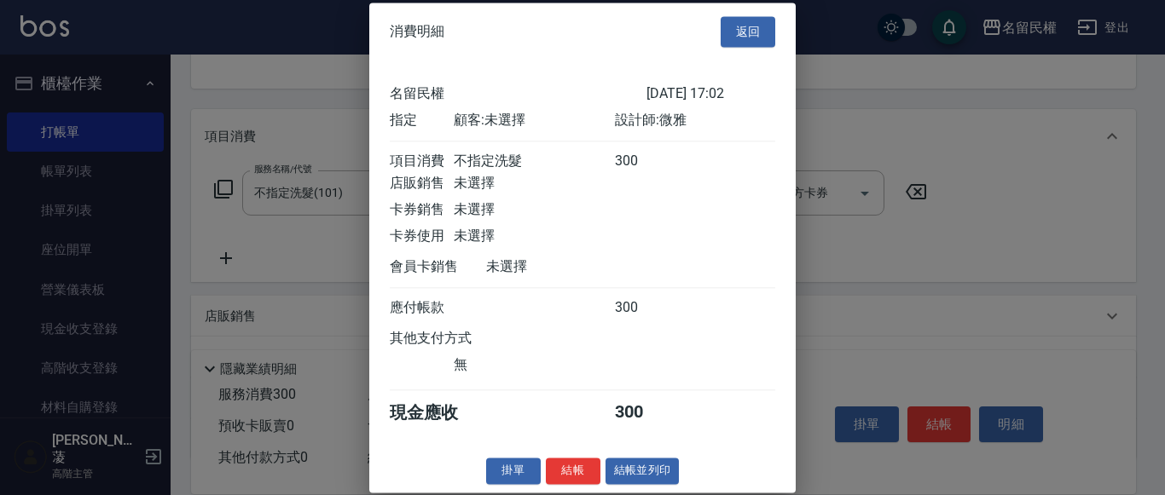
scroll to position [22, 0]
drag, startPoint x: 582, startPoint y: 466, endPoint x: 575, endPoint y: 449, distance: 18.4
click at [581, 466] on button "結帳" at bounding box center [573, 471] width 55 height 26
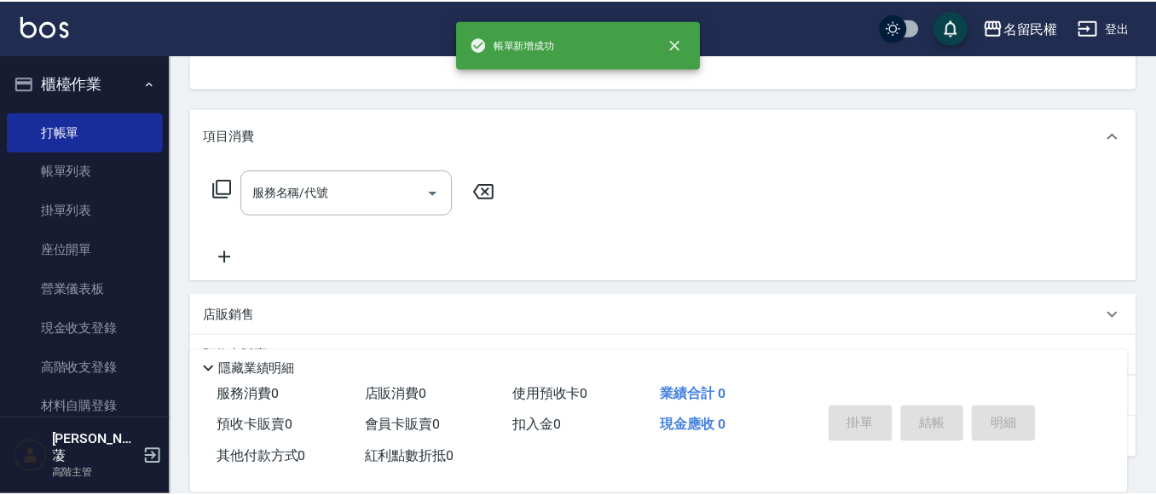
scroll to position [165, 0]
